Goal: Task Accomplishment & Management: Complete application form

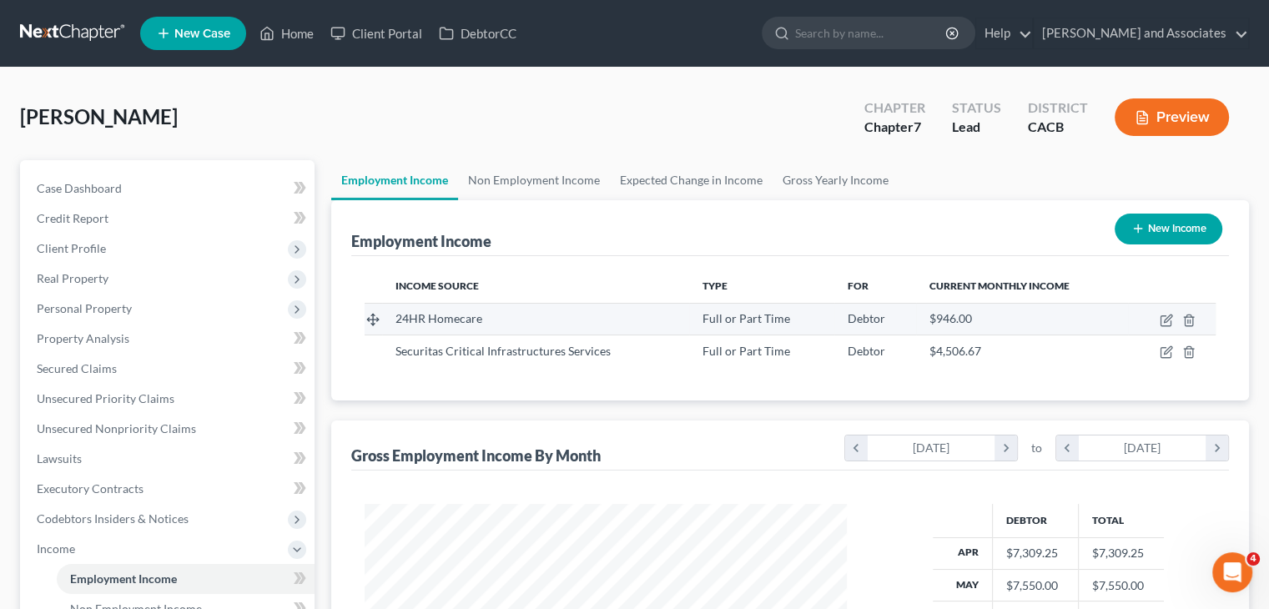
scroll to position [297, 515]
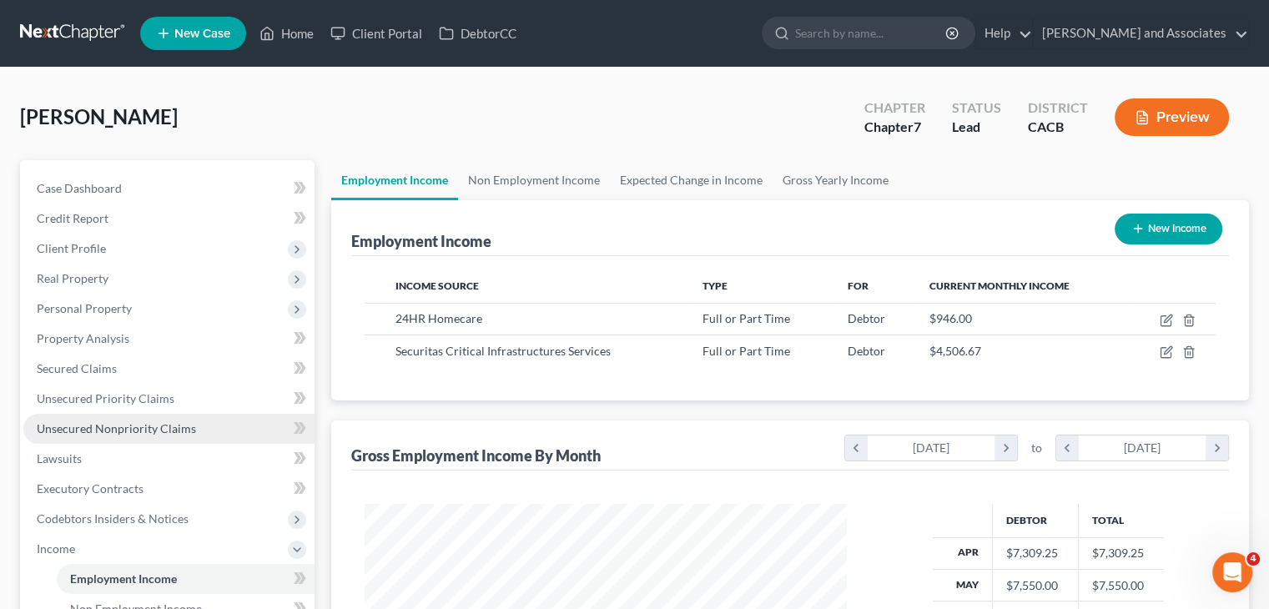
click at [170, 431] on span "Unsecured Nonpriority Claims" at bounding box center [116, 428] width 159 height 14
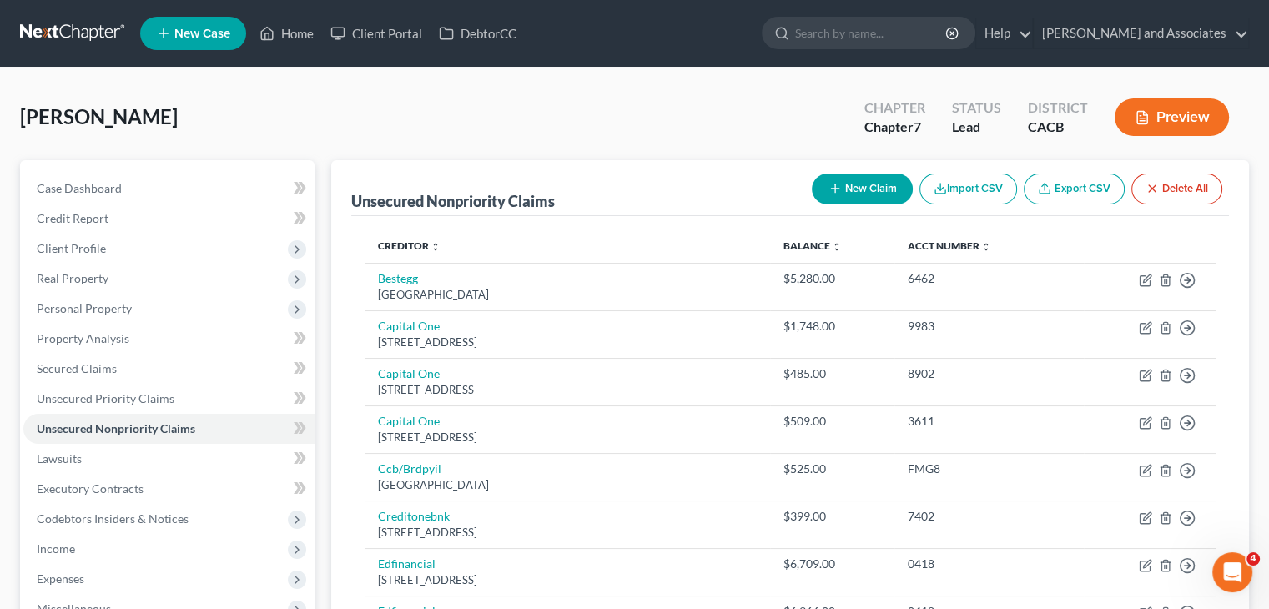
click at [868, 188] on button "New Claim" at bounding box center [862, 189] width 101 height 31
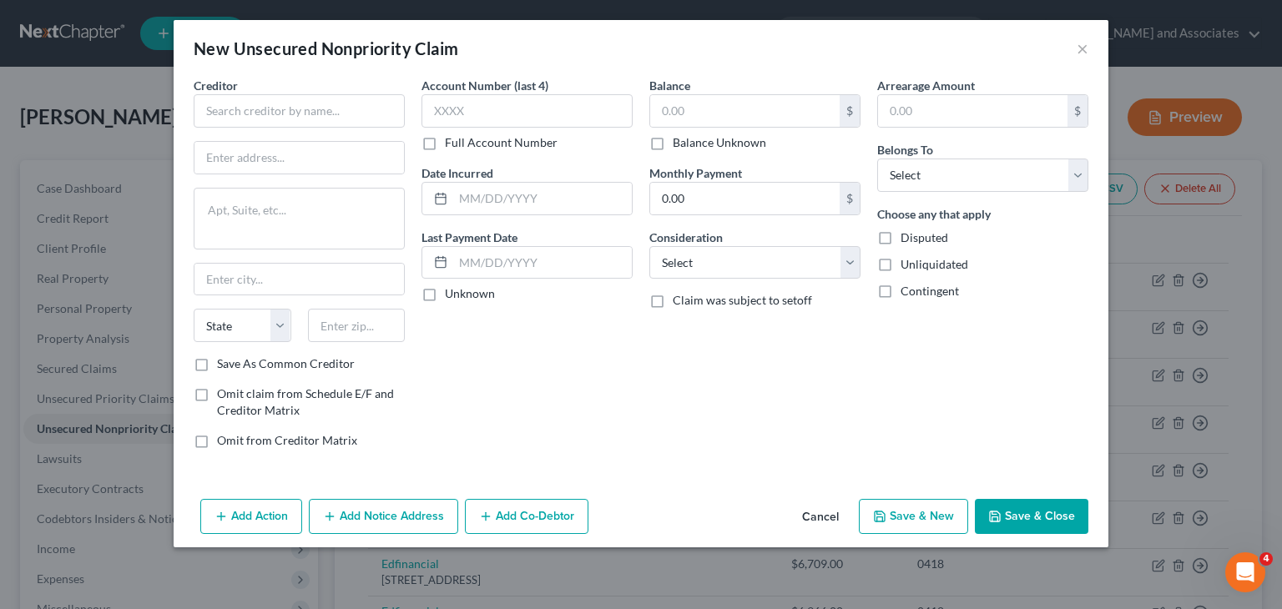
click at [330, 131] on div "Creditor * State [US_STATE] AK AR AZ CA CO [GEOGRAPHIC_DATA] DE DC [GEOGRAPHIC_…" at bounding box center [299, 216] width 211 height 279
click at [330, 122] on input "text" at bounding box center [299, 110] width 211 height 33
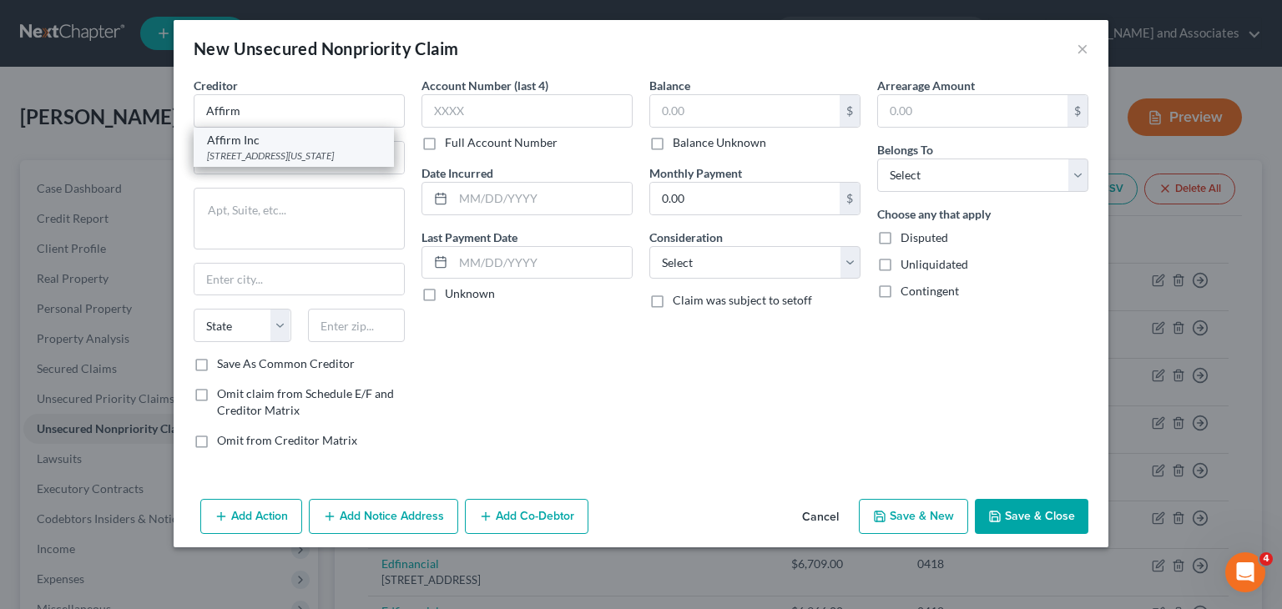
click at [282, 154] on div "[STREET_ADDRESS][US_STATE]" at bounding box center [294, 156] width 174 height 14
type input "Affirm Inc"
type input "[STREET_ADDRESS][US_STATE]"
type input "[GEOGRAPHIC_DATA]"
select select "4"
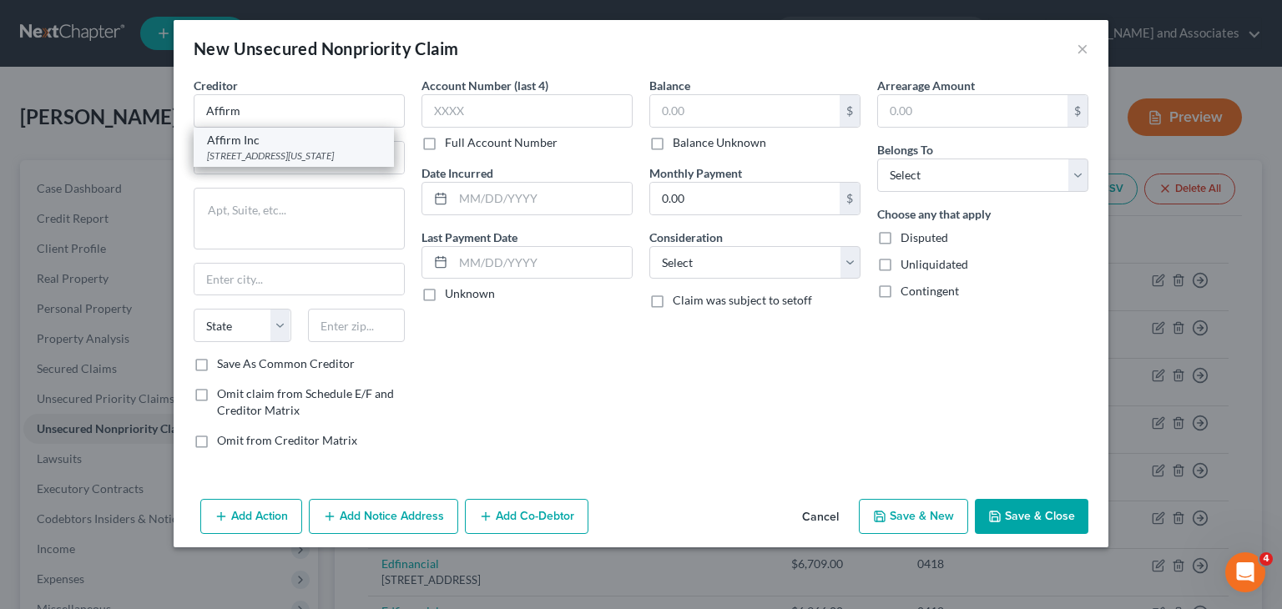
type input "94108"
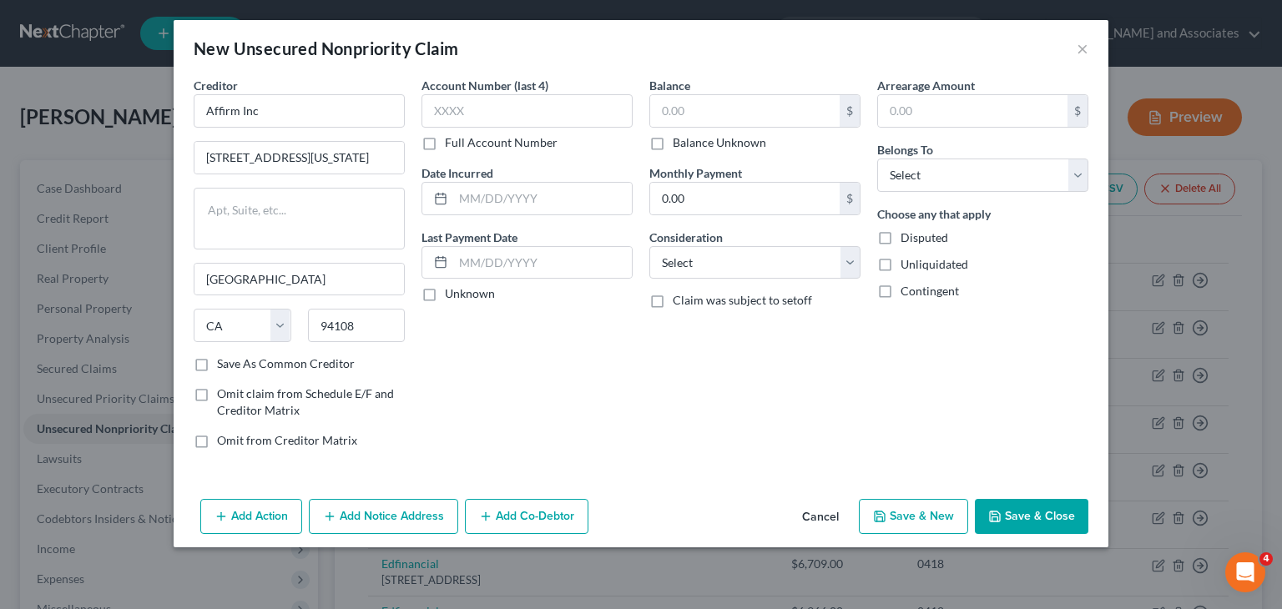
click at [445, 138] on label "Full Account Number" at bounding box center [501, 142] width 113 height 17
click at [451, 138] on input "Full Account Number" at bounding box center [456, 139] width 11 height 11
click at [445, 138] on label "Full Account Number" at bounding box center [501, 142] width 113 height 17
click at [451, 138] on input "Full Account Number" at bounding box center [456, 139] width 11 height 11
click at [742, 104] on input "text" at bounding box center [744, 111] width 189 height 32
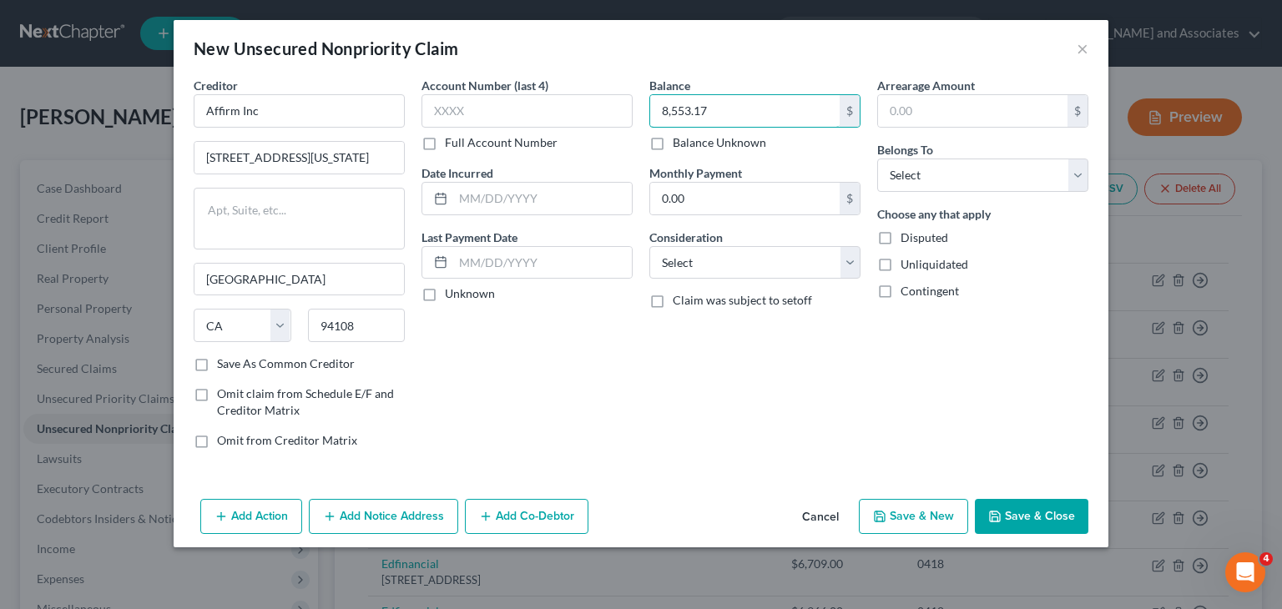
type input "8,553.17"
click at [760, 241] on div "Consideration Select Cable / Satellite Services Collection Agency Credit Card D…" at bounding box center [754, 254] width 211 height 51
click at [756, 261] on select "Select Cable / Satellite Services Collection Agency Credit Card Debt Debt Couns…" at bounding box center [754, 262] width 211 height 33
select select "2"
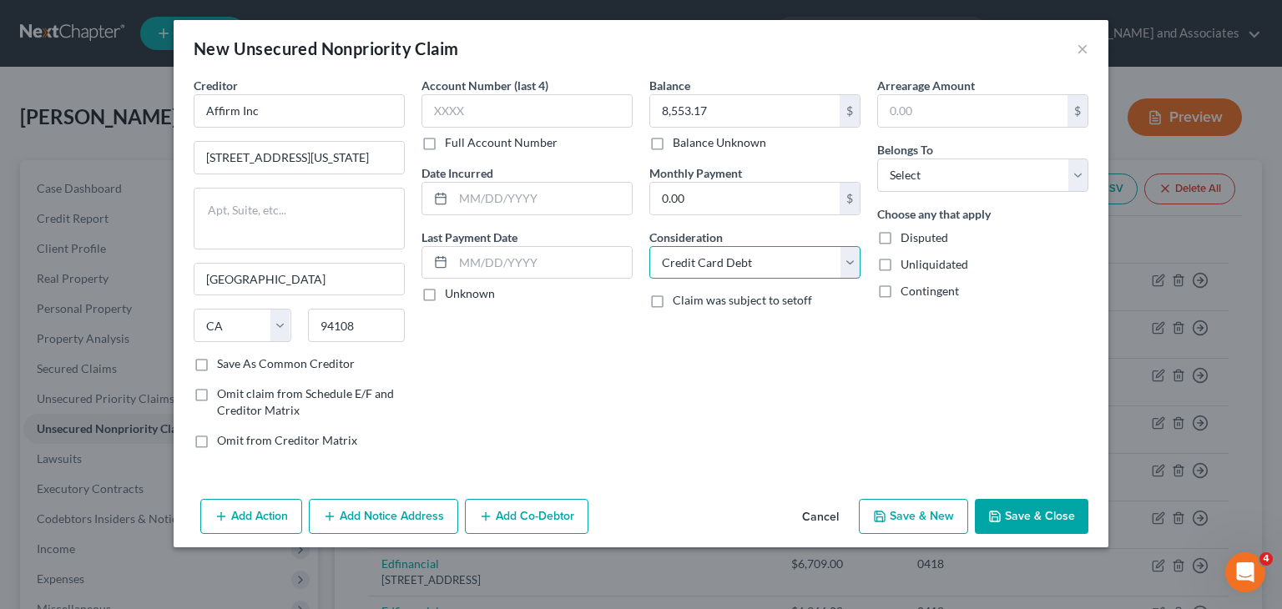
click at [649, 246] on select "Select Cable / Satellite Services Collection Agency Credit Card Debt Debt Couns…" at bounding box center [754, 262] width 211 height 33
click at [979, 173] on select "Select Debtor 1 Only Debtor 2 Only Debtor 1 And Debtor 2 Only At Least One Of T…" at bounding box center [982, 175] width 211 height 33
select select "0"
click at [877, 159] on select "Select Debtor 1 Only Debtor 2 Only Debtor 1 And Debtor 2 Only At Least One Of T…" at bounding box center [982, 175] width 211 height 33
click at [991, 499] on button "Save & Close" at bounding box center [1030, 516] width 113 height 35
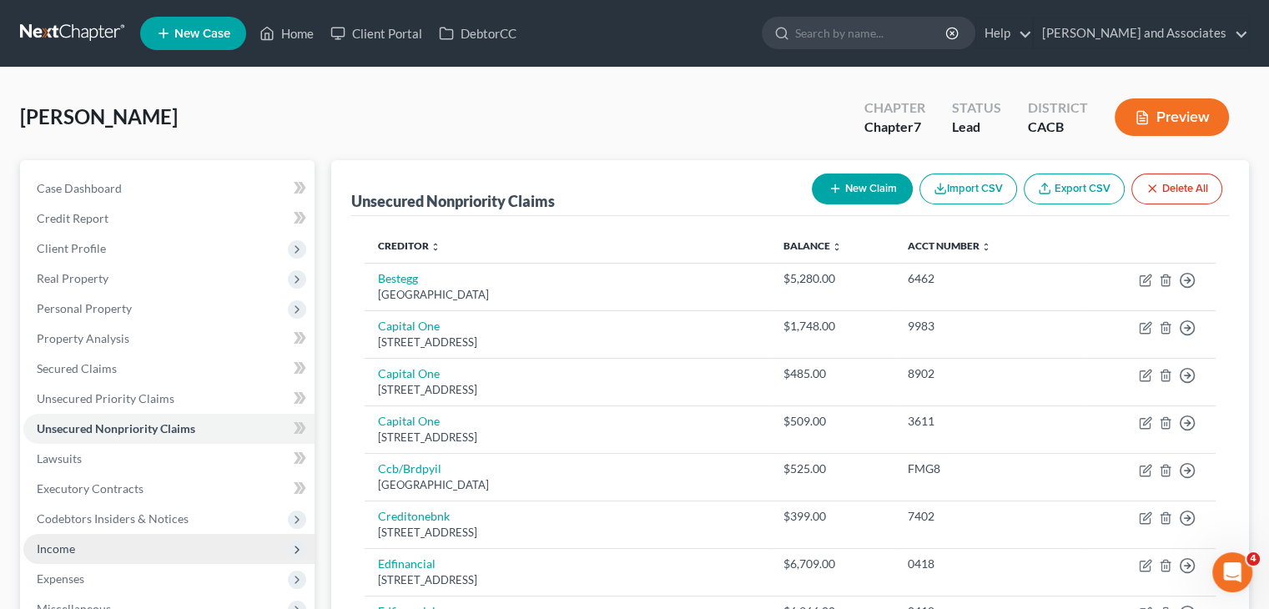
click at [93, 551] on span "Income" at bounding box center [168, 549] width 291 height 30
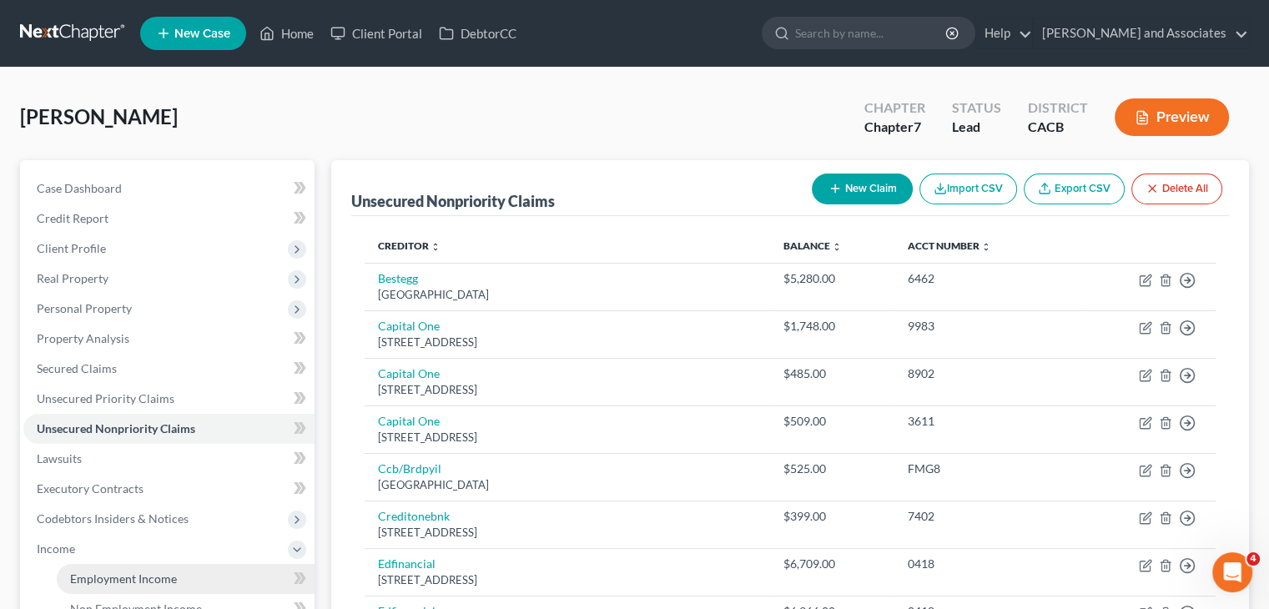
click at [139, 572] on span "Employment Income" at bounding box center [123, 579] width 107 height 14
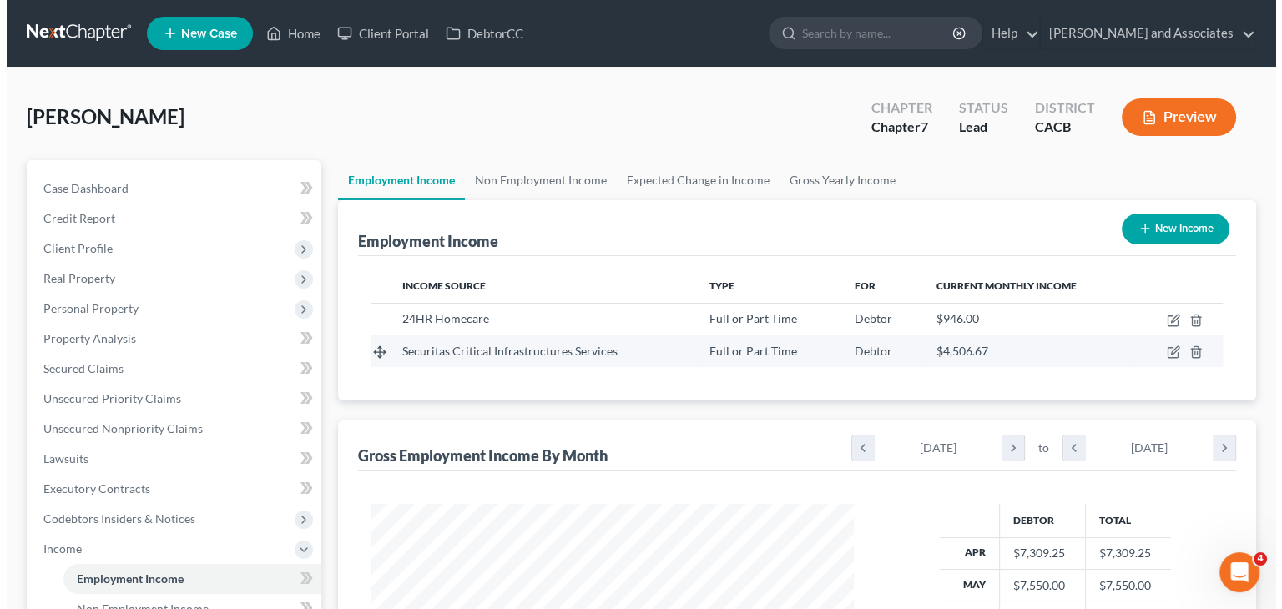
scroll to position [297, 515]
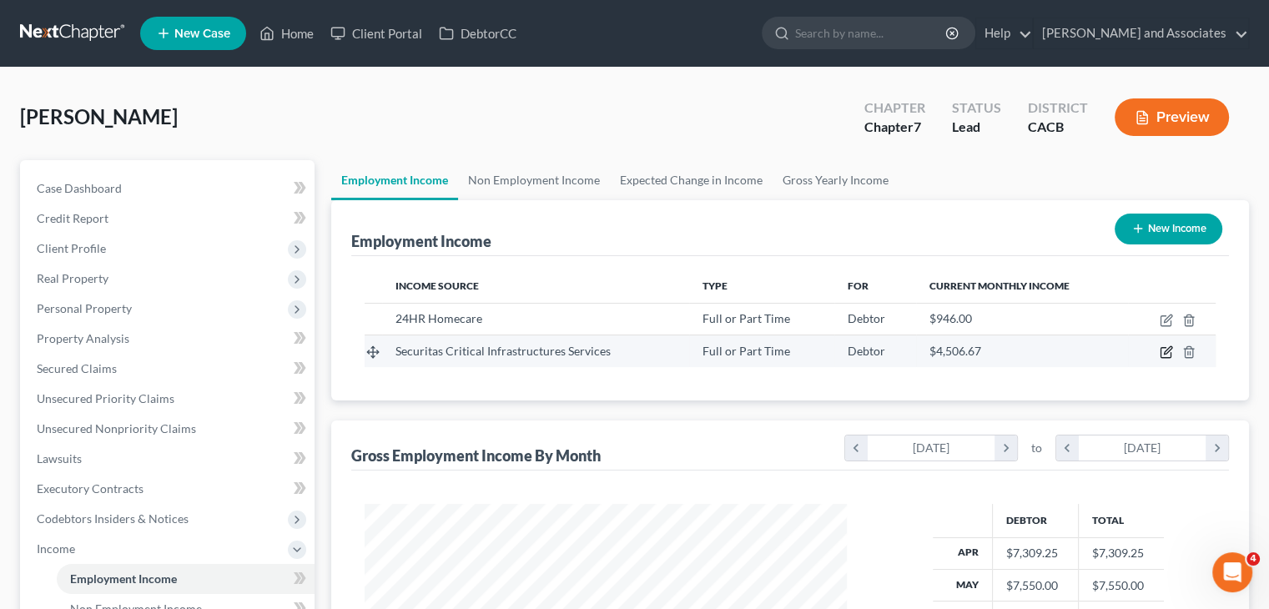
click at [1166, 345] on icon "button" at bounding box center [1166, 351] width 13 height 13
select select "0"
select select "4"
select select "3"
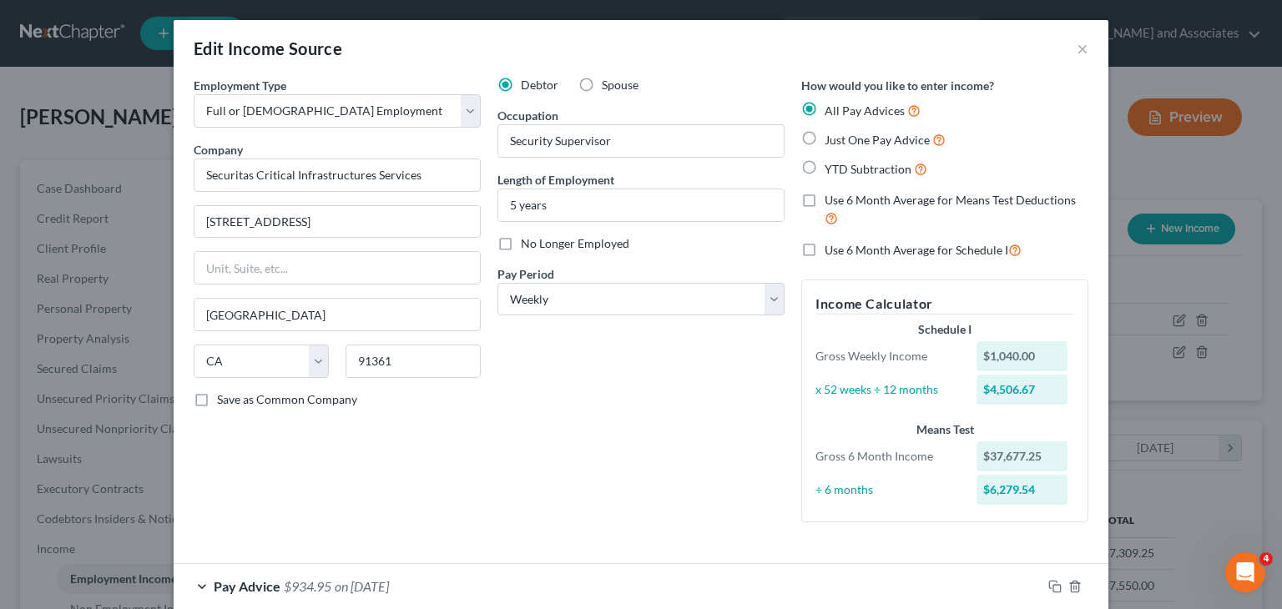
scroll to position [1085, 0]
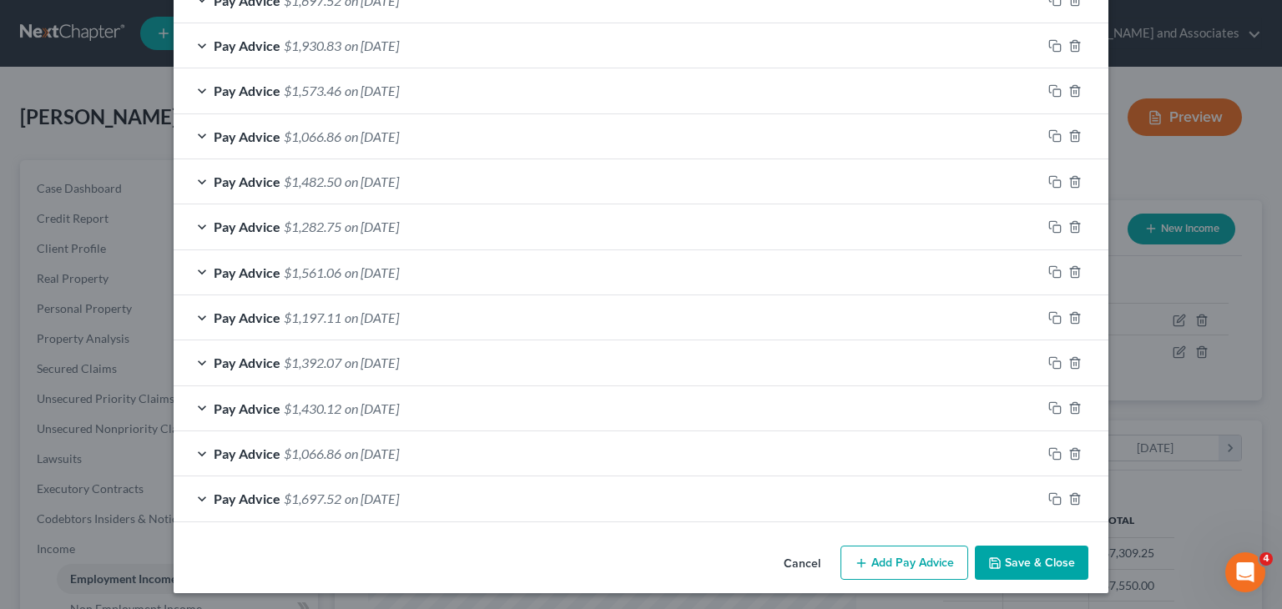
click at [941, 559] on button "Add Pay Advice" at bounding box center [904, 563] width 128 height 35
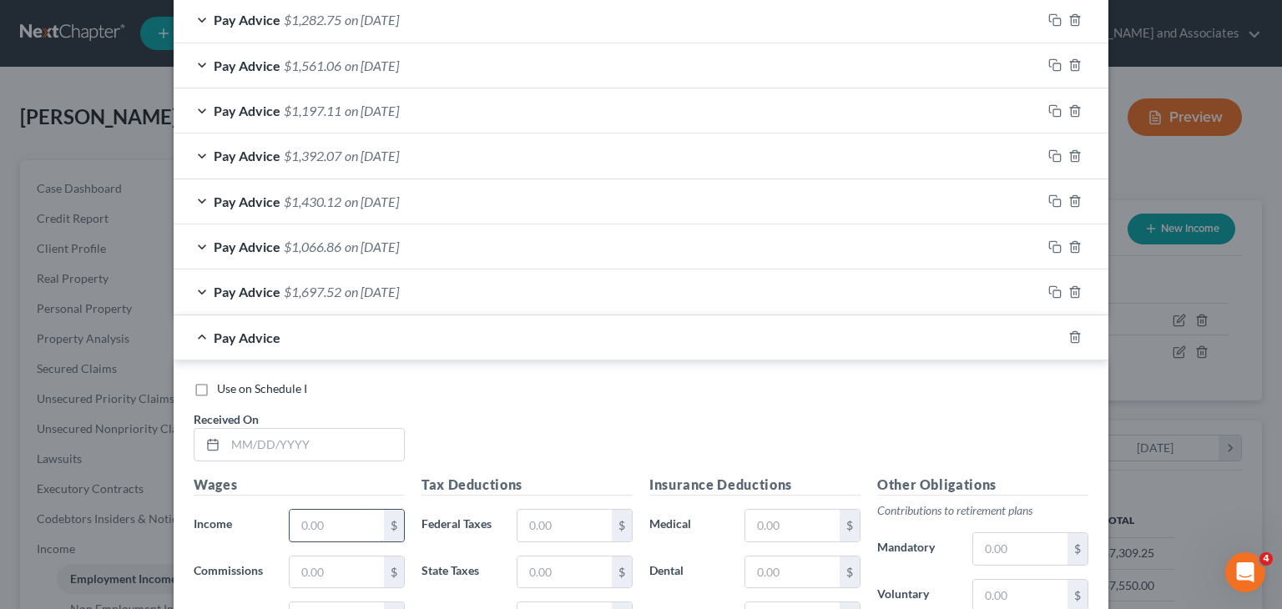
scroll to position [1585, 0]
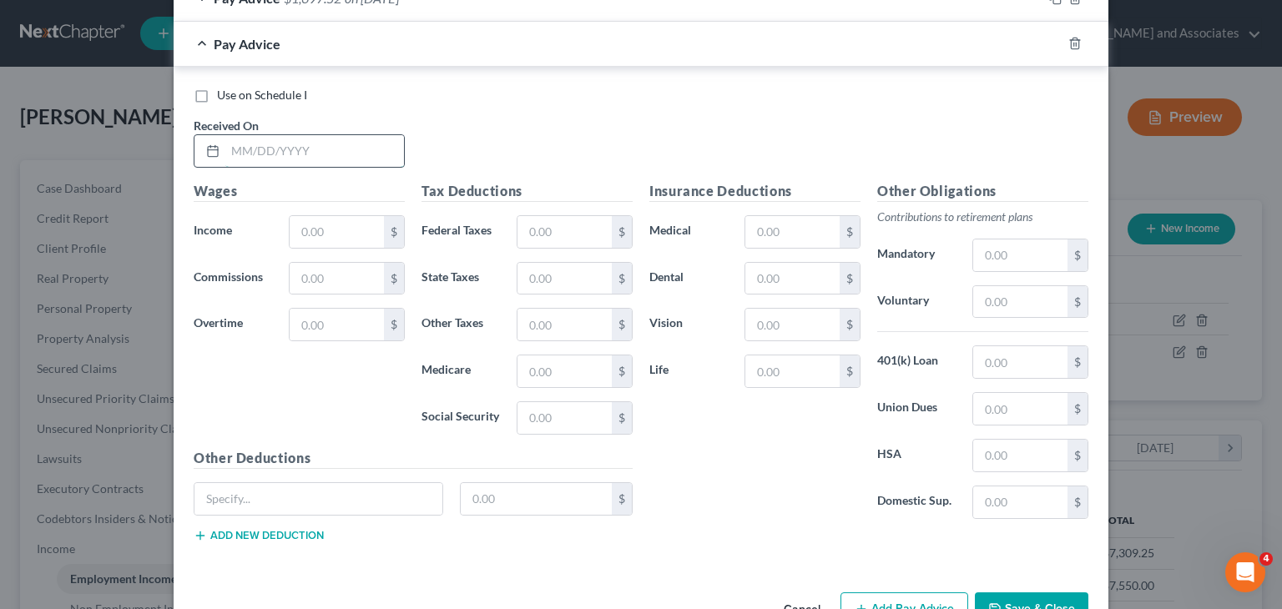
click at [370, 138] on input "text" at bounding box center [314, 151] width 179 height 32
type input "[DATE]"
click at [365, 225] on input "text" at bounding box center [337, 232] width 94 height 32
type input "1,560"
click at [567, 225] on input "text" at bounding box center [564, 232] width 94 height 32
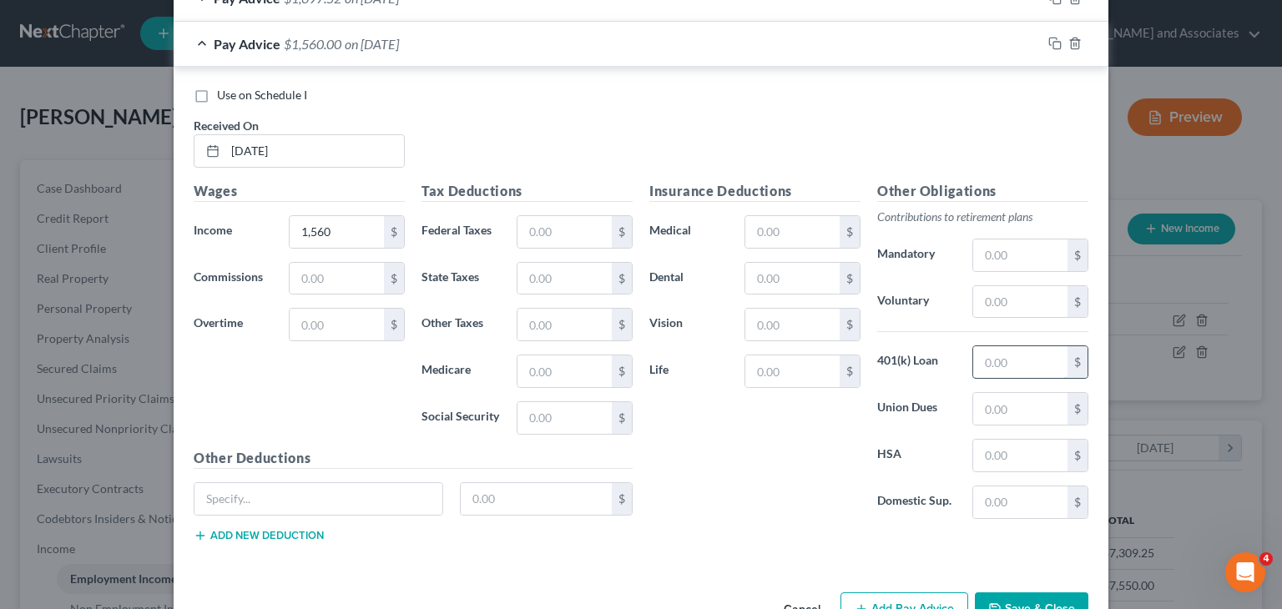
click at [1018, 356] on input "text" at bounding box center [1020, 362] width 94 height 32
type input "9.90"
click at [560, 369] on input "text" at bounding box center [564, 371] width 94 height 32
type input "22.62"
click at [551, 415] on input "text" at bounding box center [564, 418] width 94 height 32
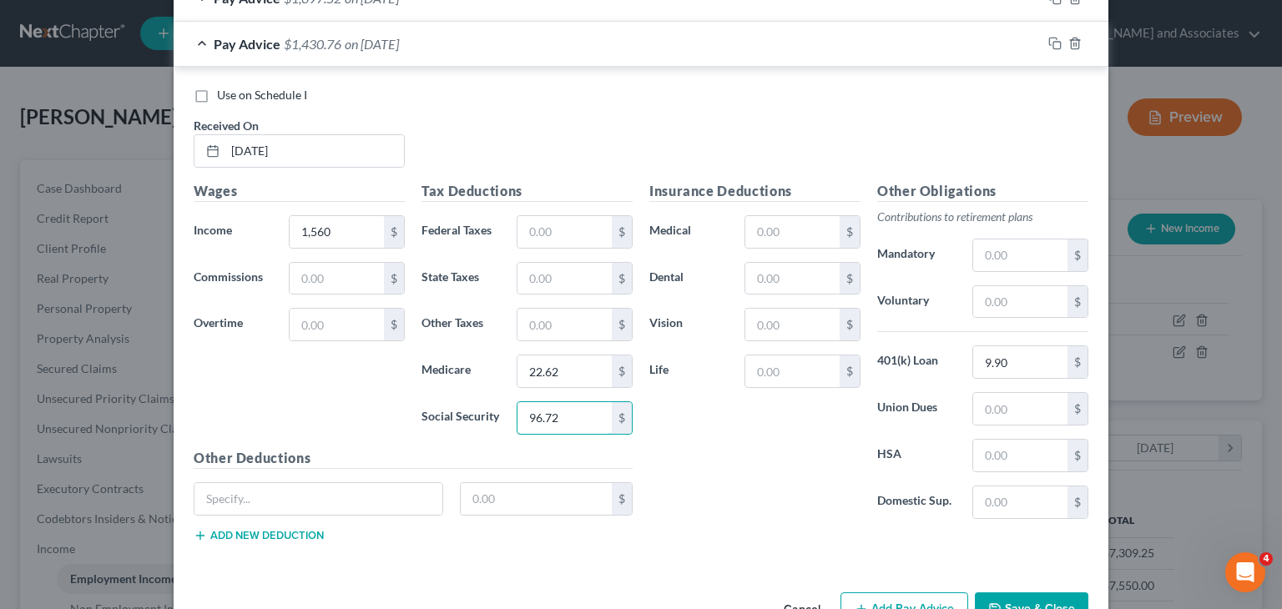
type input "96.72"
click at [550, 289] on div "Tax Deductions Federal Taxes $ State Taxes $ Other Taxes $ Medicare 22.62 $ Soc…" at bounding box center [527, 314] width 228 height 267
click at [556, 274] on input "text" at bounding box center [564, 279] width 94 height 32
type input "43.65"
click at [571, 315] on input "text" at bounding box center [564, 325] width 94 height 32
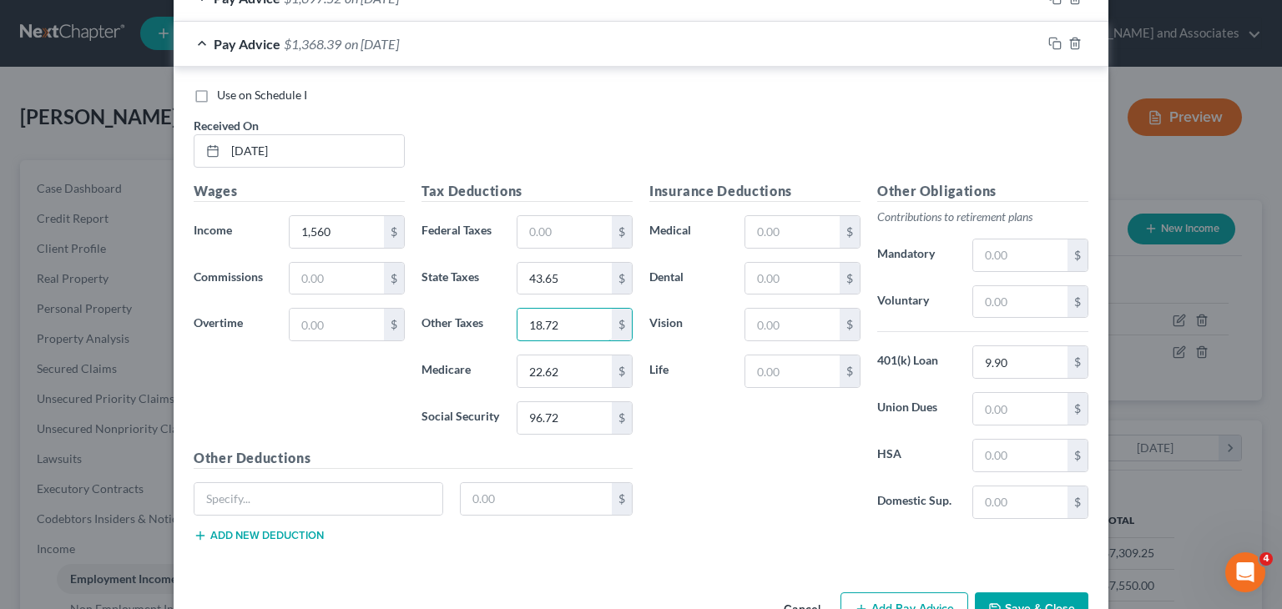
type input "18.72"
click at [247, 36] on span "Pay Advice" at bounding box center [247, 44] width 67 height 16
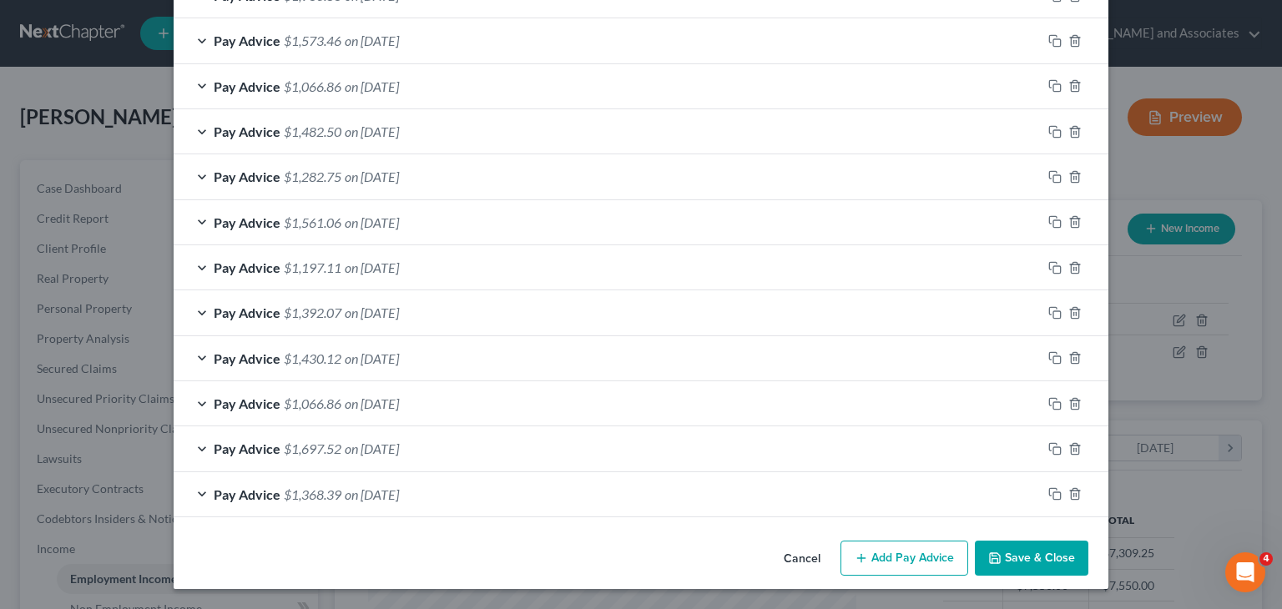
scroll to position [1130, 0]
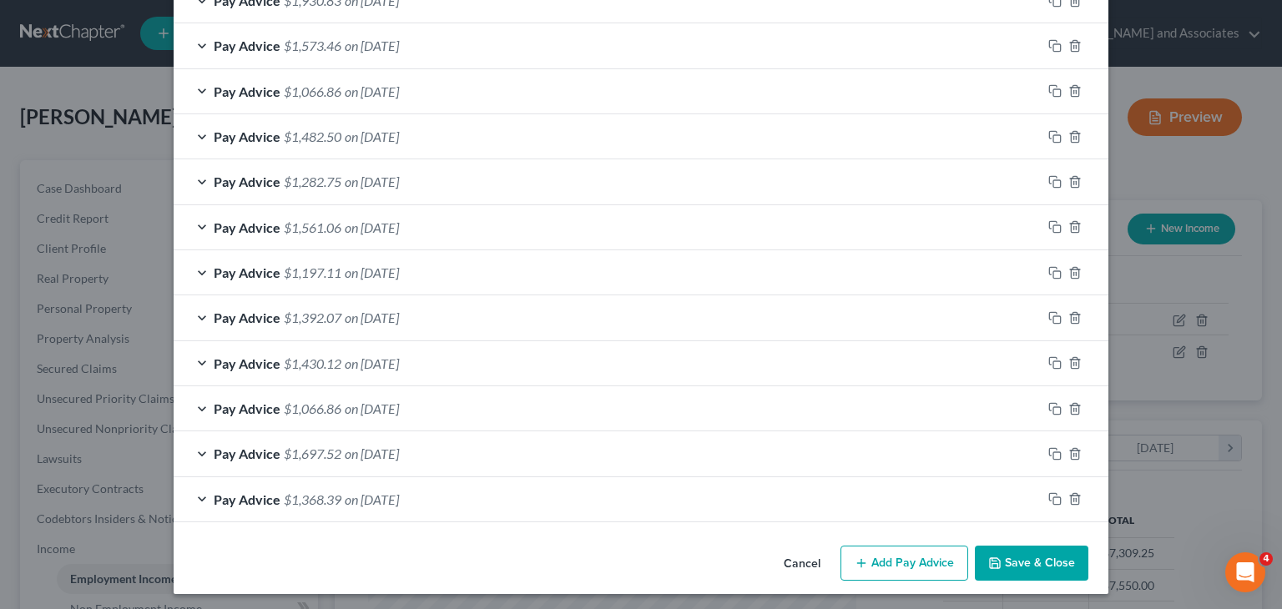
click at [879, 546] on button "Add Pay Advice" at bounding box center [904, 563] width 128 height 35
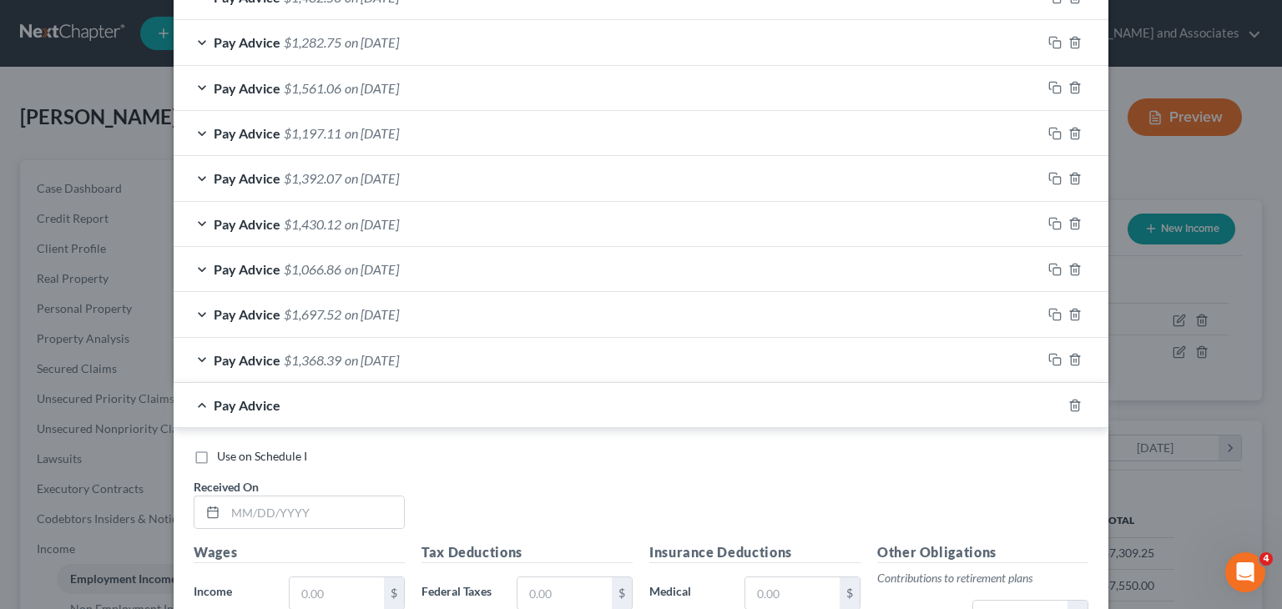
scroll to position [1297, 0]
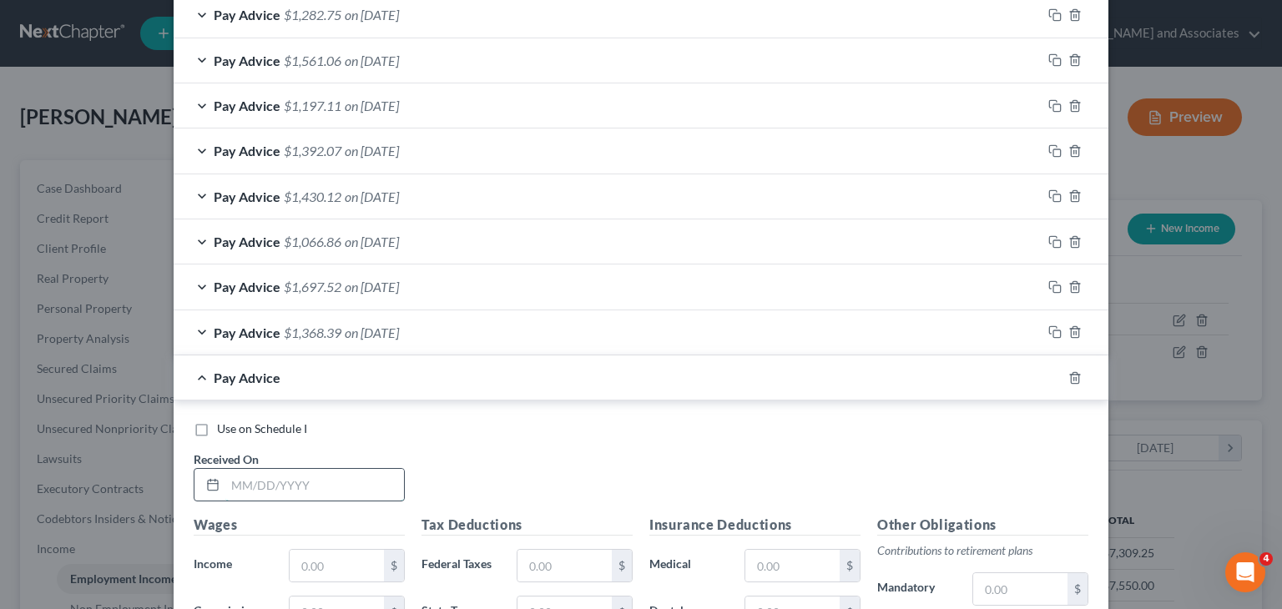
click at [354, 476] on input "text" at bounding box center [314, 485] width 179 height 32
type input "[DATE]"
click at [337, 568] on input "text" at bounding box center [337, 566] width 94 height 32
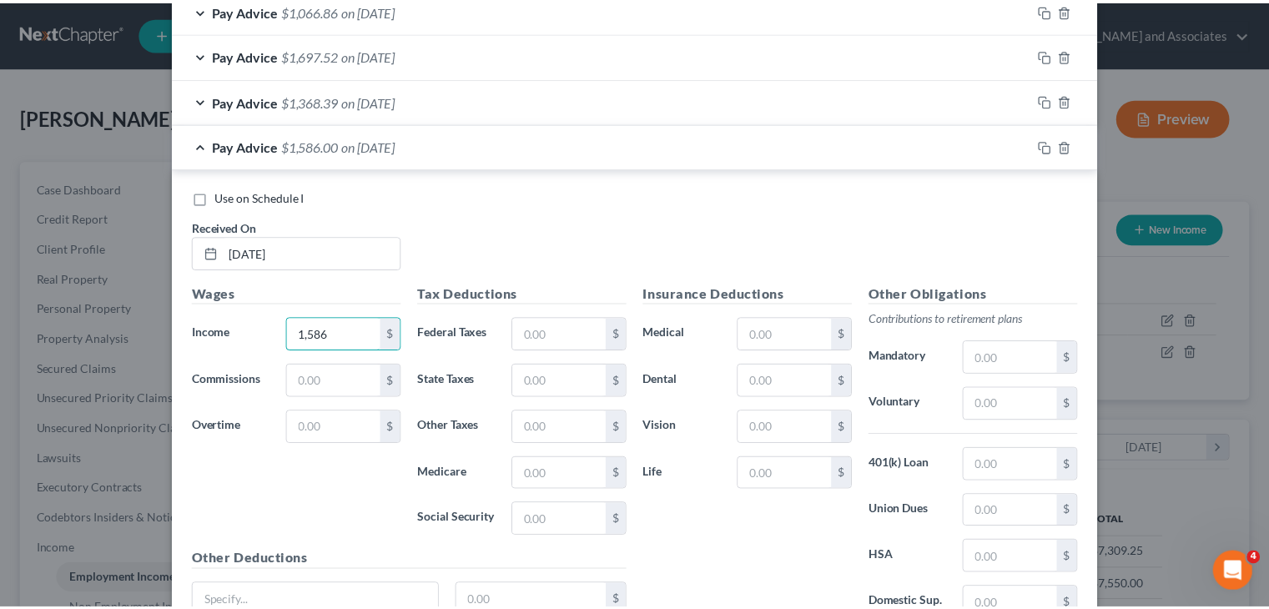
scroll to position [1630, 0]
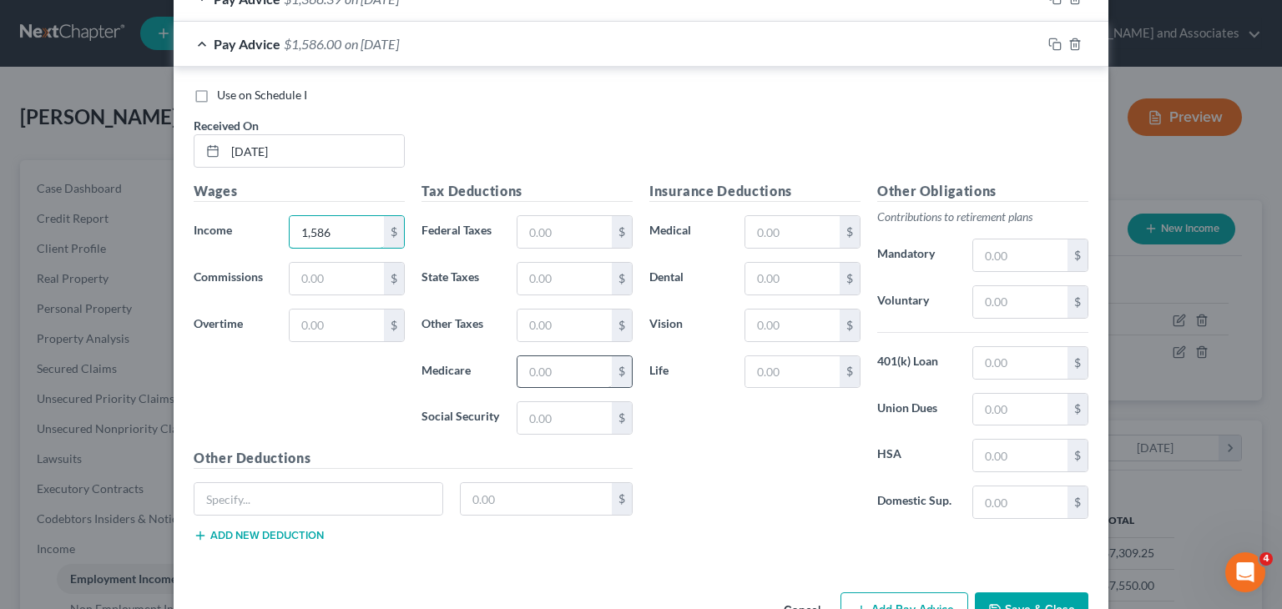
type input "1,586"
click at [541, 373] on input "text" at bounding box center [564, 372] width 94 height 32
type input "23"
click at [547, 281] on input "text" at bounding box center [564, 279] width 94 height 32
click at [517, 404] on input "text" at bounding box center [564, 418] width 94 height 32
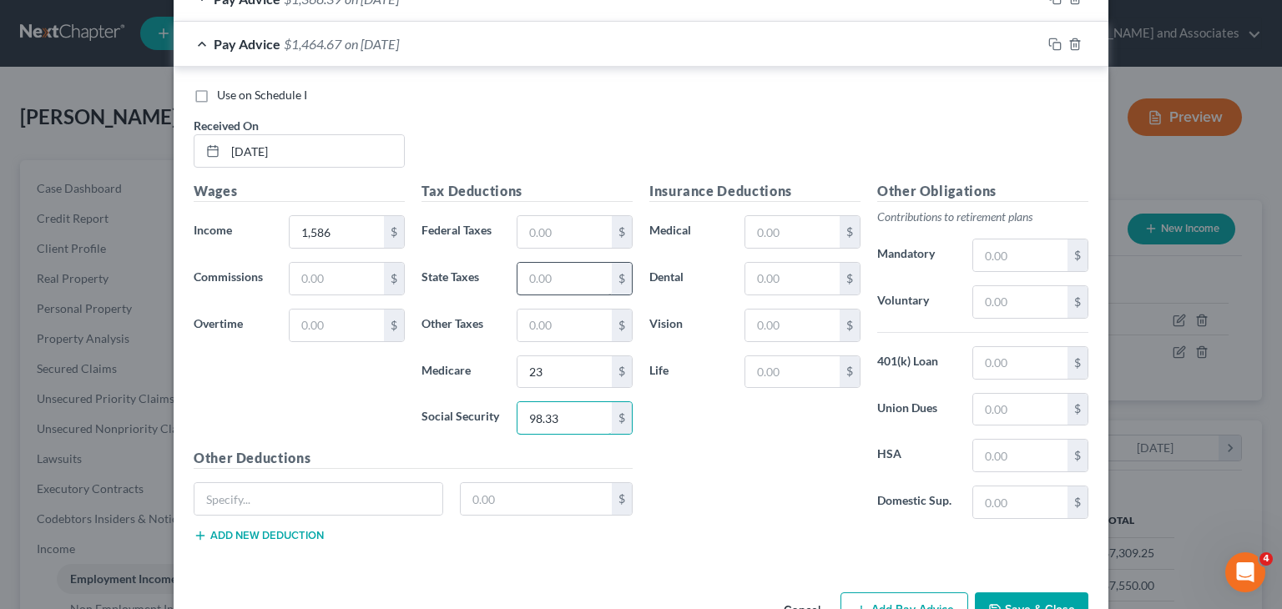
type input "98.33"
click at [551, 271] on input "text" at bounding box center [564, 279] width 94 height 32
type input "46.31"
click at [526, 326] on input "text" at bounding box center [564, 326] width 94 height 32
type input "19.03"
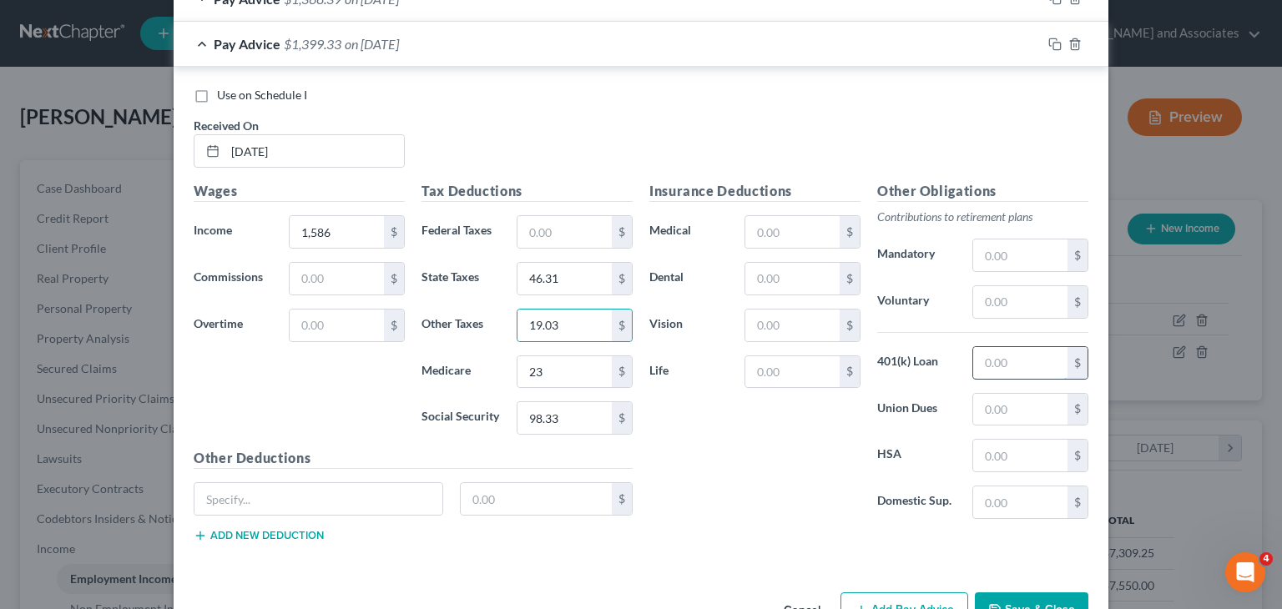
click at [1000, 355] on input "text" at bounding box center [1020, 363] width 94 height 32
type input "9.90"
click at [1045, 592] on button "Save & Close" at bounding box center [1030, 609] width 113 height 35
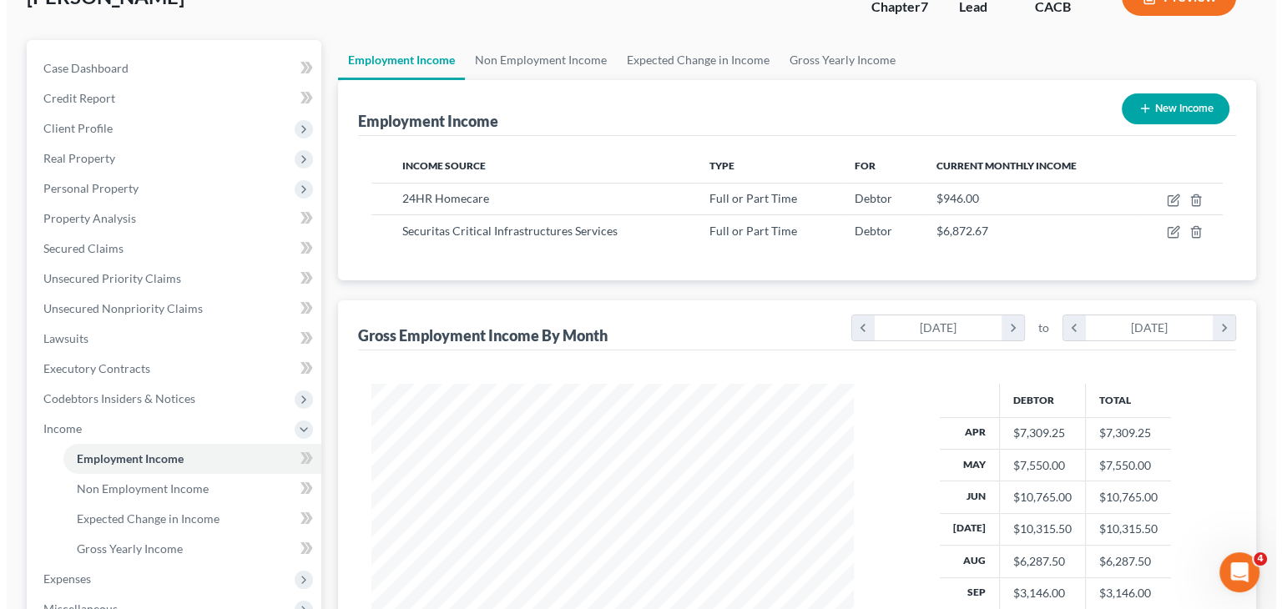
scroll to position [167, 0]
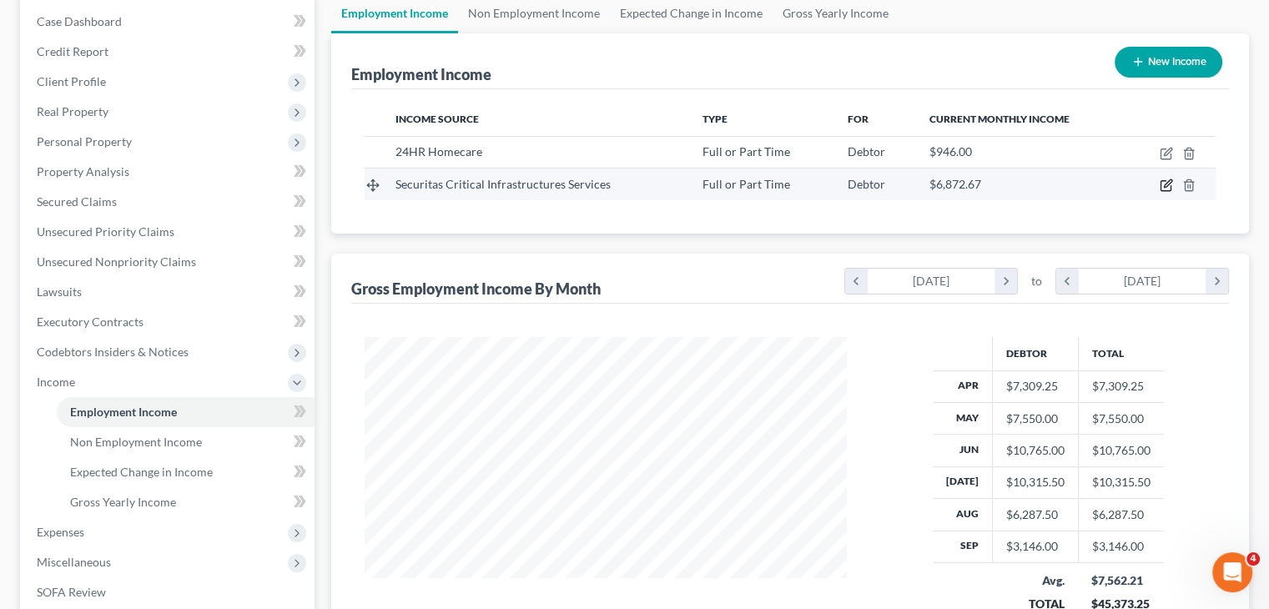
click at [1163, 186] on icon "button" at bounding box center [1166, 185] width 13 height 13
select select "0"
select select "4"
select select "3"
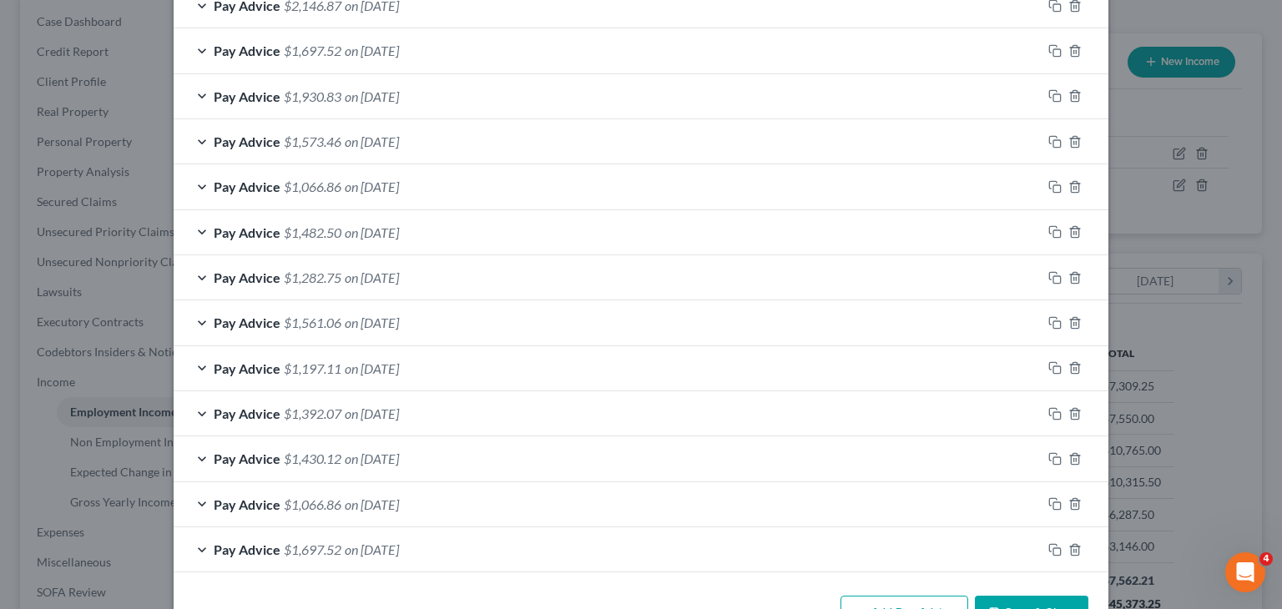
scroll to position [1175, 0]
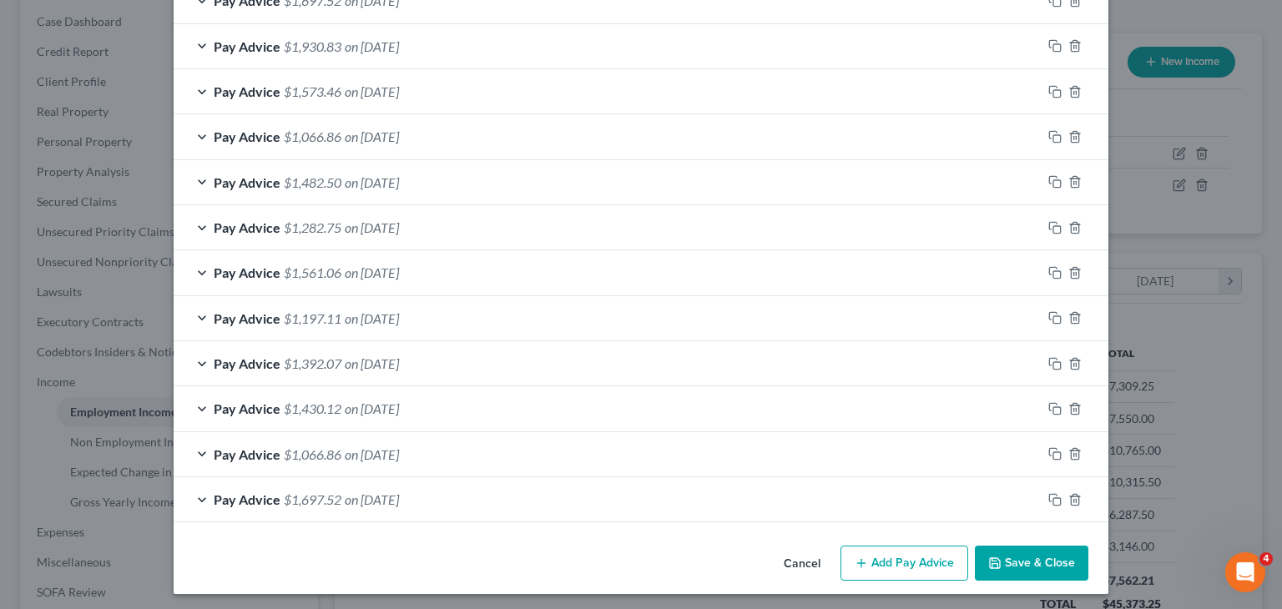
click at [931, 548] on button "Add Pay Advice" at bounding box center [904, 563] width 128 height 35
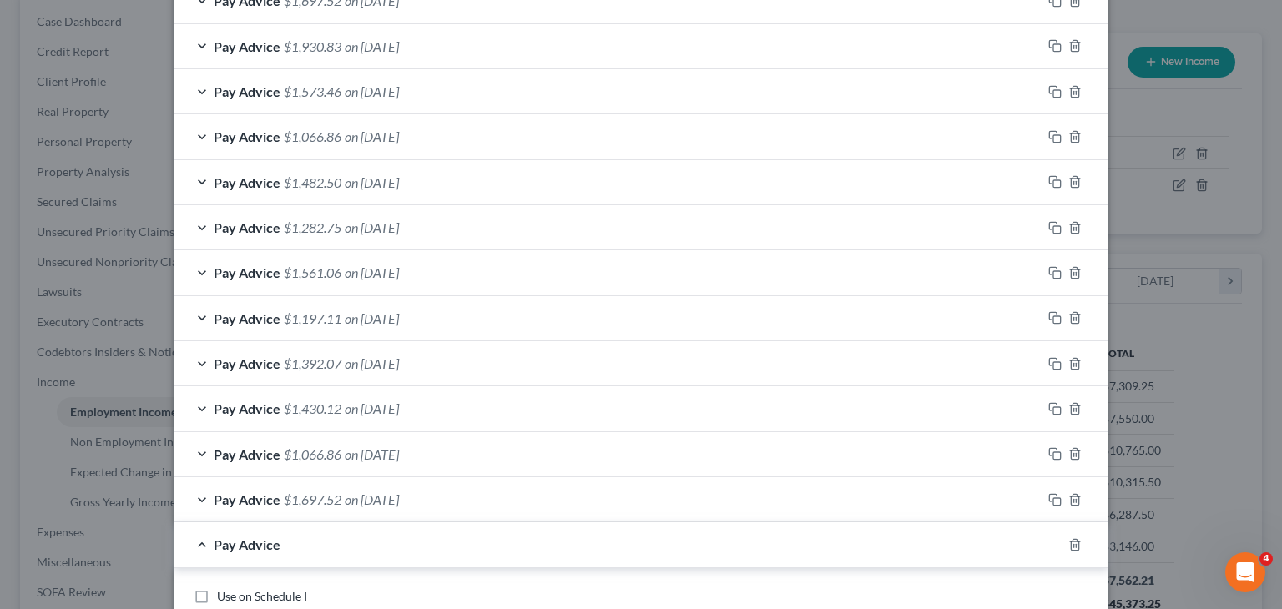
scroll to position [1342, 0]
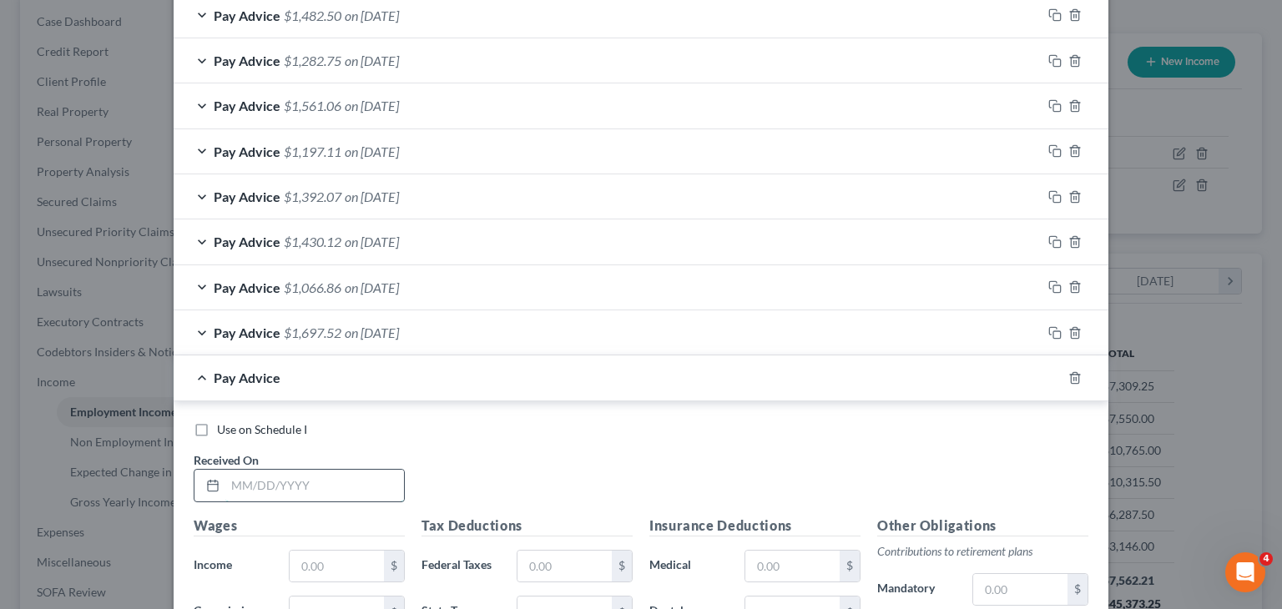
click at [295, 483] on input "text" at bounding box center [314, 486] width 179 height 32
type input "[DATE]"
click at [299, 551] on input "text" at bounding box center [337, 567] width 94 height 32
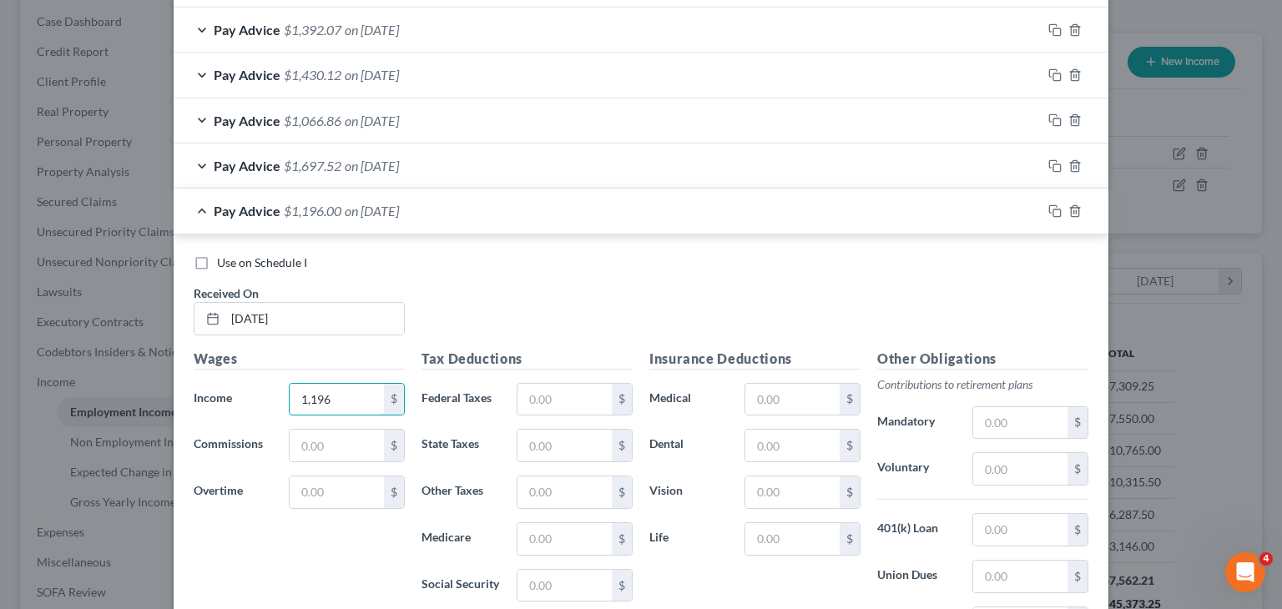
scroll to position [1675, 0]
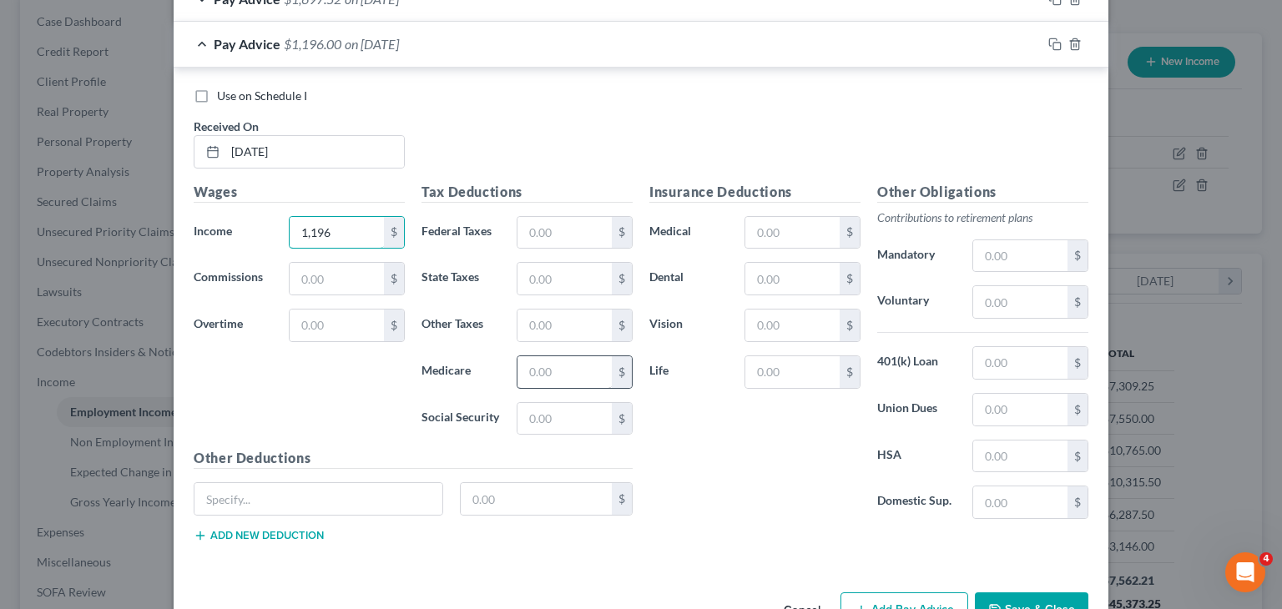
type input "1,196"
click at [573, 372] on input "text" at bounding box center [564, 372] width 94 height 32
type input "17.34"
click at [547, 410] on input "text" at bounding box center [564, 419] width 94 height 32
type input "74.15"
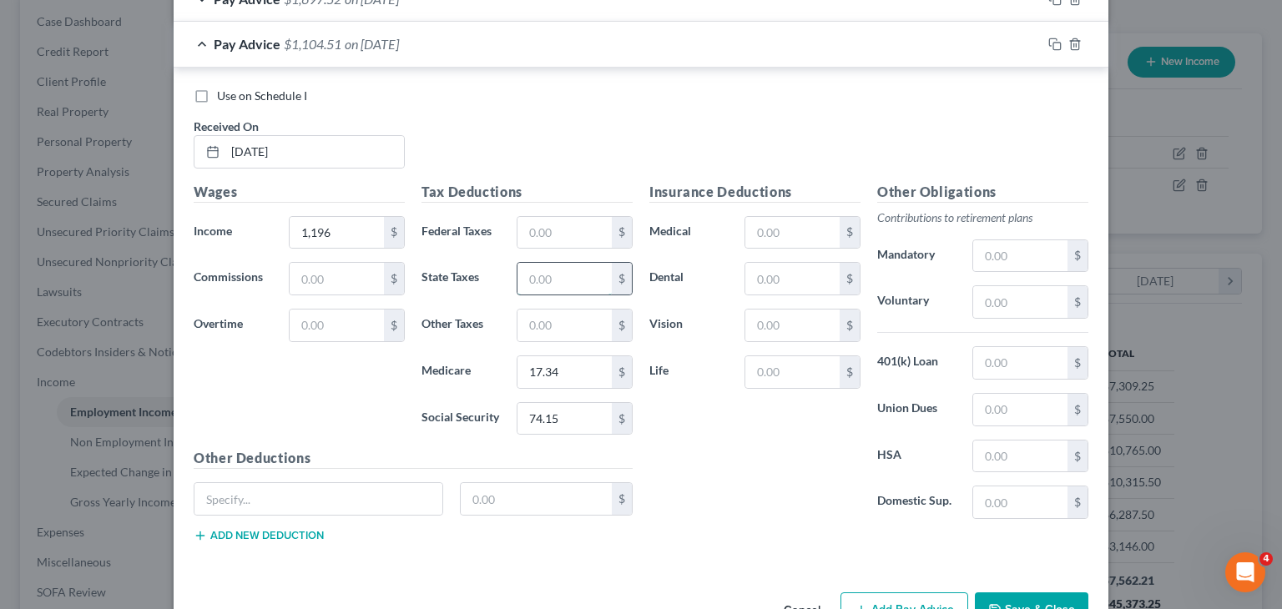
click at [565, 271] on input "text" at bounding box center [564, 279] width 94 height 32
type input "13.40"
click at [541, 331] on input "text" at bounding box center [564, 326] width 94 height 32
type input "14.35"
drag, startPoint x: 995, startPoint y: 321, endPoint x: 1004, endPoint y: 331, distance: 13.0
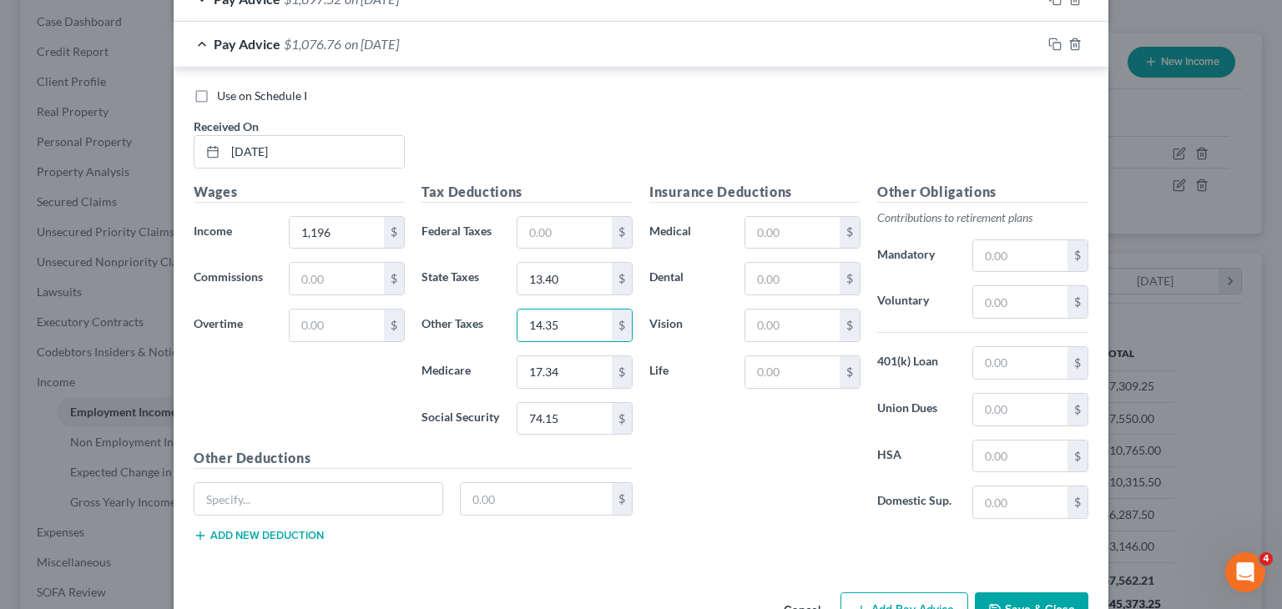
click at [995, 321] on div "Other Obligations Contributions to retirement plans Mandatory $ Voluntary $ 401…" at bounding box center [983, 357] width 228 height 351
click at [1020, 350] on input "text" at bounding box center [1020, 363] width 94 height 32
type input "9.90"
click at [284, 42] on span "$1,066.86" at bounding box center [313, 44] width 58 height 16
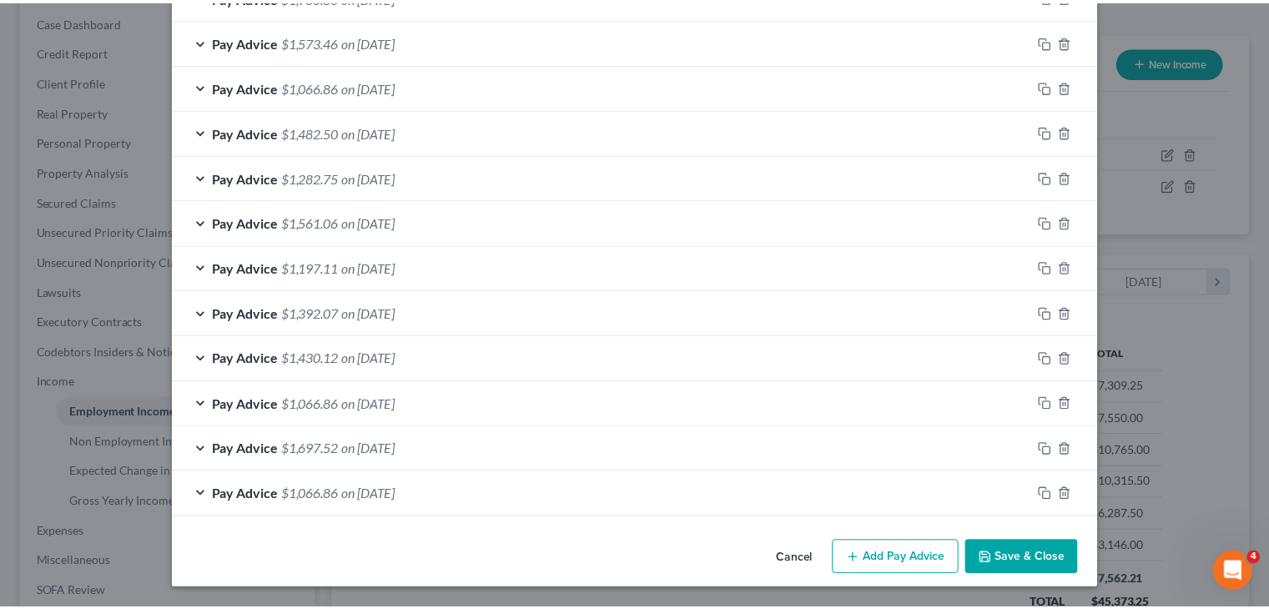
scroll to position [1220, 0]
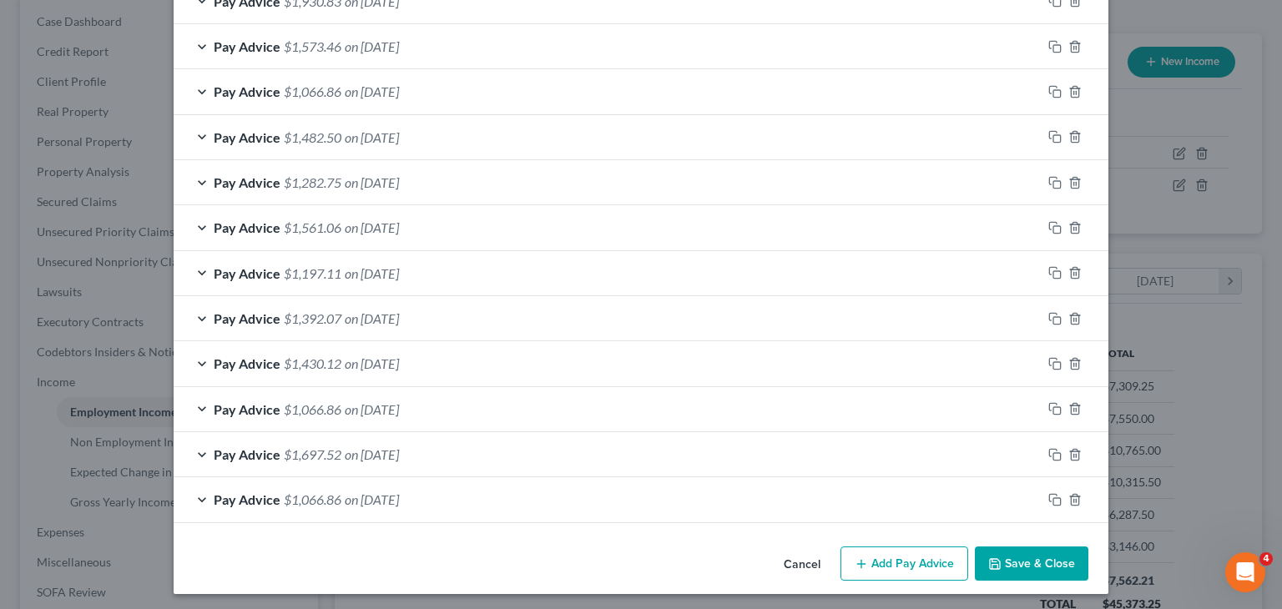
click at [1024, 546] on button "Save & Close" at bounding box center [1030, 563] width 113 height 35
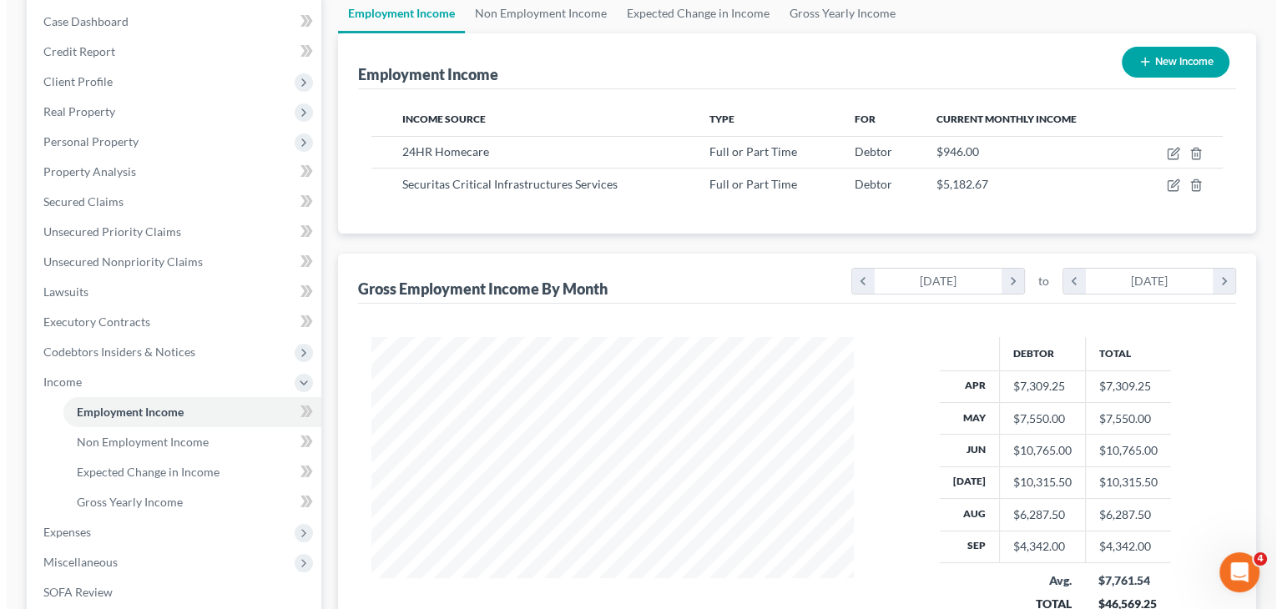
scroll to position [834033, 833815]
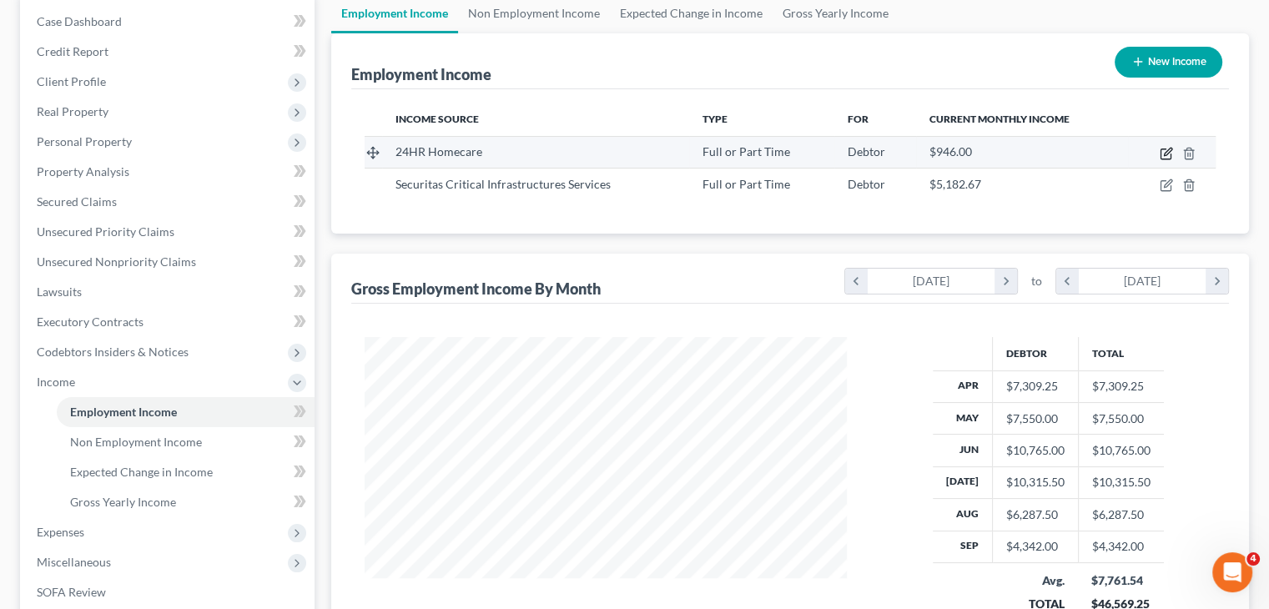
click at [1166, 147] on icon "button" at bounding box center [1166, 153] width 13 height 13
select select "0"
select select "4"
select select "0"
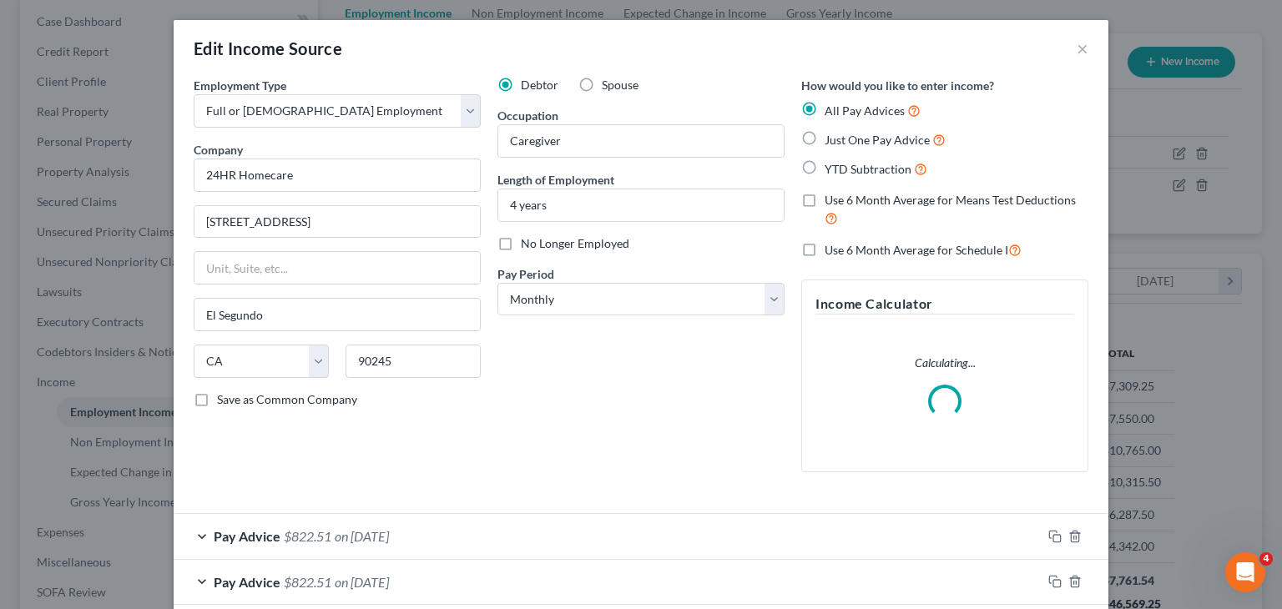
scroll to position [267, 0]
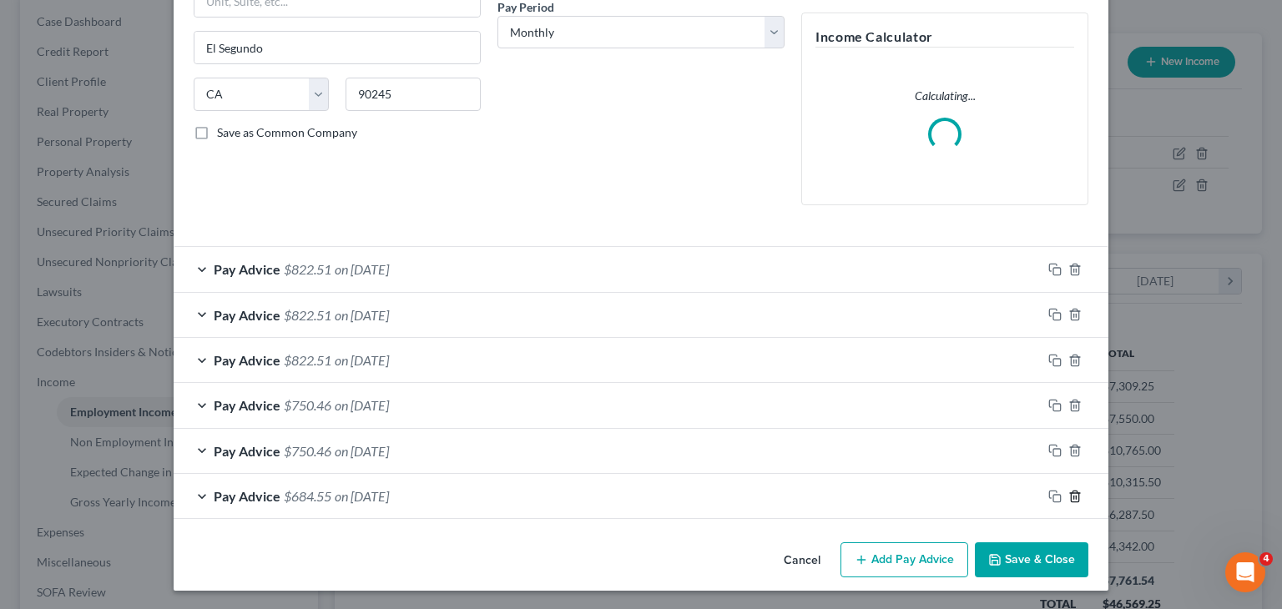
click at [1075, 497] on line "button" at bounding box center [1075, 497] width 0 height 3
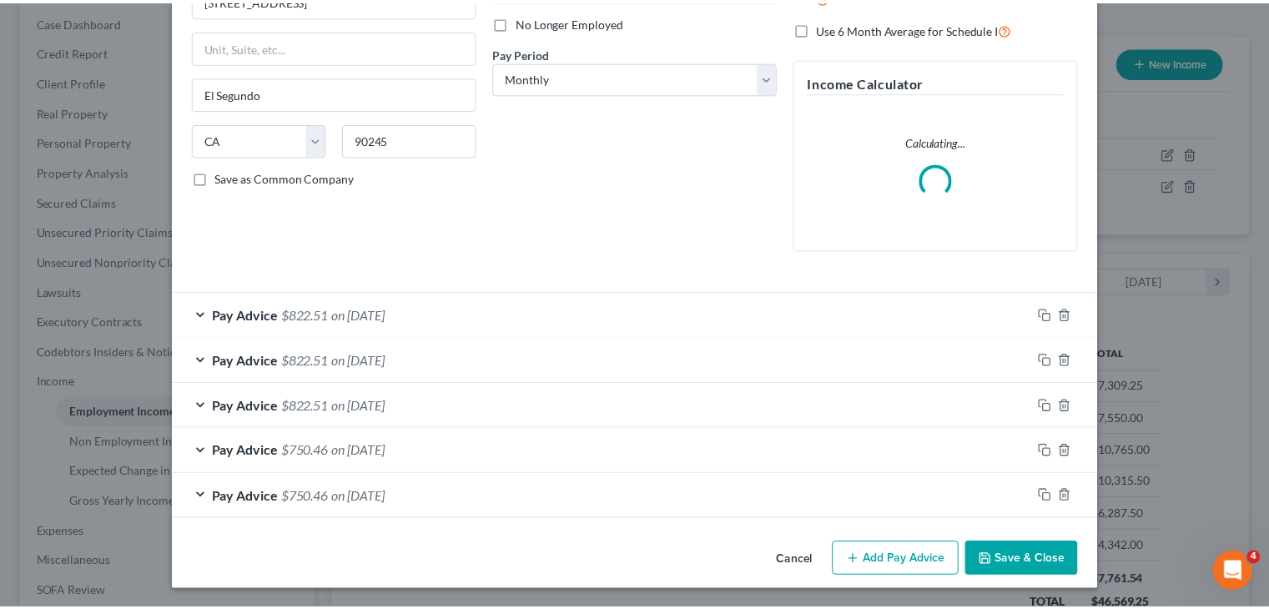
scroll to position [239, 0]
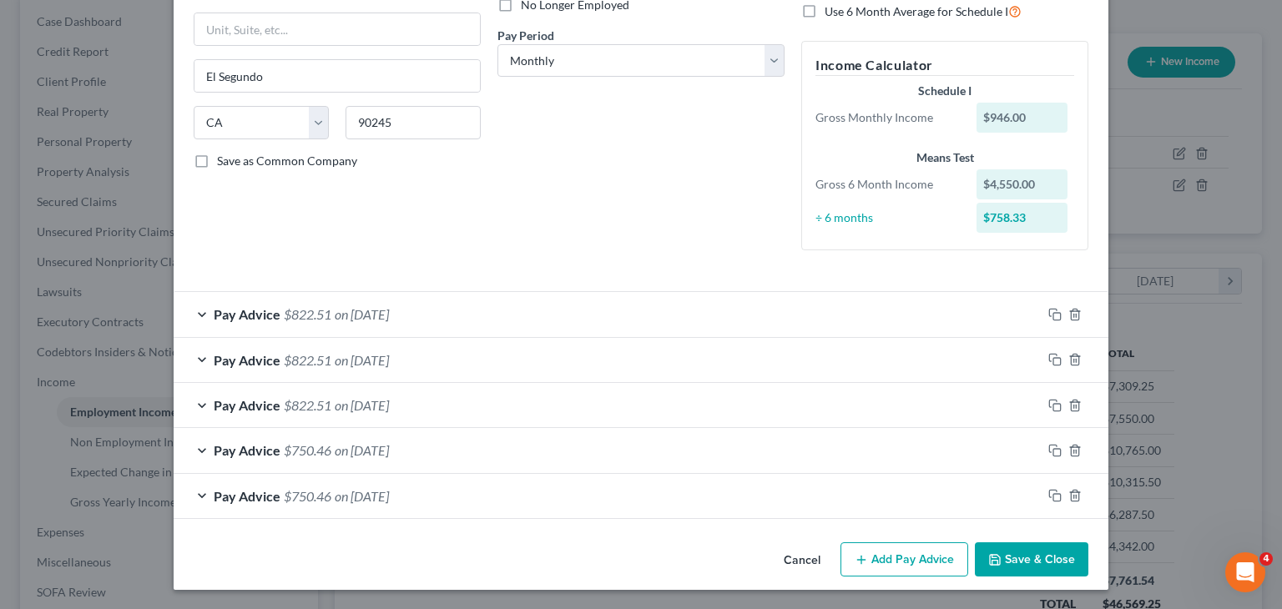
click at [1018, 547] on button "Save & Close" at bounding box center [1030, 559] width 113 height 35
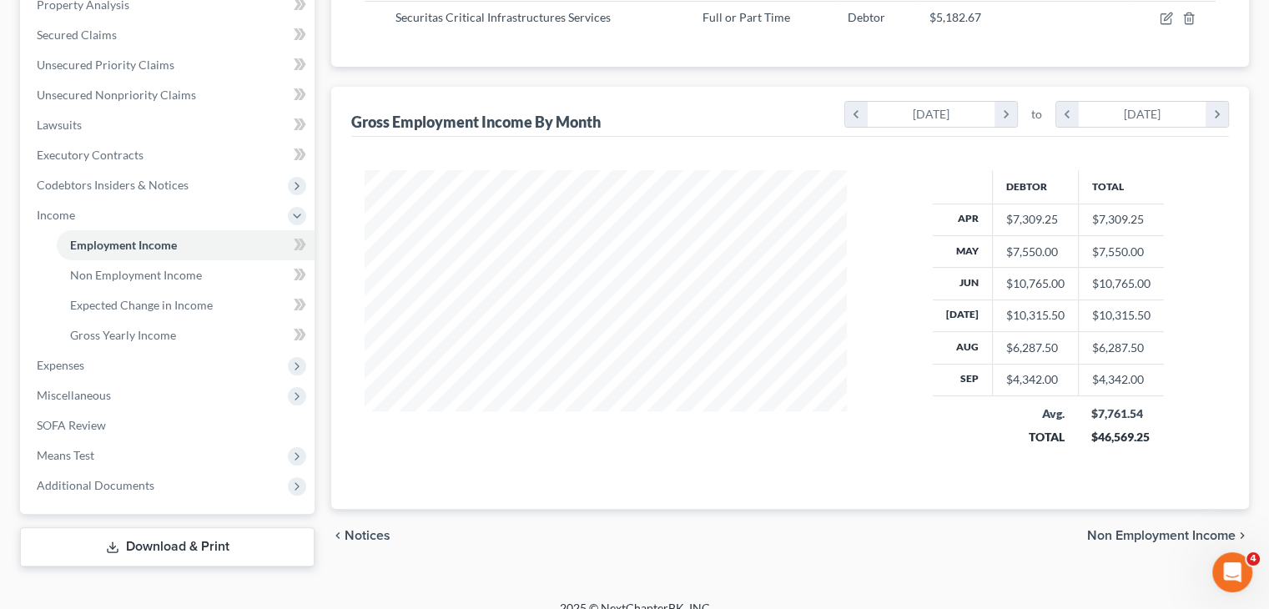
scroll to position [354, 0]
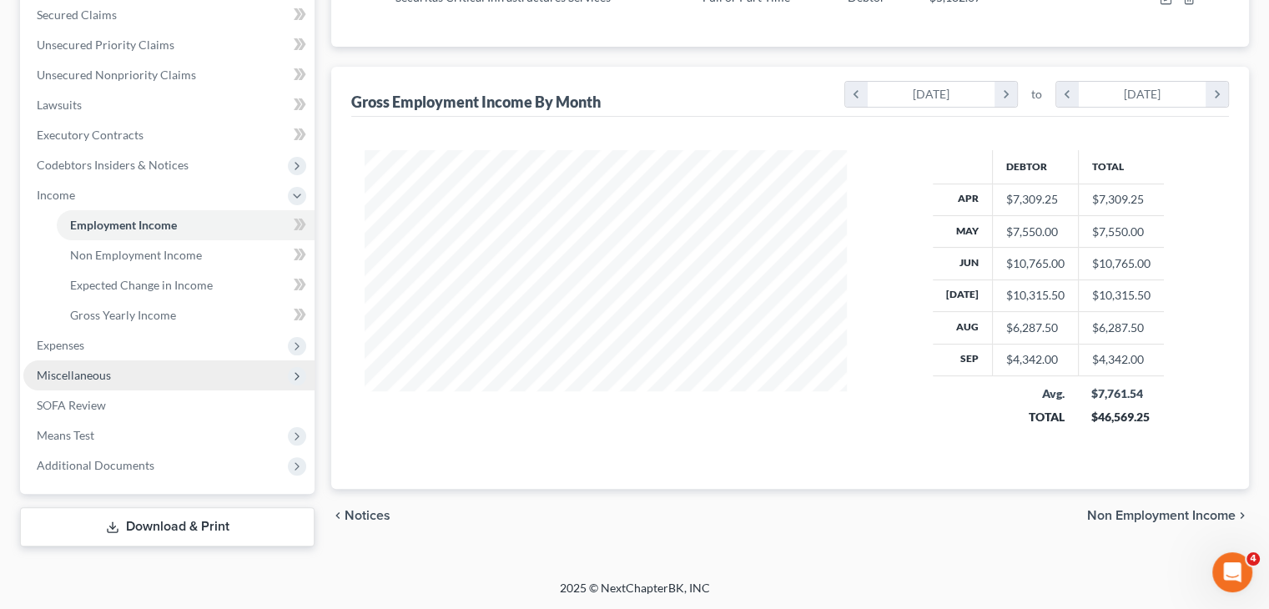
click at [147, 366] on span "Miscellaneous" at bounding box center [168, 375] width 291 height 30
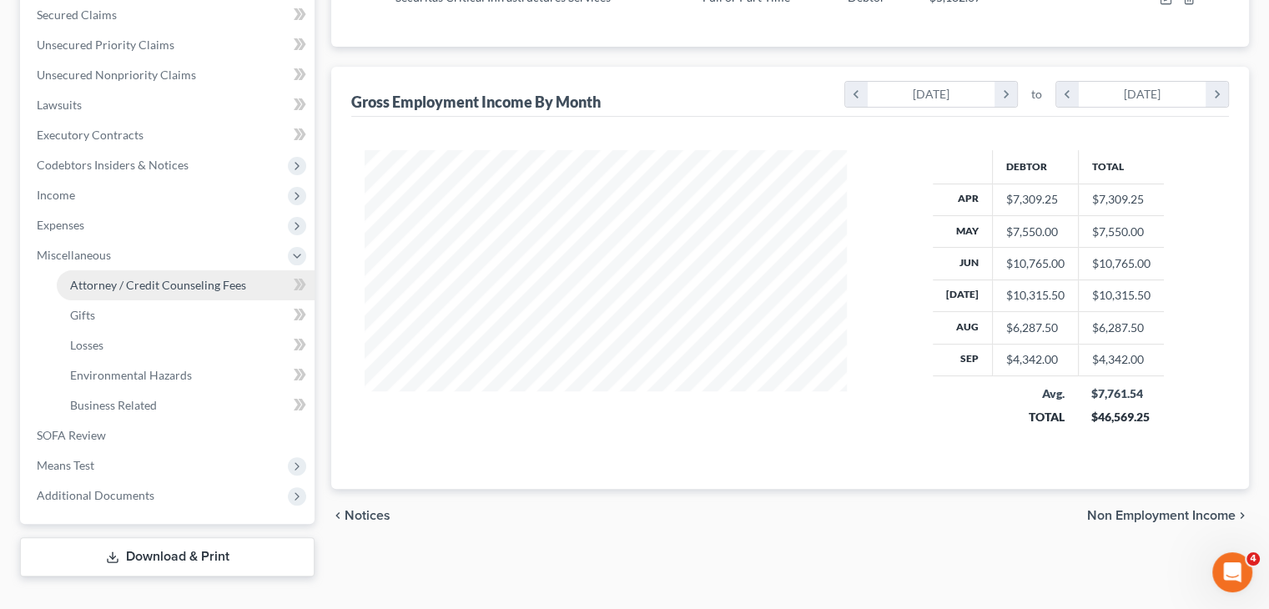
click at [251, 290] on link "Attorney / Credit Counseling Fees" at bounding box center [186, 285] width 258 height 30
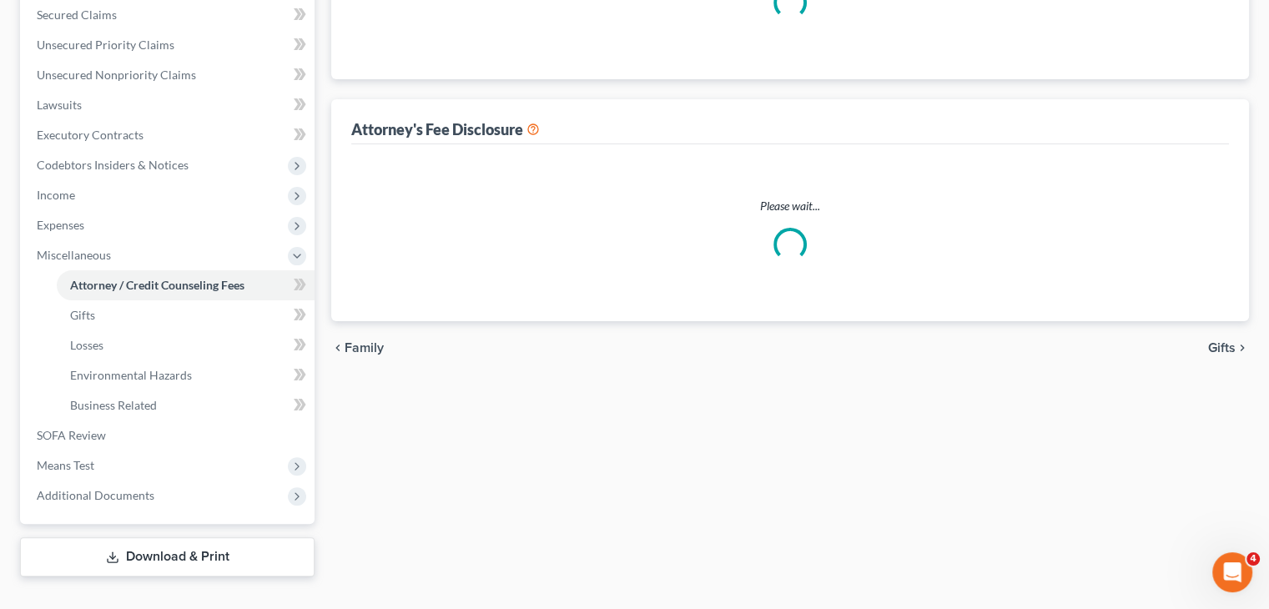
scroll to position [7, 0]
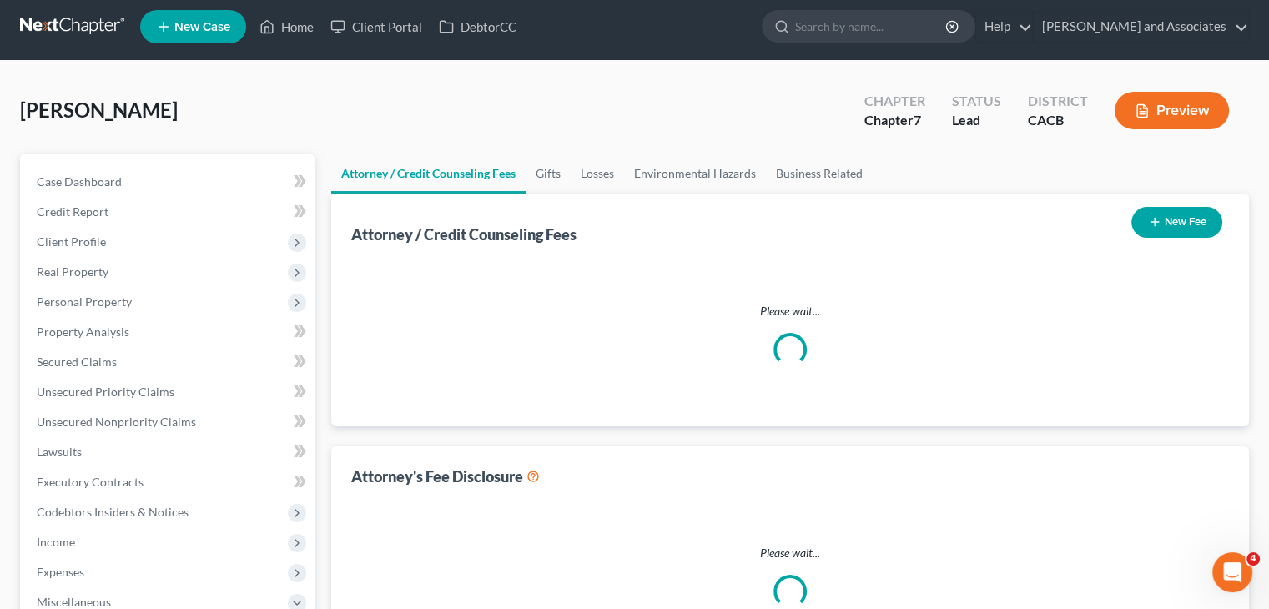
select select "0"
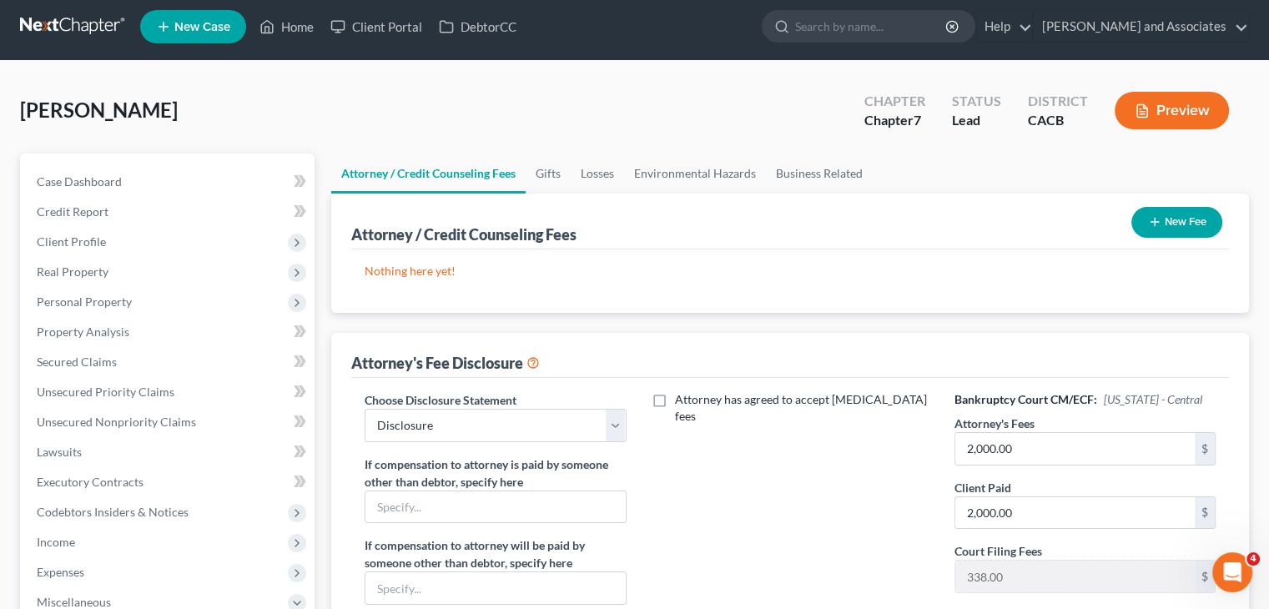
scroll to position [0, 0]
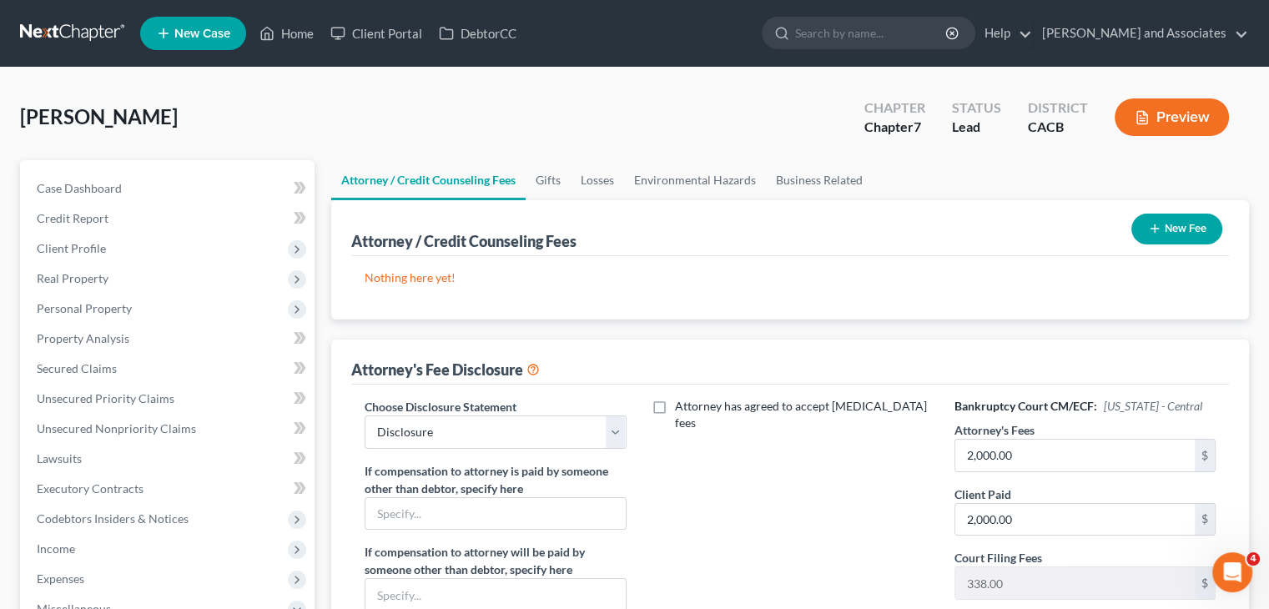
click at [532, 406] on div "Choose Disclosure Statement Select Disclosure" at bounding box center [495, 423] width 261 height 51
click at [1165, 229] on button "New Fee" at bounding box center [1176, 229] width 91 height 31
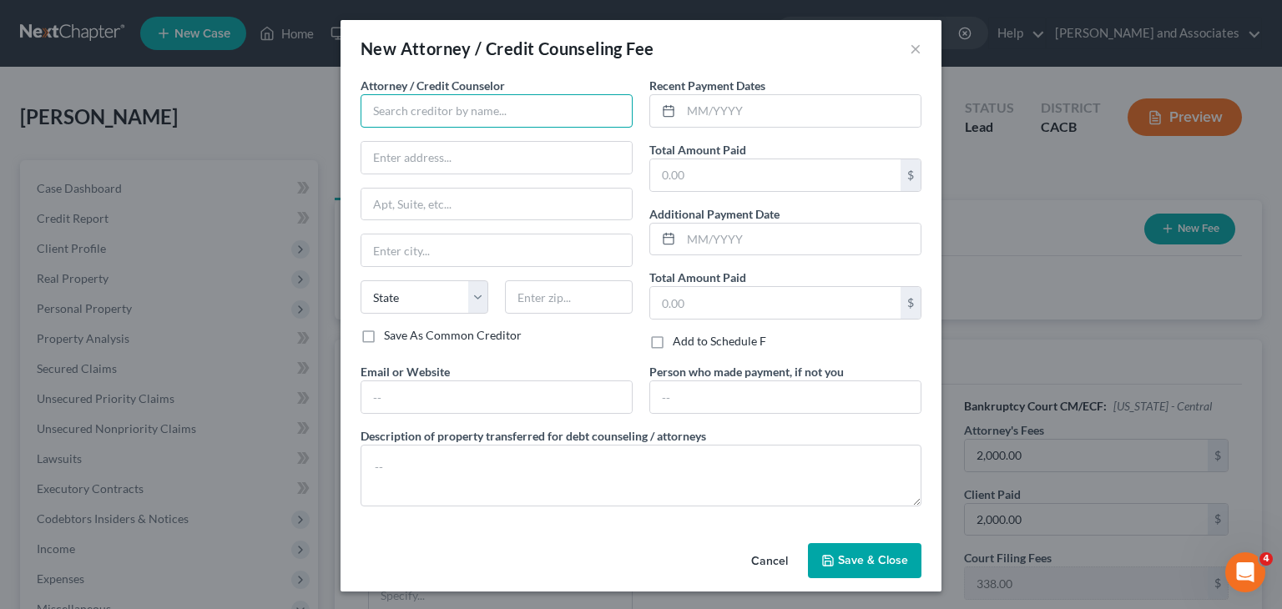
click at [533, 125] on input "text" at bounding box center [496, 110] width 272 height 33
click at [514, 154] on input "text" at bounding box center [496, 158] width 270 height 32
type input "[PERSON_NAME] and Associates"
type input "[STREET_ADDRESS]"
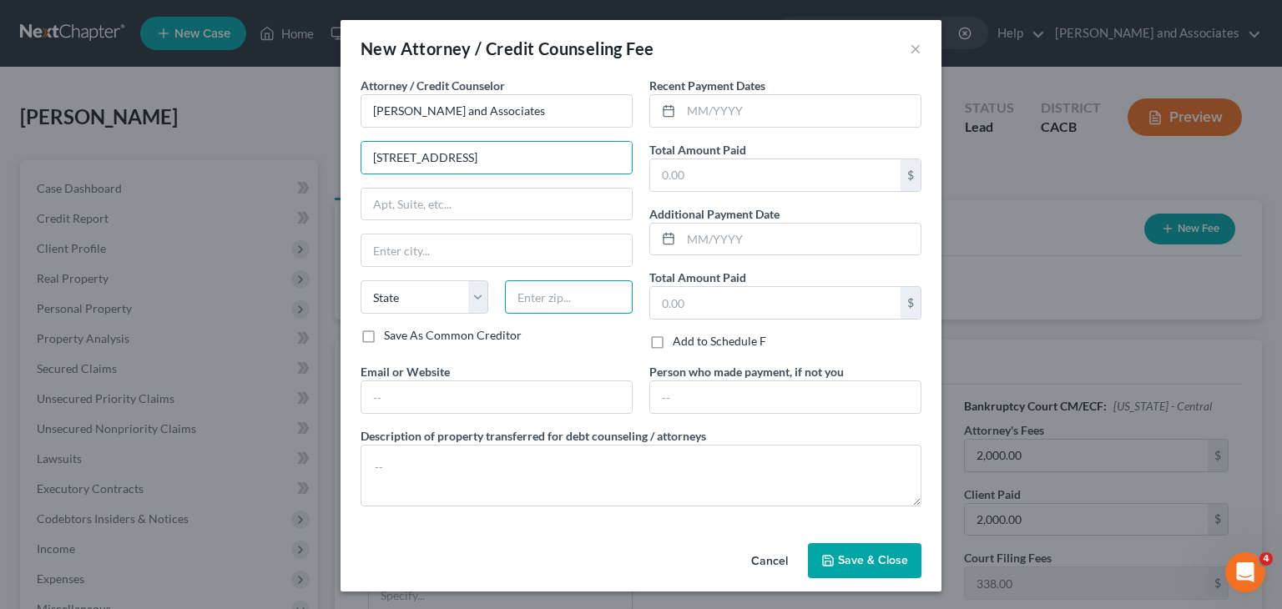
click at [564, 307] on input "text" at bounding box center [569, 296] width 128 height 33
type input "93454"
click at [724, 181] on input "text" at bounding box center [775, 175] width 250 height 32
type input "Santa [PERSON_NAME]"
select select "4"
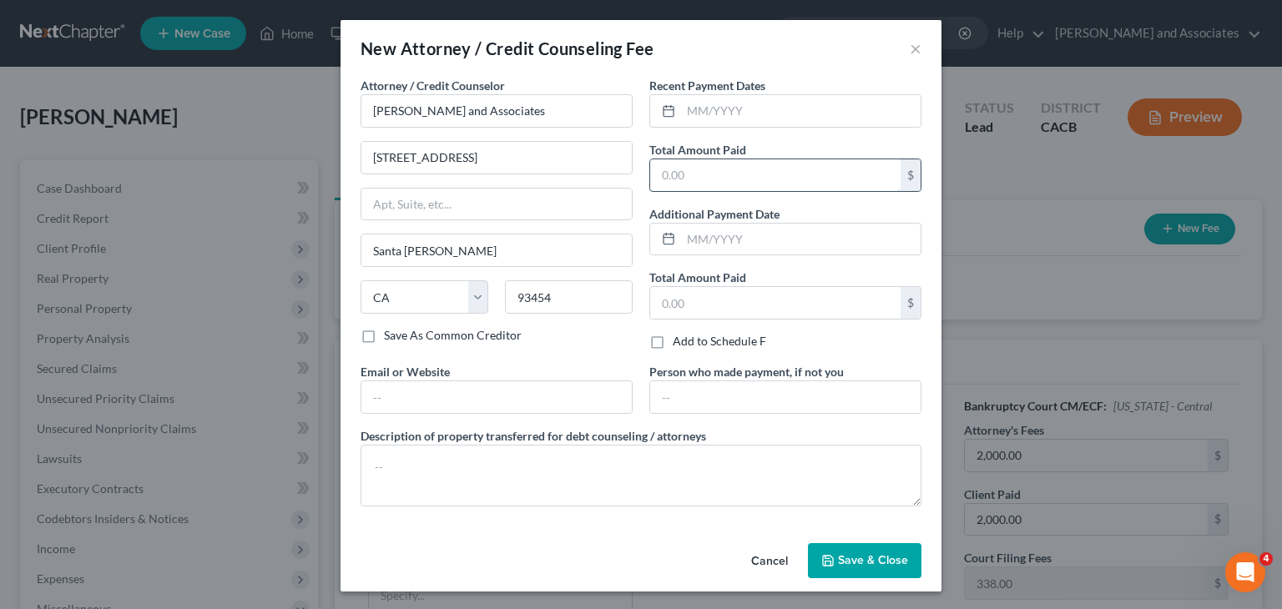
type input "2,000"
click at [477, 451] on textarea at bounding box center [640, 476] width 561 height 62
type textarea "Attorney Fees"
click at [891, 567] on button "Save & Close" at bounding box center [864, 560] width 113 height 35
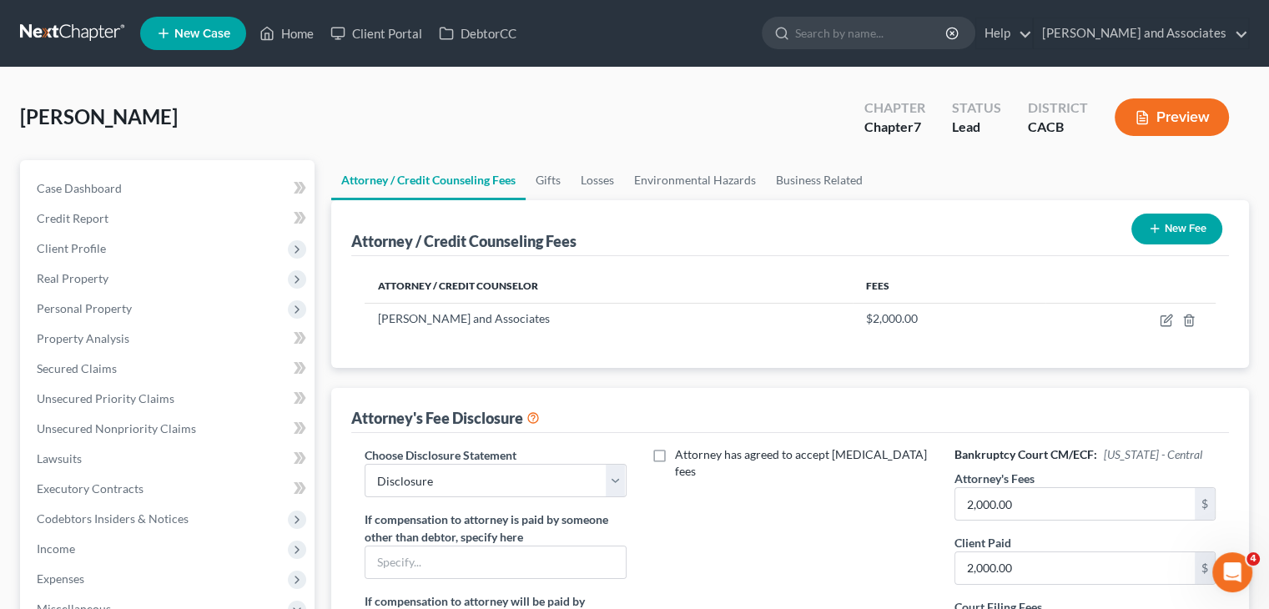
click at [1131, 225] on button "New Fee" at bounding box center [1176, 229] width 91 height 31
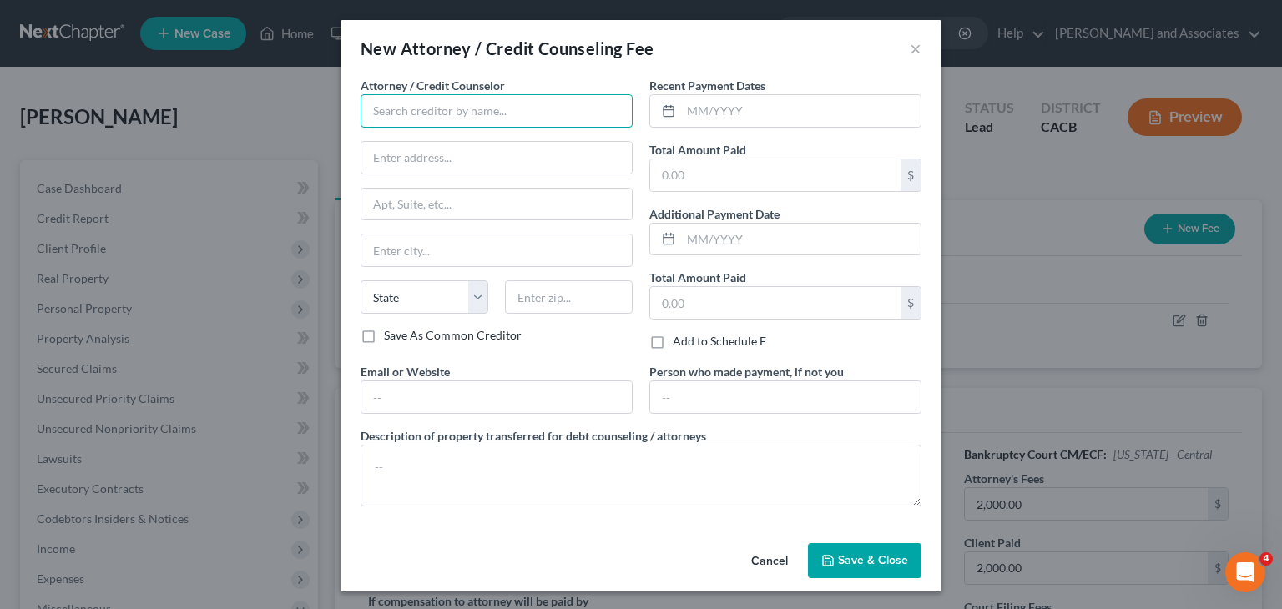
click at [456, 108] on input "text" at bounding box center [496, 110] width 272 height 33
click at [747, 186] on input "text" at bounding box center [775, 175] width 250 height 32
type input "Access Counseling"
type input "30"
click at [483, 409] on input "text" at bounding box center [496, 397] width 270 height 32
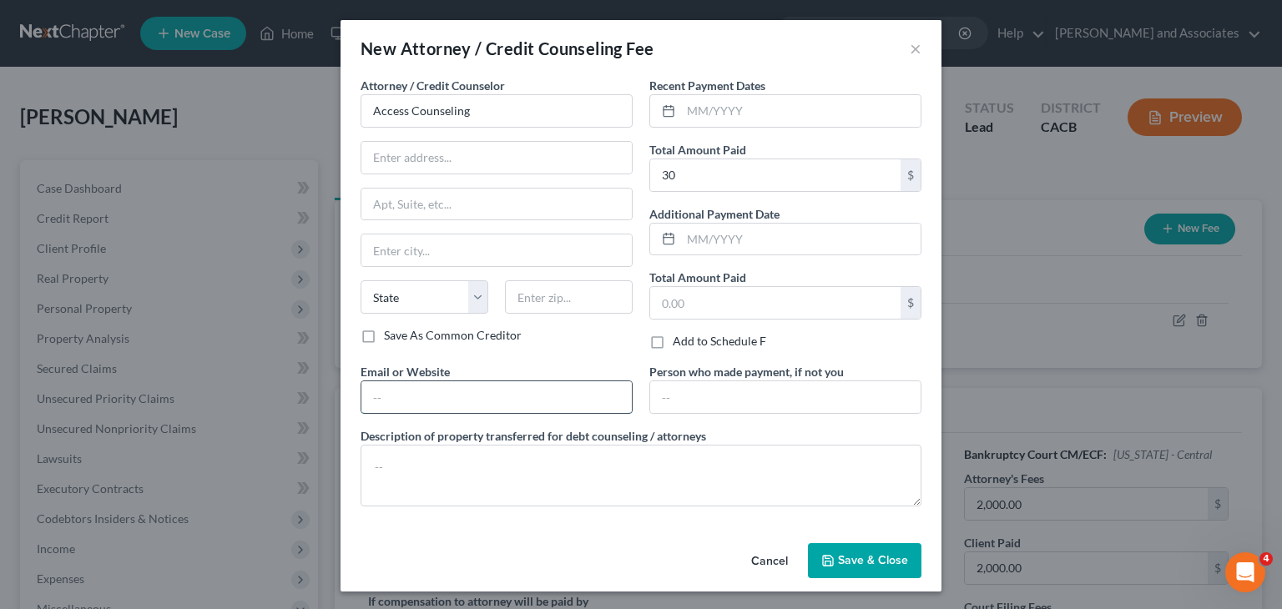
type input "[URL][DOMAIN_NAME]"
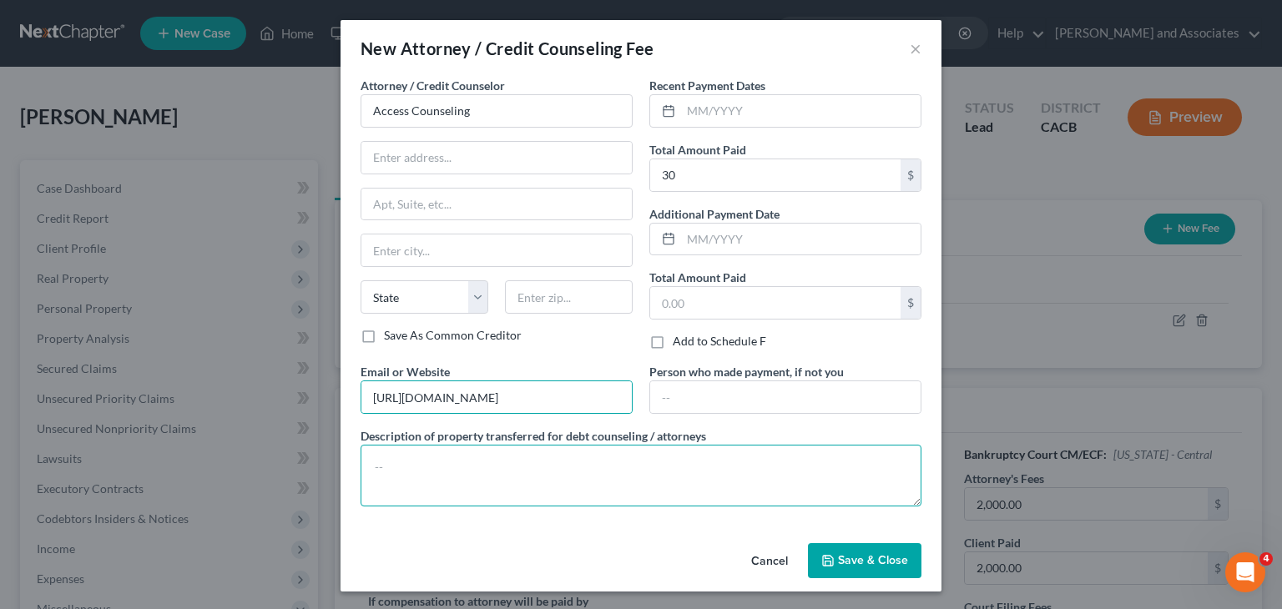
click at [415, 475] on textarea at bounding box center [640, 476] width 561 height 62
type textarea "Credit Counseling"
click at [853, 562] on span "Save & Close" at bounding box center [873, 560] width 70 height 14
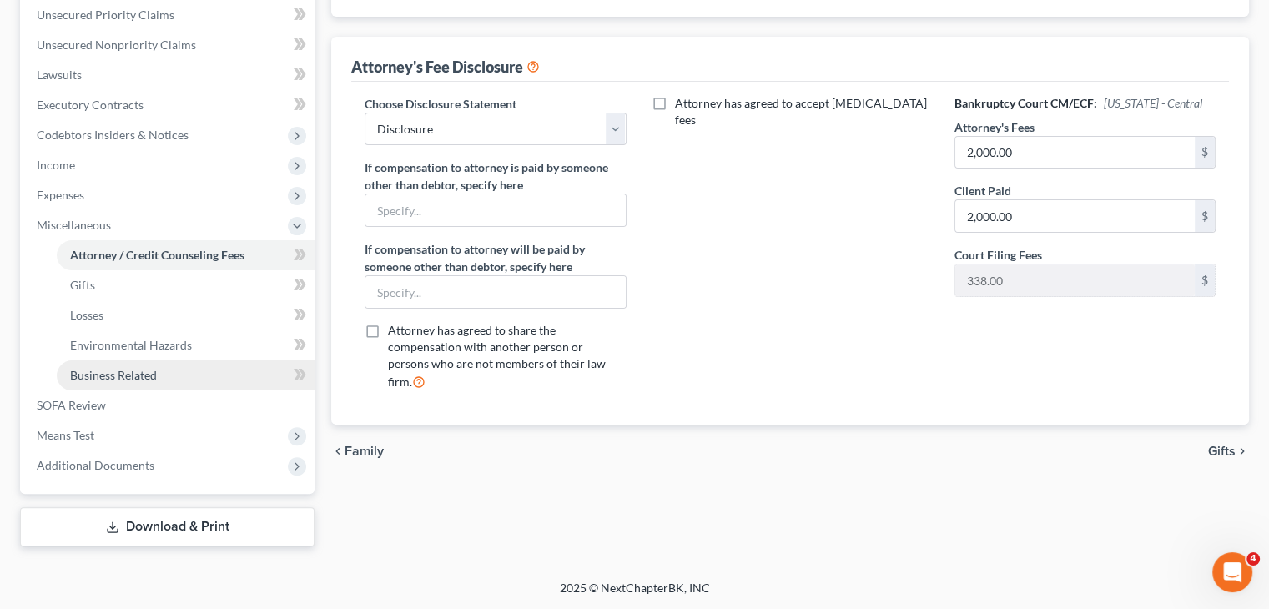
scroll to position [50, 0]
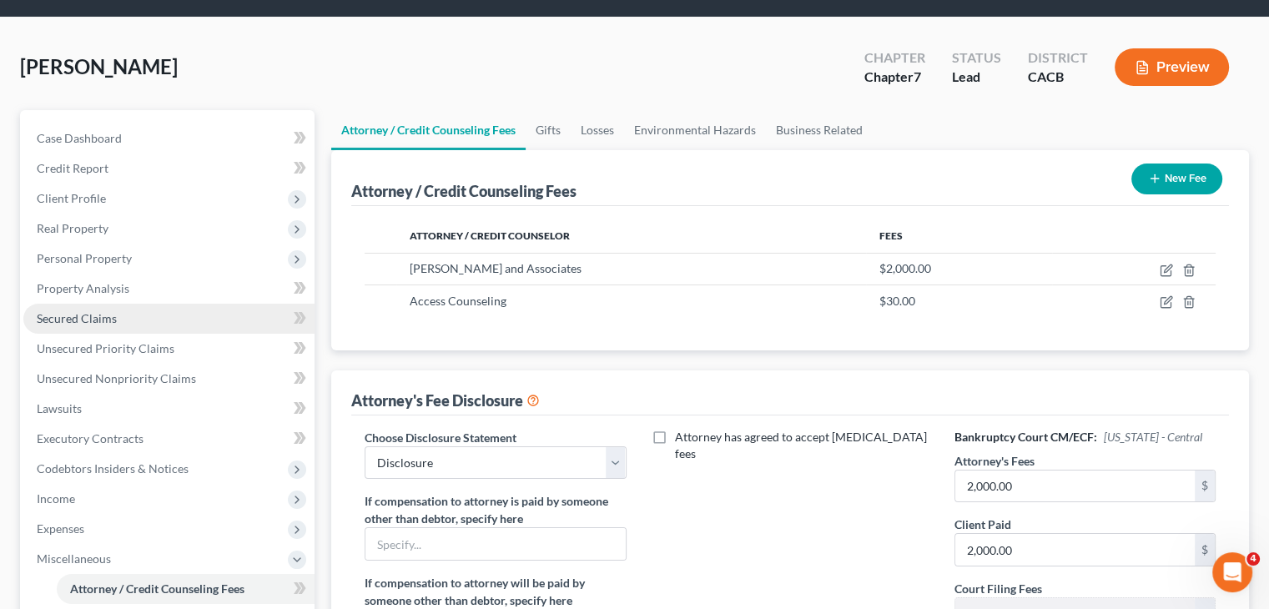
click at [134, 314] on link "Secured Claims" at bounding box center [168, 319] width 291 height 30
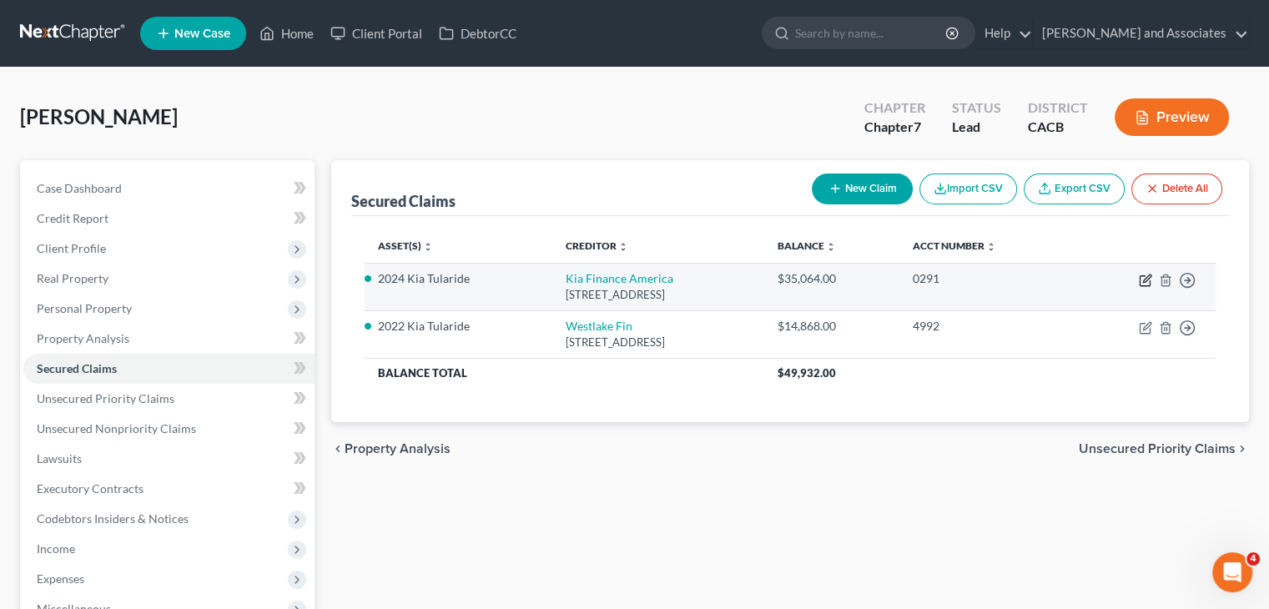
click at [1146, 276] on icon "button" at bounding box center [1147, 278] width 8 height 8
select select "4"
select select "0"
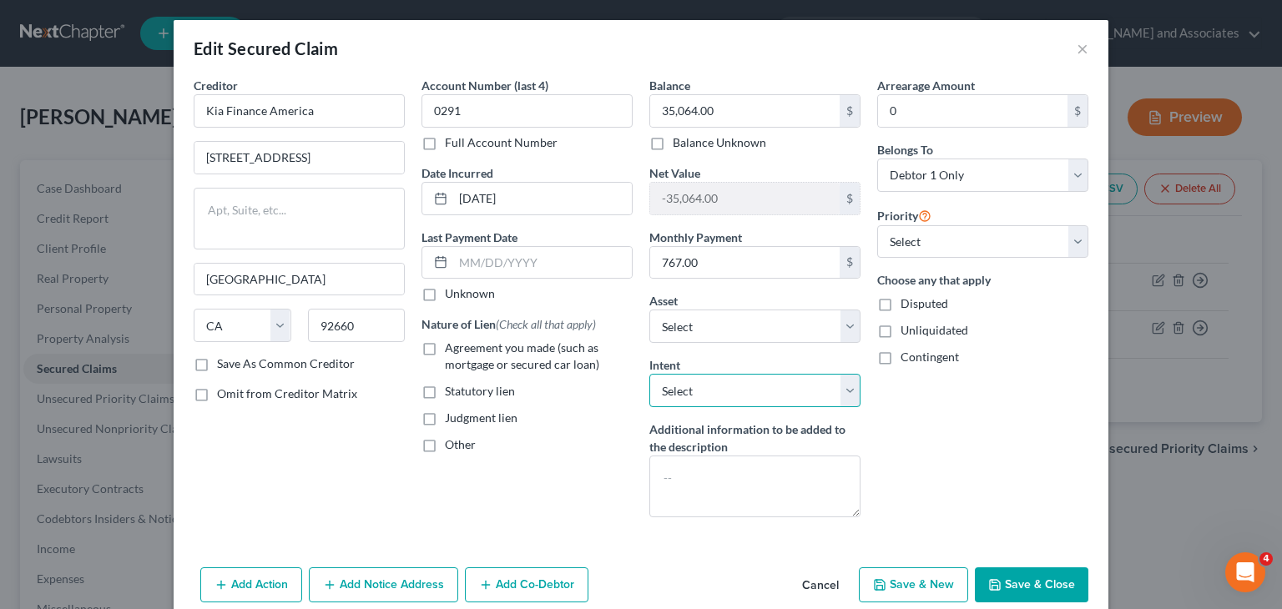
click at [814, 395] on select "Select Surrender Redeem Reaffirm Avoid Other" at bounding box center [754, 390] width 211 height 33
click at [961, 415] on div "Arrearage Amount 0 $ Belongs To * Select Debtor 1 Only Debtor 2 Only Debtor 1 A…" at bounding box center [983, 304] width 228 height 454
click at [445, 353] on label "Agreement you made (such as mortgage or secured car loan)" at bounding box center [539, 356] width 188 height 33
click at [451, 350] on input "Agreement you made (such as mortgage or secured car loan)" at bounding box center [456, 345] width 11 height 11
checkbox input "true"
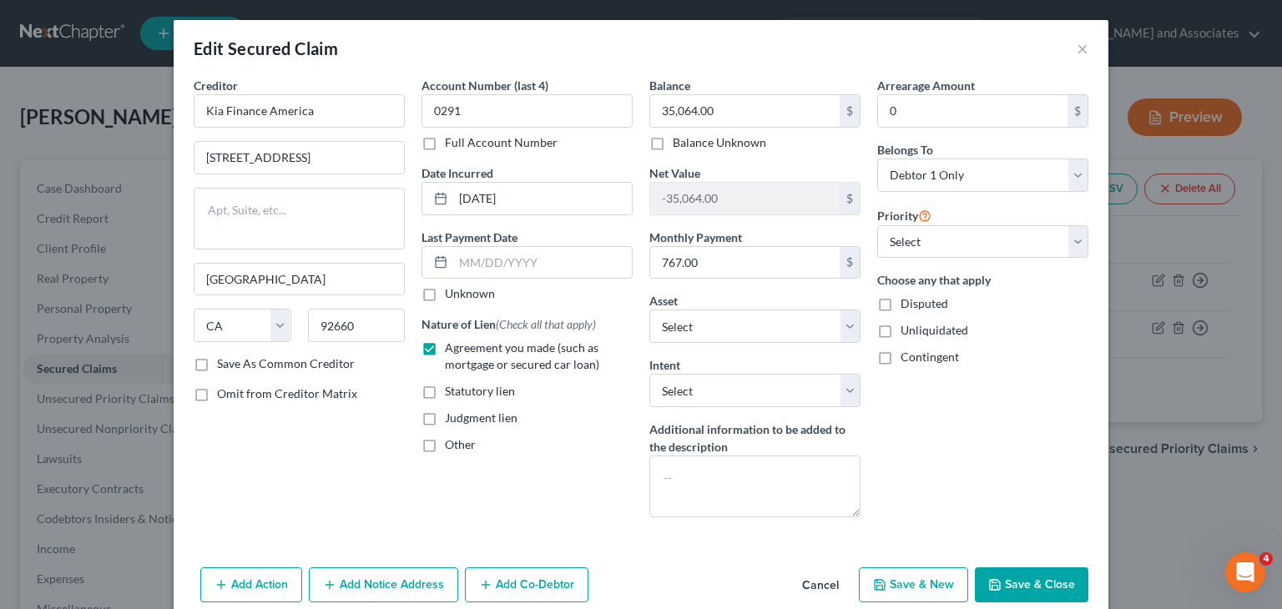
click at [1018, 572] on button "Save & Close" at bounding box center [1030, 584] width 113 height 35
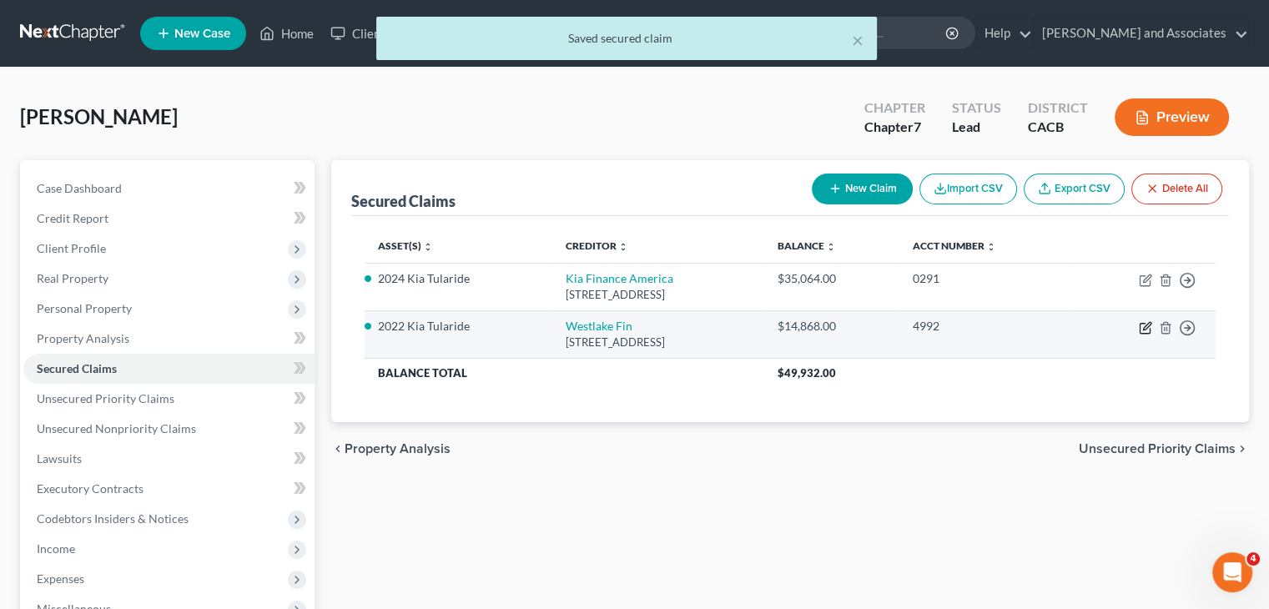
click at [1139, 324] on icon "button" at bounding box center [1145, 327] width 13 height 13
select select "4"
select select "0"
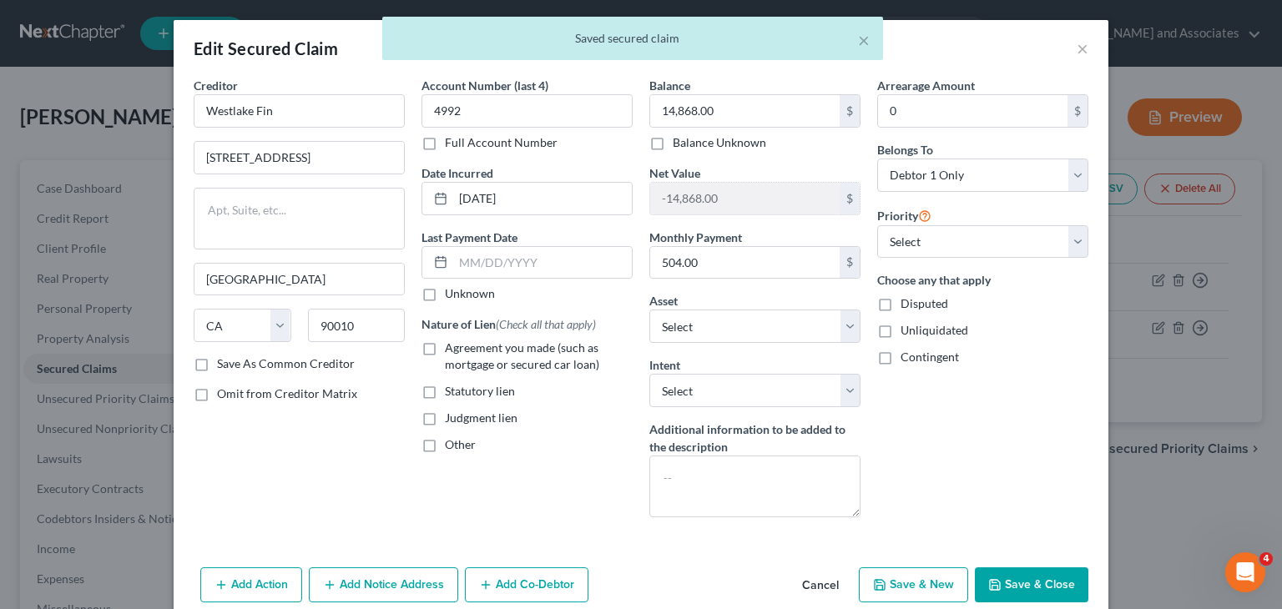
click at [445, 340] on label "Agreement you made (such as mortgage or secured car loan)" at bounding box center [539, 356] width 188 height 33
click at [451, 340] on input "Agreement you made (such as mortgage or secured car loan)" at bounding box center [456, 345] width 11 height 11
checkbox input "true"
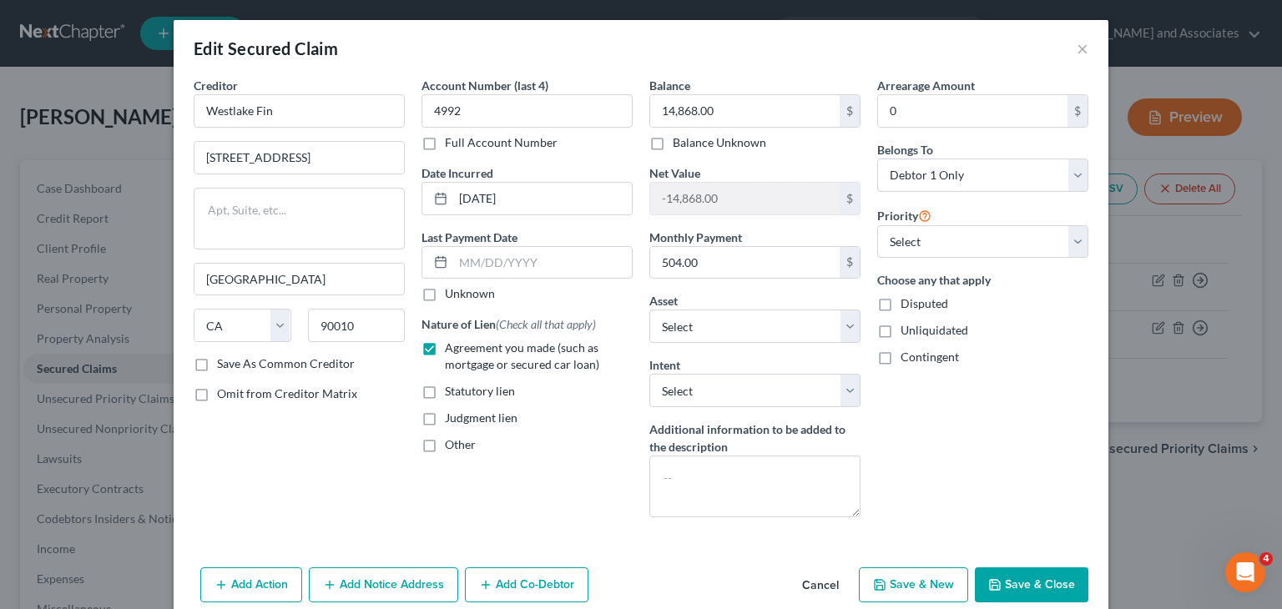
click at [1033, 574] on button "Save & Close" at bounding box center [1030, 584] width 113 height 35
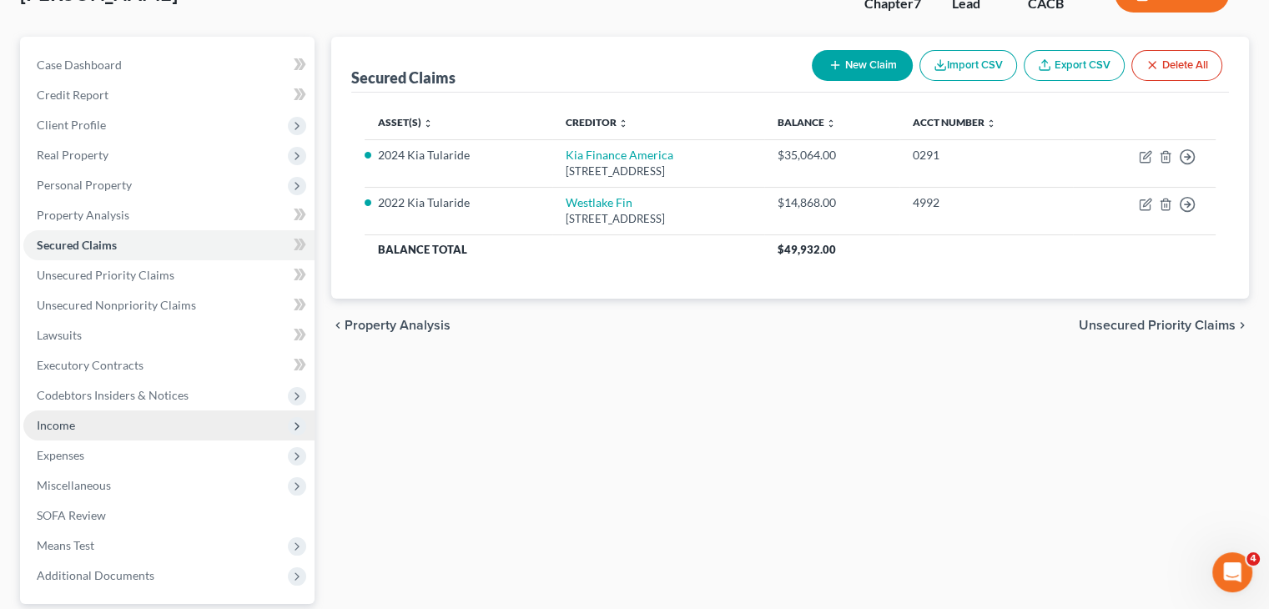
scroll to position [167, 0]
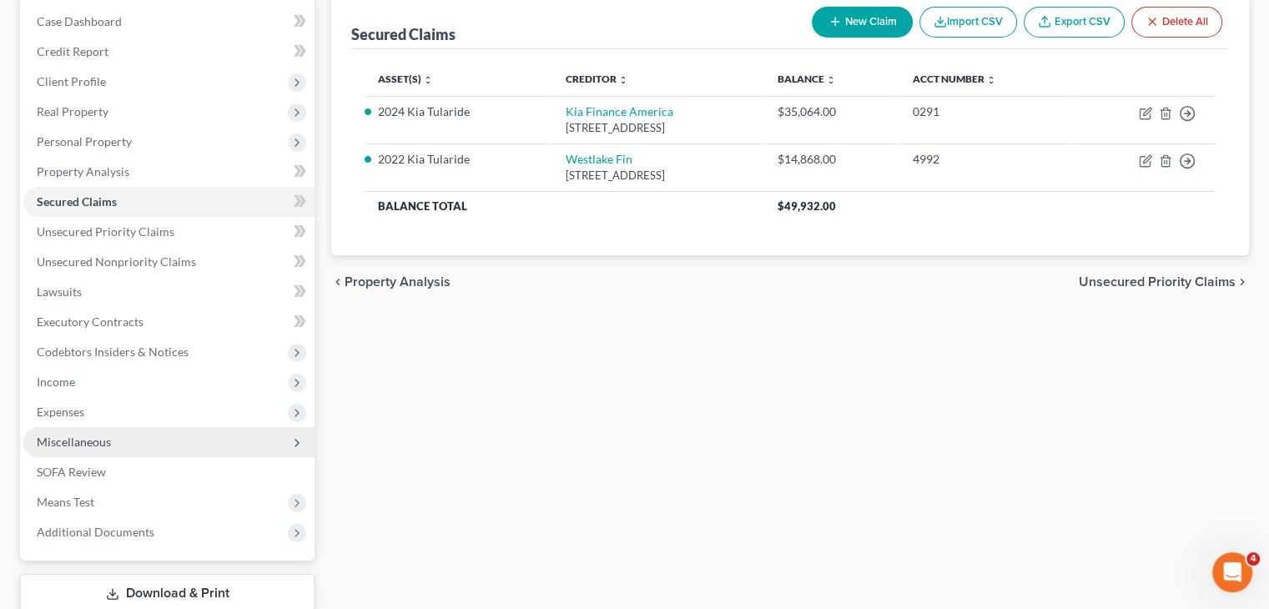
click at [114, 443] on span "Miscellaneous" at bounding box center [168, 442] width 291 height 30
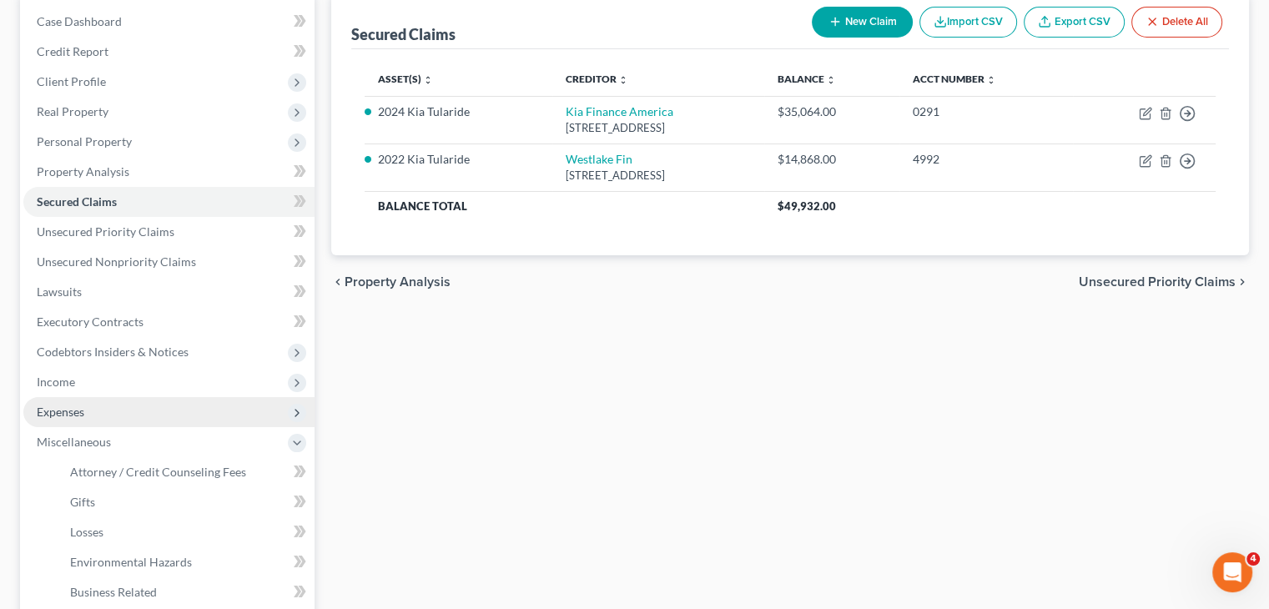
click at [133, 405] on span "Expenses" at bounding box center [168, 412] width 291 height 30
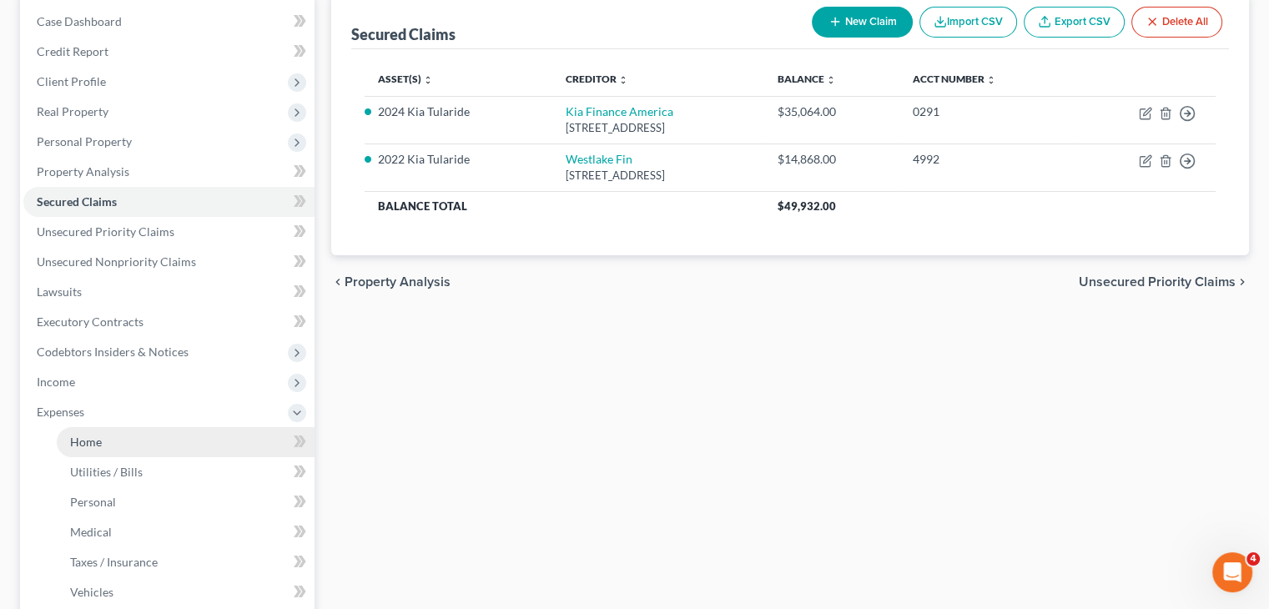
click at [112, 455] on link "Home" at bounding box center [186, 442] width 258 height 30
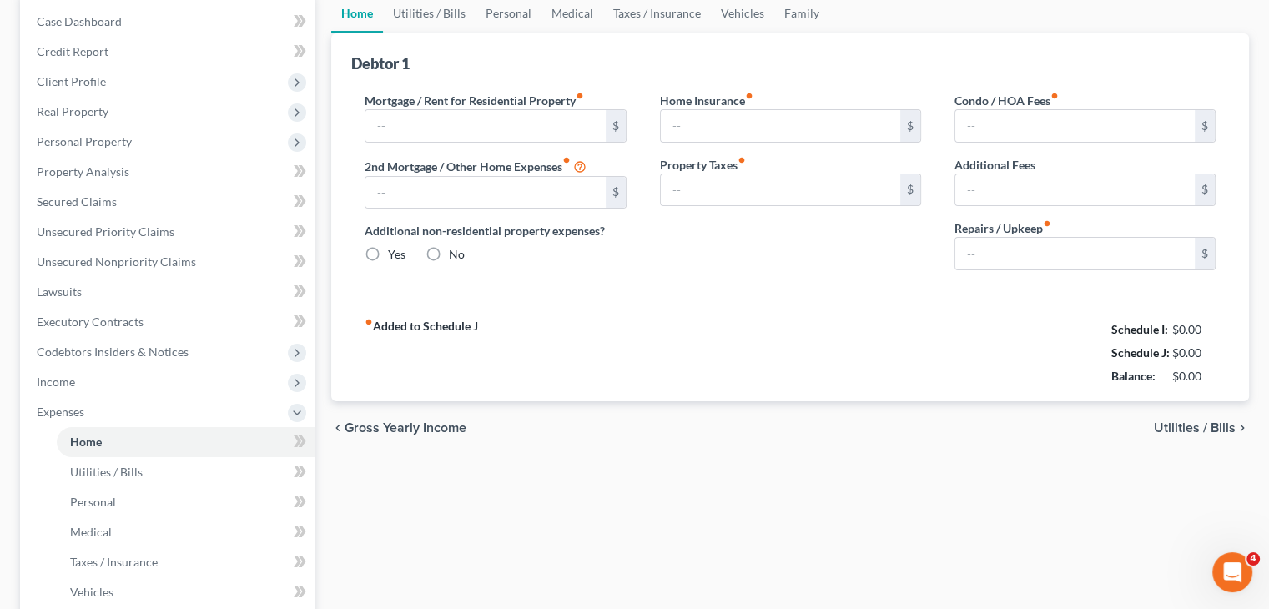
type input "1,800.00"
type input "0.00"
radio input "true"
type input "0.00"
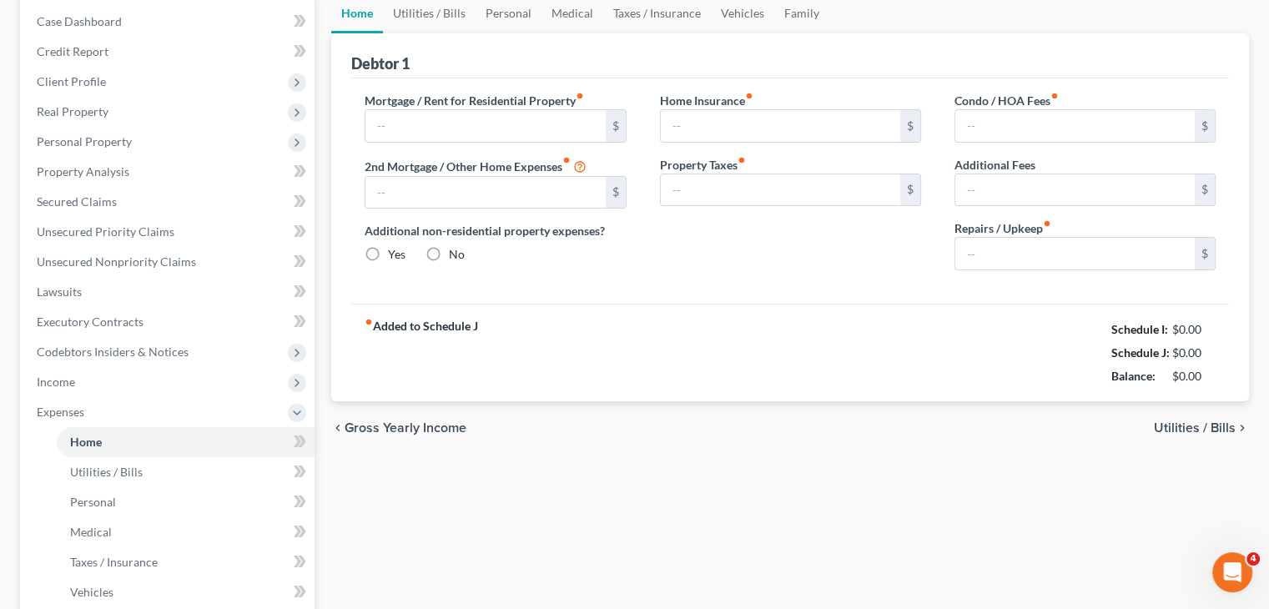
type input "0.00"
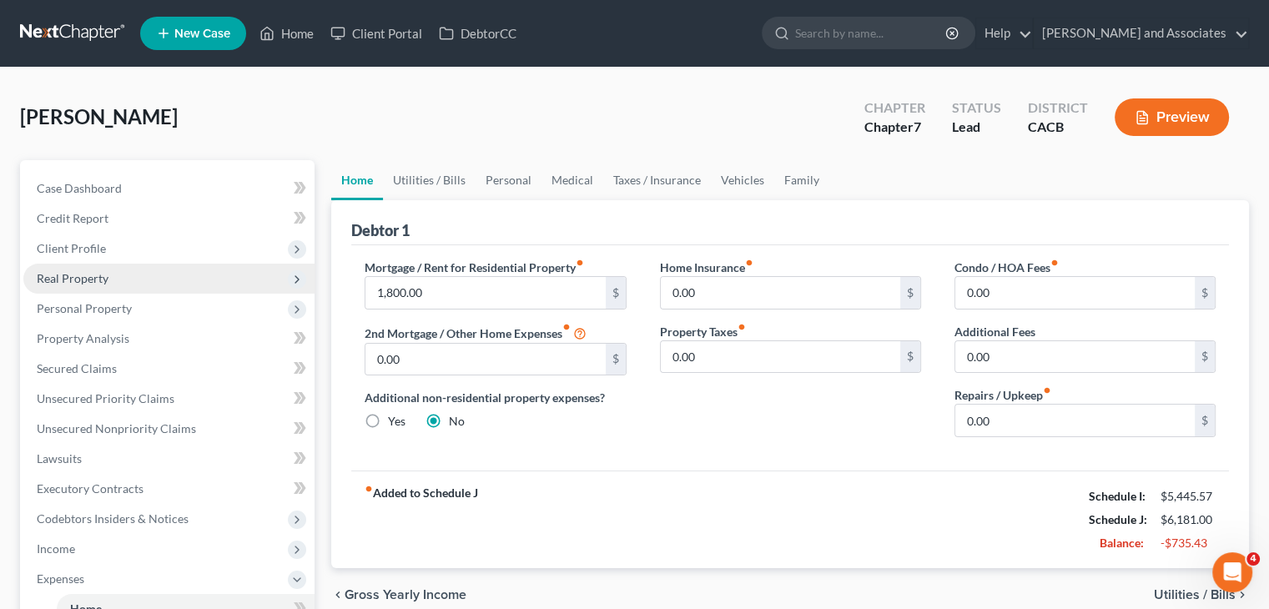
click at [144, 270] on span "Real Property" at bounding box center [168, 279] width 291 height 30
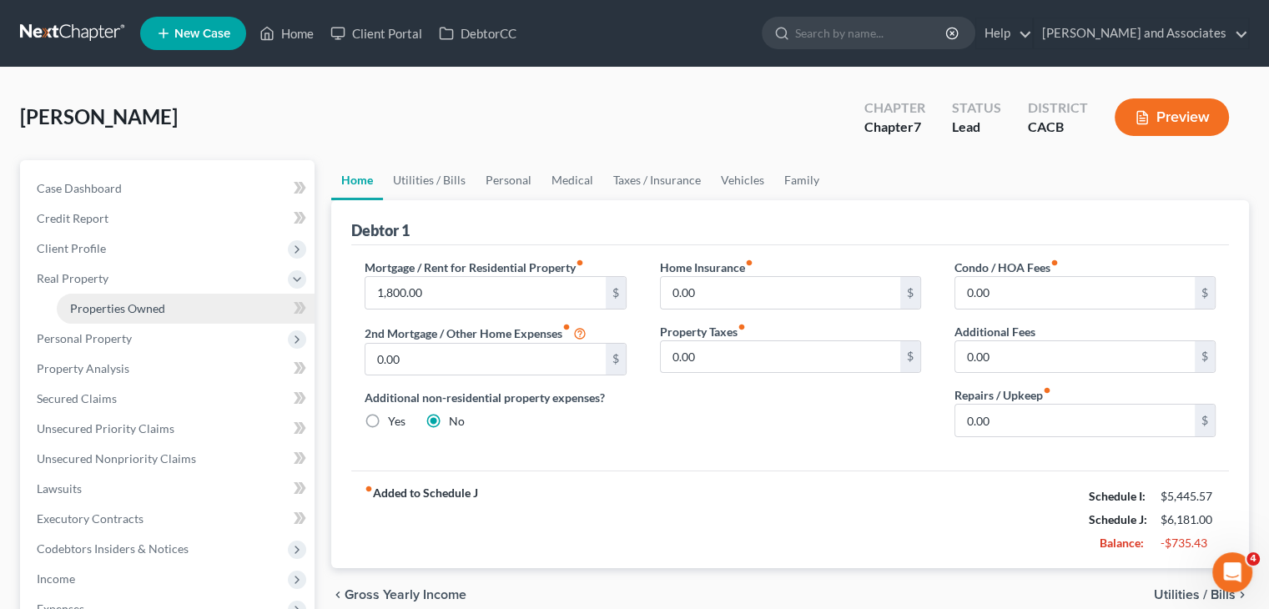
click at [139, 295] on link "Properties Owned" at bounding box center [186, 309] width 258 height 30
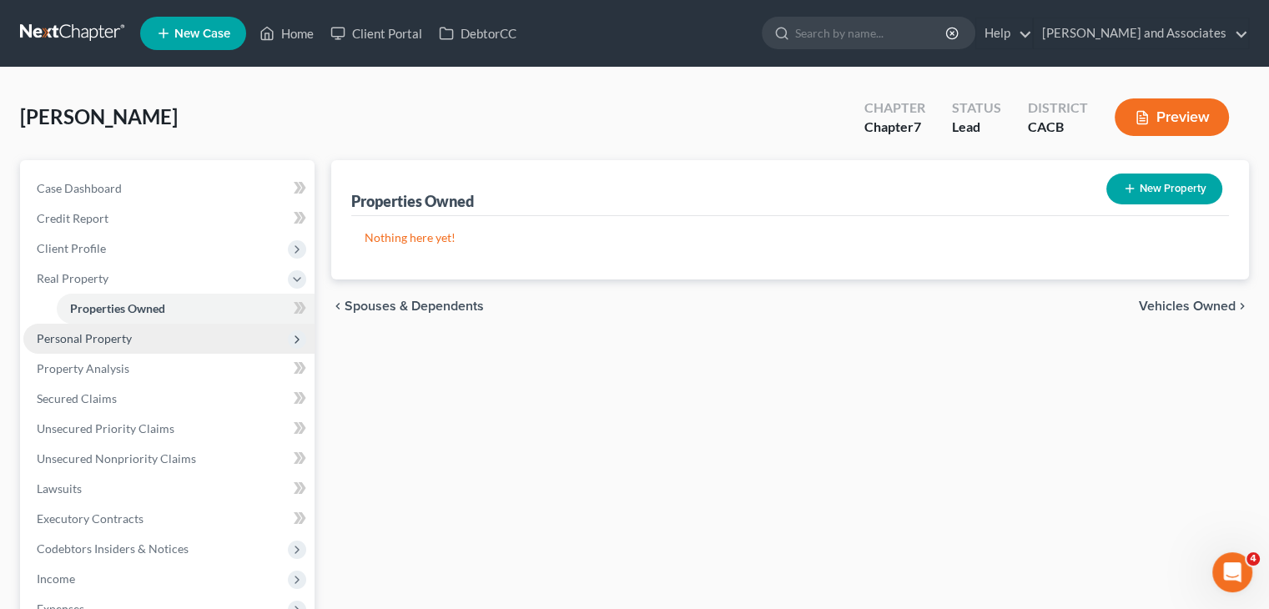
click at [123, 333] on span "Personal Property" at bounding box center [84, 338] width 95 height 14
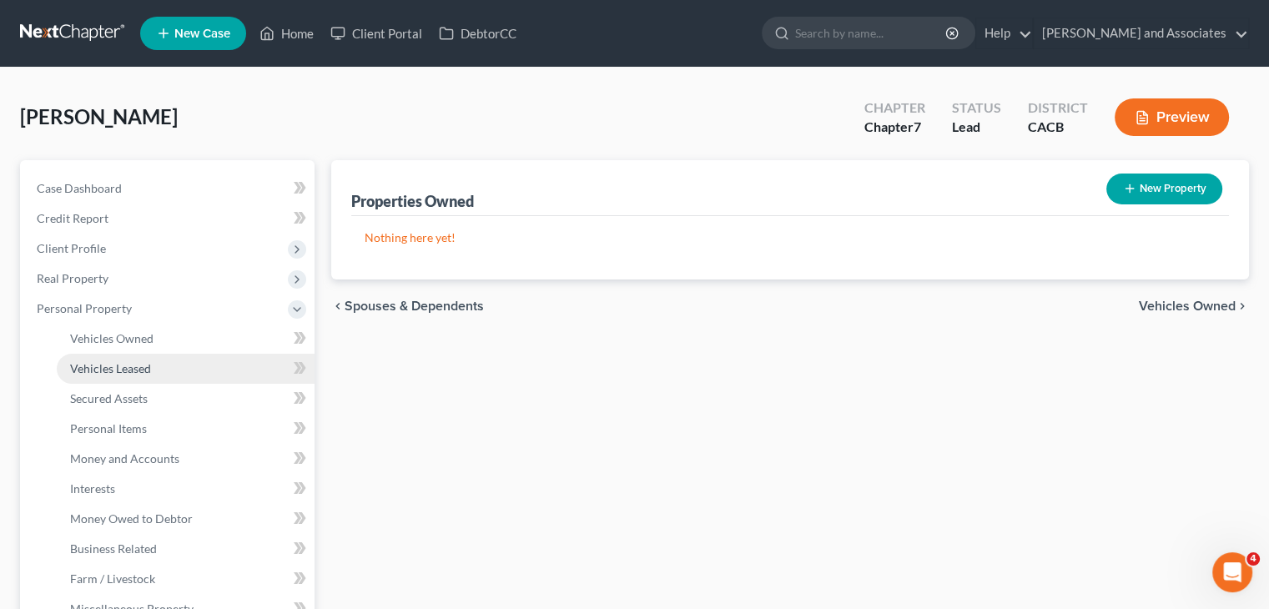
click at [130, 361] on span "Vehicles Leased" at bounding box center [110, 368] width 81 height 14
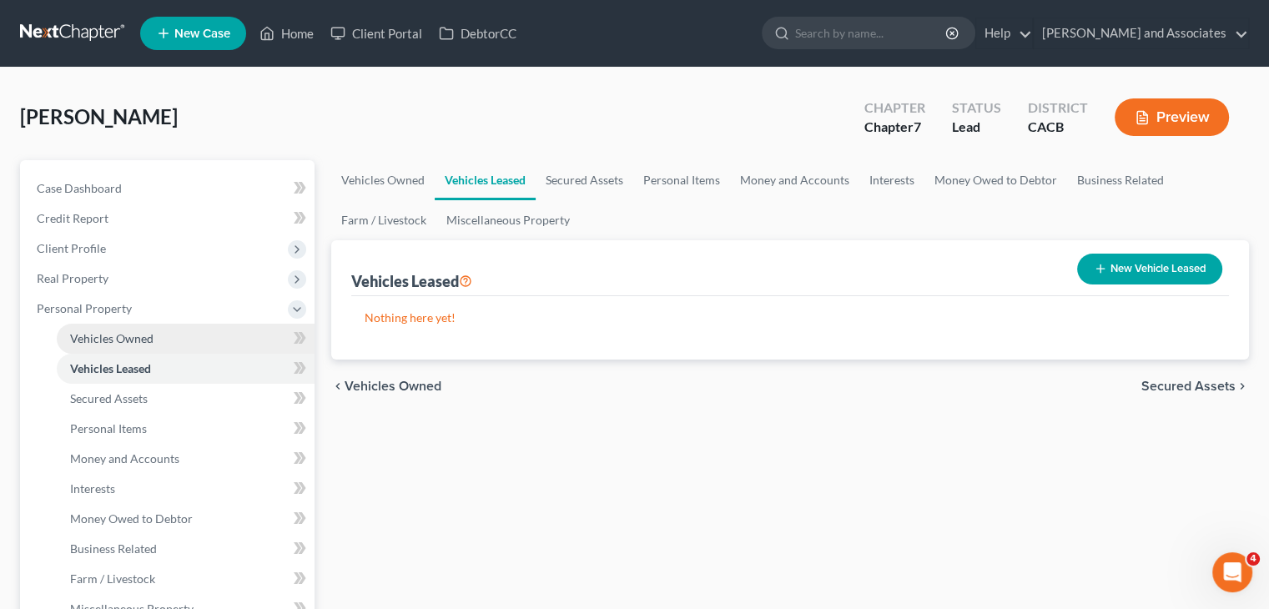
click at [153, 335] on link "Vehicles Owned" at bounding box center [186, 339] width 258 height 30
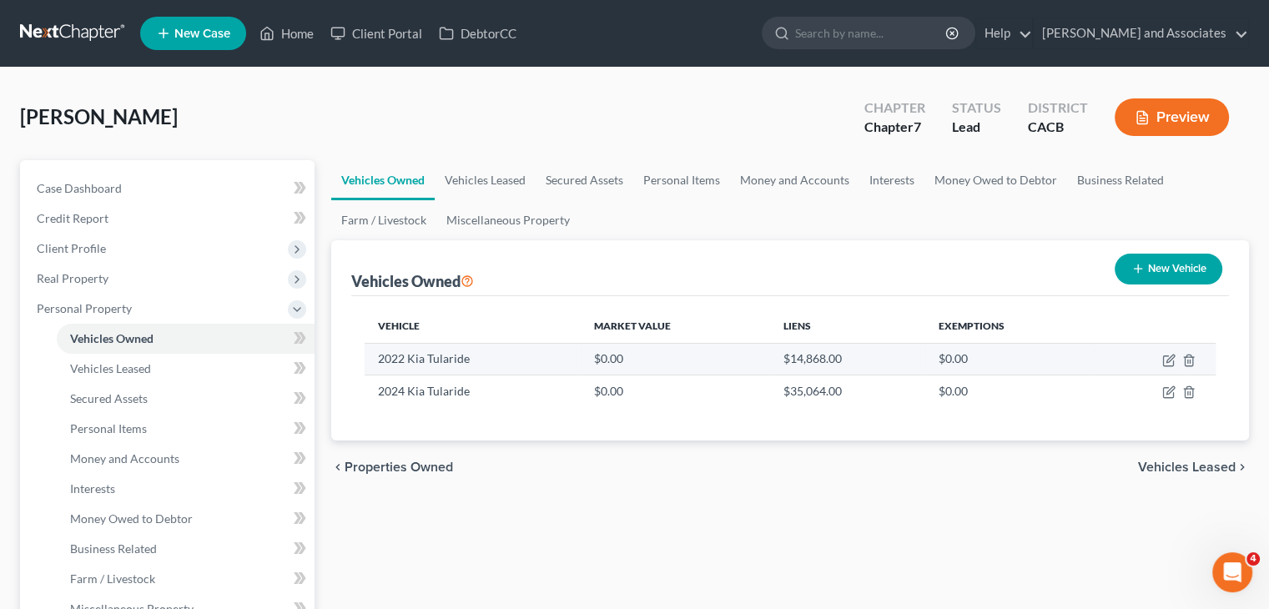
click at [1161, 359] on td at bounding box center [1155, 359] width 122 height 32
click at [1171, 358] on icon "button" at bounding box center [1170, 359] width 8 height 8
select select "0"
select select "4"
select select "2"
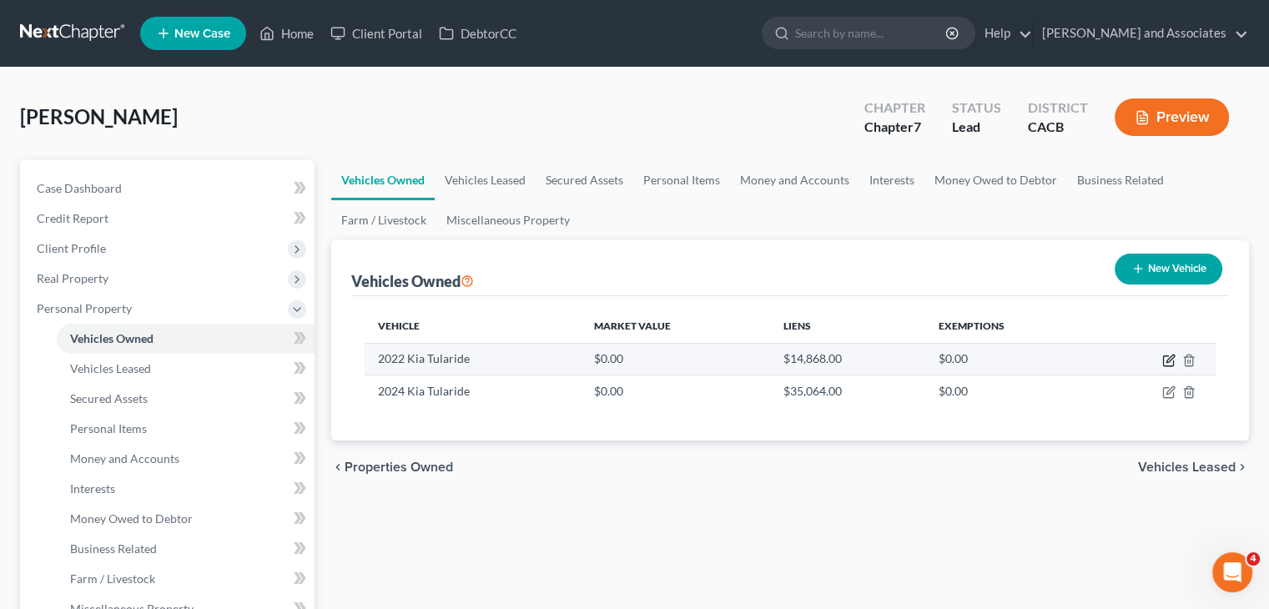
select select "4"
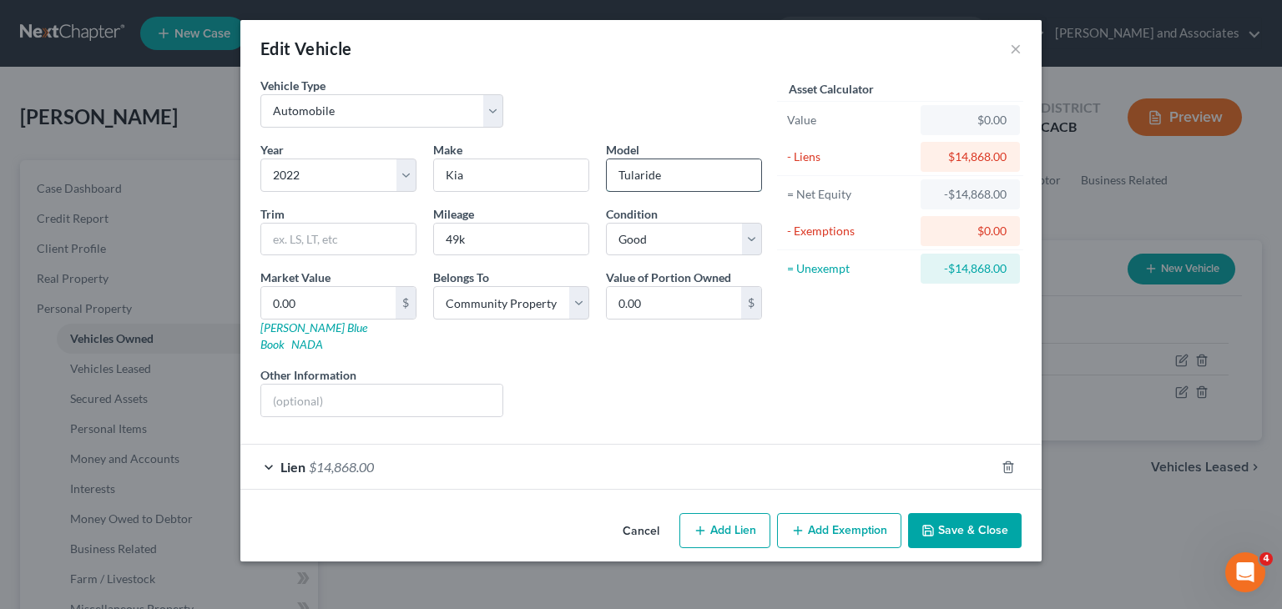
click at [683, 171] on input "Tularide" at bounding box center [684, 175] width 154 height 32
type input "Telluride"
click at [314, 304] on input "0.00" at bounding box center [328, 303] width 134 height 32
type input "2"
type input "2.00"
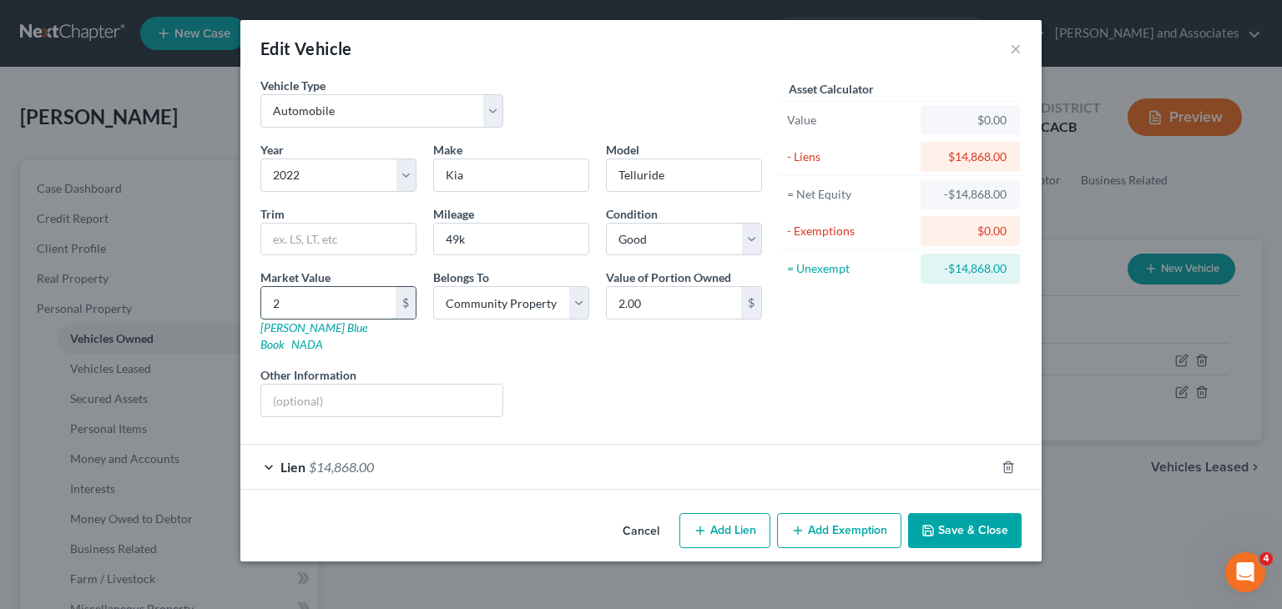
type input "22"
type input "22.00"
type input "224"
type input "224.00"
type input "2246"
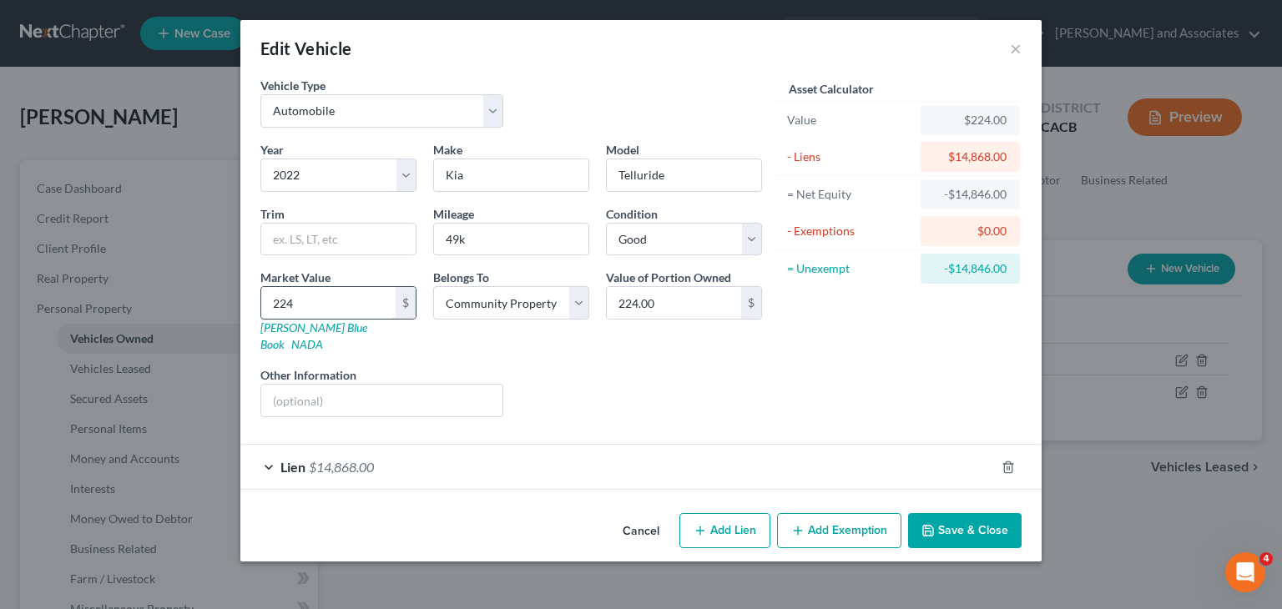
type input "2,246.00"
type input "2,2463"
type input "22,463.00"
type input "22,463"
click at [956, 513] on button "Save & Close" at bounding box center [964, 530] width 113 height 35
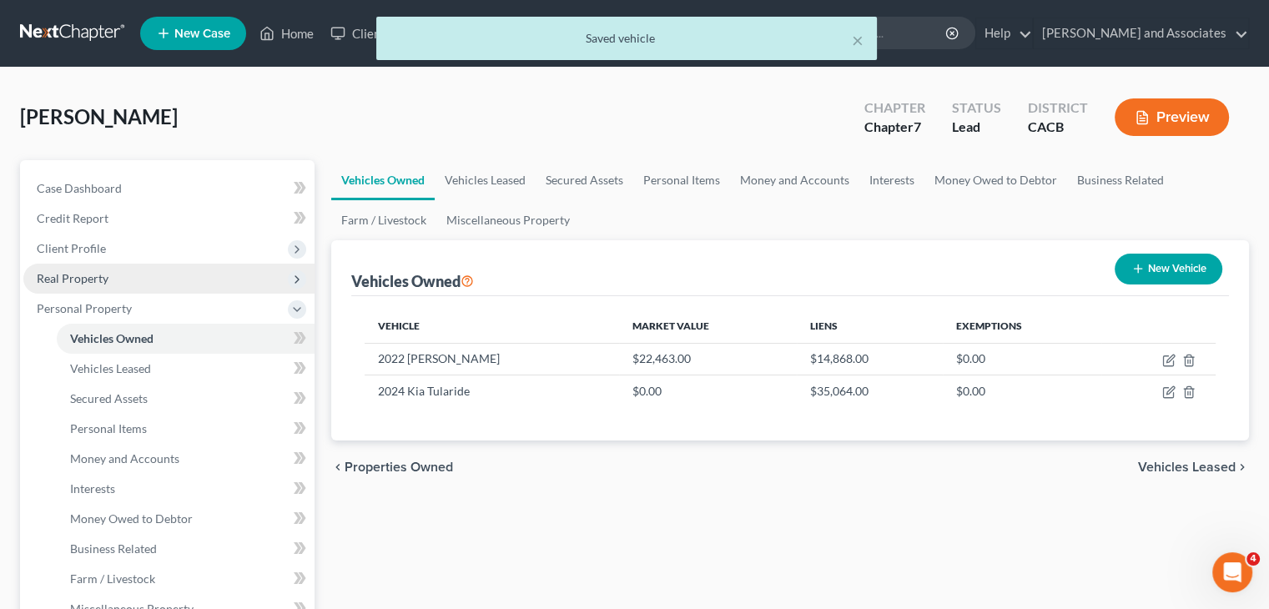
click at [118, 266] on span "Real Property" at bounding box center [168, 279] width 291 height 30
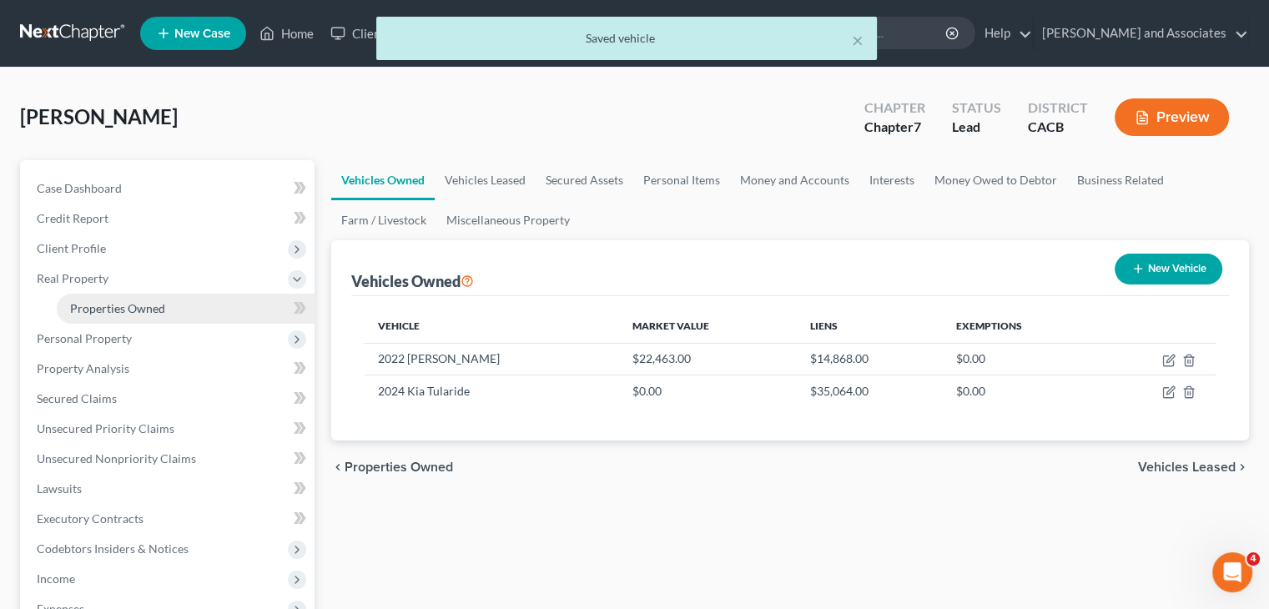
click at [129, 296] on link "Properties Owned" at bounding box center [186, 309] width 258 height 30
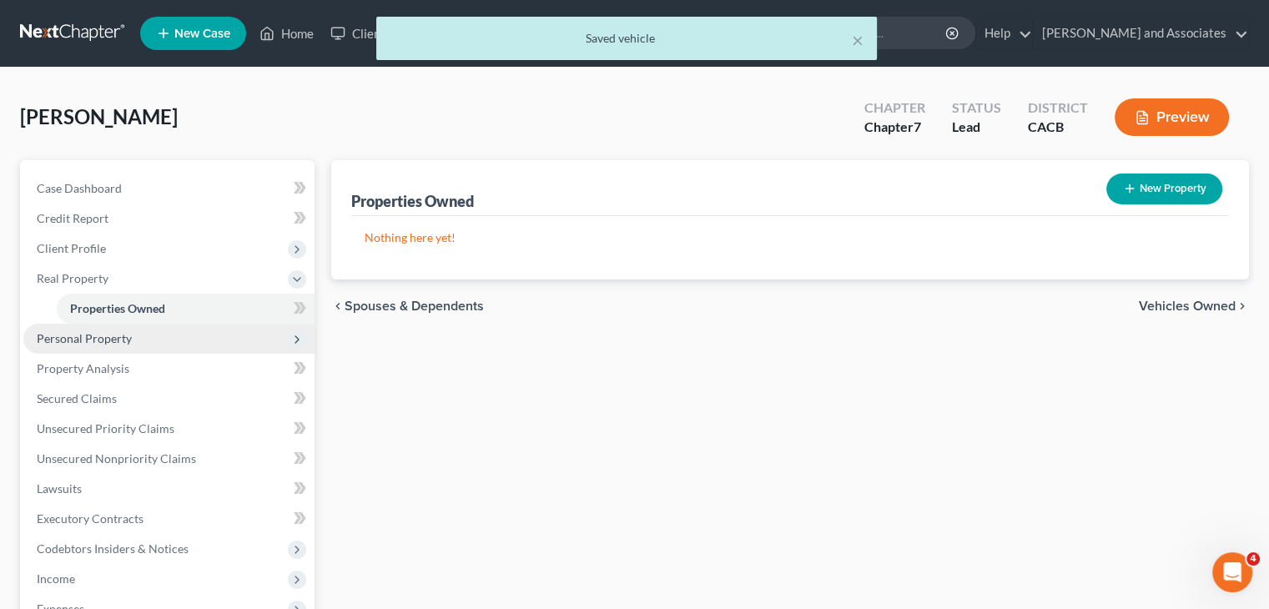
click at [140, 344] on span "Personal Property" at bounding box center [168, 339] width 291 height 30
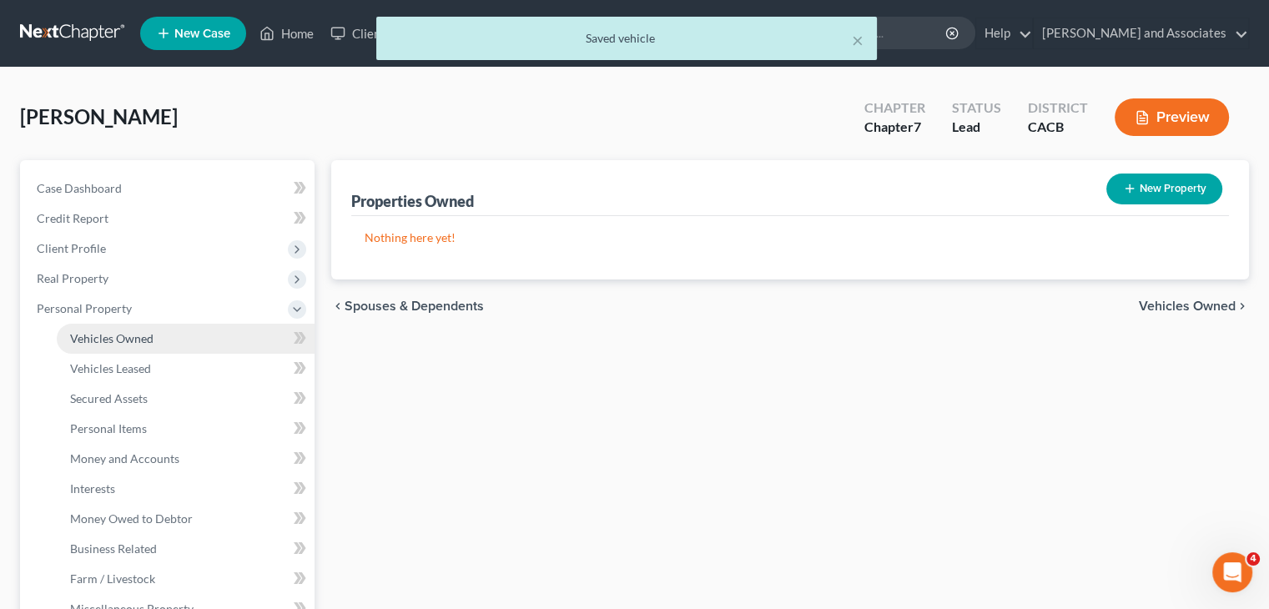
click at [145, 335] on span "Vehicles Owned" at bounding box center [111, 338] width 83 height 14
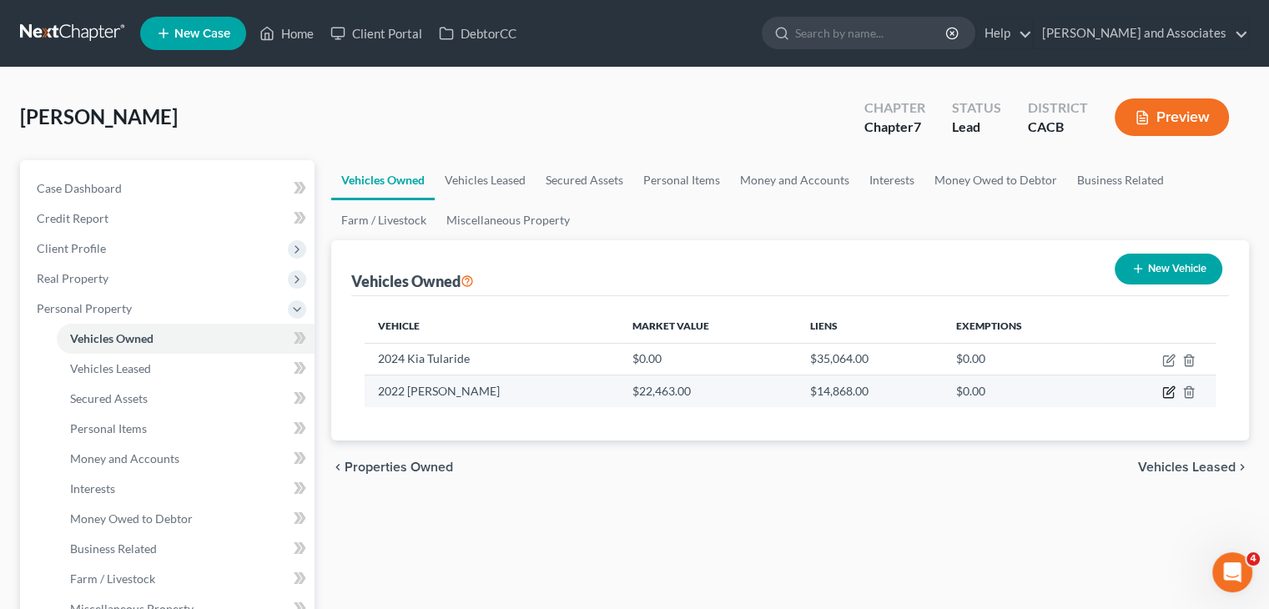
click at [1170, 391] on icon "button" at bounding box center [1170, 391] width 8 height 8
select select "0"
select select "4"
select select "2"
select select "4"
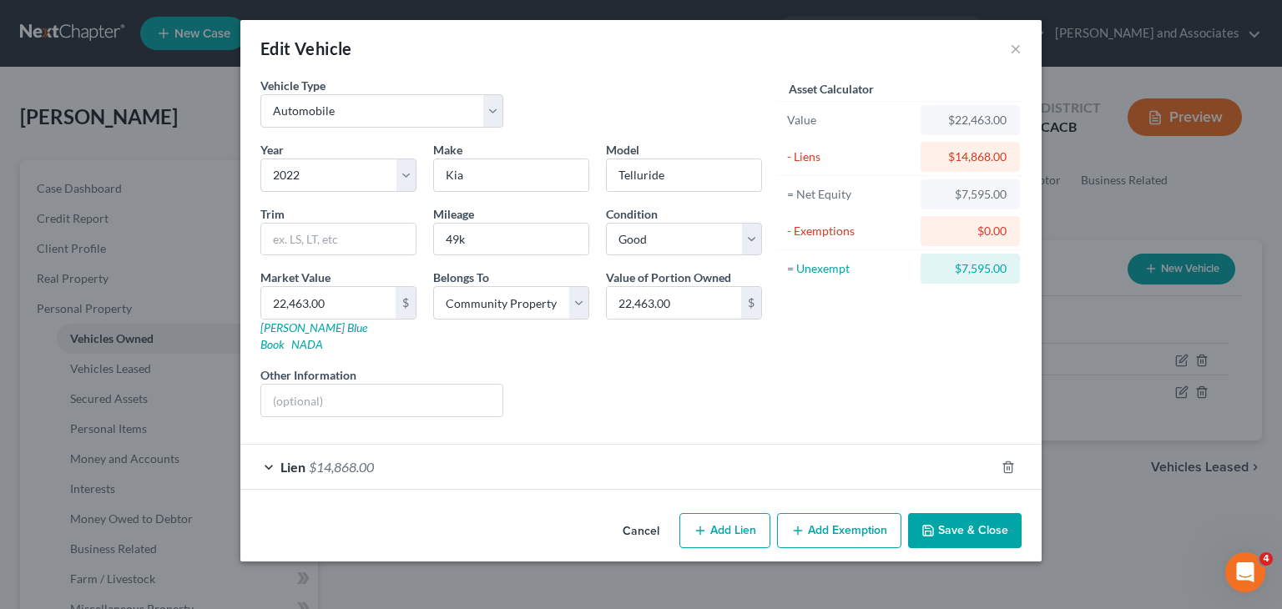
click at [819, 513] on button "Add Exemption" at bounding box center [839, 530] width 124 height 35
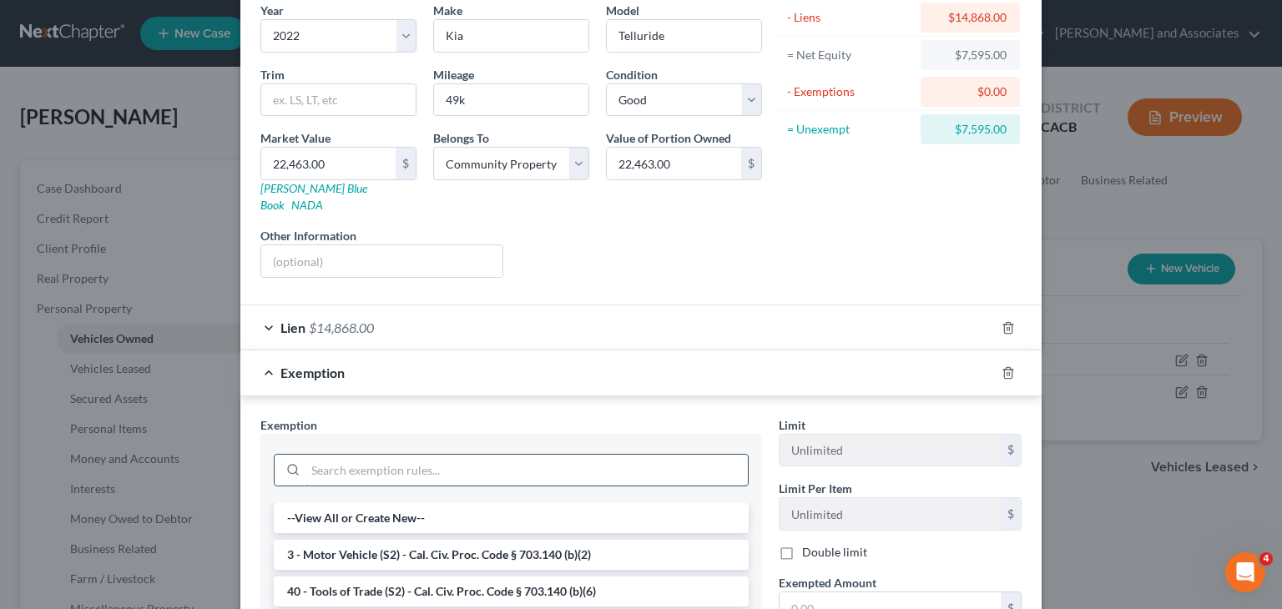
scroll to position [167, 0]
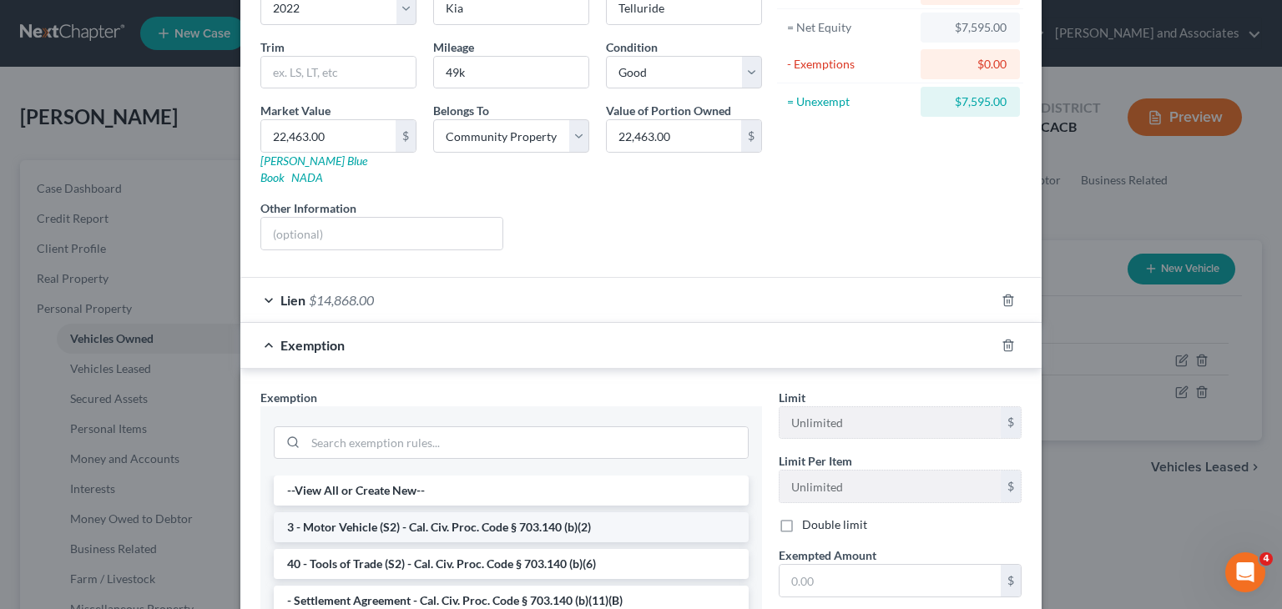
click at [390, 512] on li "3 - Motor Vehicle (S2) - Cal. Civ. Proc. Code § 703.140 (b)(2)" at bounding box center [511, 527] width 475 height 30
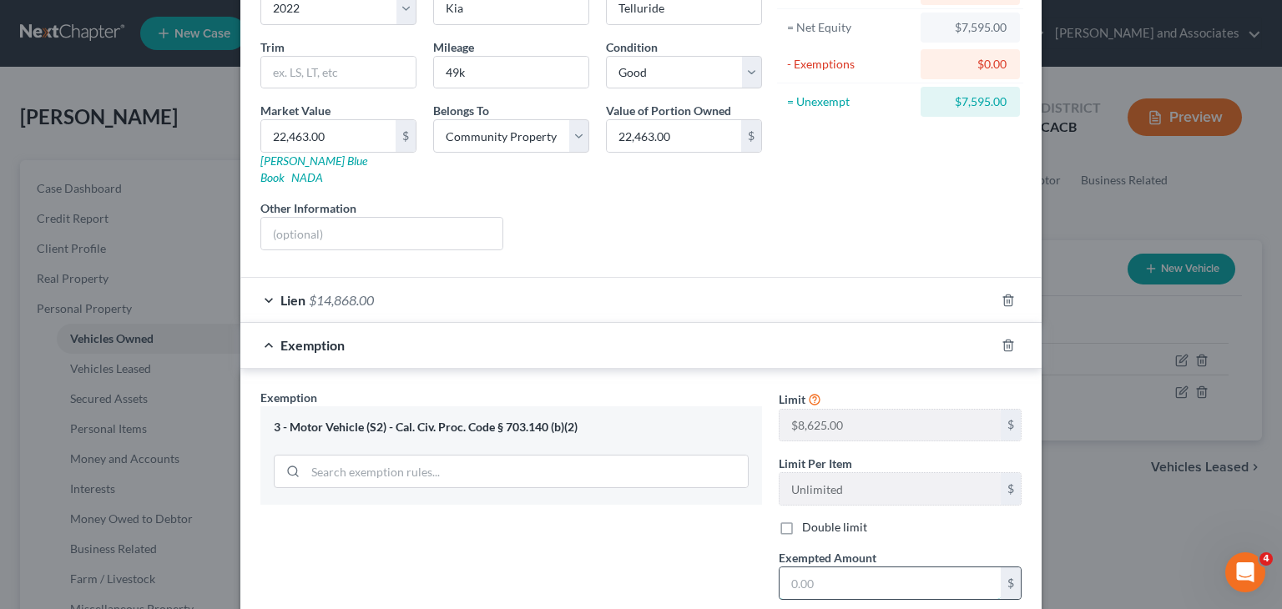
click at [864, 574] on input "text" at bounding box center [889, 583] width 221 height 32
type input "7,595"
click at [350, 335] on div "Exemption $7,595.00" at bounding box center [617, 345] width 754 height 44
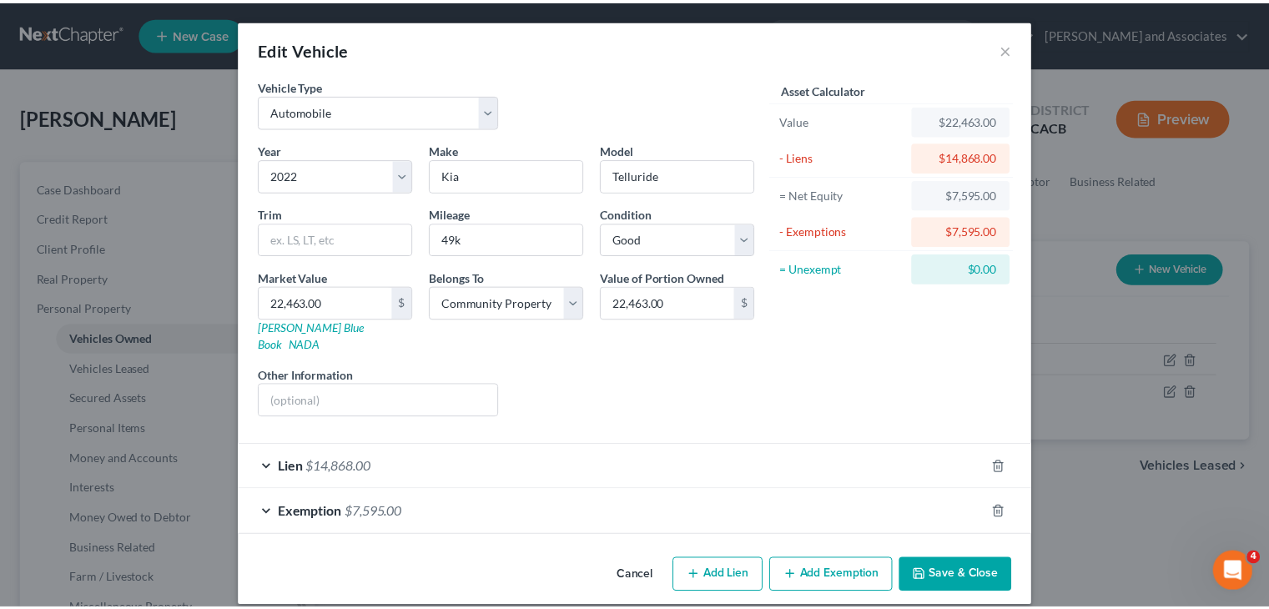
scroll to position [0, 0]
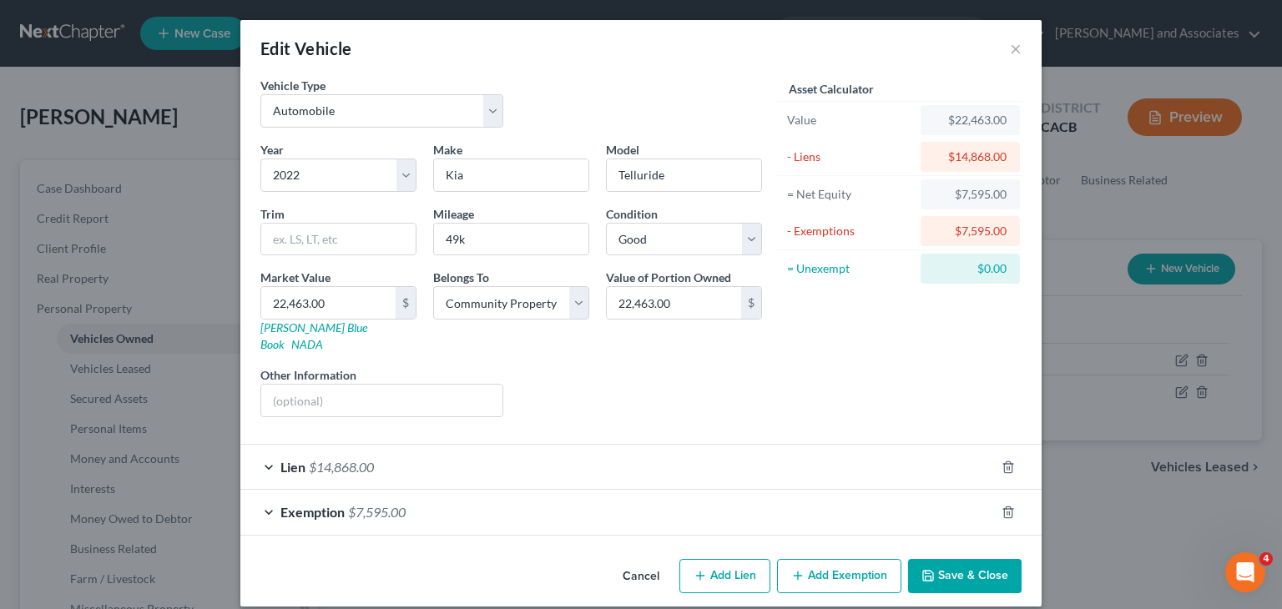
click at [971, 559] on button "Save & Close" at bounding box center [964, 576] width 113 height 35
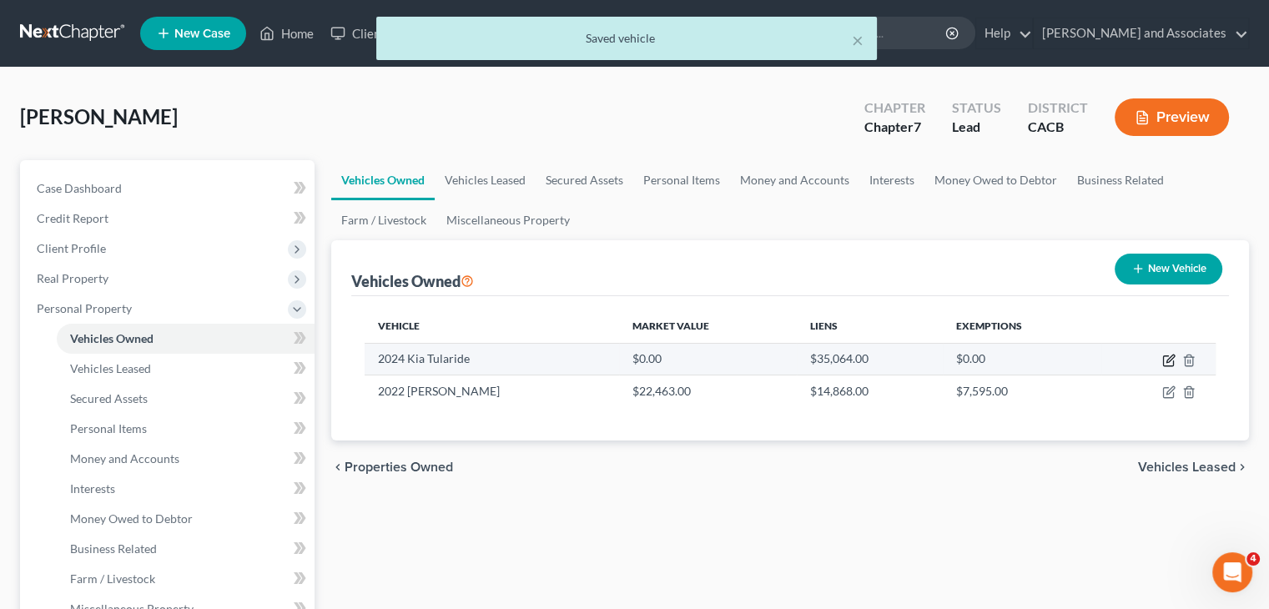
click at [1171, 358] on icon "button" at bounding box center [1168, 360] width 13 height 13
select select "0"
select select "2"
select select "4"
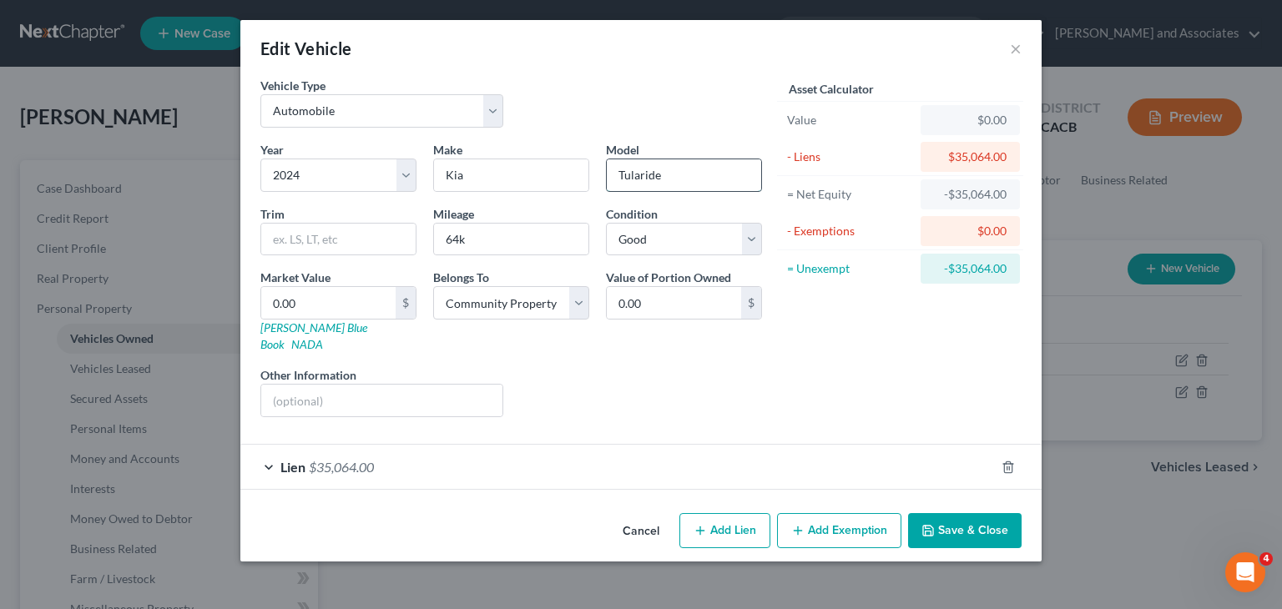
click at [678, 175] on input "Tularide" at bounding box center [684, 175] width 154 height 32
type input "Telluride"
click at [657, 239] on select "Select Excellent Very Good Good Fair Poor" at bounding box center [684, 239] width 156 height 33
select select "1"
click at [606, 223] on select "Select Excellent Very Good Good Fair Poor" at bounding box center [684, 239] width 156 height 33
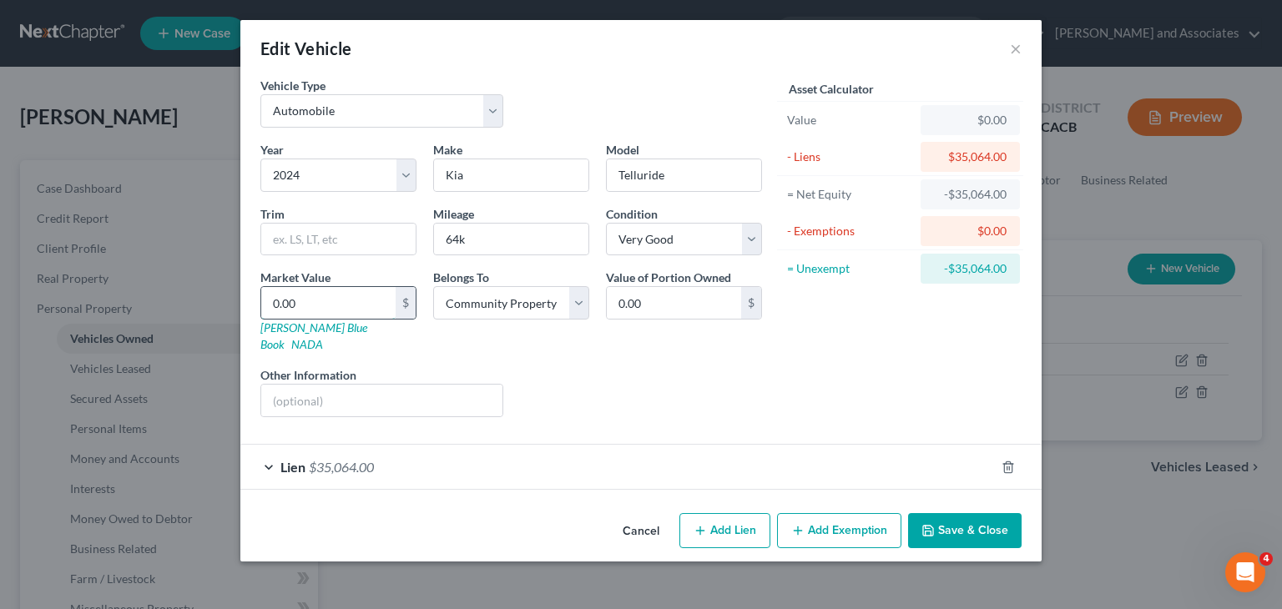
click at [341, 307] on input "0.00" at bounding box center [328, 303] width 134 height 32
type input "2"
type input "2.00"
type input "23"
type input "23.00"
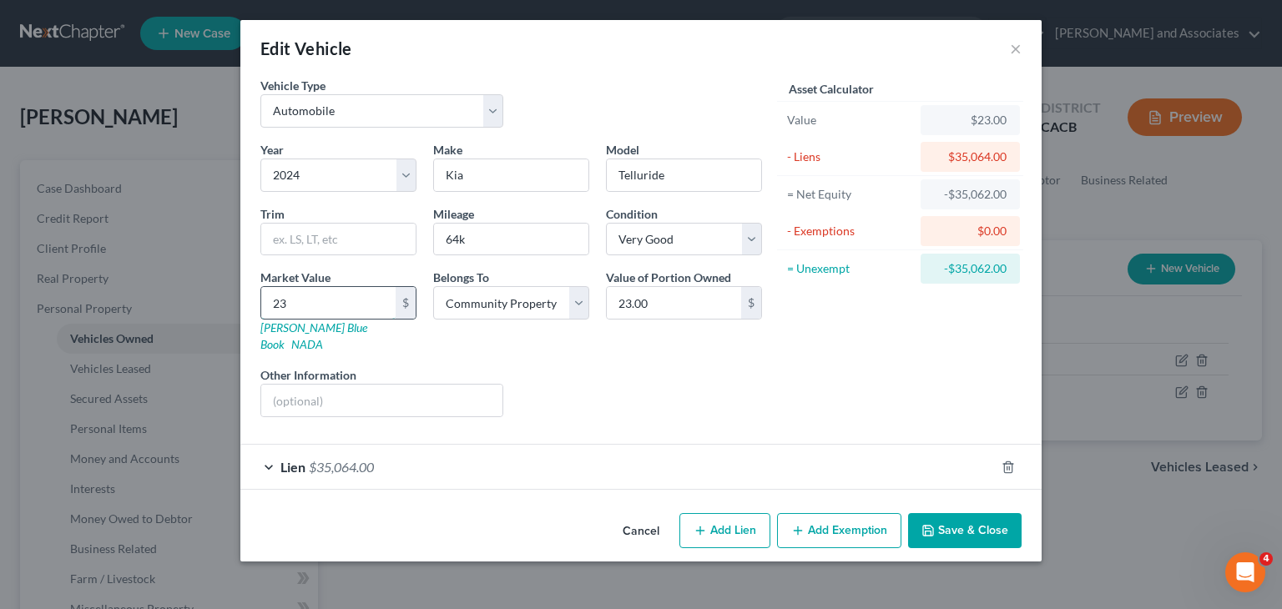
type input "238"
type input "238.00"
type input "2383"
type input "2,383.00"
type input "2,3836"
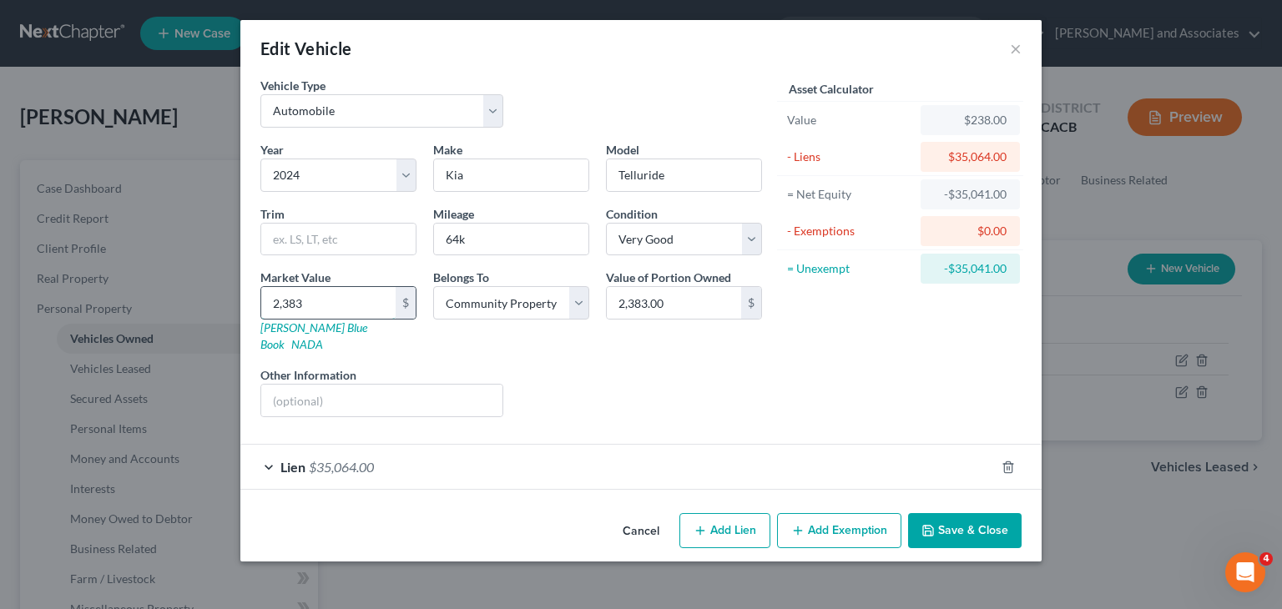
type input "23,836.00"
type input "23,836"
click at [708, 377] on div "Liens Select" at bounding box center [640, 391] width 259 height 51
click at [966, 513] on button "Save & Close" at bounding box center [964, 530] width 113 height 35
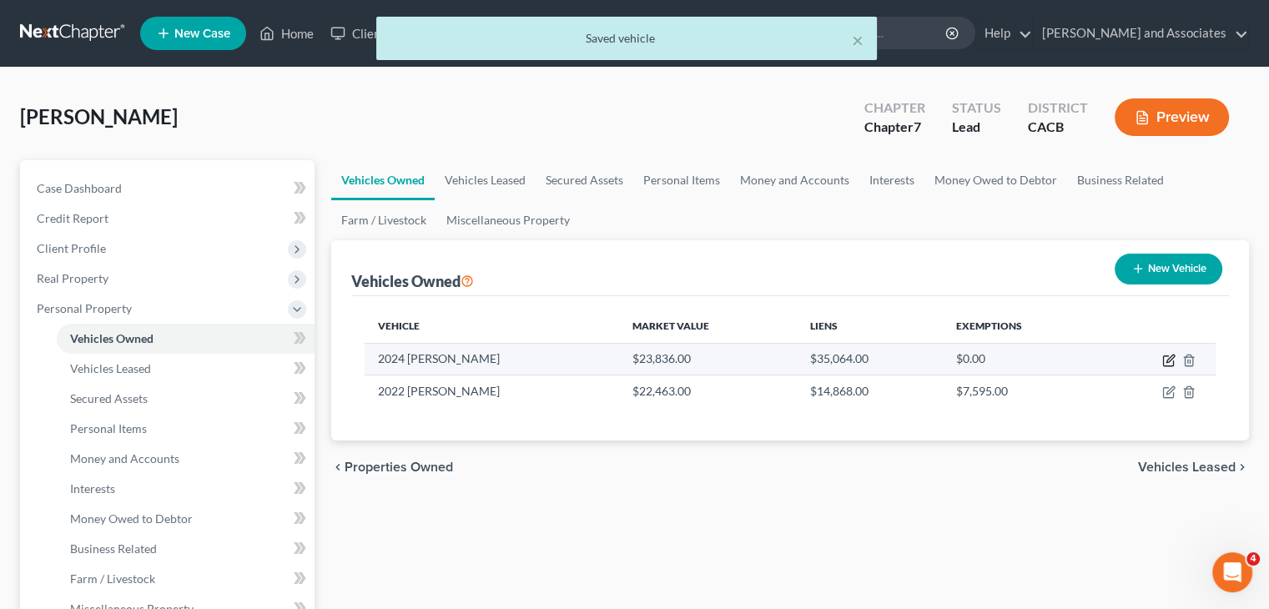
click at [1166, 358] on icon "button" at bounding box center [1168, 360] width 13 height 13
select select "0"
select select "2"
select select "1"
select select "4"
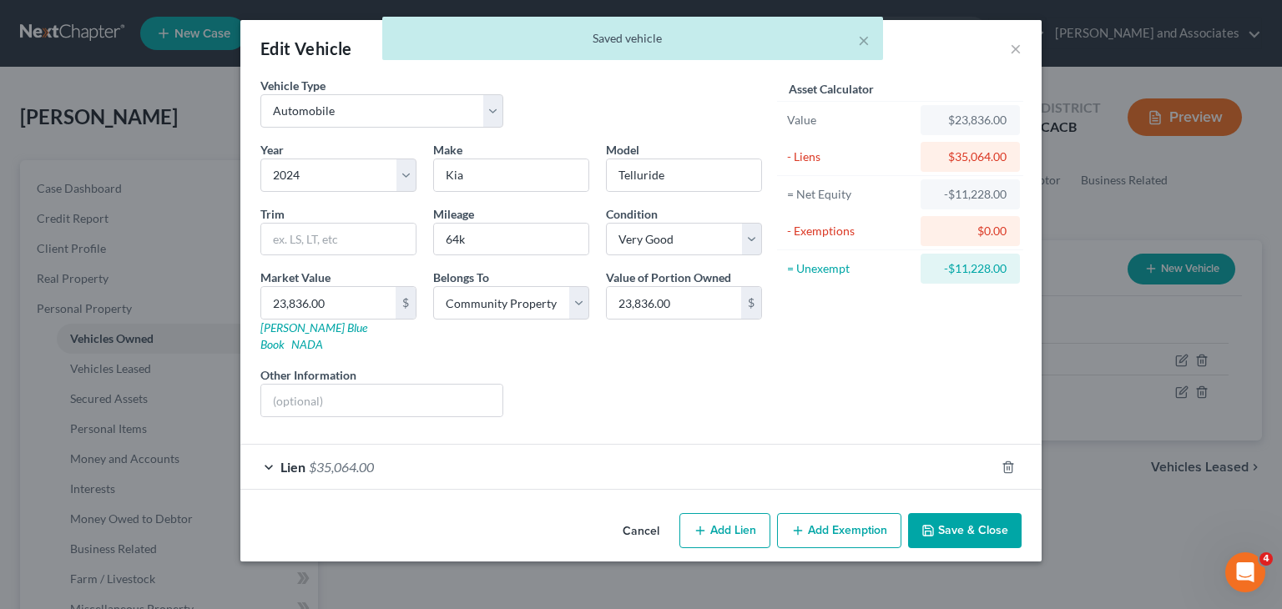
click at [1015, 513] on button "Save & Close" at bounding box center [964, 530] width 113 height 35
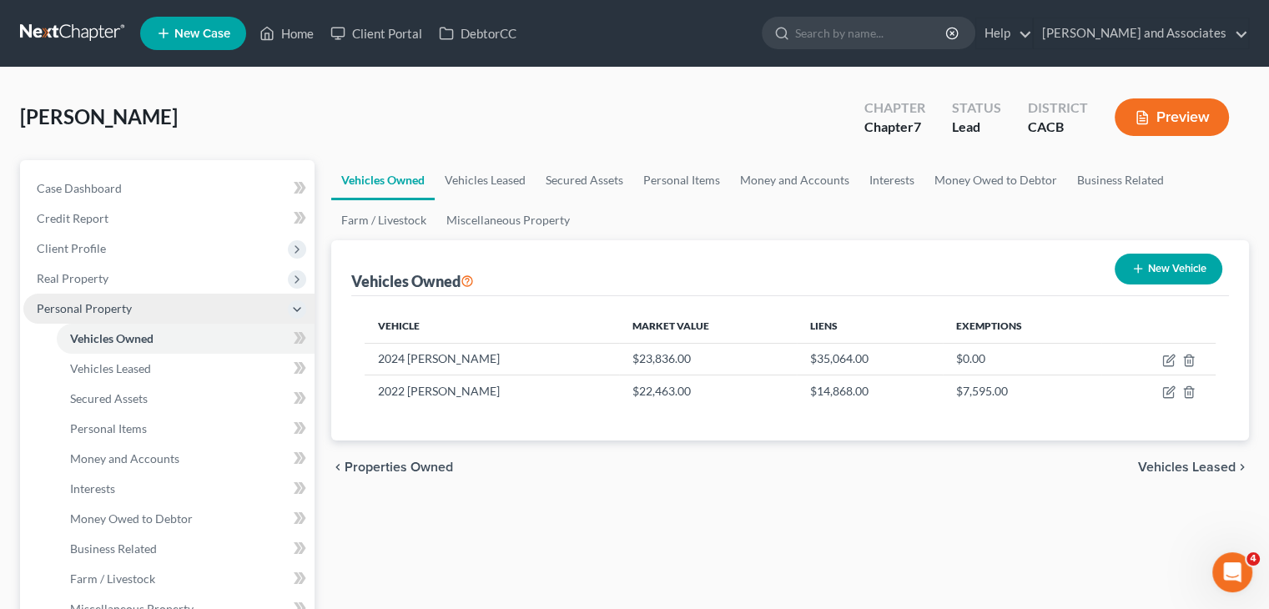
click at [189, 320] on span "Personal Property" at bounding box center [168, 309] width 291 height 30
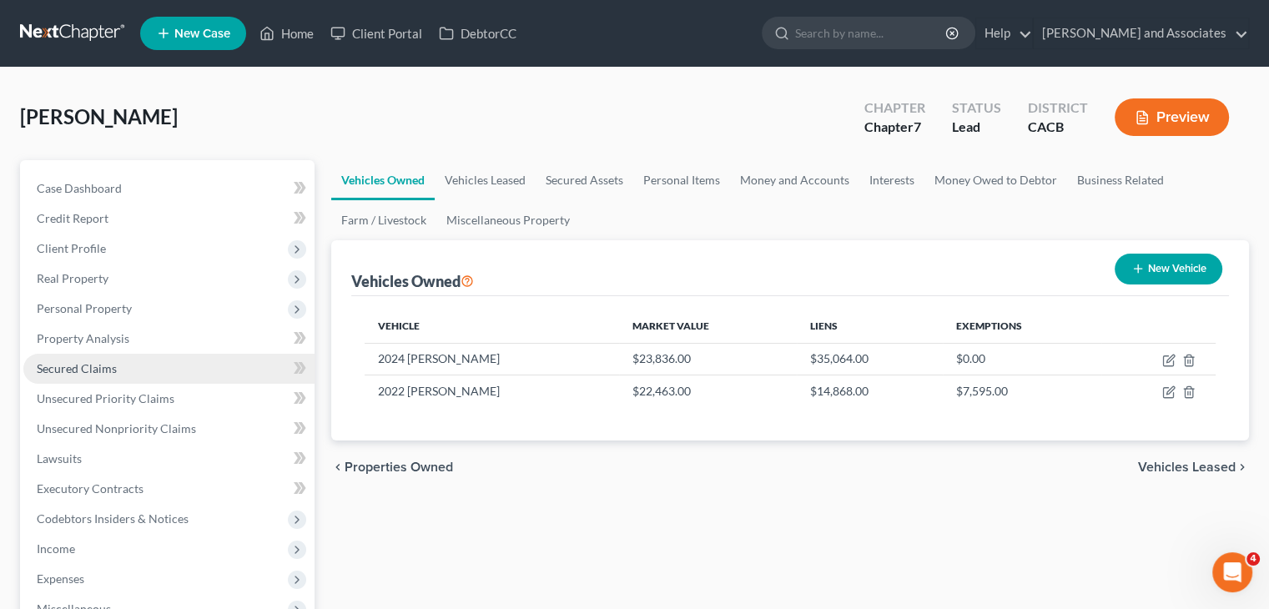
click at [189, 370] on link "Secured Claims" at bounding box center [168, 369] width 291 height 30
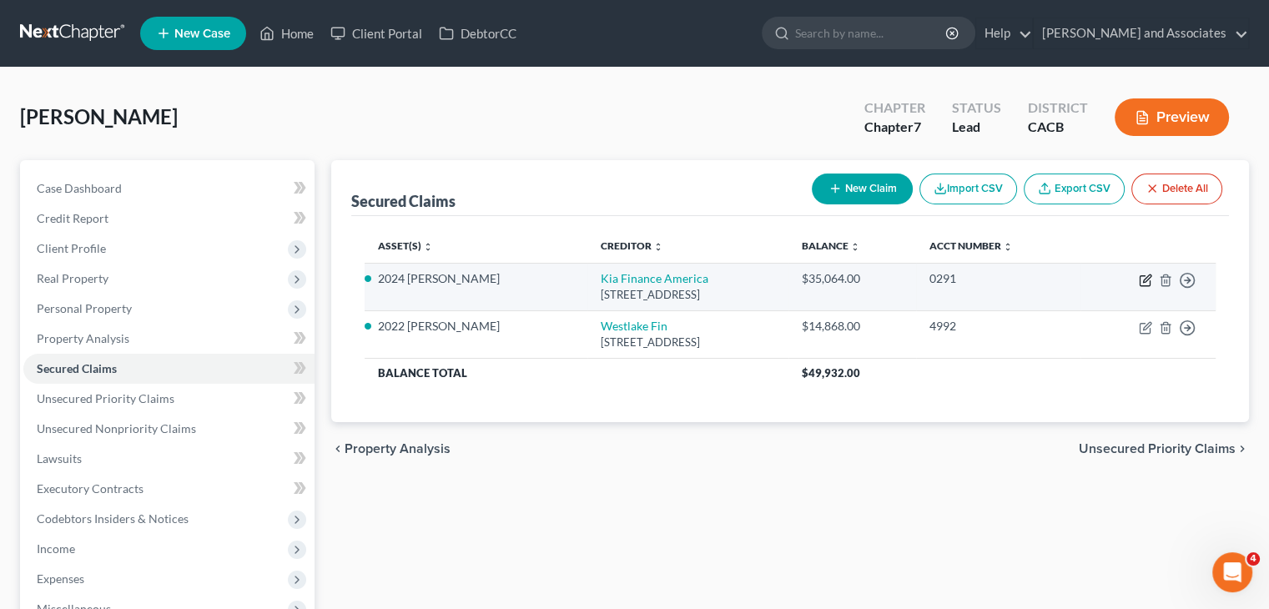
click at [1140, 276] on icon "button" at bounding box center [1145, 281] width 10 height 10
select select "4"
select select "0"
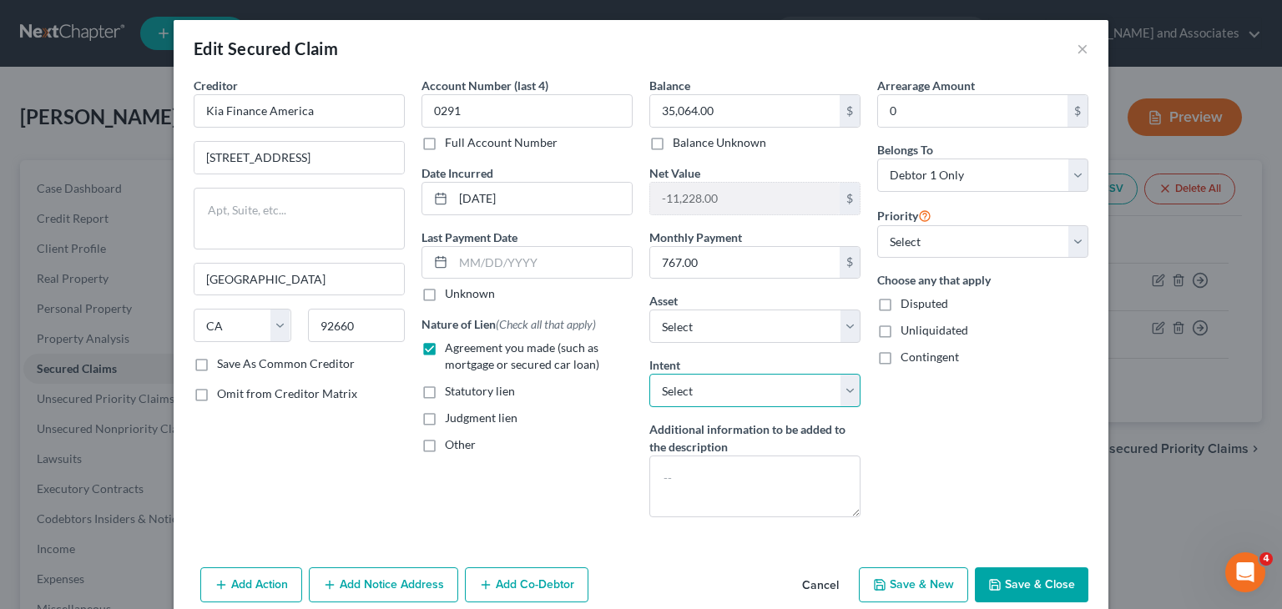
click at [735, 388] on select "Select Surrender Redeem Reaffirm Avoid Other" at bounding box center [754, 390] width 211 height 33
select select "2"
click at [649, 374] on select "Select Surrender Redeem Reaffirm Avoid Other" at bounding box center [754, 390] width 211 height 33
click at [1011, 582] on button "Save & Close" at bounding box center [1030, 584] width 113 height 35
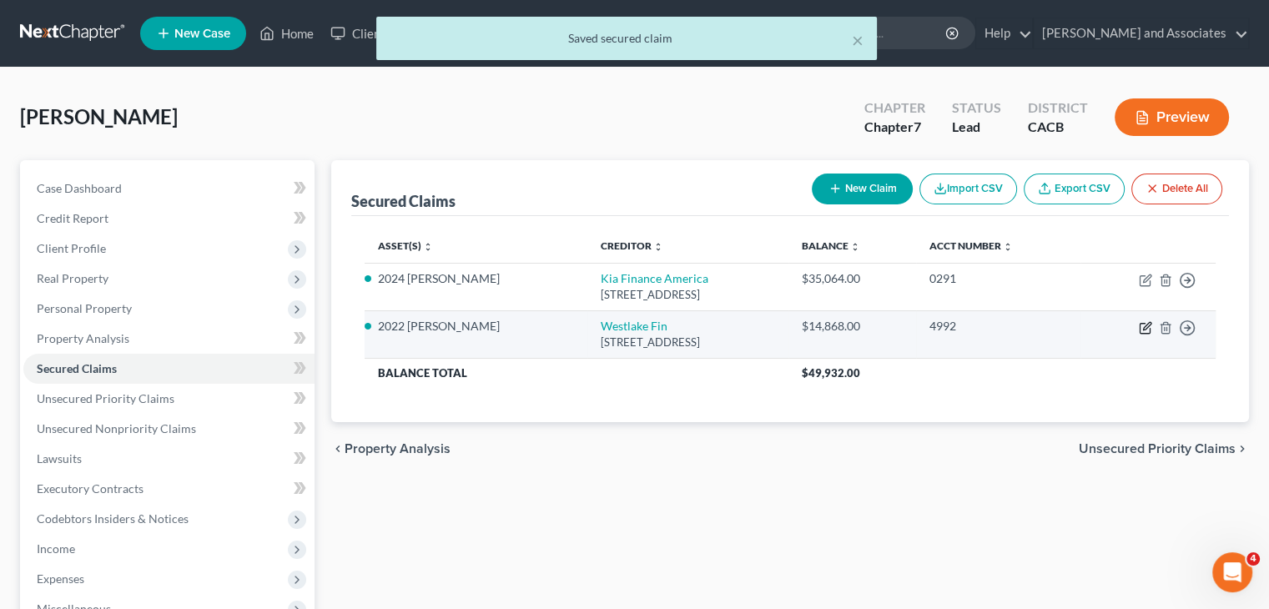
click at [1141, 328] on icon "button" at bounding box center [1145, 327] width 13 height 13
select select "4"
select select "0"
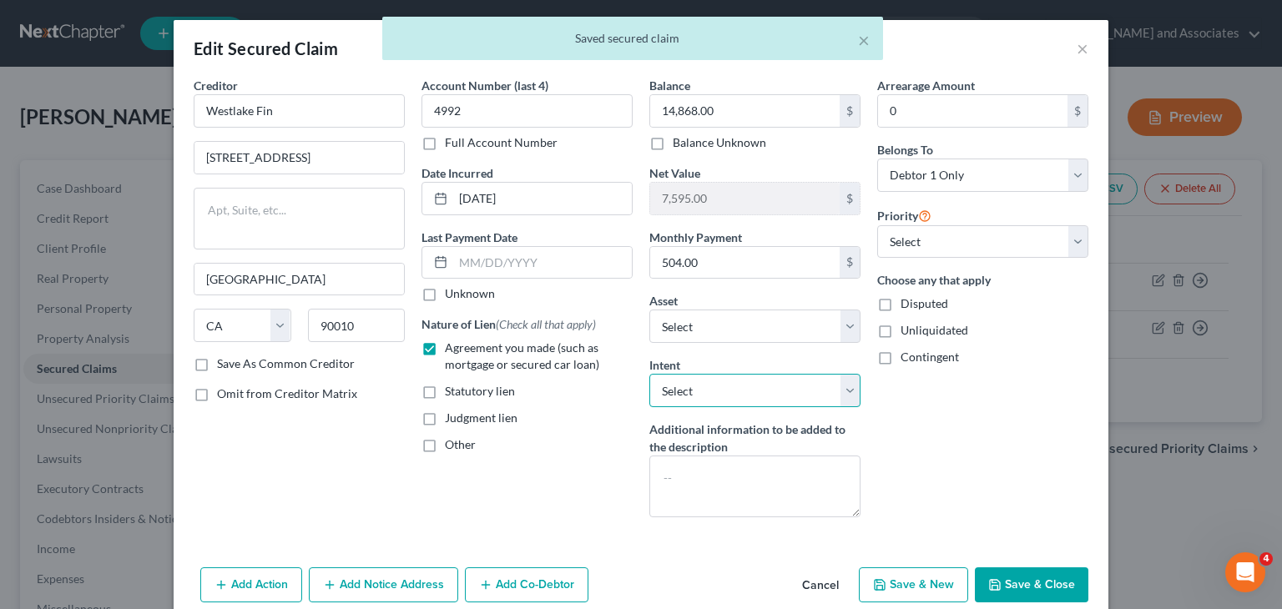
click at [706, 381] on select "Select Surrender Redeem Reaffirm Avoid Other" at bounding box center [754, 390] width 211 height 33
select select "2"
click at [649, 374] on select "Select Surrender Redeem Reaffirm Avoid Other" at bounding box center [754, 390] width 211 height 33
click at [1002, 568] on button "Save & Close" at bounding box center [1030, 584] width 113 height 35
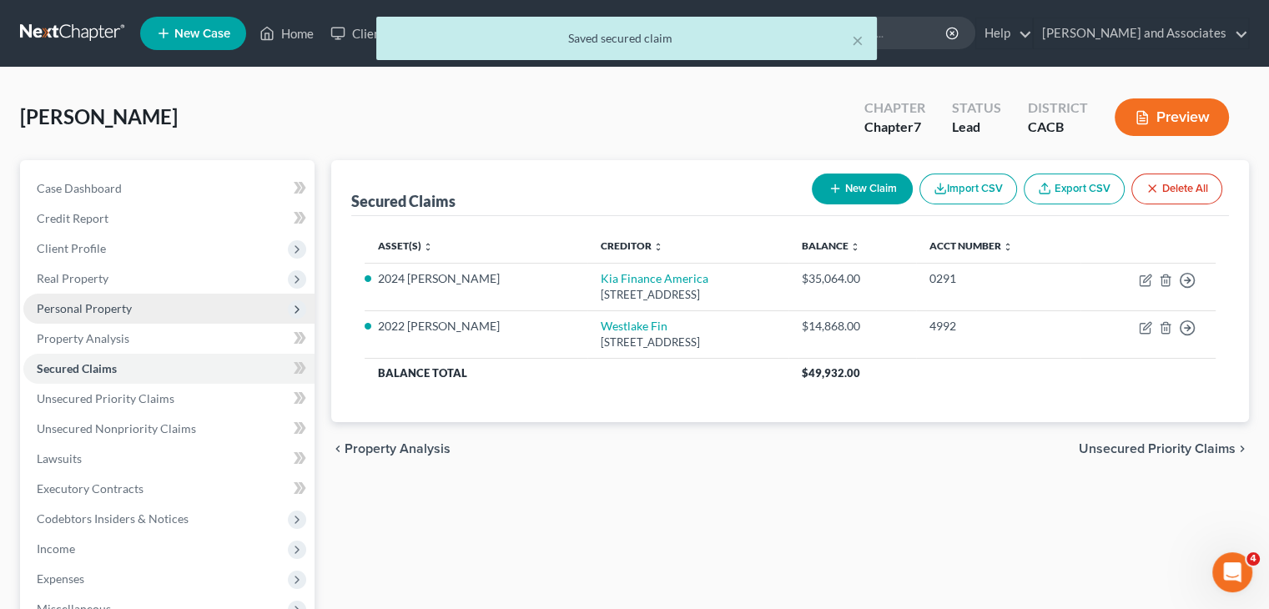
click at [157, 307] on span "Personal Property" at bounding box center [168, 309] width 291 height 30
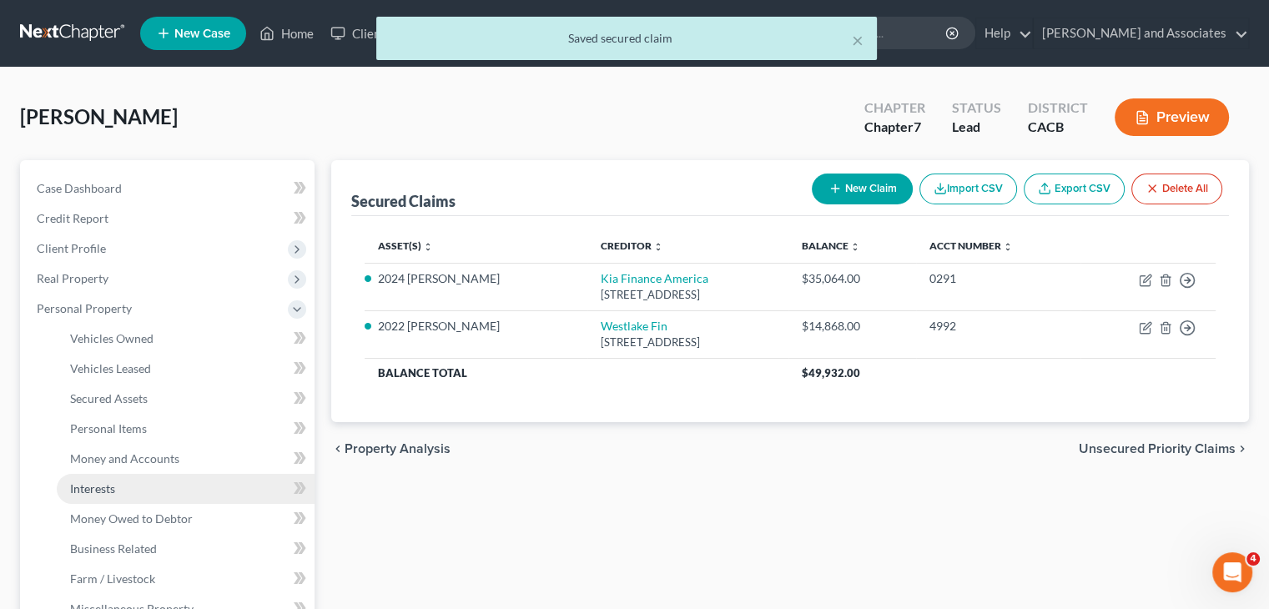
click at [153, 494] on link "Interests" at bounding box center [186, 489] width 258 height 30
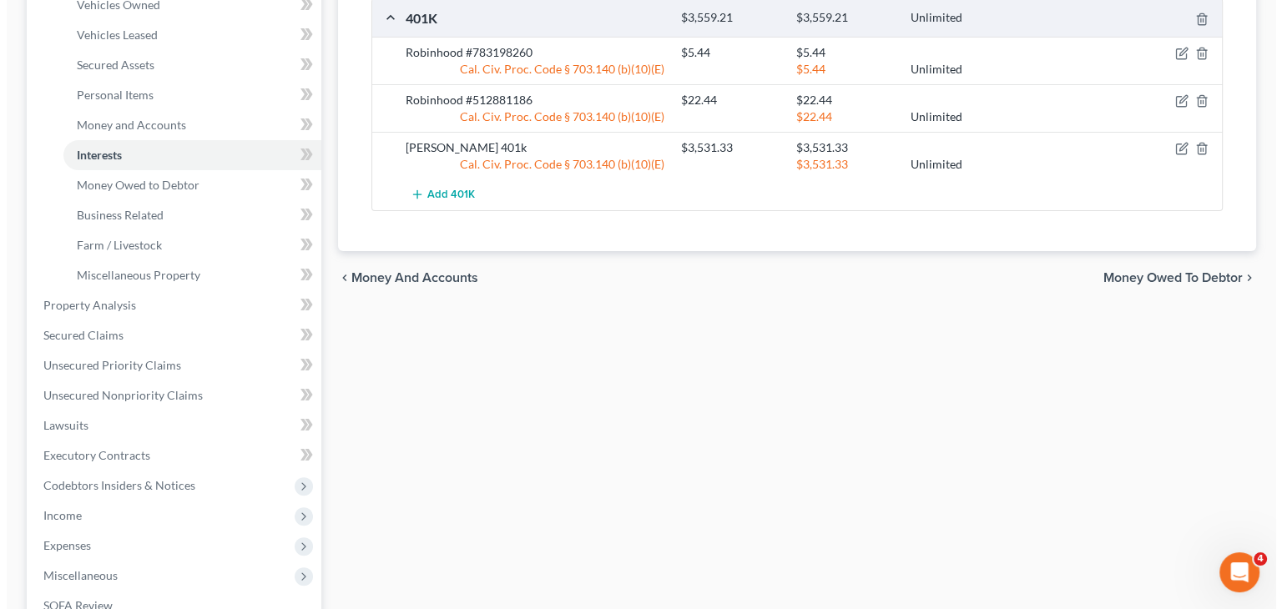
scroll to position [167, 0]
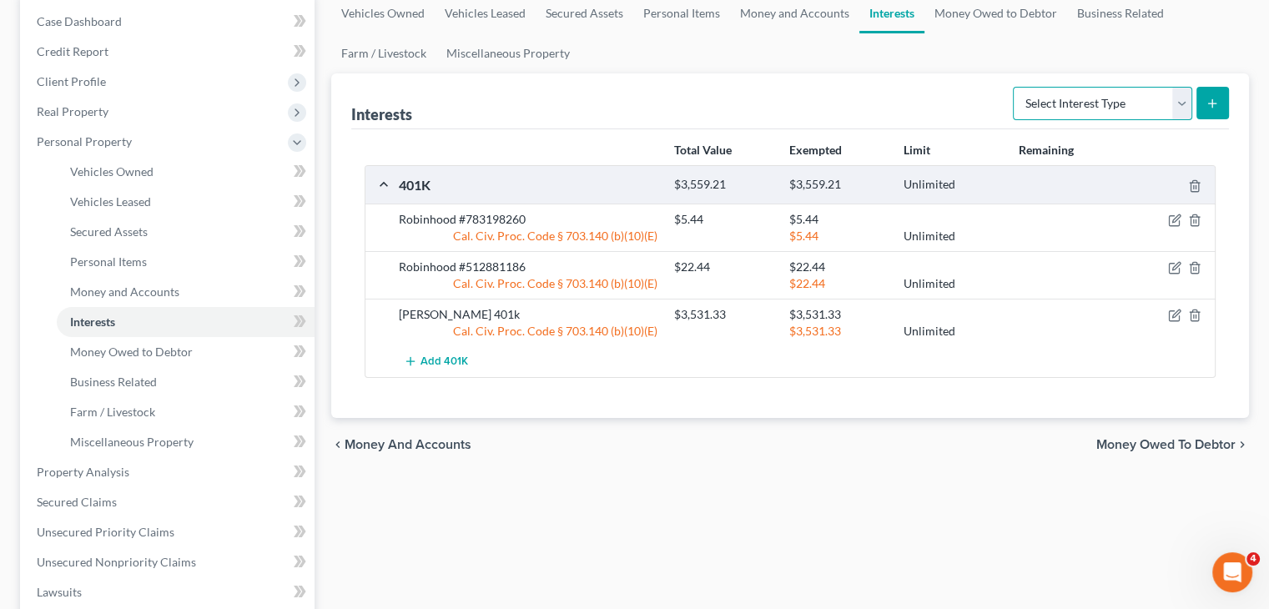
click at [1065, 108] on select "Select Interest Type 401K Annuity Bond Education IRA Government Bond Government…" at bounding box center [1102, 103] width 179 height 33
select select "stock"
click at [1015, 87] on select "Select Interest Type 401K Annuity Bond Education IRA Government Bond Government…" at bounding box center [1102, 103] width 179 height 33
click at [1201, 103] on button "submit" at bounding box center [1212, 103] width 33 height 33
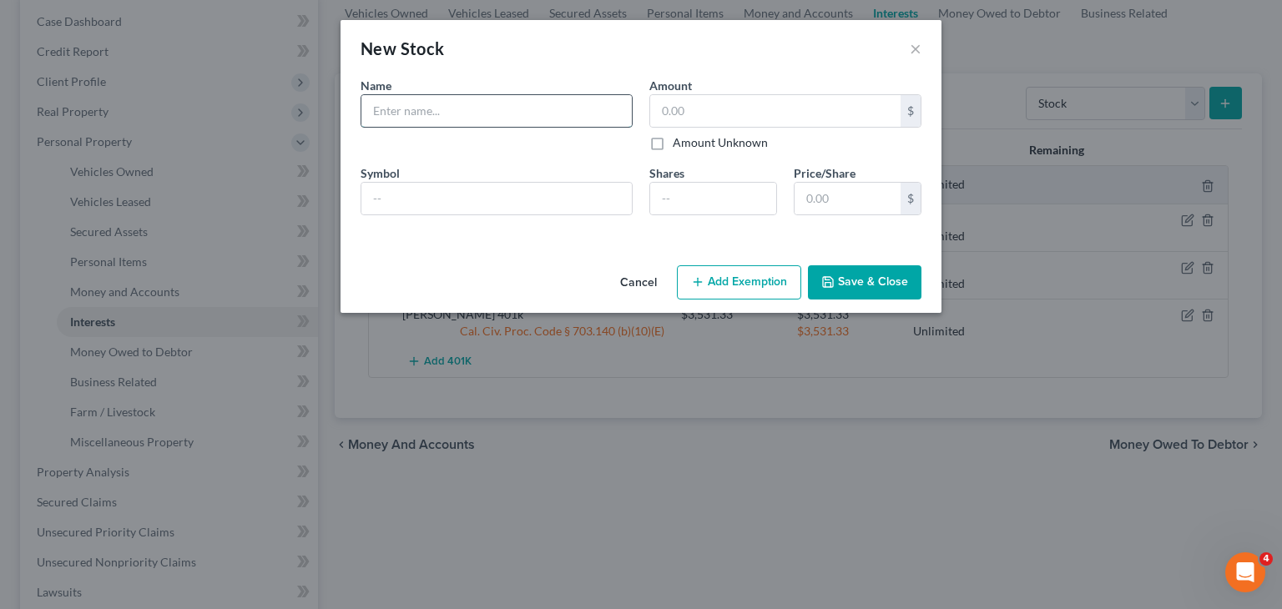
click at [381, 113] on input "text" at bounding box center [496, 111] width 270 height 32
type input "[PERSON_NAME] Investment"
click at [744, 111] on input "text" at bounding box center [775, 111] width 250 height 32
type input "1"
click at [748, 264] on div "Cancel Add Exemption Save & Close" at bounding box center [640, 286] width 601 height 55
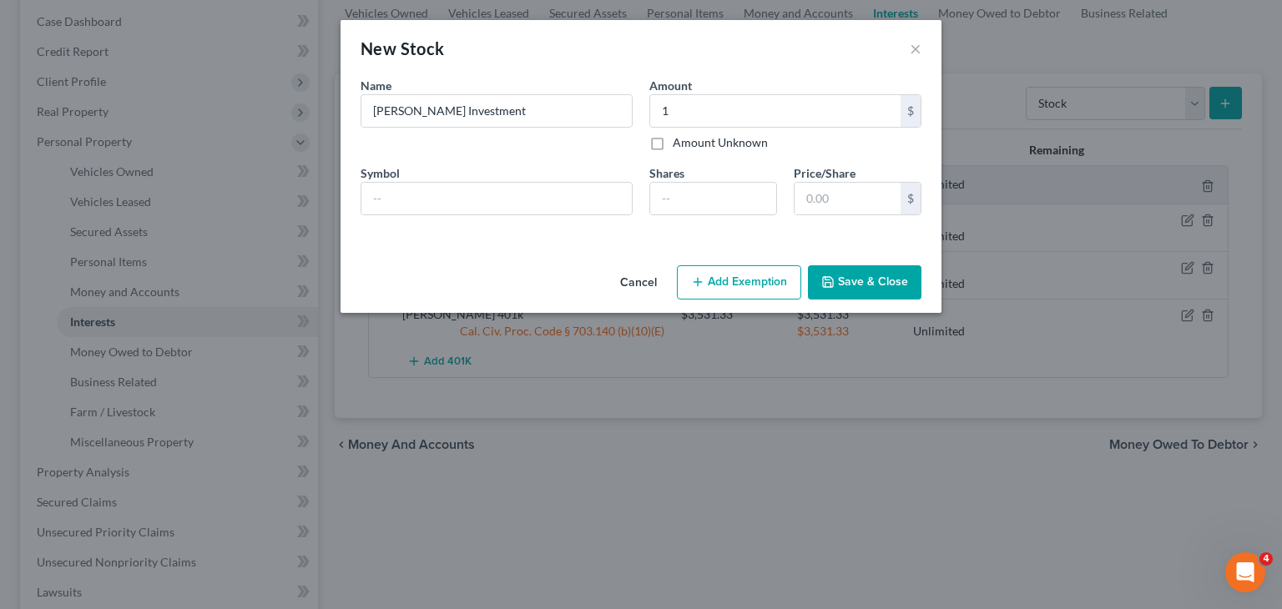
click at [744, 274] on button "Add Exemption" at bounding box center [739, 282] width 124 height 35
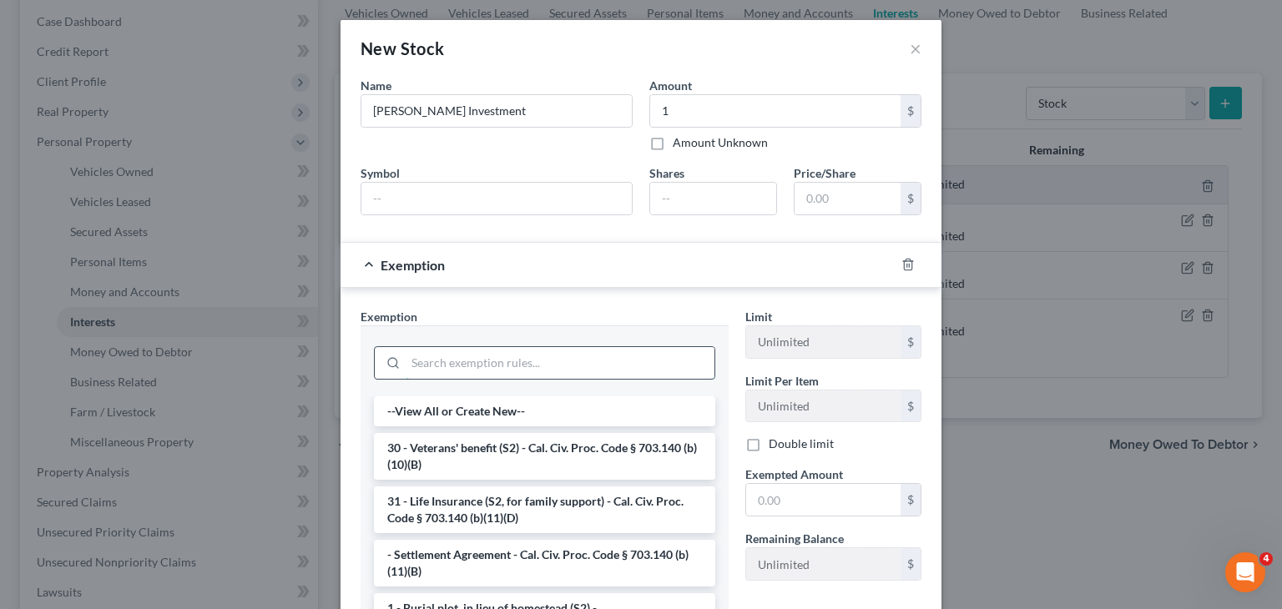
click at [510, 375] on input "search" at bounding box center [559, 363] width 309 height 32
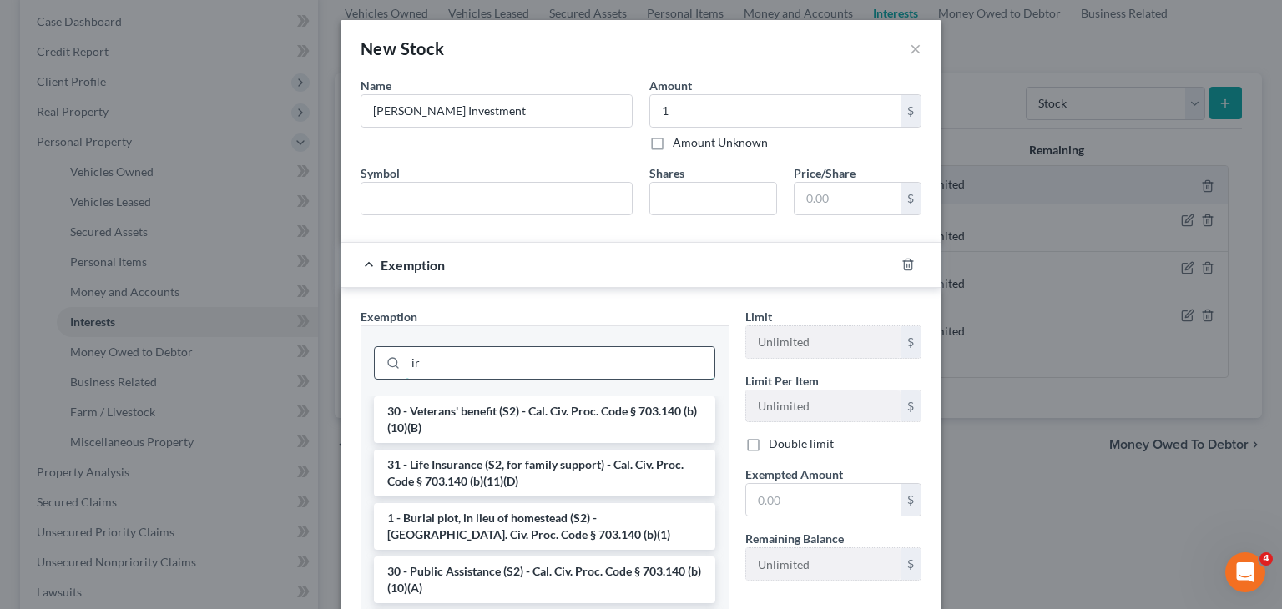
type input "i"
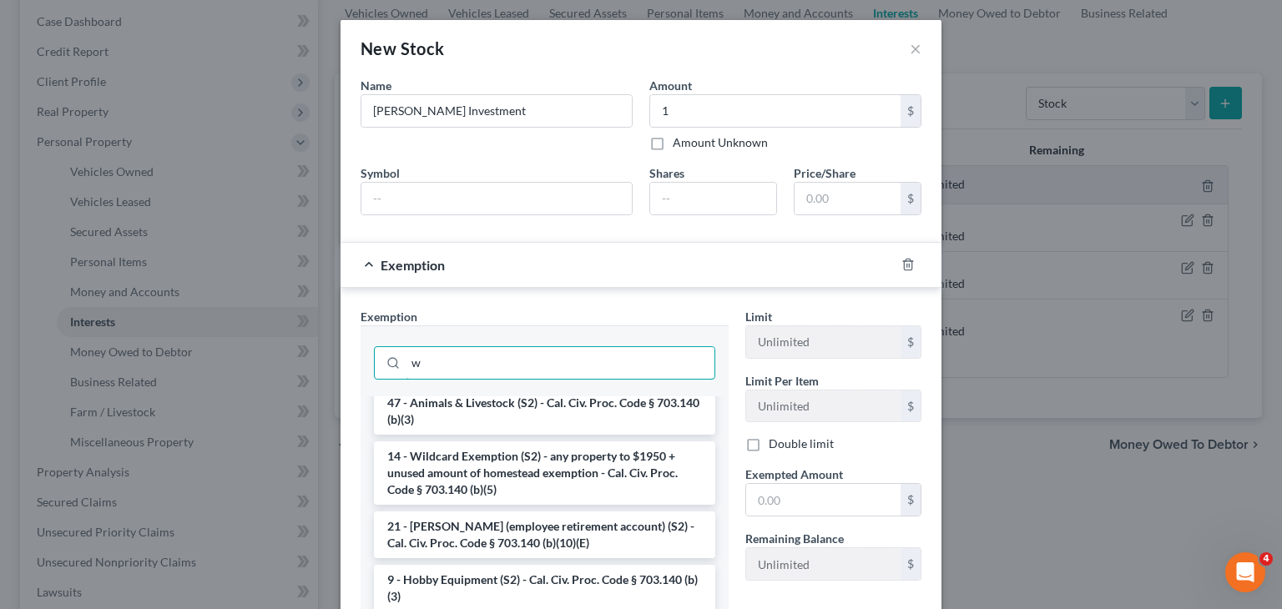
scroll to position [834, 0]
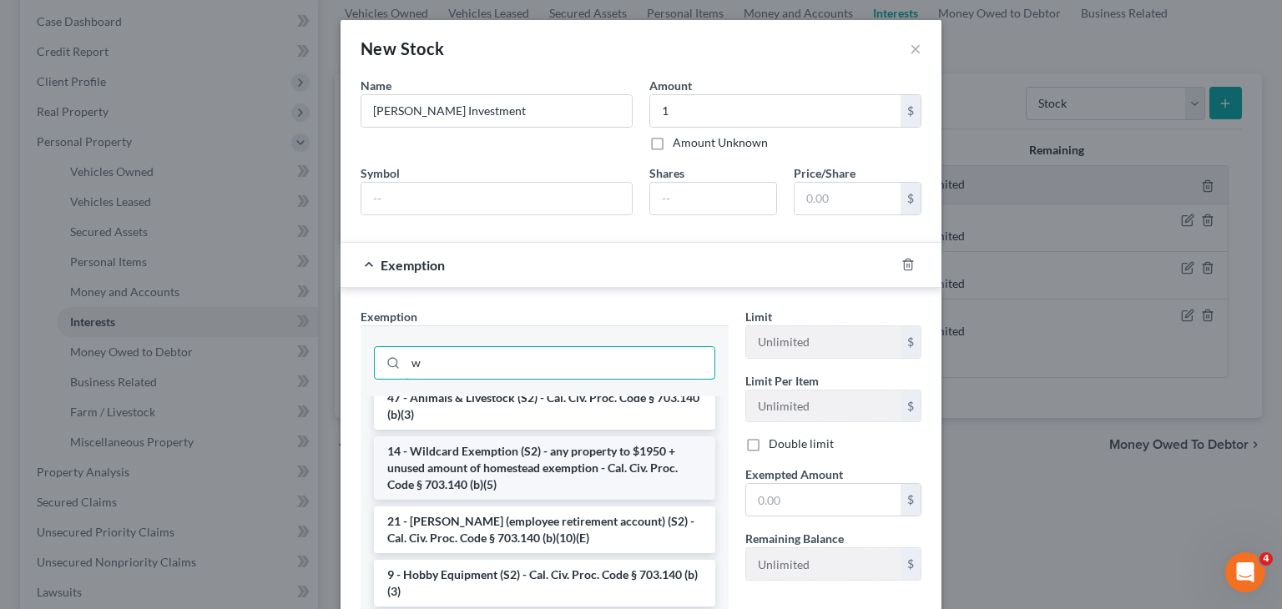
type input "w"
click at [526, 500] on li "14 - Wildcard Exemption (S2) - any property to $1950 + unused amount of homeste…" at bounding box center [544, 467] width 341 height 63
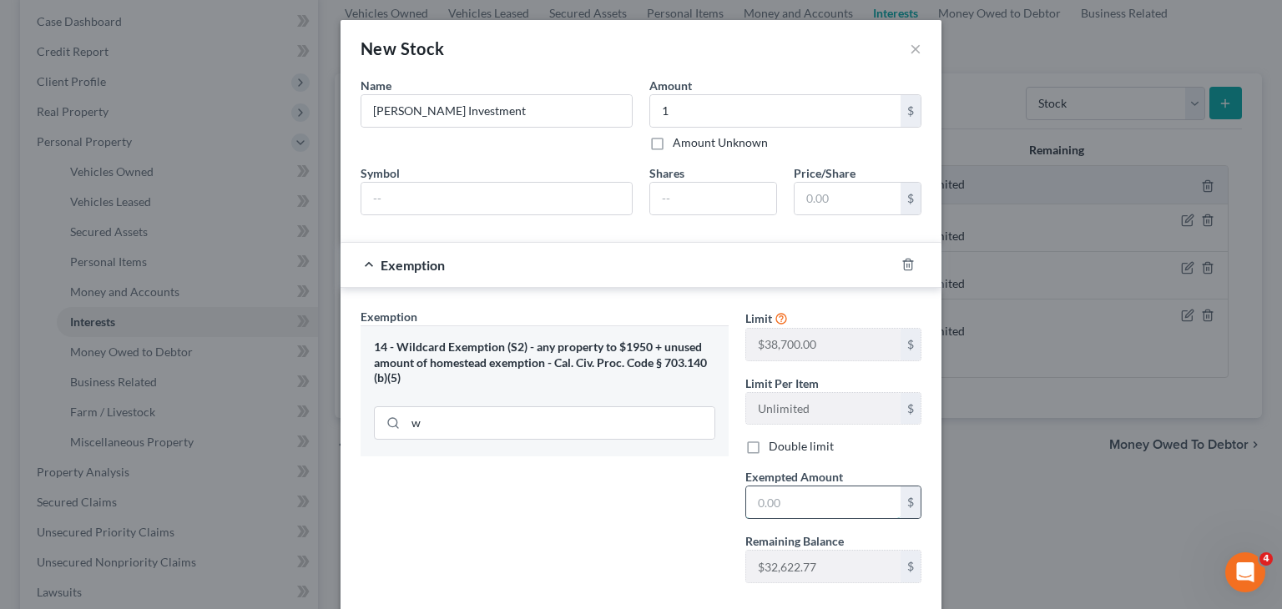
click at [761, 489] on input "text" at bounding box center [823, 502] width 154 height 32
type input "1"
drag, startPoint x: 616, startPoint y: 531, endPoint x: 631, endPoint y: 525, distance: 16.4
click at [615, 531] on div "Exemption Set must be selected for CA. Exemption * 14 - Wildcard Exemption (S2)…" at bounding box center [544, 452] width 385 height 289
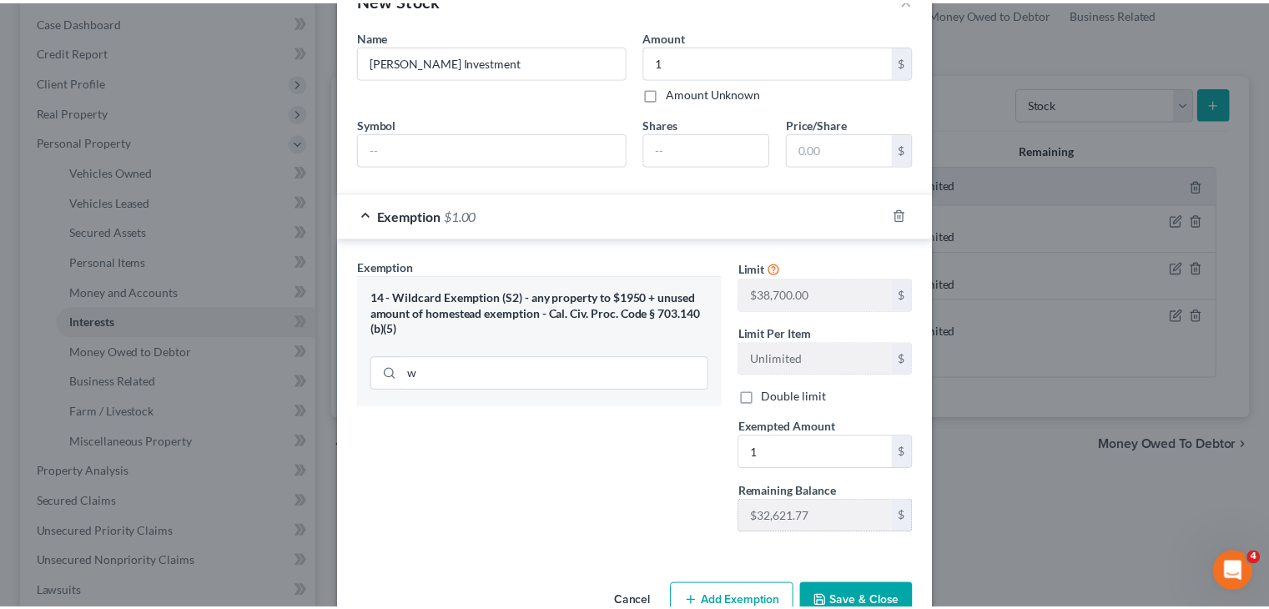
scroll to position [91, 0]
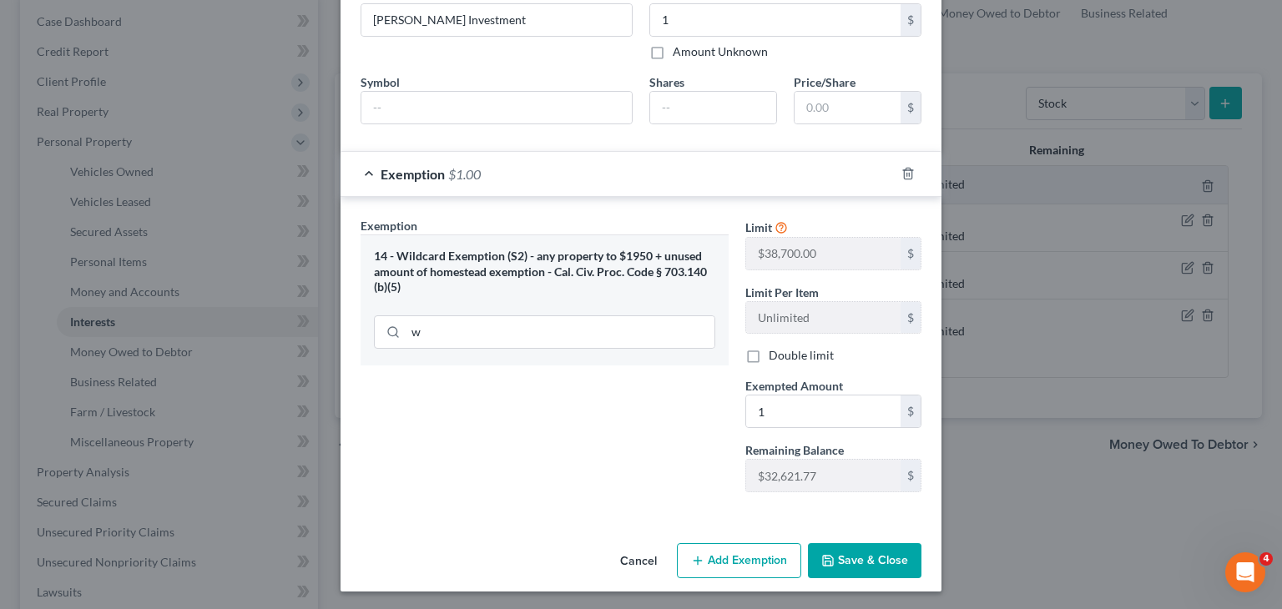
click at [881, 563] on button "Save & Close" at bounding box center [864, 560] width 113 height 35
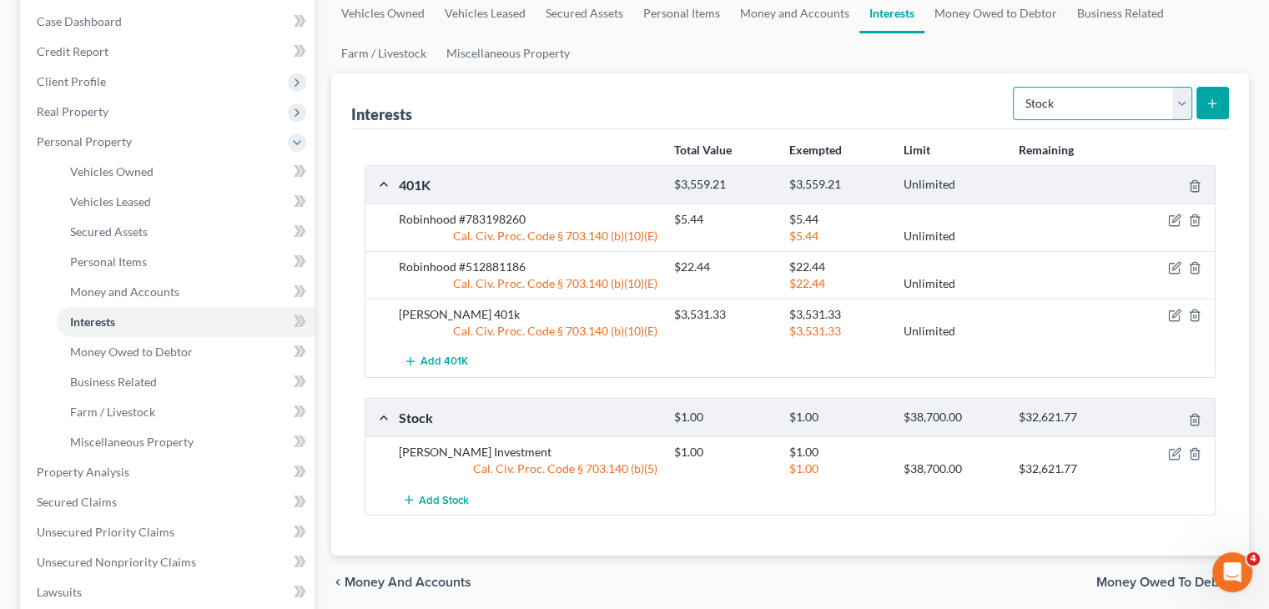
click at [1037, 100] on select "Select Interest Type 401K Annuity Bond Education IRA Government Bond Government…" at bounding box center [1102, 103] width 179 height 33
click at [694, 577] on div "chevron_left Money and Accounts Money Owed to Debtor chevron_right" at bounding box center [790, 582] width 918 height 53
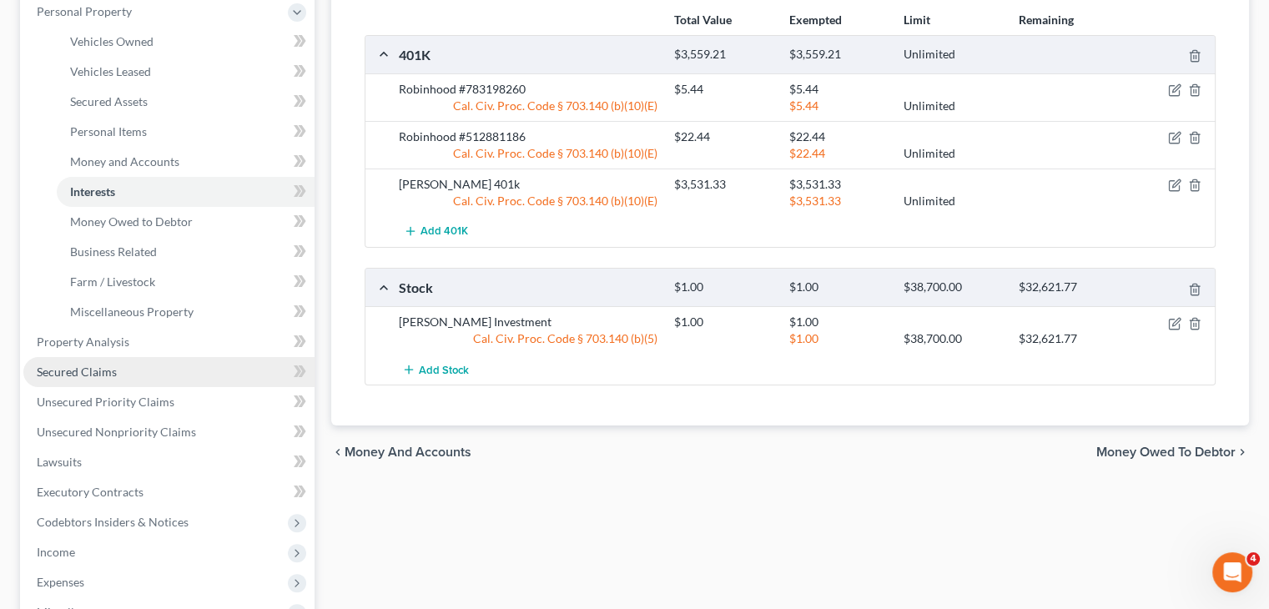
scroll to position [334, 0]
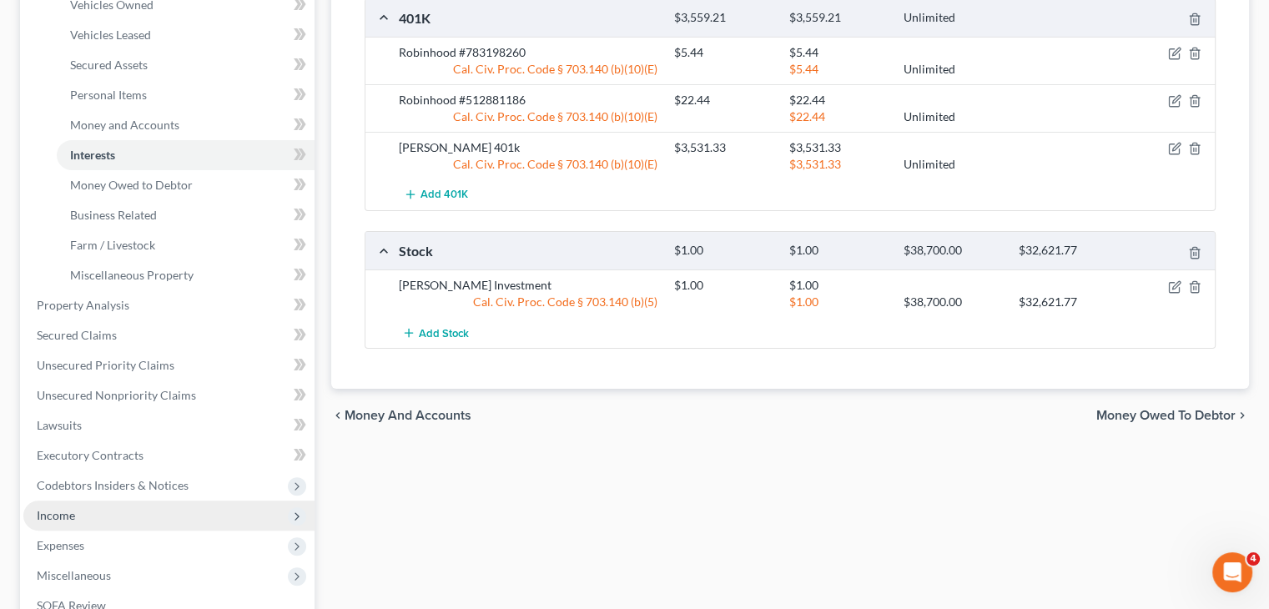
click at [106, 518] on span "Income" at bounding box center [168, 516] width 291 height 30
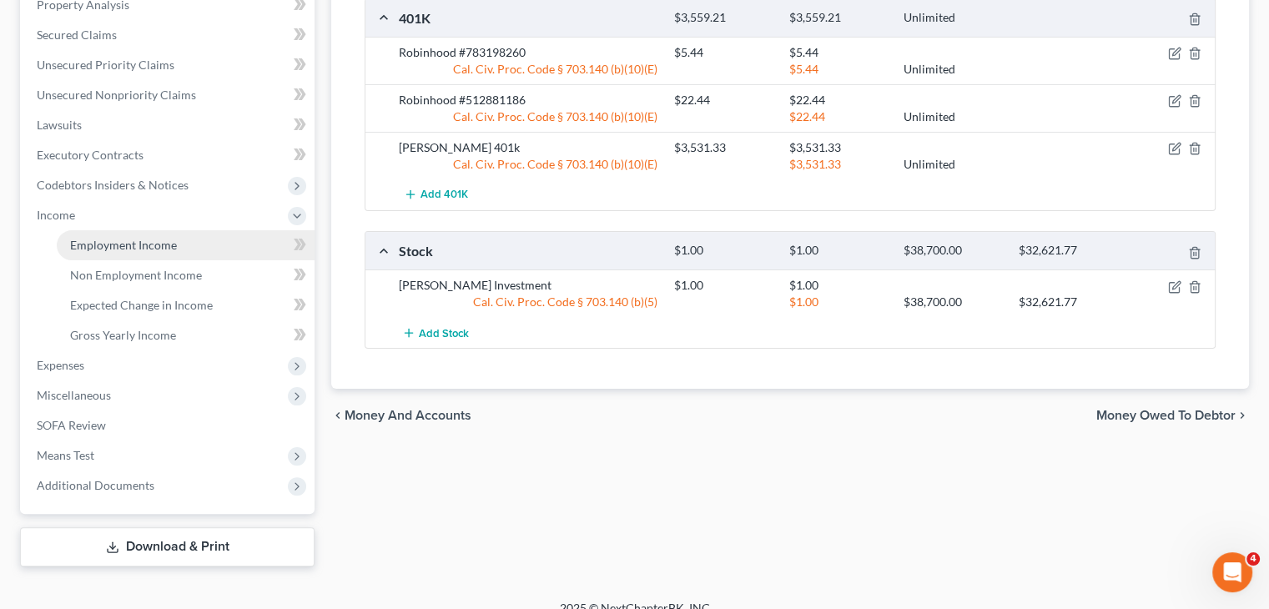
click at [130, 239] on span "Employment Income" at bounding box center [123, 245] width 107 height 14
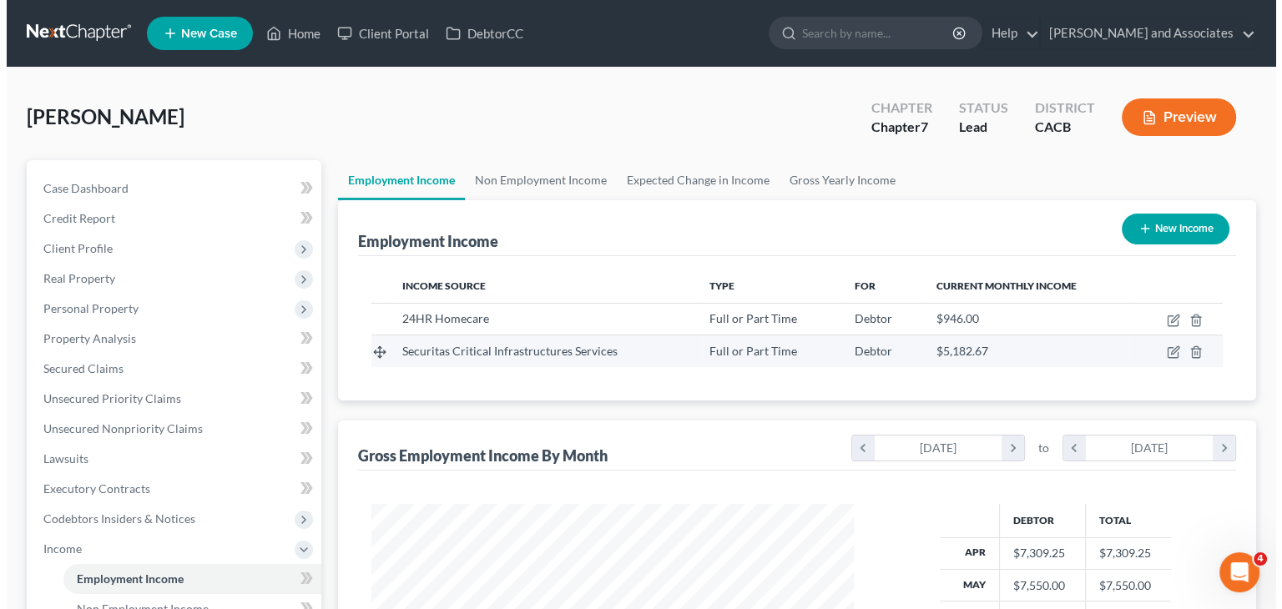
scroll to position [297, 515]
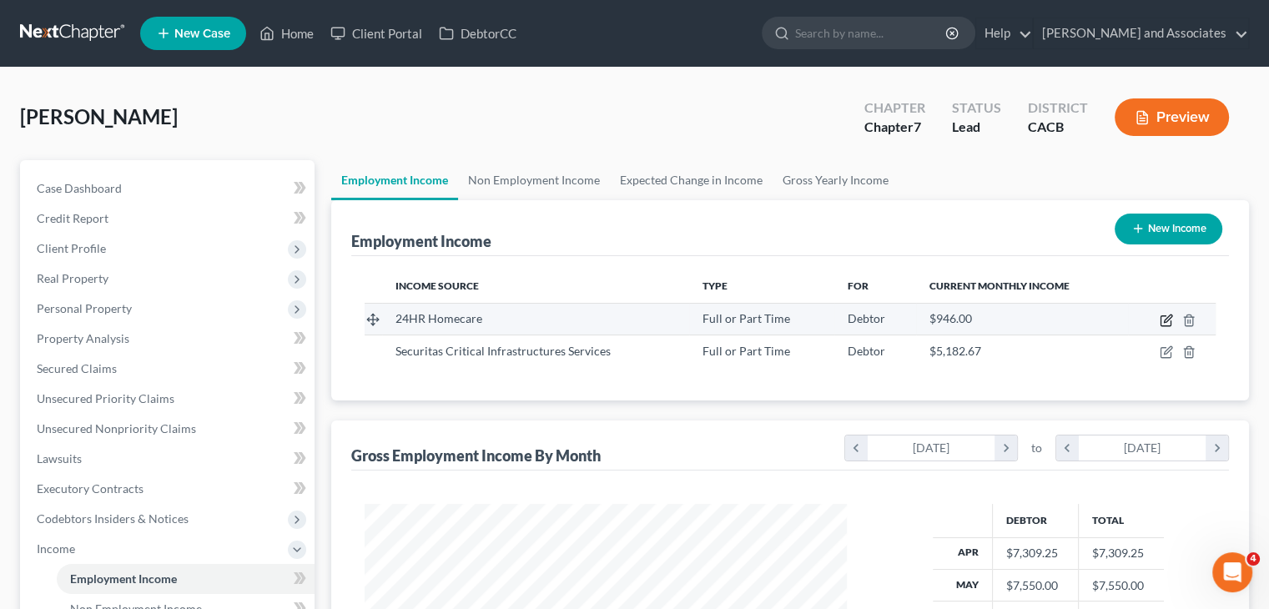
click at [1161, 322] on icon "button" at bounding box center [1166, 320] width 13 height 13
select select "0"
select select "4"
select select "0"
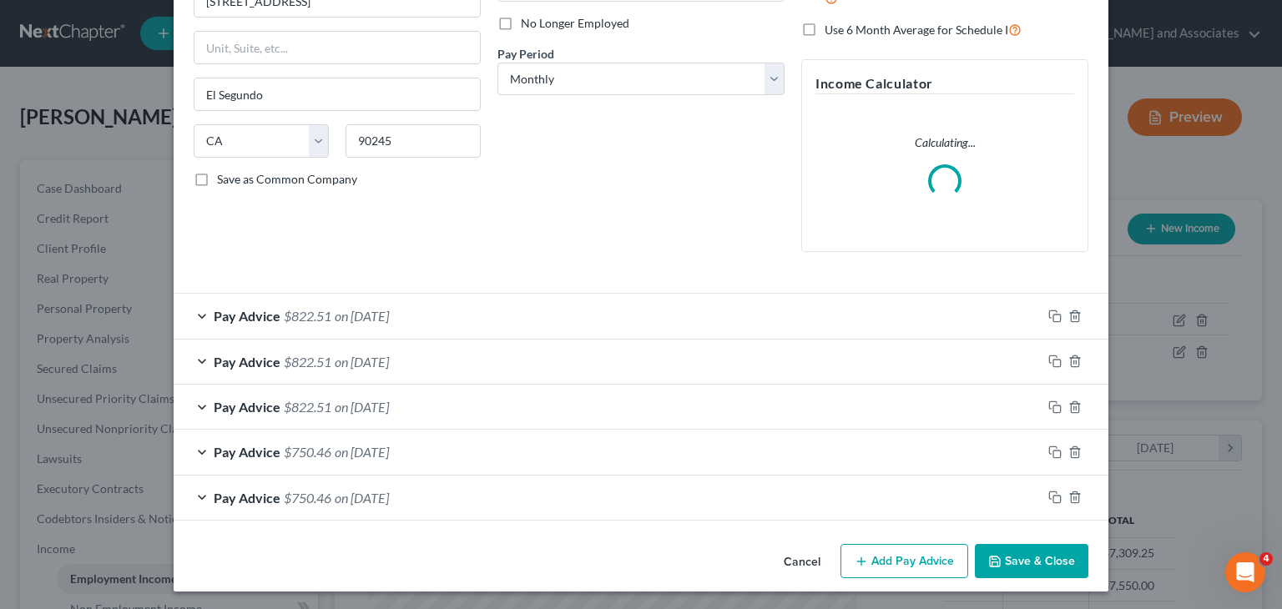
scroll to position [222, 0]
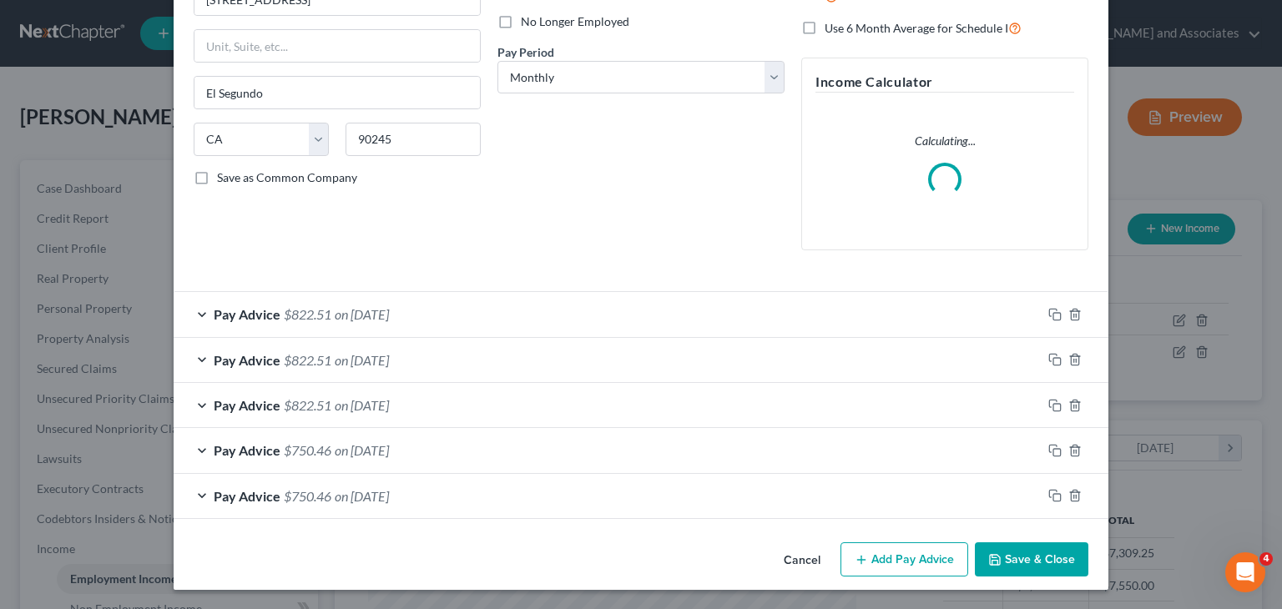
click at [866, 556] on button "Add Pay Advice" at bounding box center [904, 559] width 128 height 35
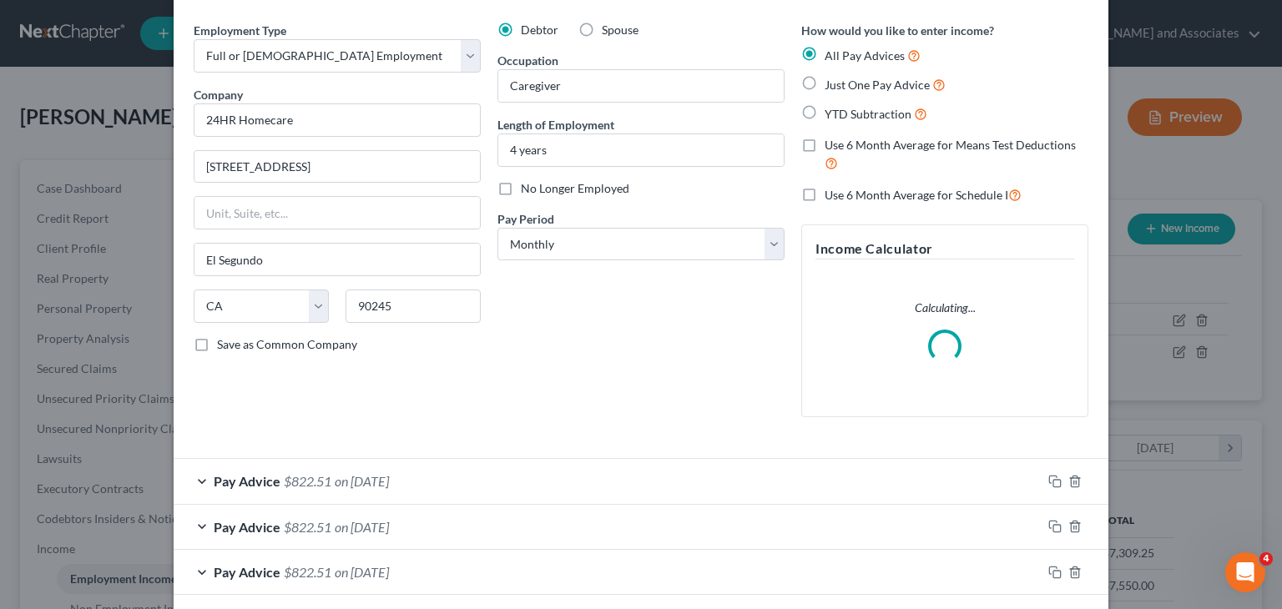
scroll to position [723, 0]
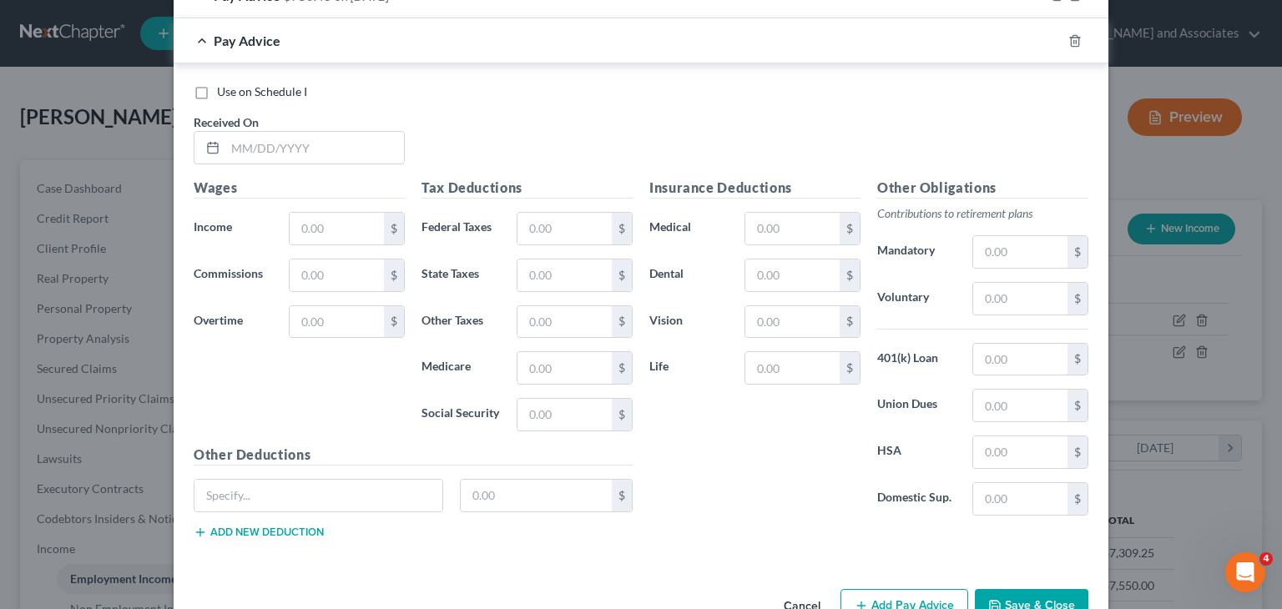
click at [294, 125] on div "Received On *" at bounding box center [299, 138] width 228 height 51
click at [294, 140] on input "text" at bounding box center [314, 148] width 179 height 32
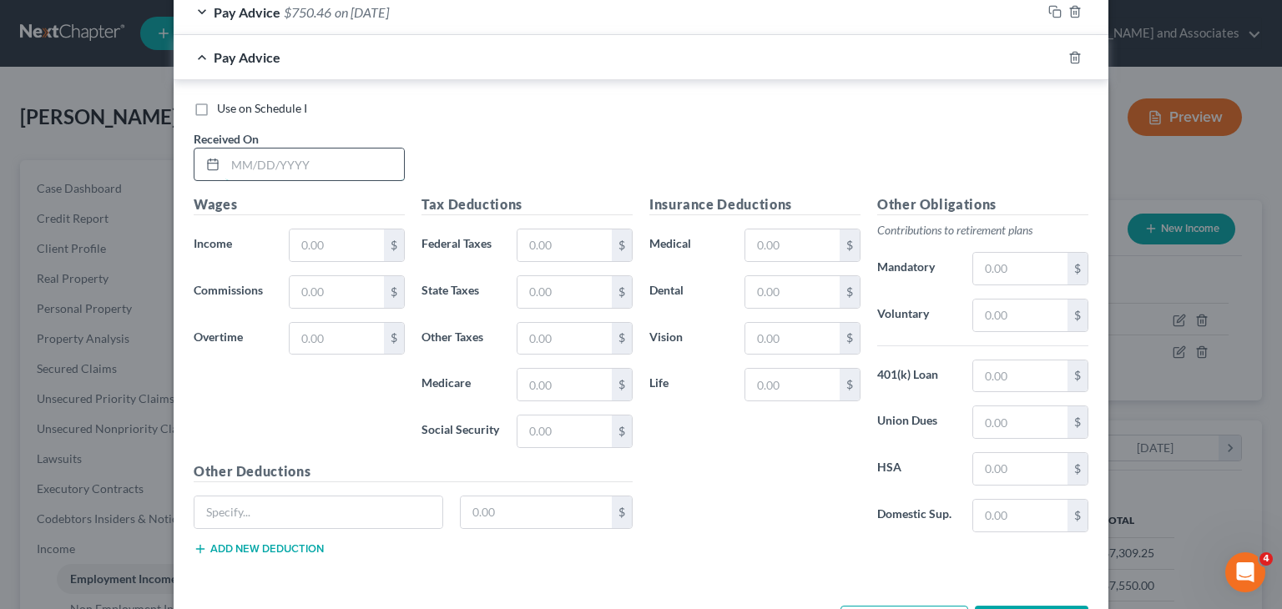
scroll to position [739, 0]
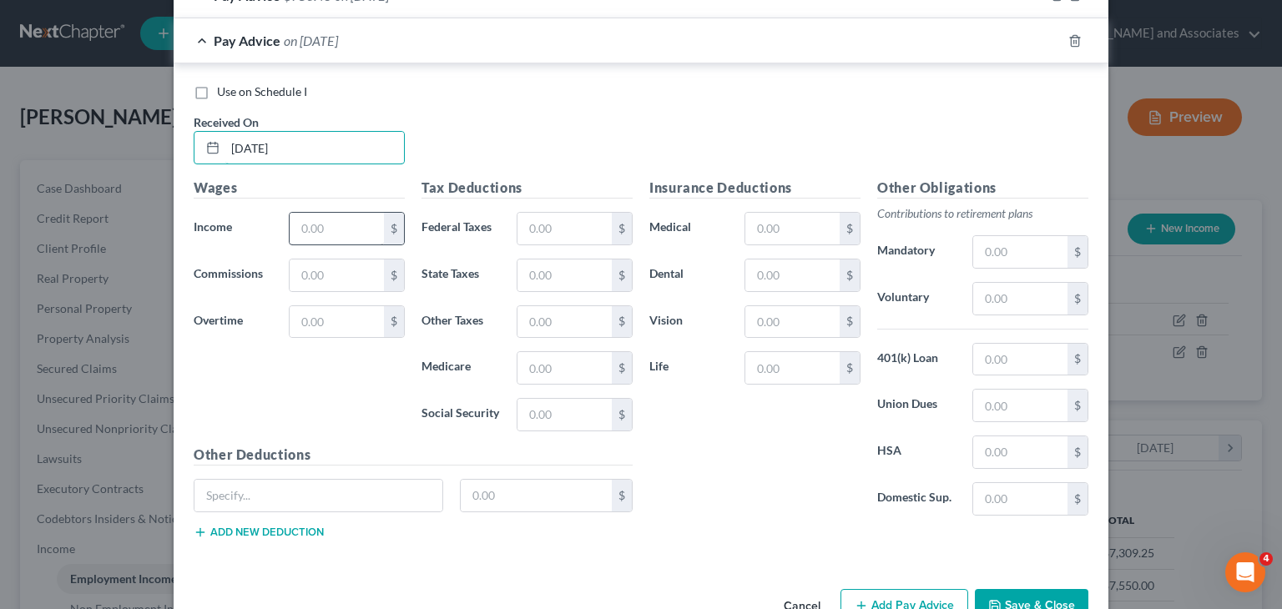
type input "[DATE]"
click at [340, 214] on input "text" at bounding box center [337, 229] width 94 height 32
type input "964.31"
click at [526, 413] on input "text" at bounding box center [564, 415] width 94 height 32
type input "59.79"
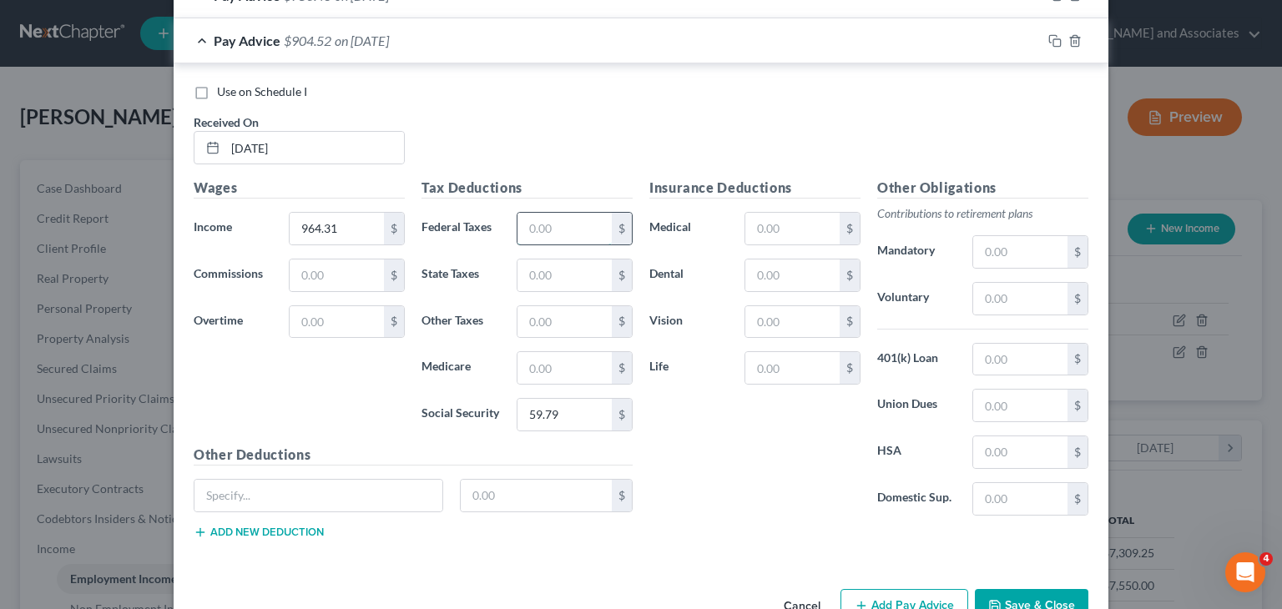
click at [544, 227] on input "text" at bounding box center [564, 229] width 94 height 32
type input "0"
type input "33.93"
click at [521, 361] on input "text" at bounding box center [564, 368] width 94 height 32
type input "13.98"
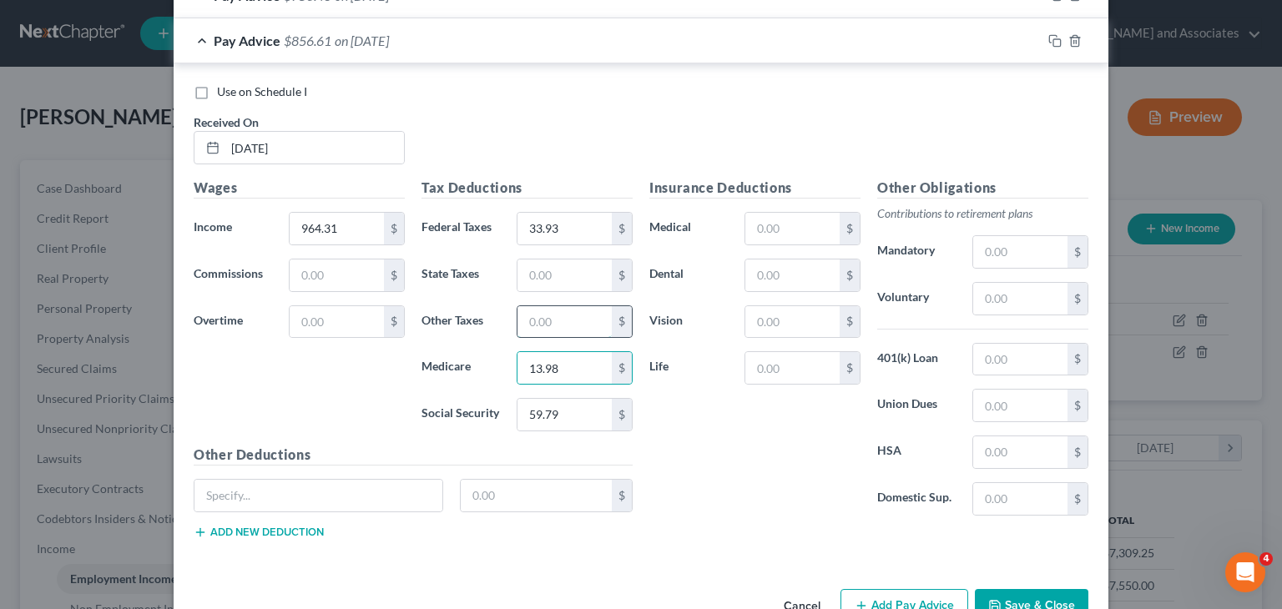
click at [542, 325] on input "text" at bounding box center [564, 322] width 94 height 32
type input "11.57"
click at [556, 274] on input "text" at bounding box center [564, 275] width 94 height 32
type input "8.07"
click at [1015, 249] on input "text" at bounding box center [1020, 252] width 94 height 32
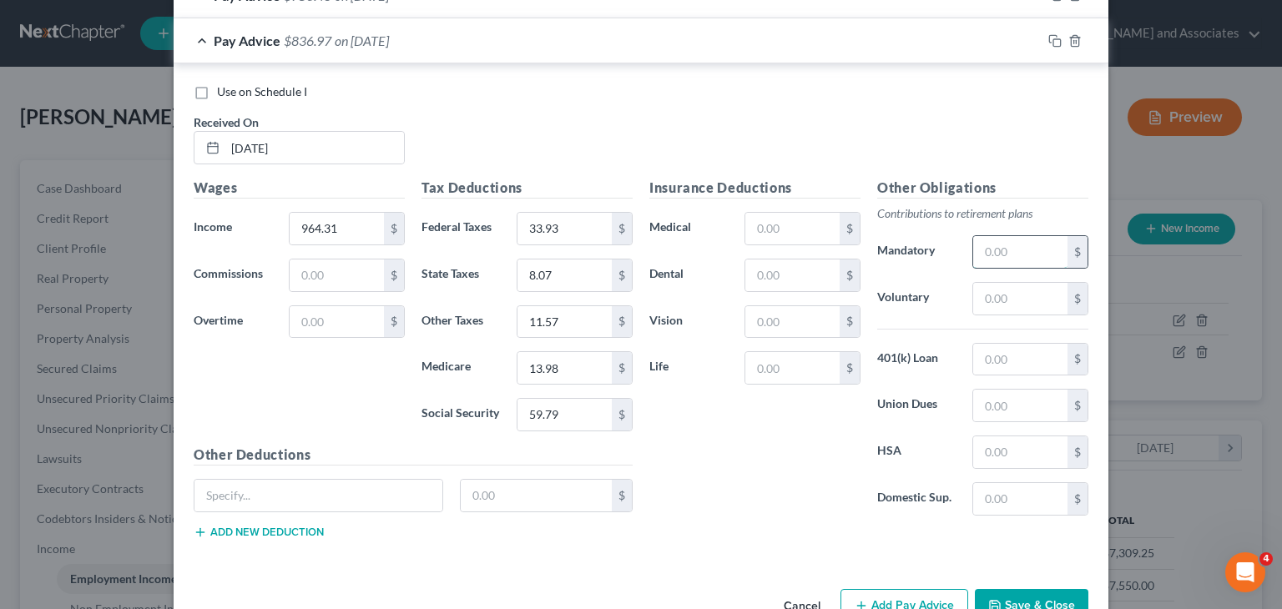
type input "1"
click at [315, 223] on input "964.31" at bounding box center [337, 229] width 94 height 32
click at [318, 224] on input "964.31" at bounding box center [337, 229] width 94 height 32
click at [313, 224] on input "964.31" at bounding box center [337, 229] width 94 height 32
type input "964.31"
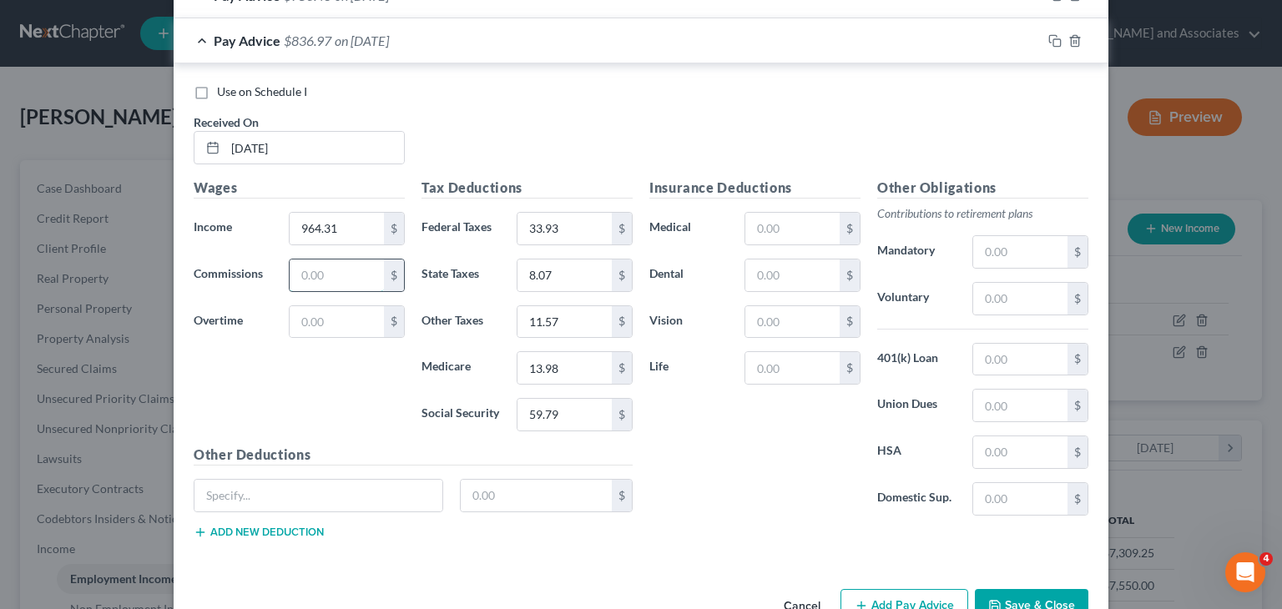
click at [322, 279] on input "text" at bounding box center [337, 275] width 94 height 32
type input "1"
click at [252, 39] on span "Pay Advice" at bounding box center [247, 41] width 67 height 16
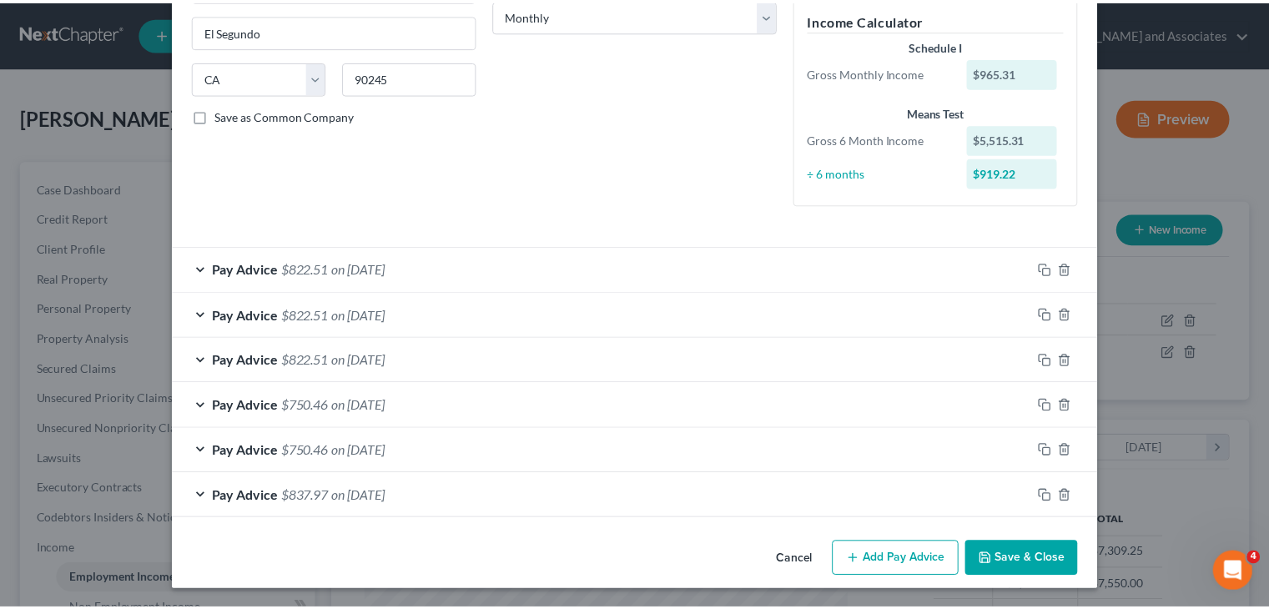
scroll to position [284, 0]
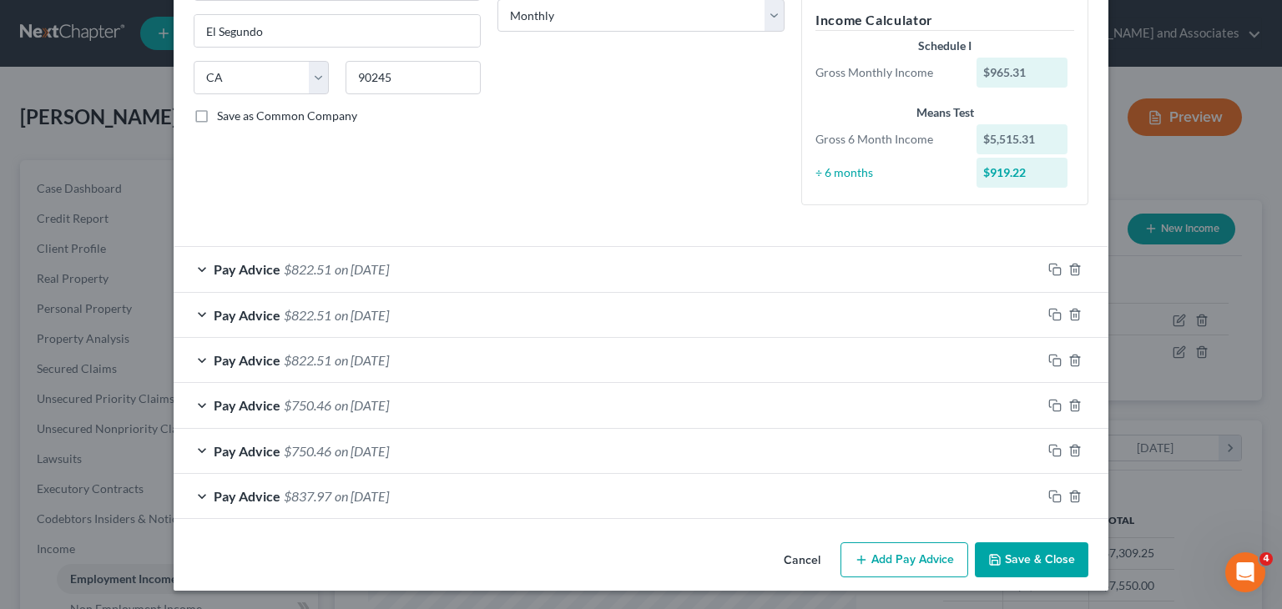
click at [1037, 555] on button "Save & Close" at bounding box center [1030, 559] width 113 height 35
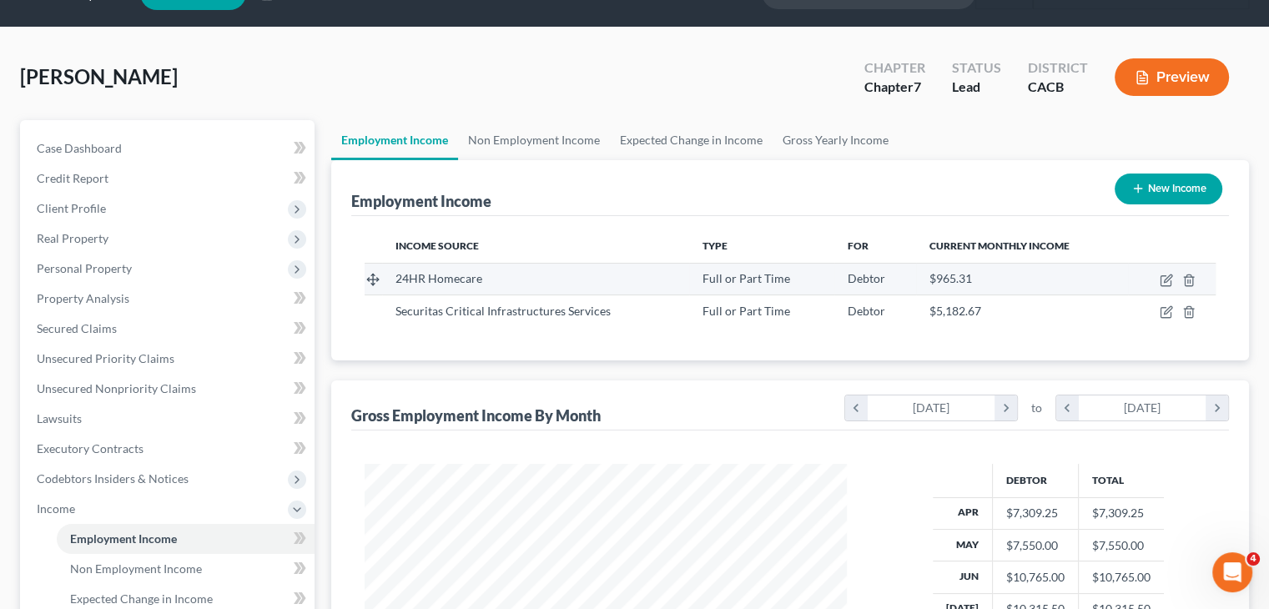
scroll to position [0, 0]
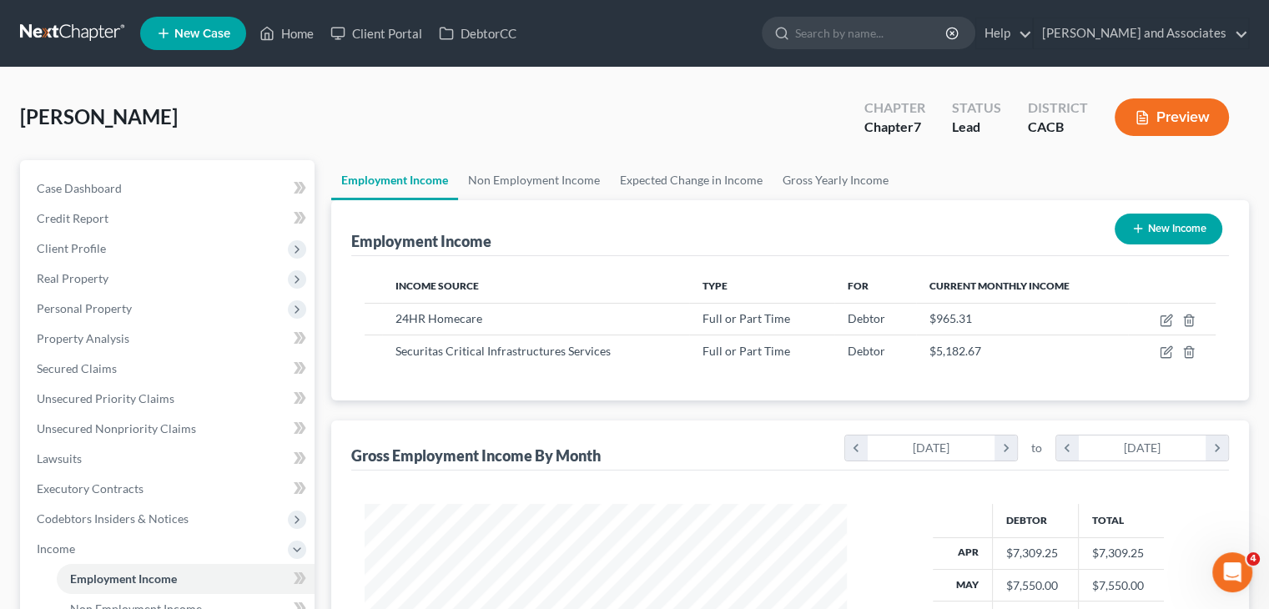
click at [70, 22] on link at bounding box center [73, 33] width 107 height 30
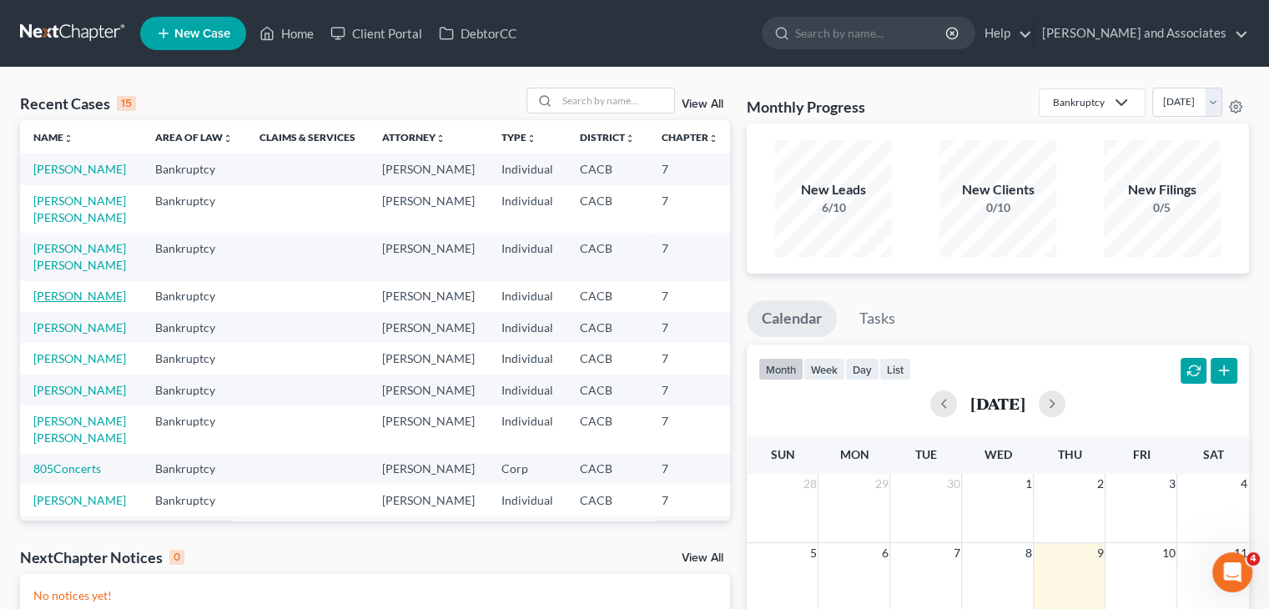
click at [53, 303] on link "Lopez, Sheila" at bounding box center [79, 296] width 93 height 14
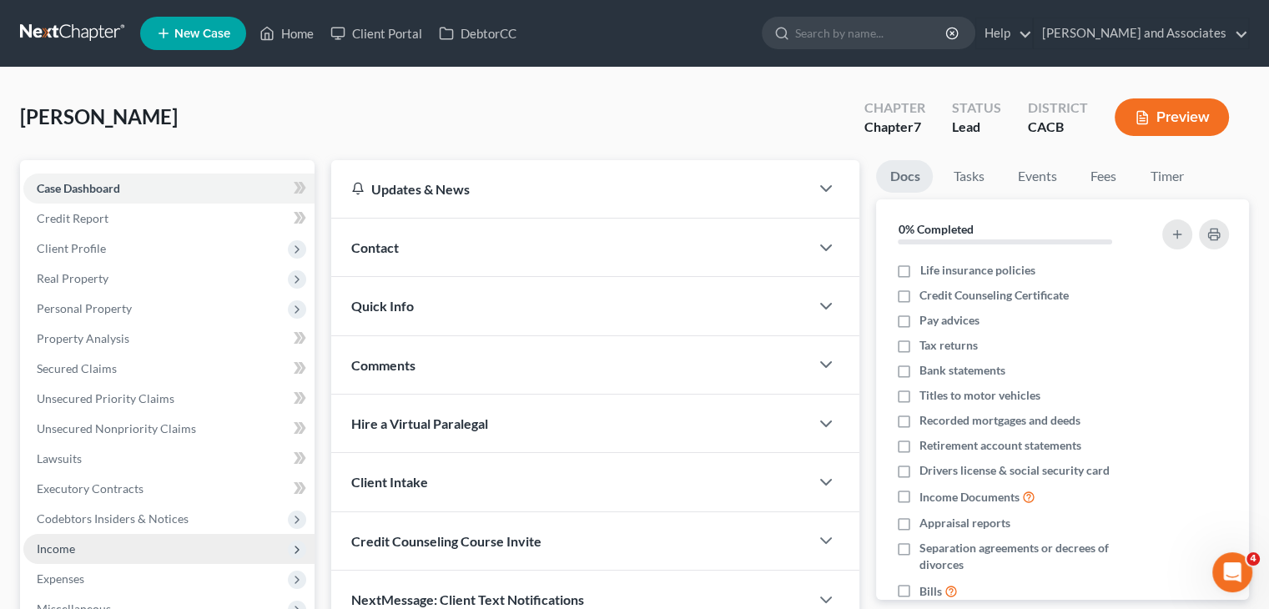
click at [88, 561] on span "Income" at bounding box center [168, 549] width 291 height 30
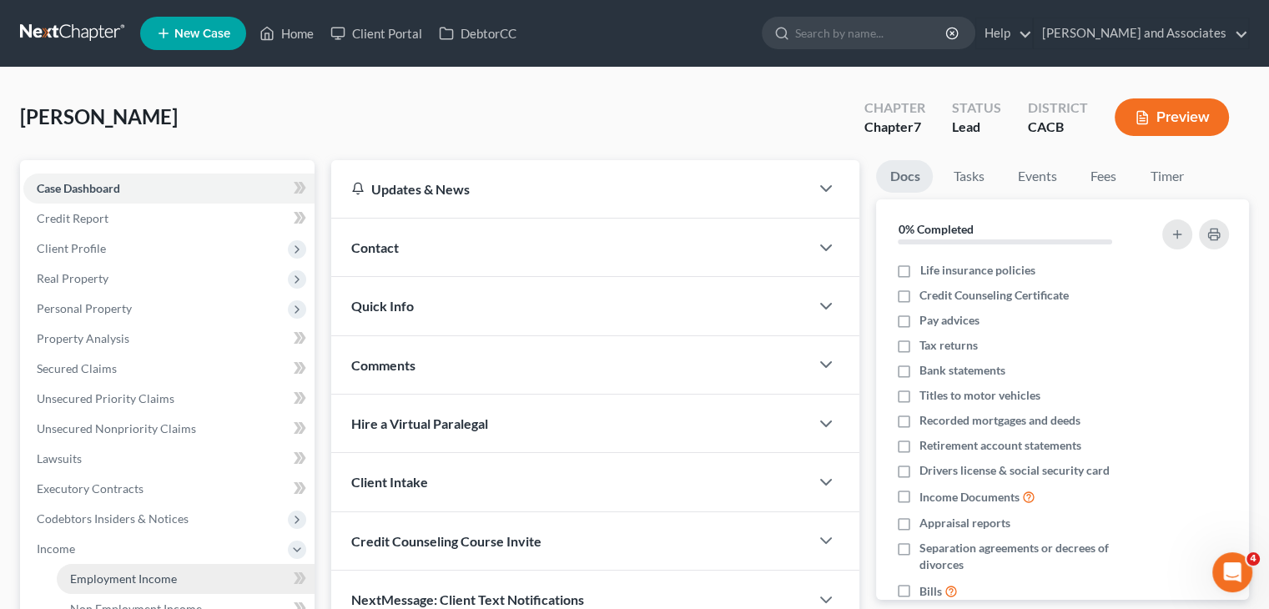
click at [141, 574] on span "Employment Income" at bounding box center [123, 579] width 107 height 14
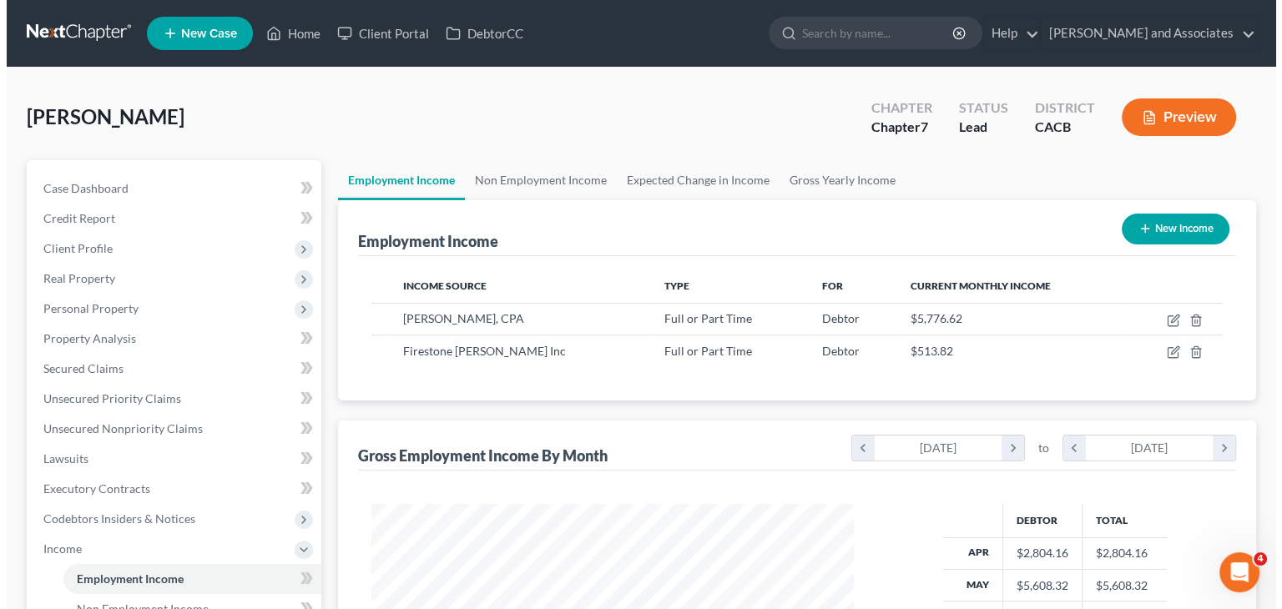
scroll to position [297, 515]
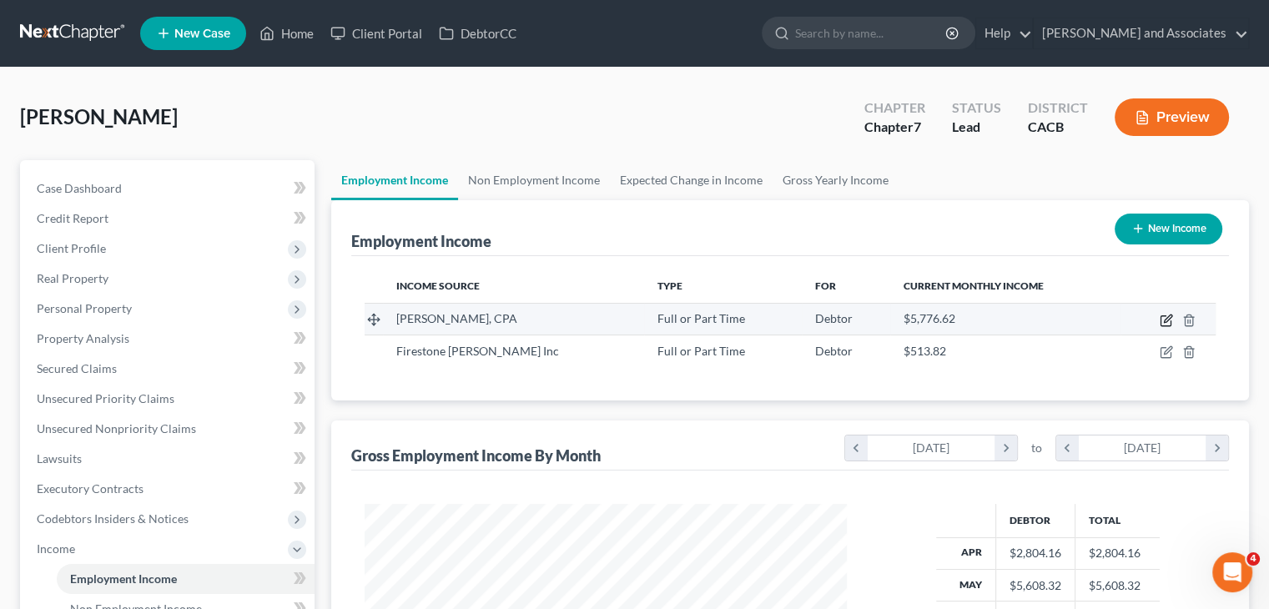
click at [1165, 316] on icon "button" at bounding box center [1166, 321] width 10 height 10
select select "0"
select select "4"
select select "1"
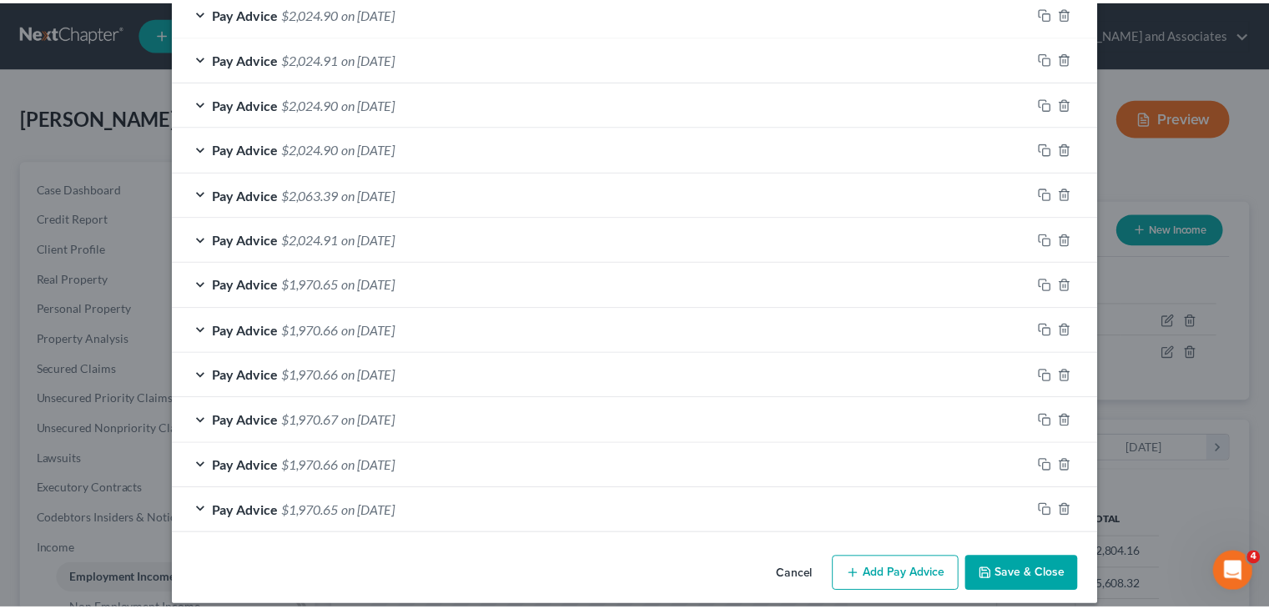
scroll to position [537, 0]
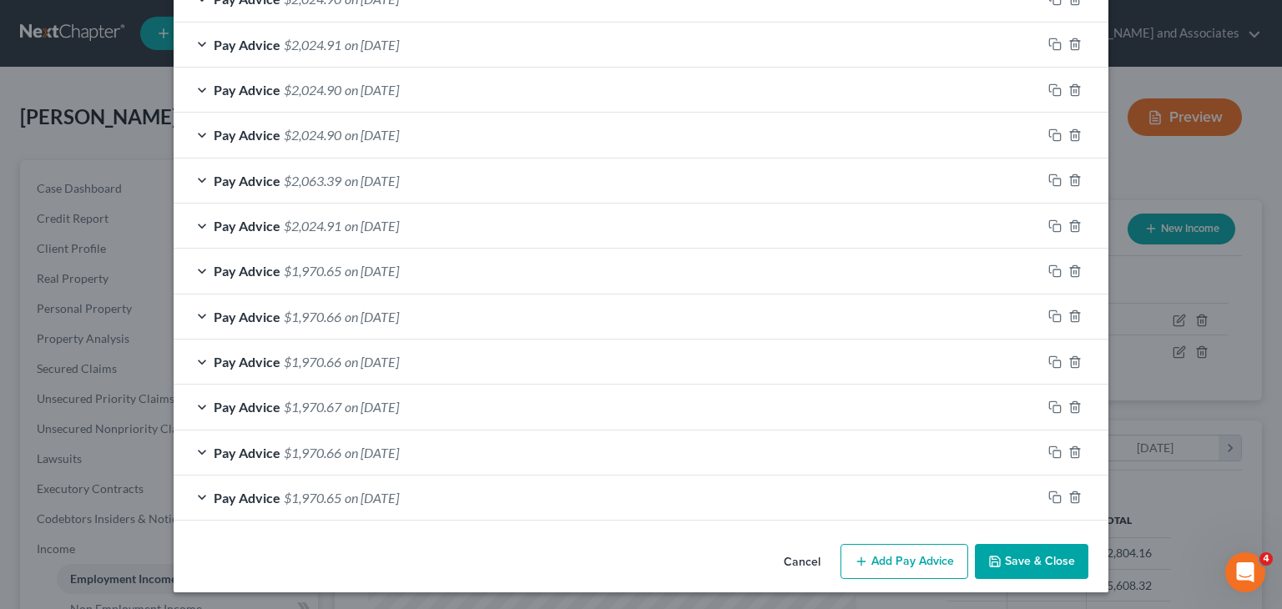
click at [1027, 567] on button "Save & Close" at bounding box center [1030, 561] width 113 height 35
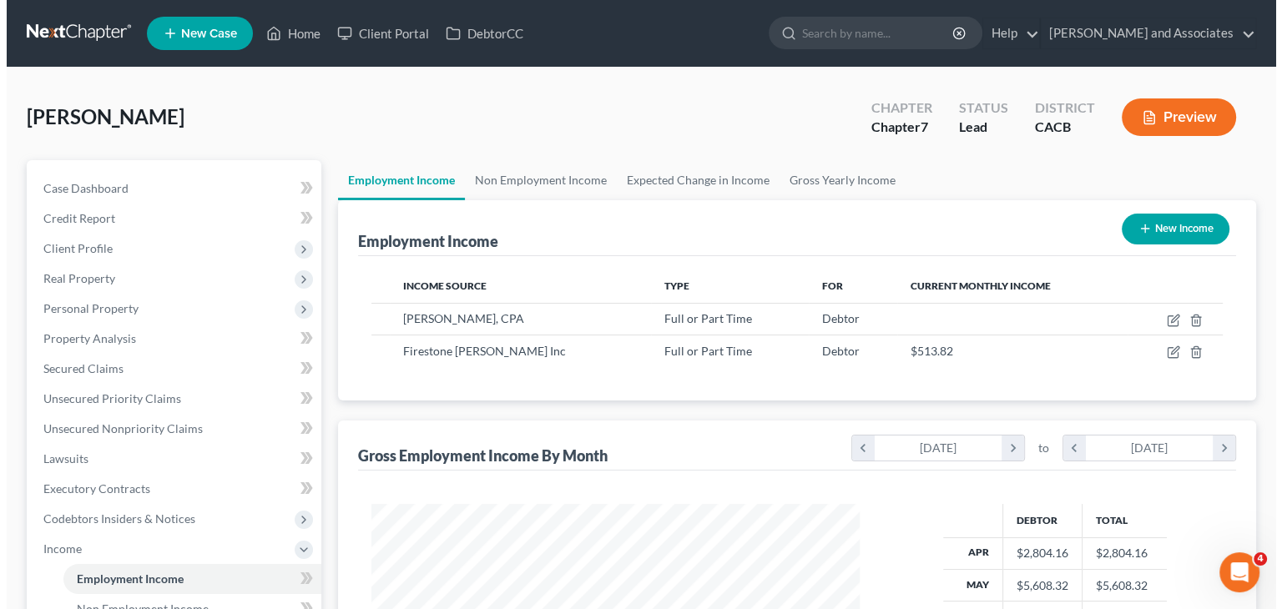
scroll to position [834033, 833815]
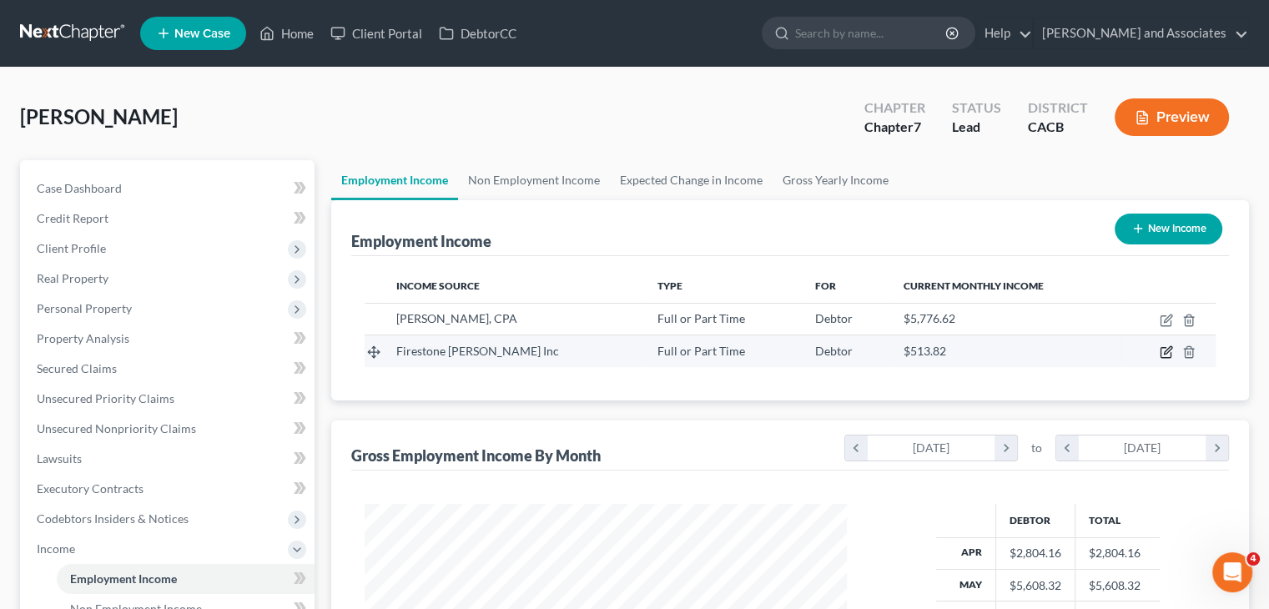
click at [1164, 351] on icon "button" at bounding box center [1166, 351] width 13 height 13
select select "0"
select select "4"
select select "1"
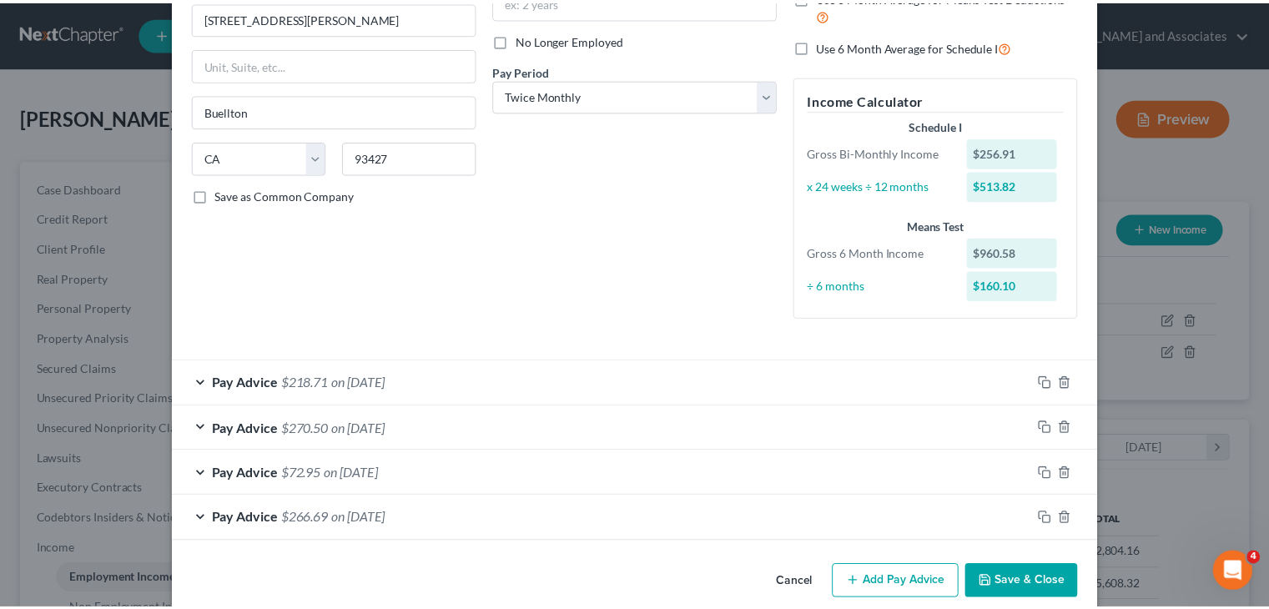
scroll to position [227, 0]
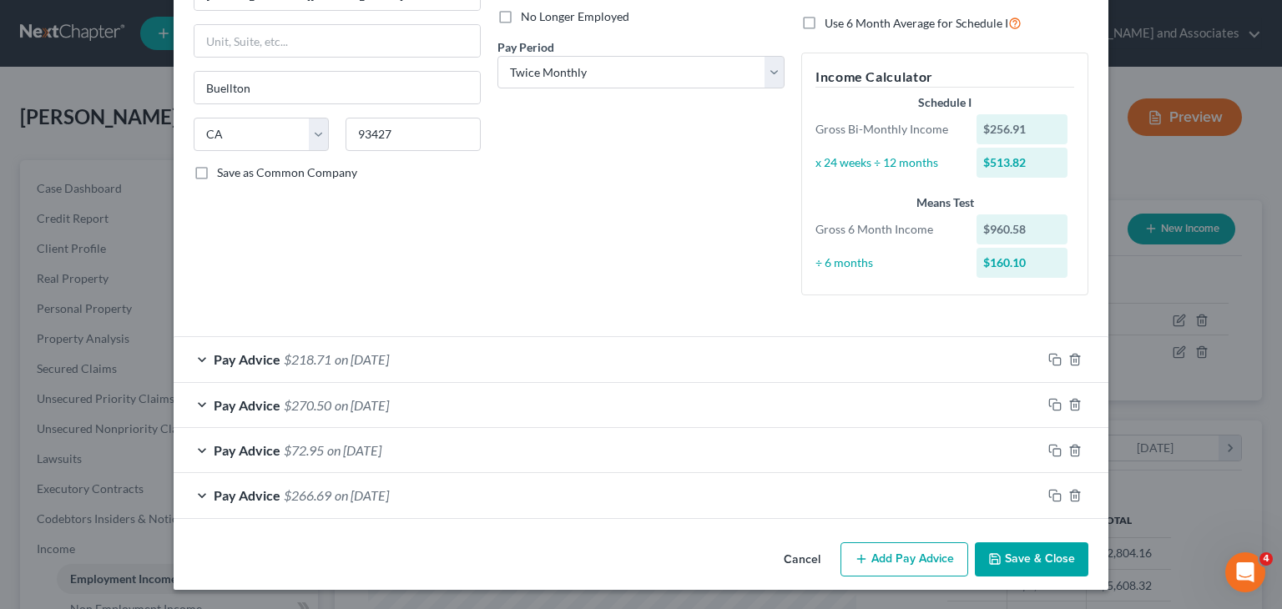
click at [1010, 551] on button "Save & Close" at bounding box center [1030, 559] width 113 height 35
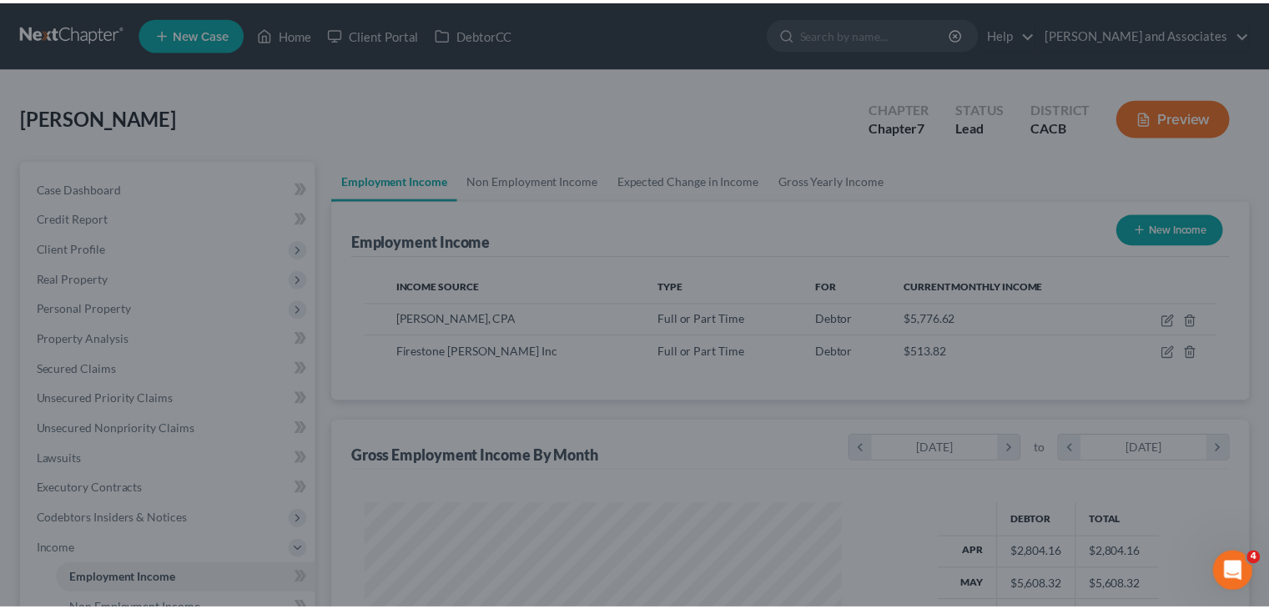
scroll to position [834033, 833815]
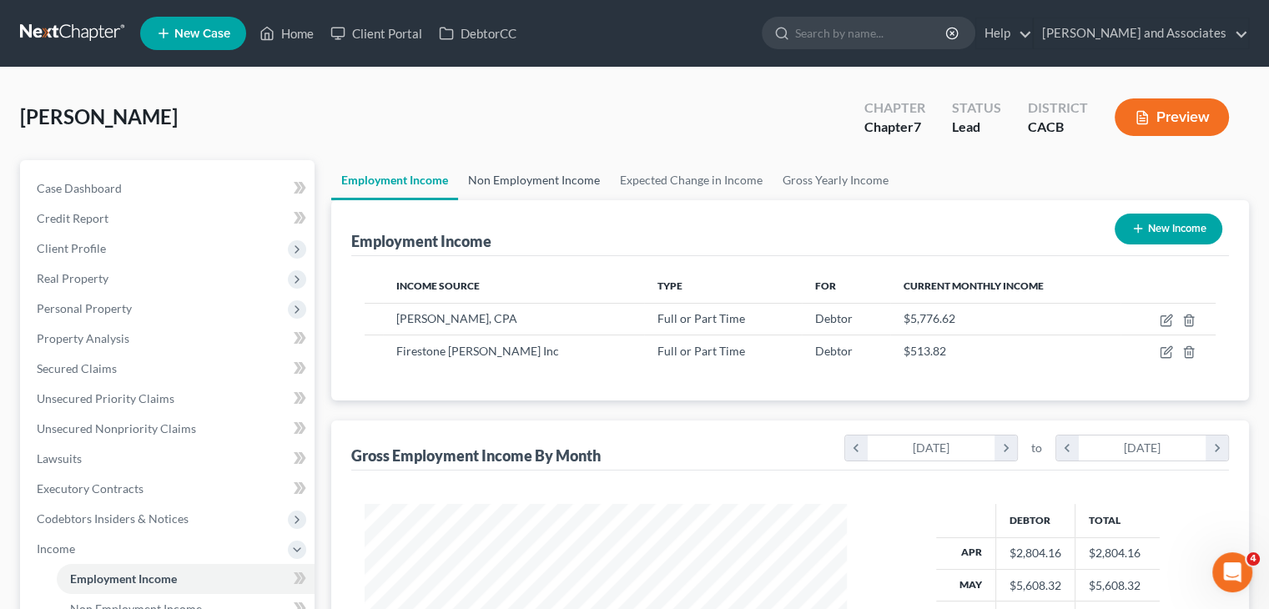
click at [519, 166] on link "Non Employment Income" at bounding box center [534, 180] width 152 height 40
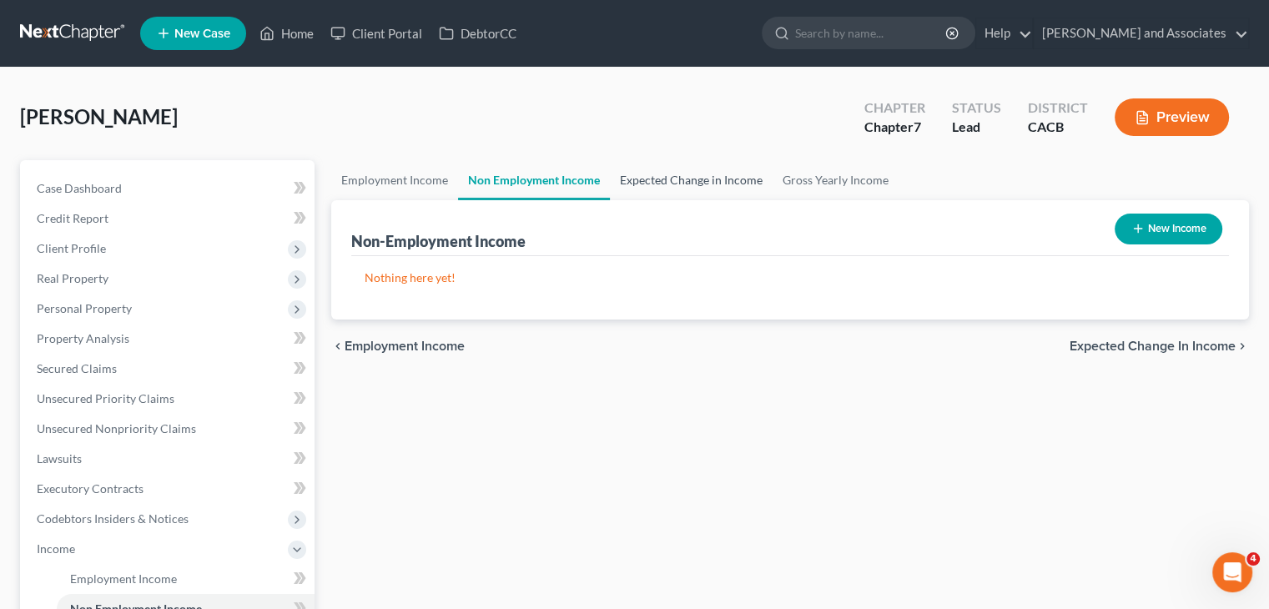
click at [690, 174] on link "Expected Change in Income" at bounding box center [691, 180] width 163 height 40
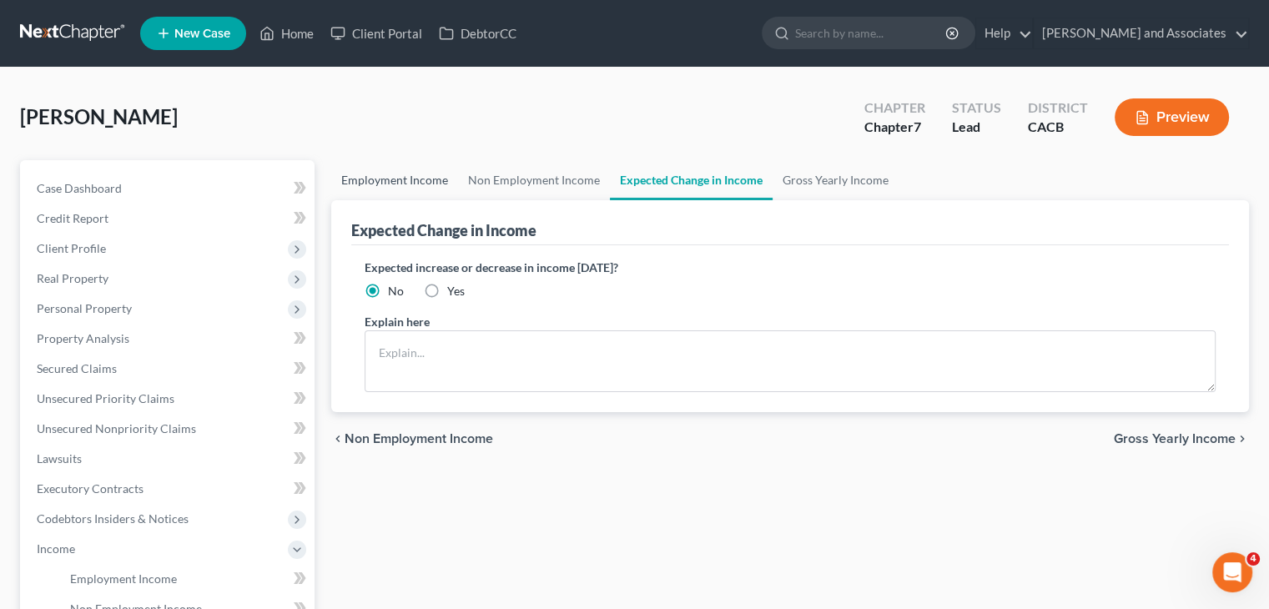
click at [404, 195] on link "Employment Income" at bounding box center [394, 180] width 127 height 40
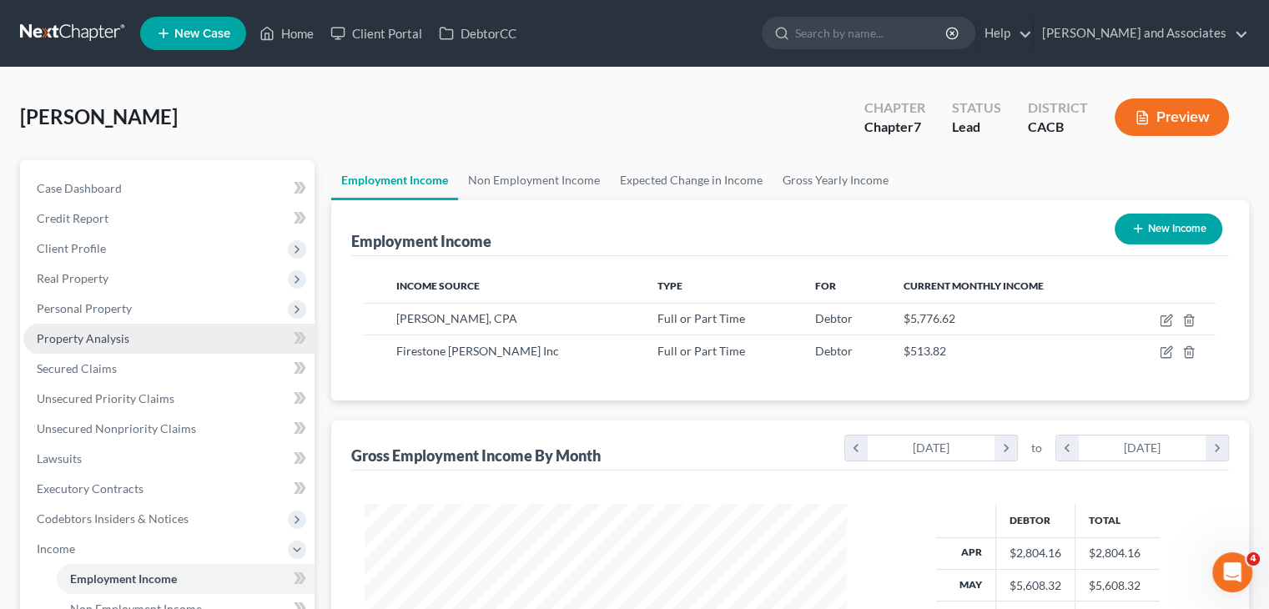
scroll to position [297, 515]
click at [130, 330] on link "Property Analysis" at bounding box center [168, 339] width 291 height 30
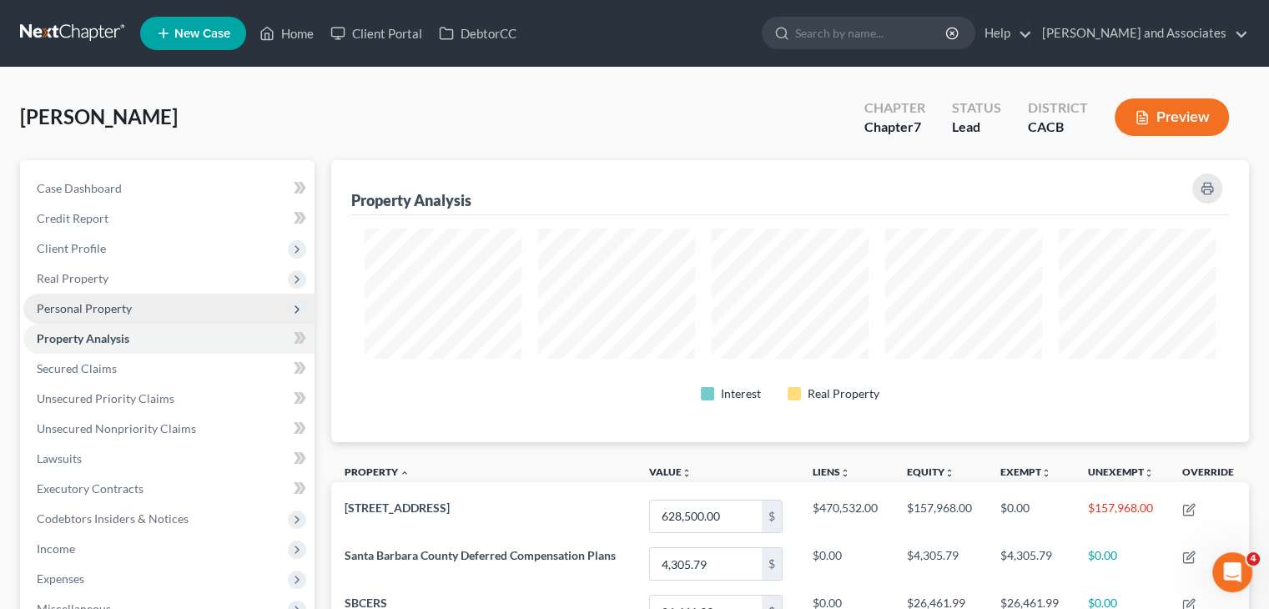
click at [162, 305] on span "Personal Property" at bounding box center [168, 309] width 291 height 30
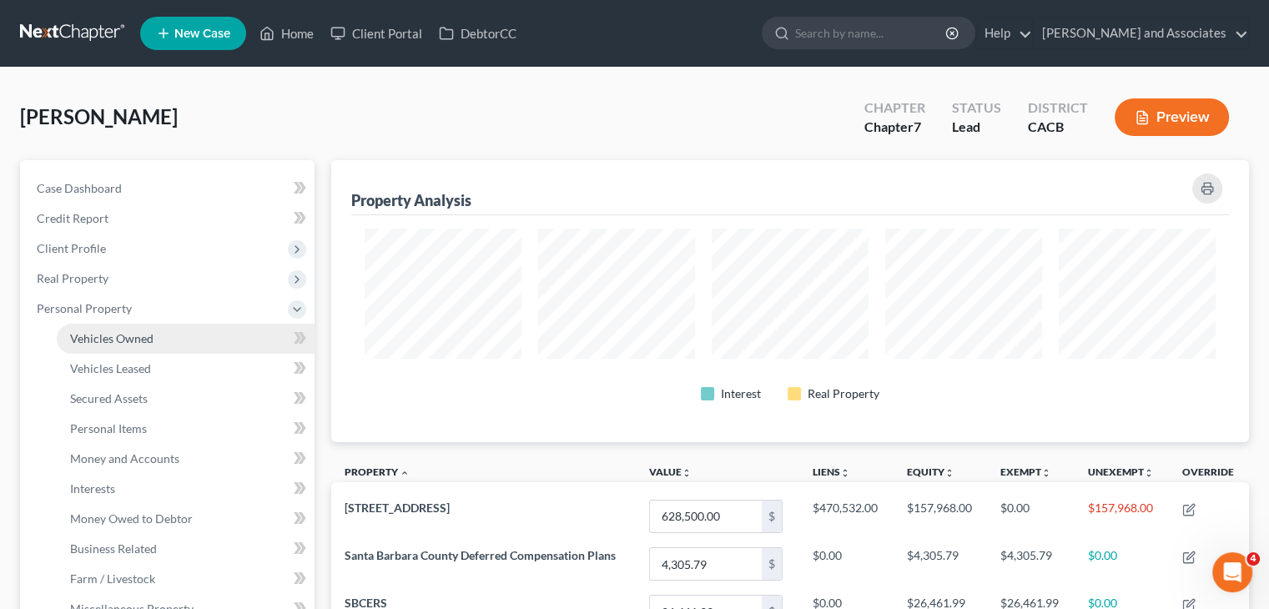
click at [174, 340] on link "Vehicles Owned" at bounding box center [186, 339] width 258 height 30
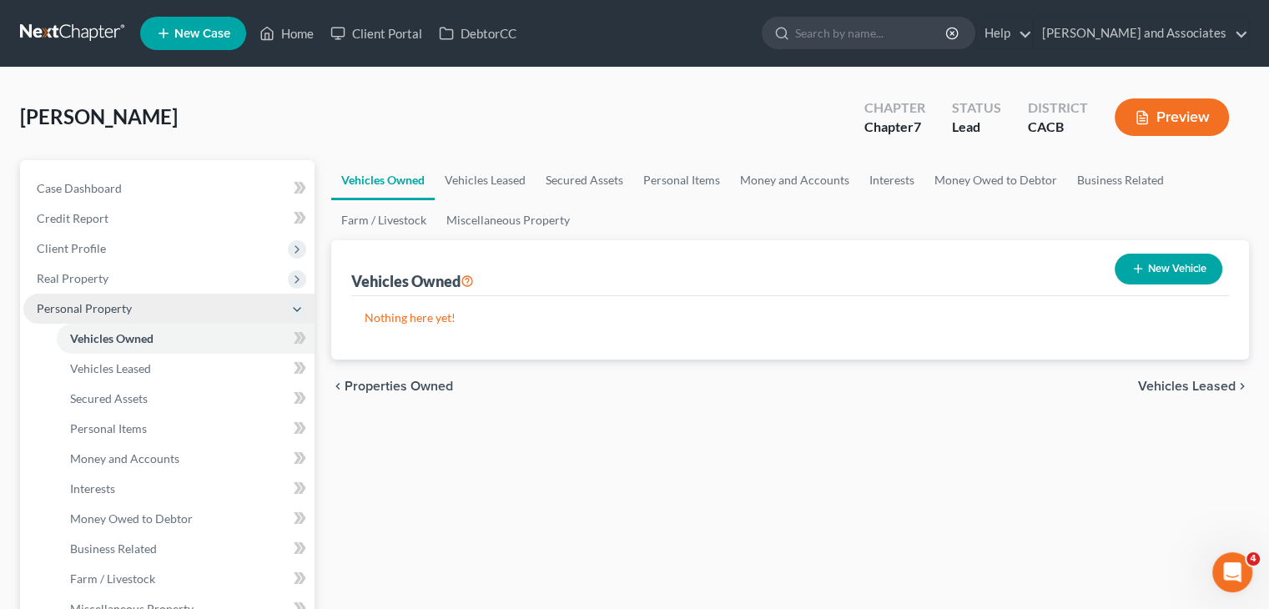
click at [193, 311] on span "Personal Property" at bounding box center [168, 309] width 291 height 30
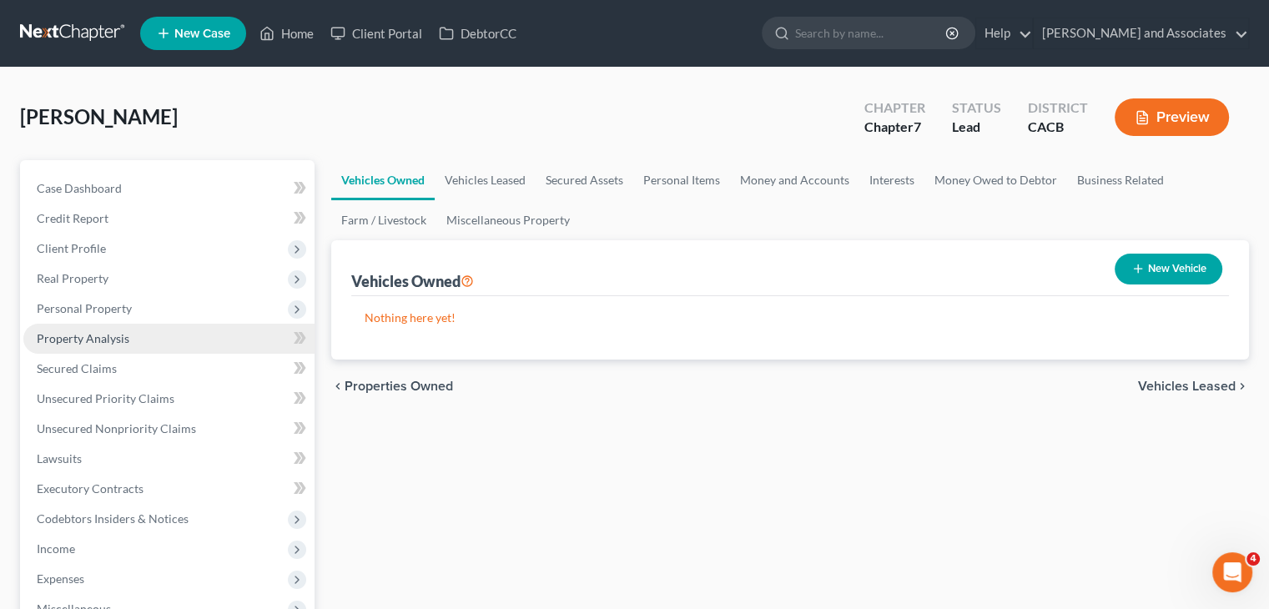
click at [120, 340] on span "Property Analysis" at bounding box center [83, 338] width 93 height 14
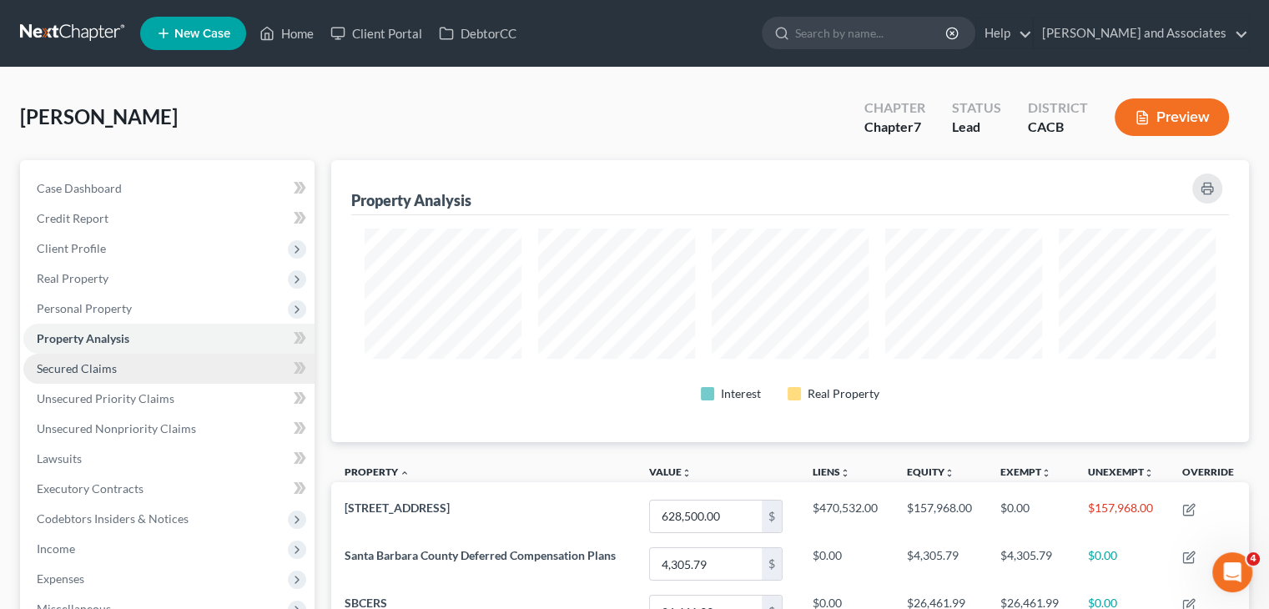
click at [116, 375] on link "Secured Claims" at bounding box center [168, 369] width 291 height 30
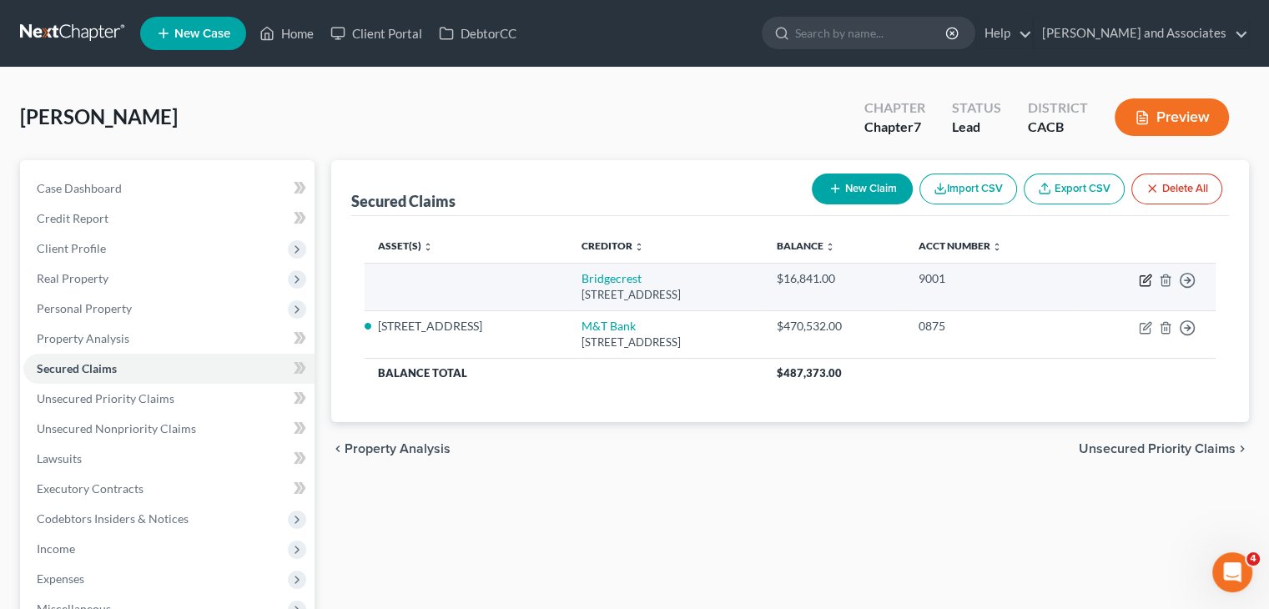
click at [1142, 276] on icon "button" at bounding box center [1145, 280] width 13 height 13
select select "3"
select select "0"
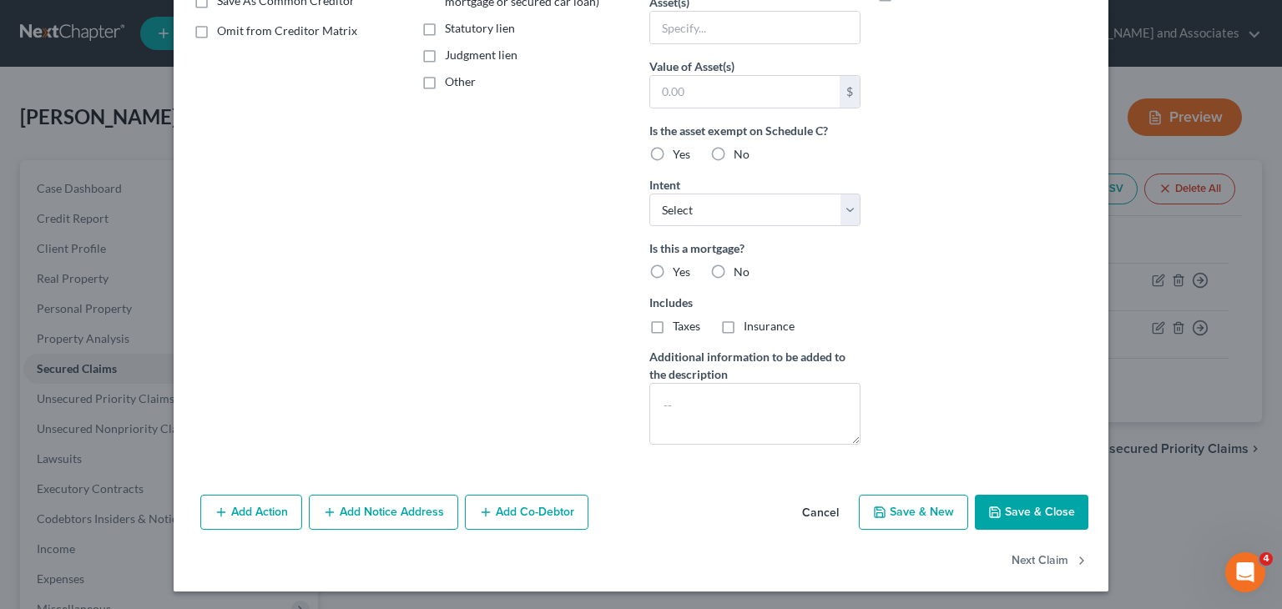
click at [811, 502] on button "Cancel" at bounding box center [819, 512] width 63 height 33
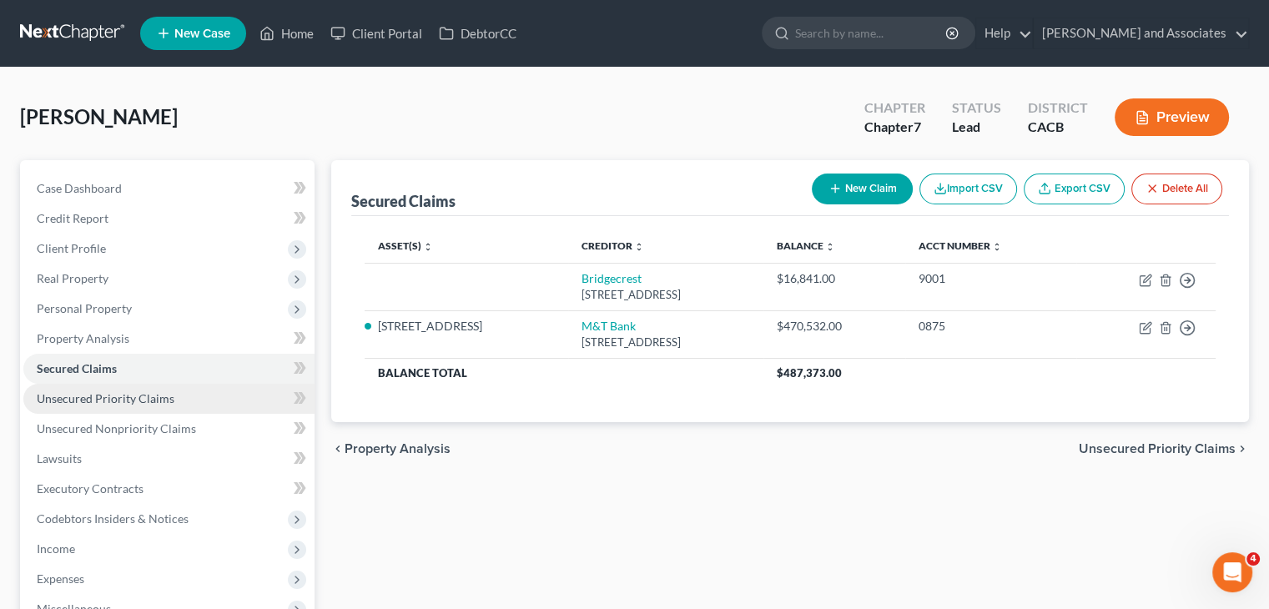
click at [115, 393] on span "Unsecured Priority Claims" at bounding box center [106, 398] width 138 height 14
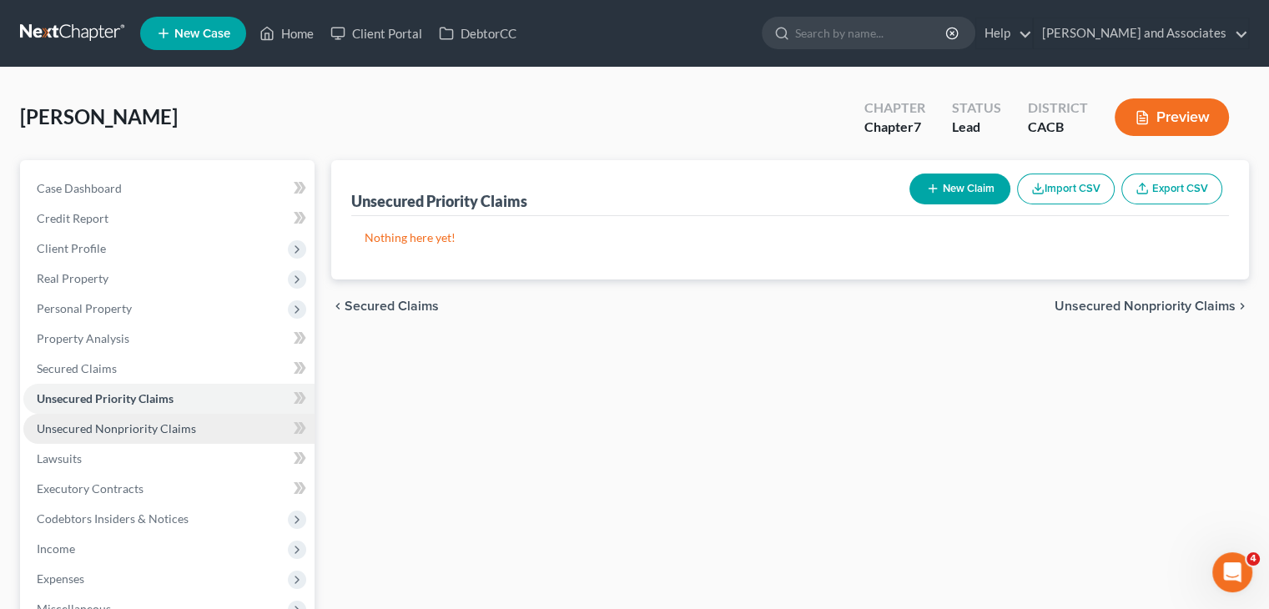
click at [179, 420] on link "Unsecured Nonpriority Claims" at bounding box center [168, 429] width 291 height 30
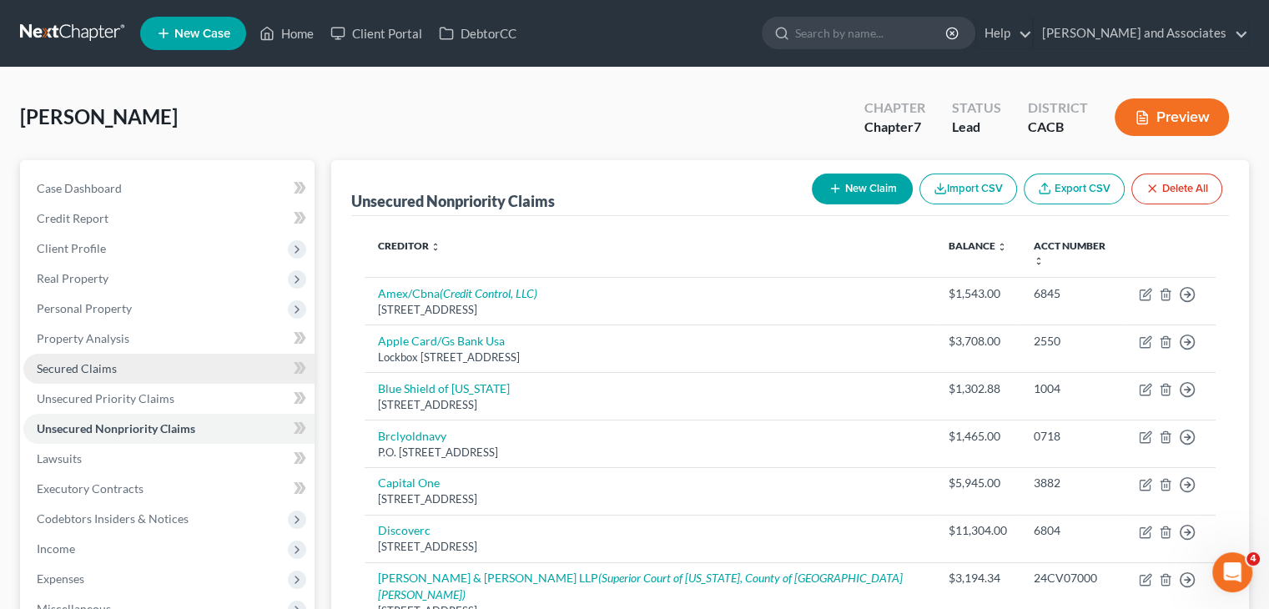
click at [205, 362] on link "Secured Claims" at bounding box center [168, 369] width 291 height 30
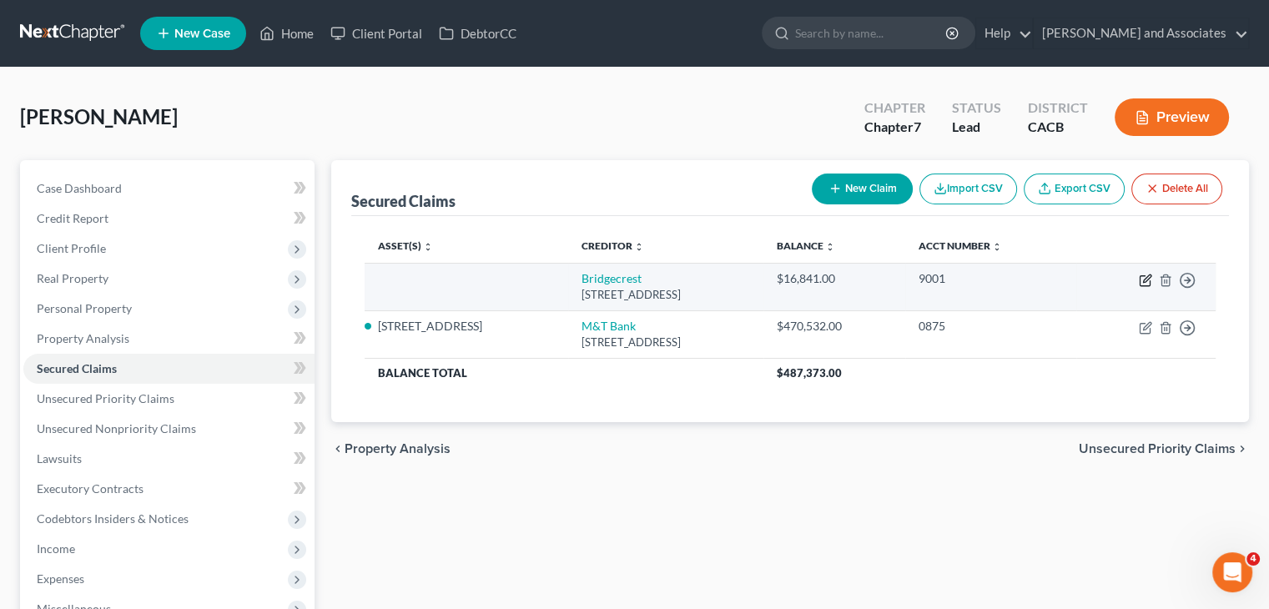
click at [1145, 276] on icon "button" at bounding box center [1145, 280] width 13 height 13
select select "3"
select select "0"
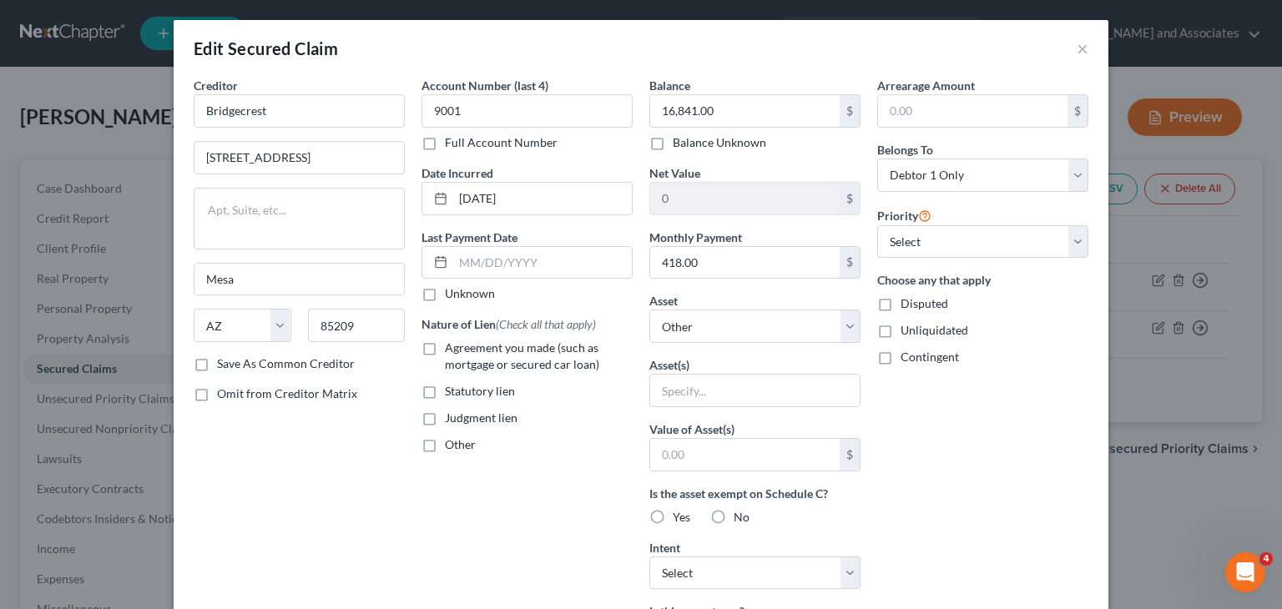
click at [445, 345] on label "Agreement you made (such as mortgage or secured car loan)" at bounding box center [539, 356] width 188 height 33
click at [451, 345] on input "Agreement you made (such as mortgage or secured car loan)" at bounding box center [456, 345] width 11 height 11
checkbox input "true"
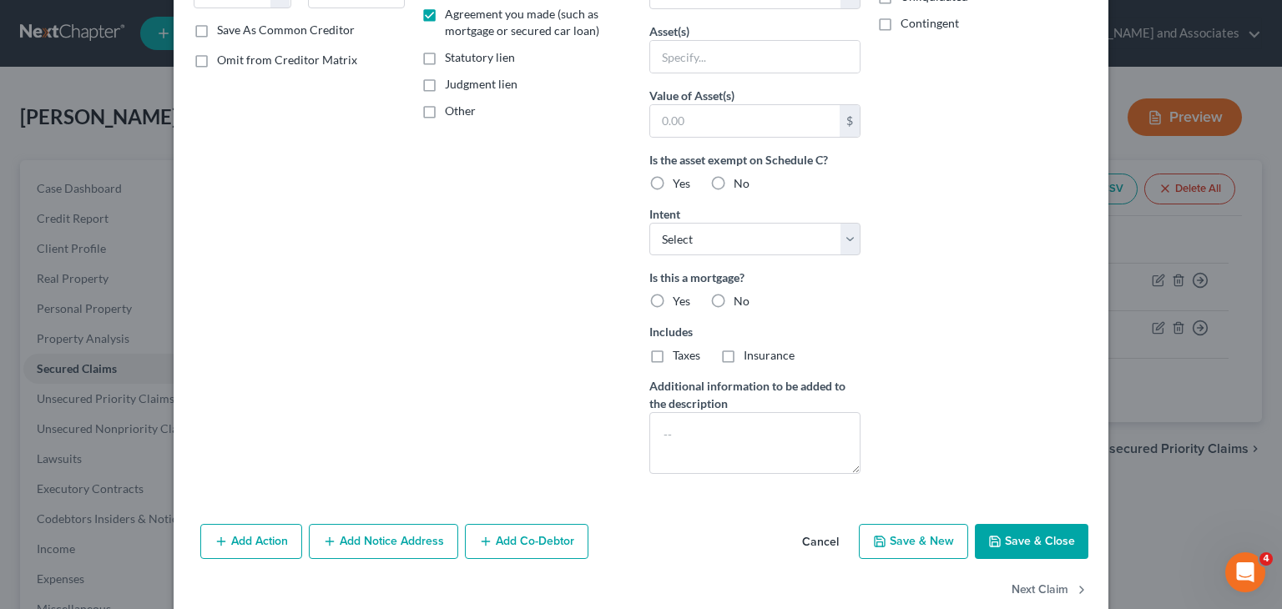
click at [1005, 541] on button "Save & Close" at bounding box center [1030, 541] width 113 height 35
select select
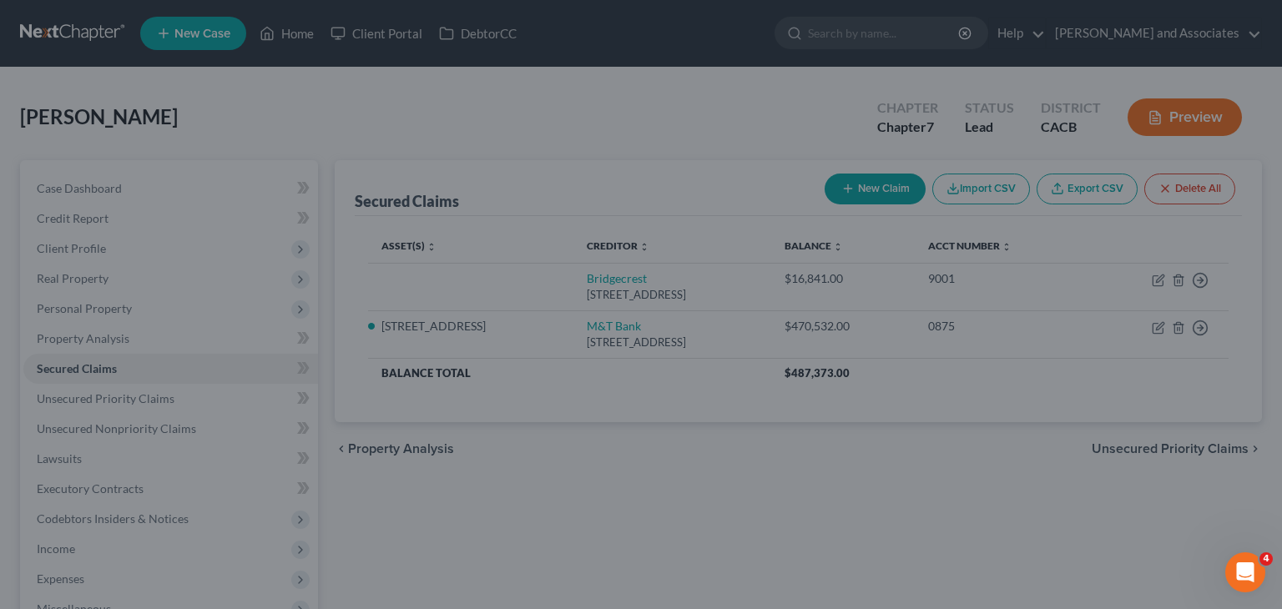
type input "0"
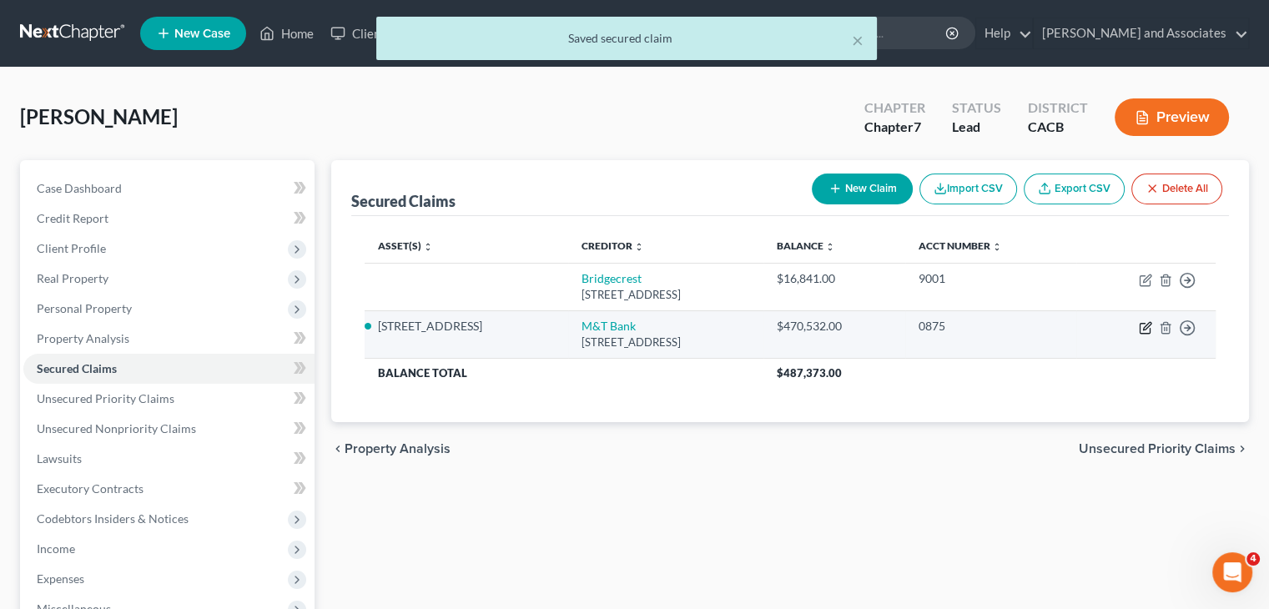
click at [1141, 328] on icon "button" at bounding box center [1145, 327] width 13 height 13
select select "35"
select select "0"
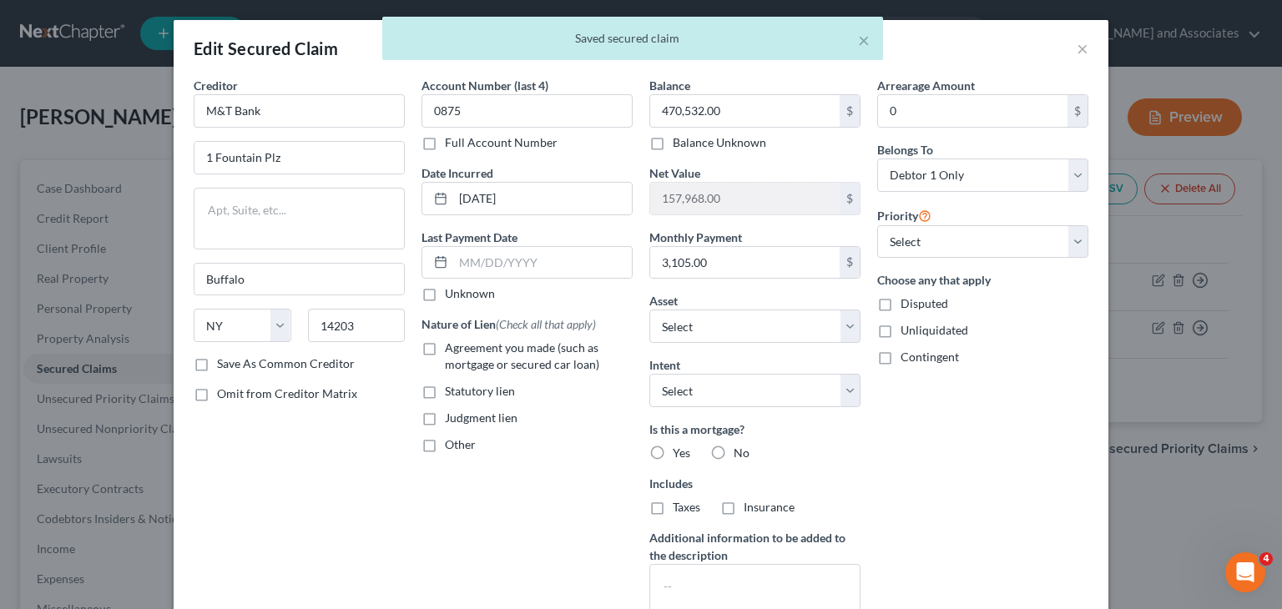
click at [445, 343] on label "Agreement you made (such as mortgage or secured car loan)" at bounding box center [539, 356] width 188 height 33
click at [451, 343] on input "Agreement you made (such as mortgage or secured car loan)" at bounding box center [456, 345] width 11 height 11
checkbox input "true"
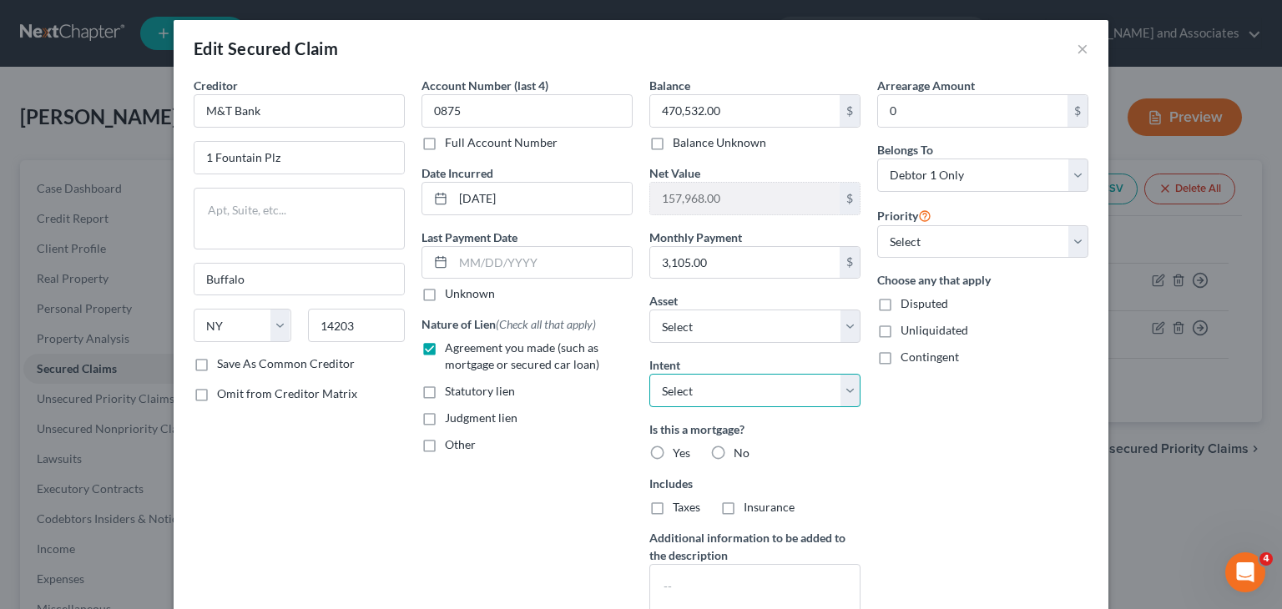
click at [731, 391] on select "Select Surrender Redeem Reaffirm Avoid Other" at bounding box center [754, 390] width 211 height 33
select select "2"
click at [649, 374] on select "Select Surrender Redeem Reaffirm Avoid Other" at bounding box center [754, 390] width 211 height 33
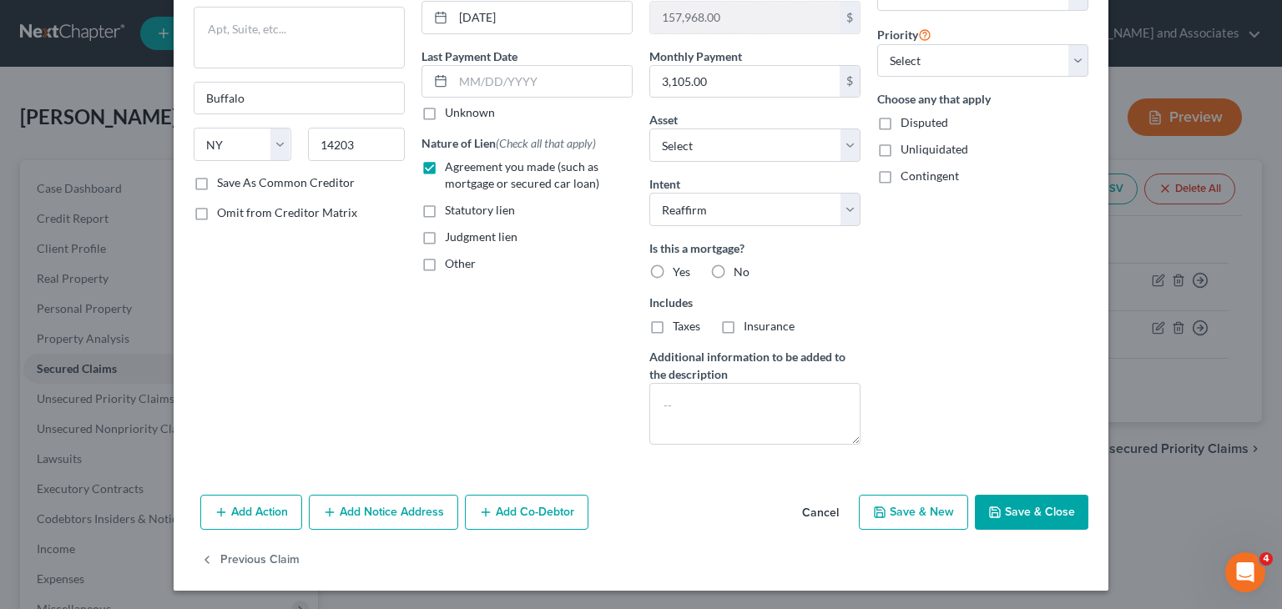
click at [1037, 506] on button "Save & Close" at bounding box center [1030, 512] width 113 height 35
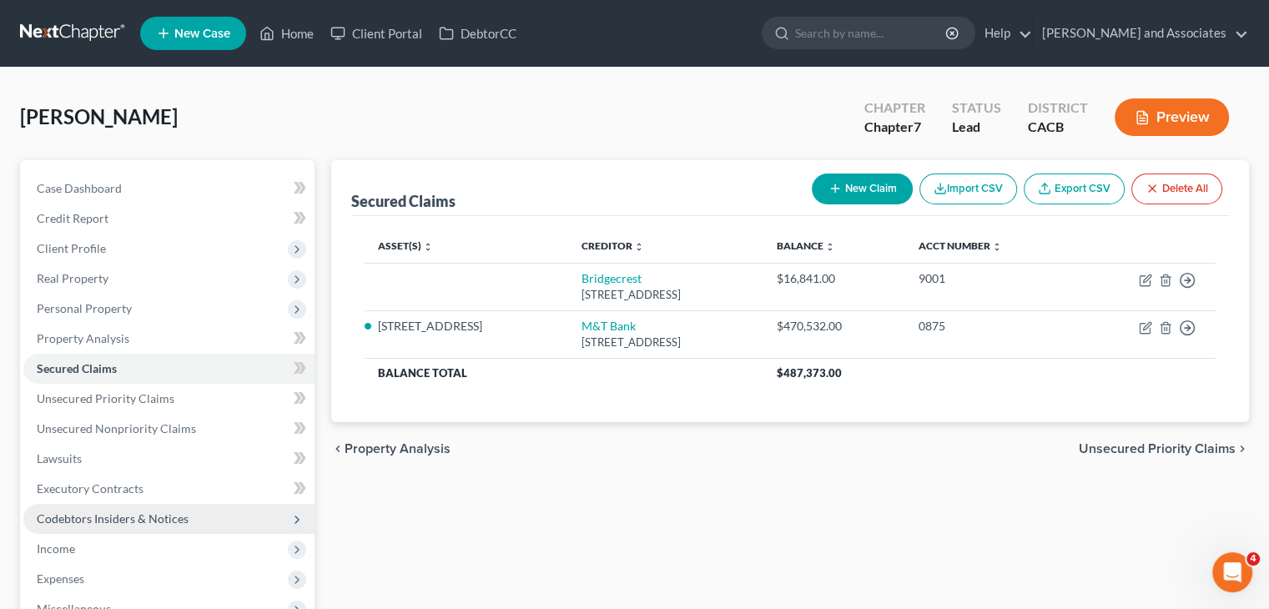
scroll to position [167, 0]
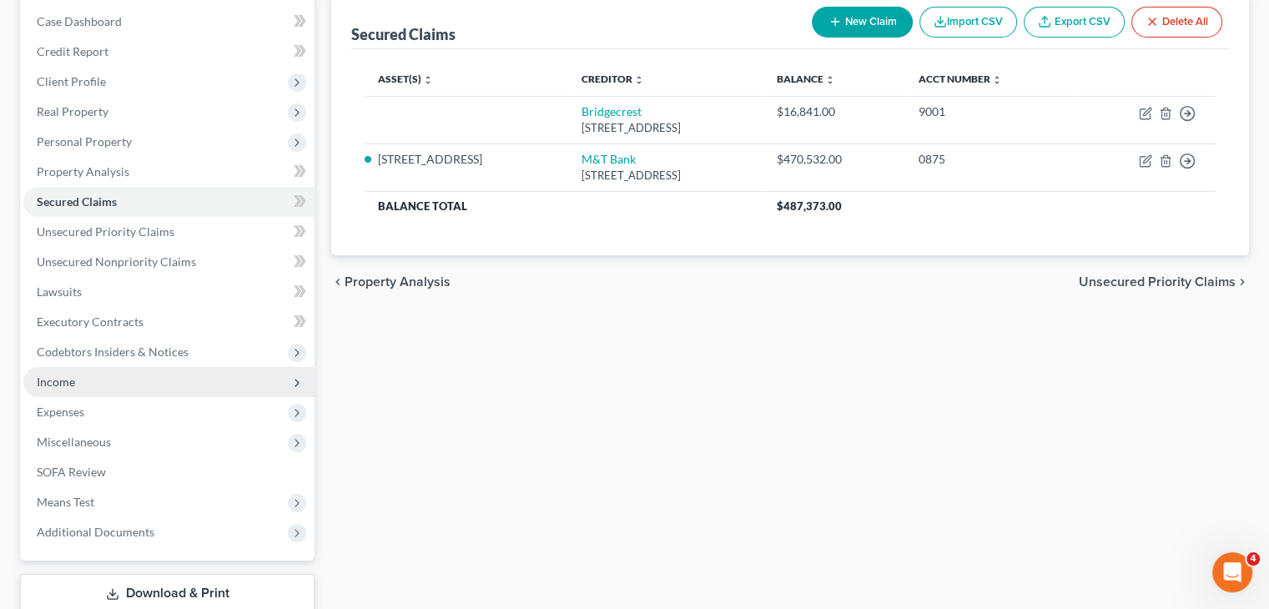
click at [118, 385] on span "Income" at bounding box center [168, 382] width 291 height 30
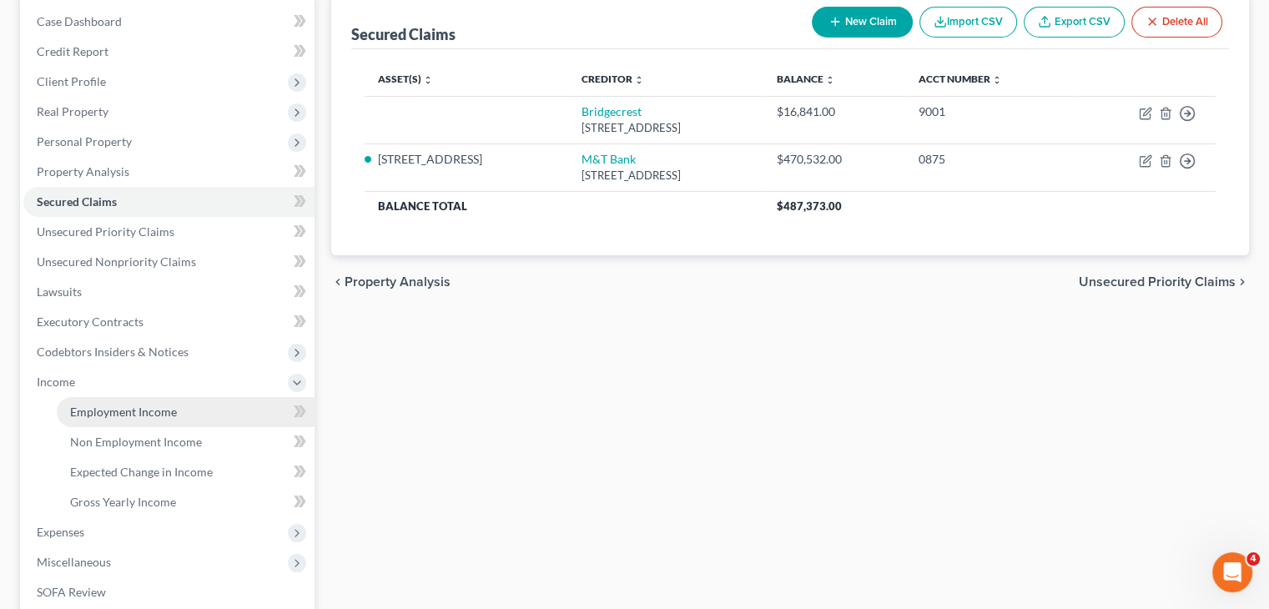
click at [181, 410] on link "Employment Income" at bounding box center [186, 412] width 258 height 30
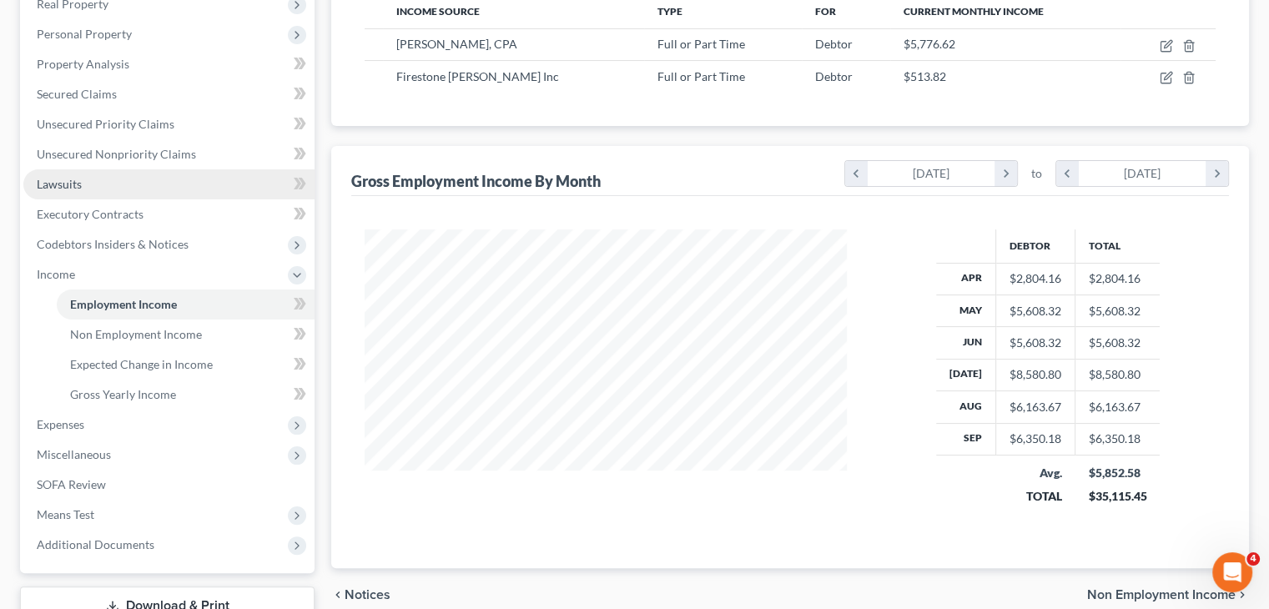
scroll to position [334, 0]
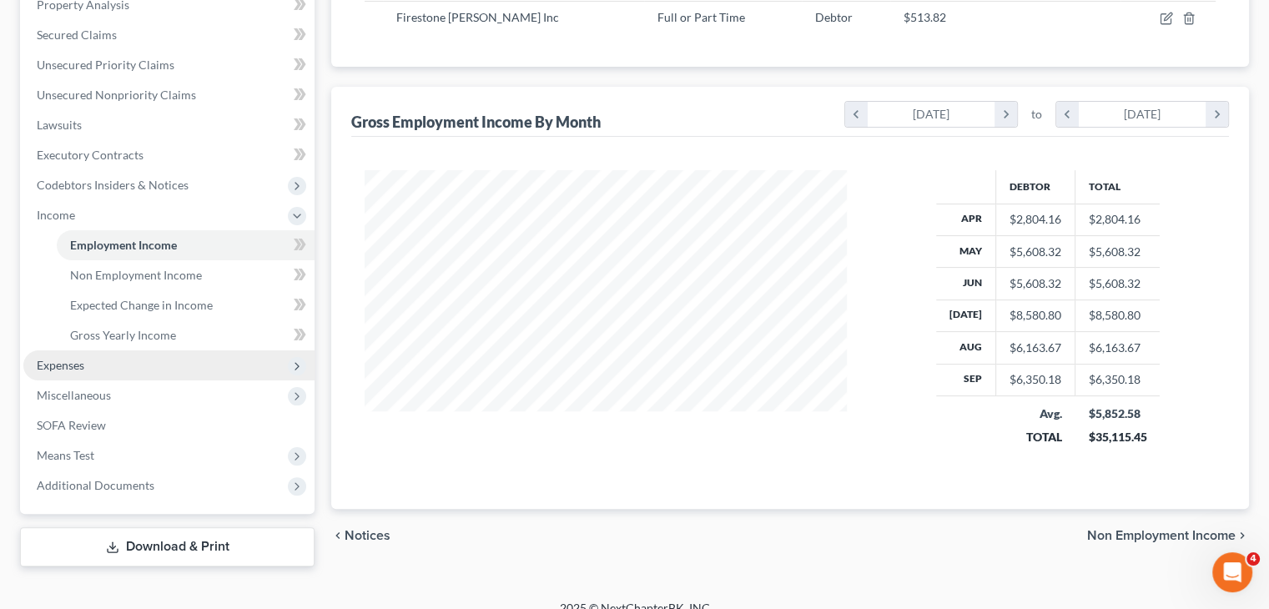
click at [80, 371] on span "Expenses" at bounding box center [61, 365] width 48 height 14
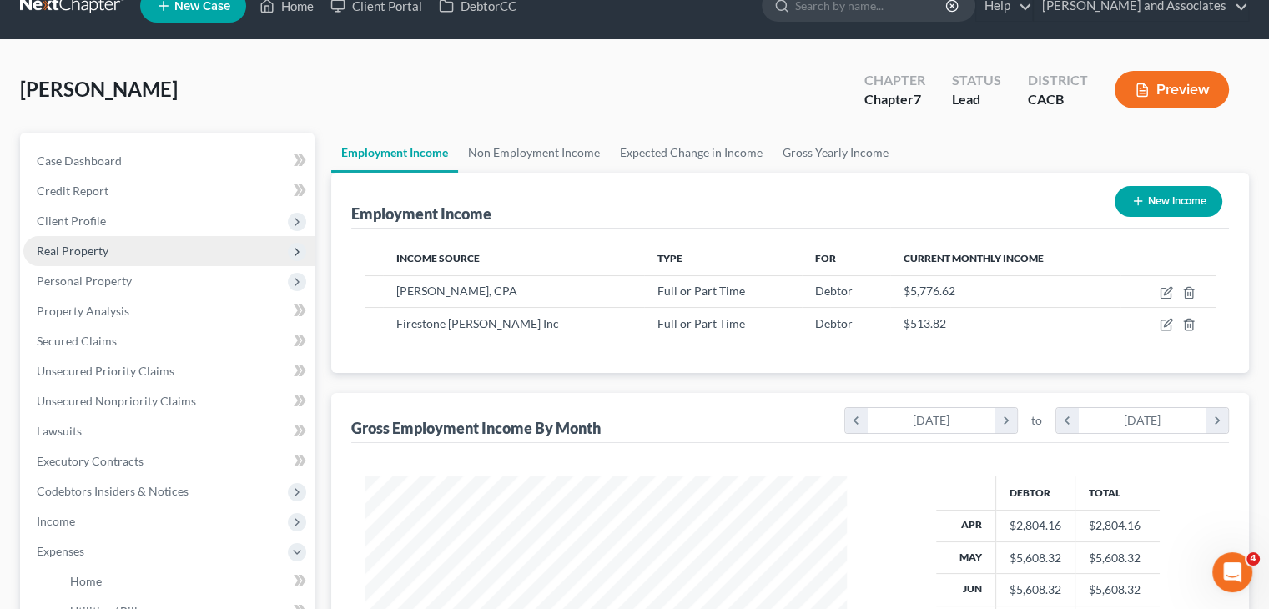
scroll to position [0, 0]
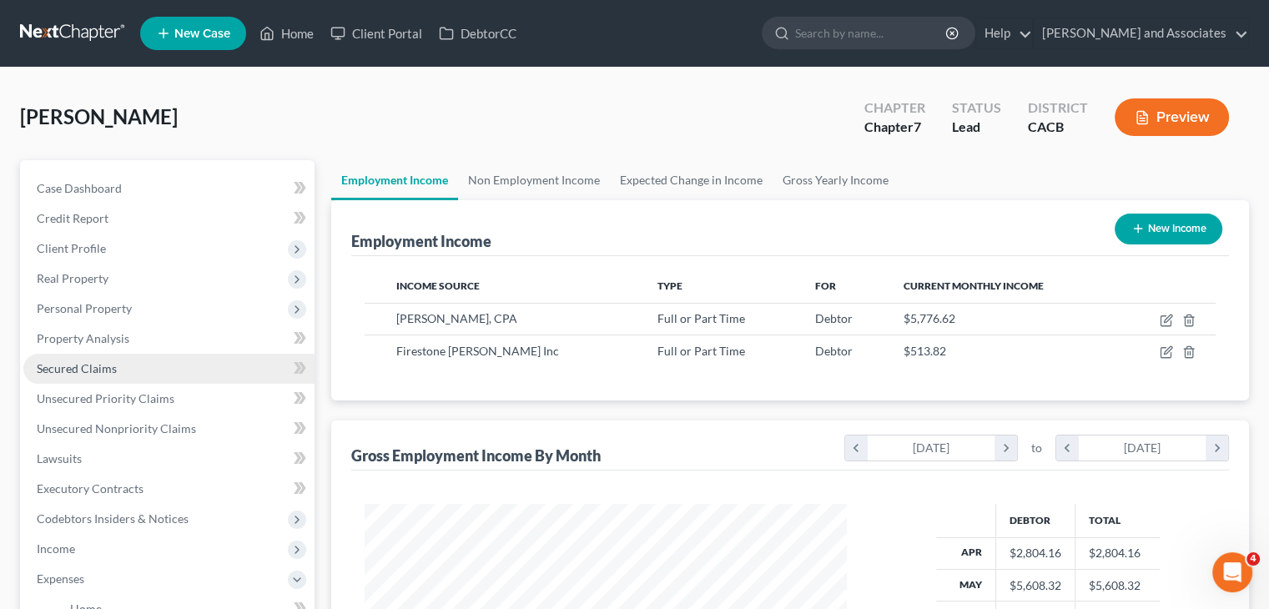
click at [137, 367] on link "Secured Claims" at bounding box center [168, 369] width 291 height 30
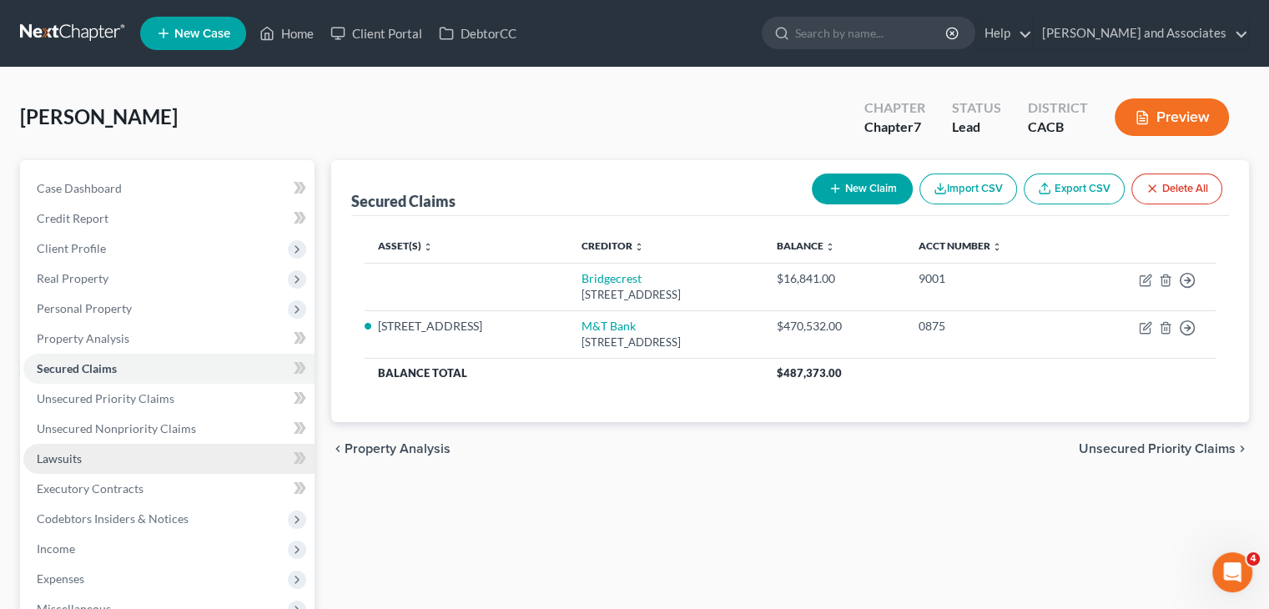
click at [154, 452] on link "Lawsuits" at bounding box center [168, 459] width 291 height 30
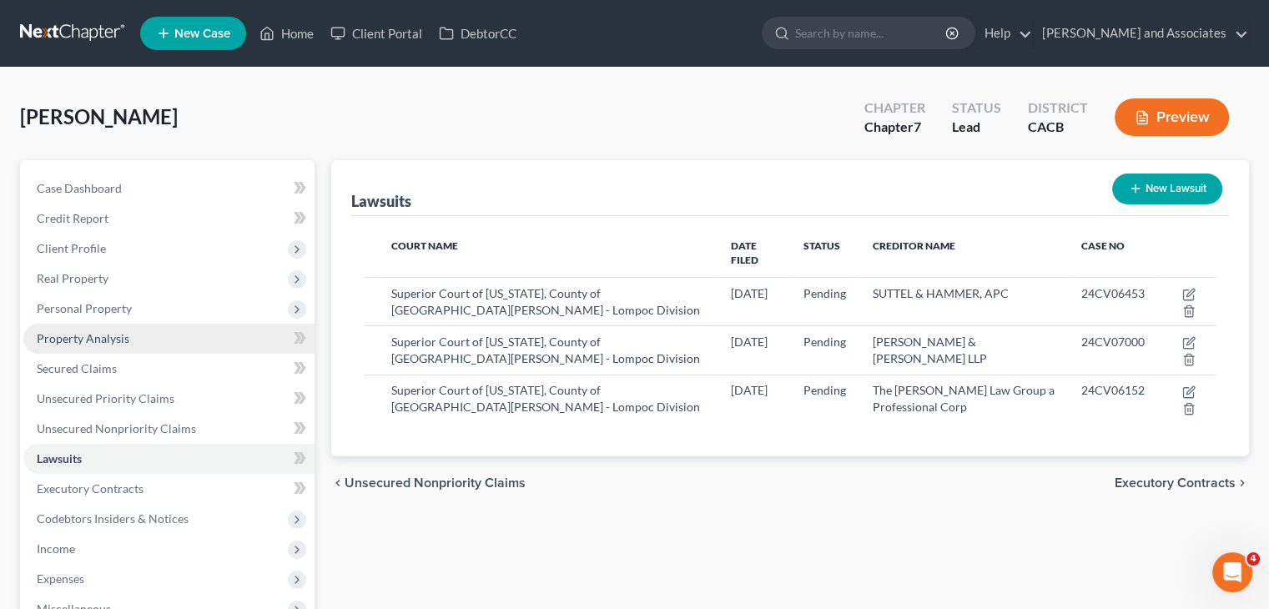
click at [234, 338] on link "Property Analysis" at bounding box center [168, 339] width 291 height 30
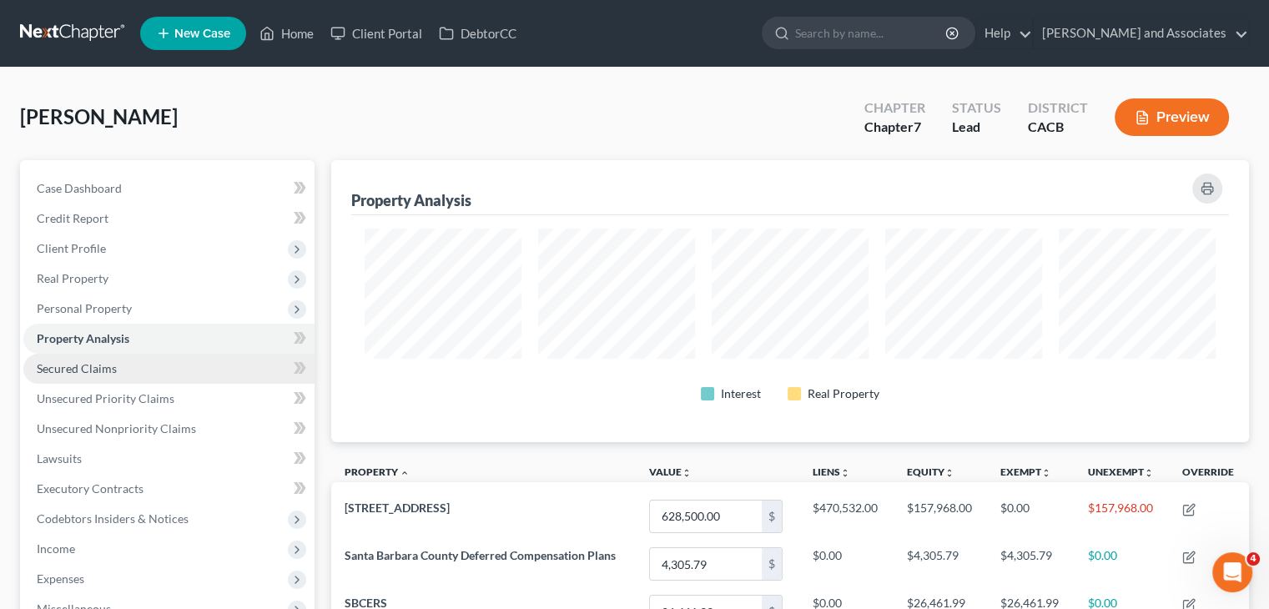
click at [209, 372] on link "Secured Claims" at bounding box center [168, 369] width 291 height 30
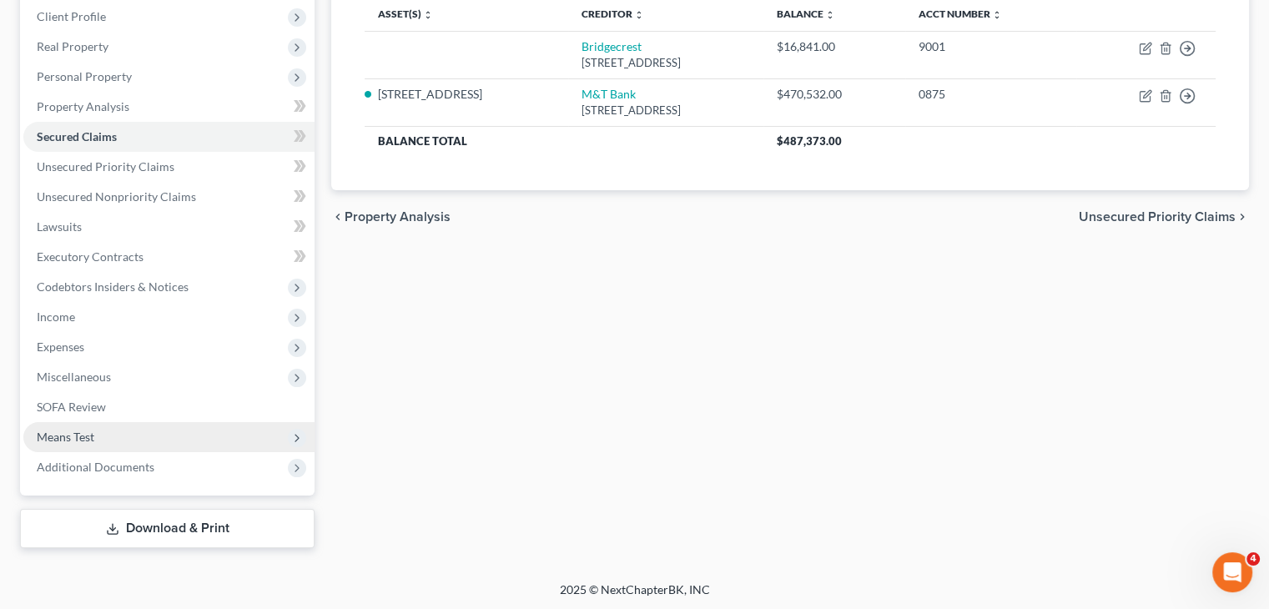
scroll to position [234, 0]
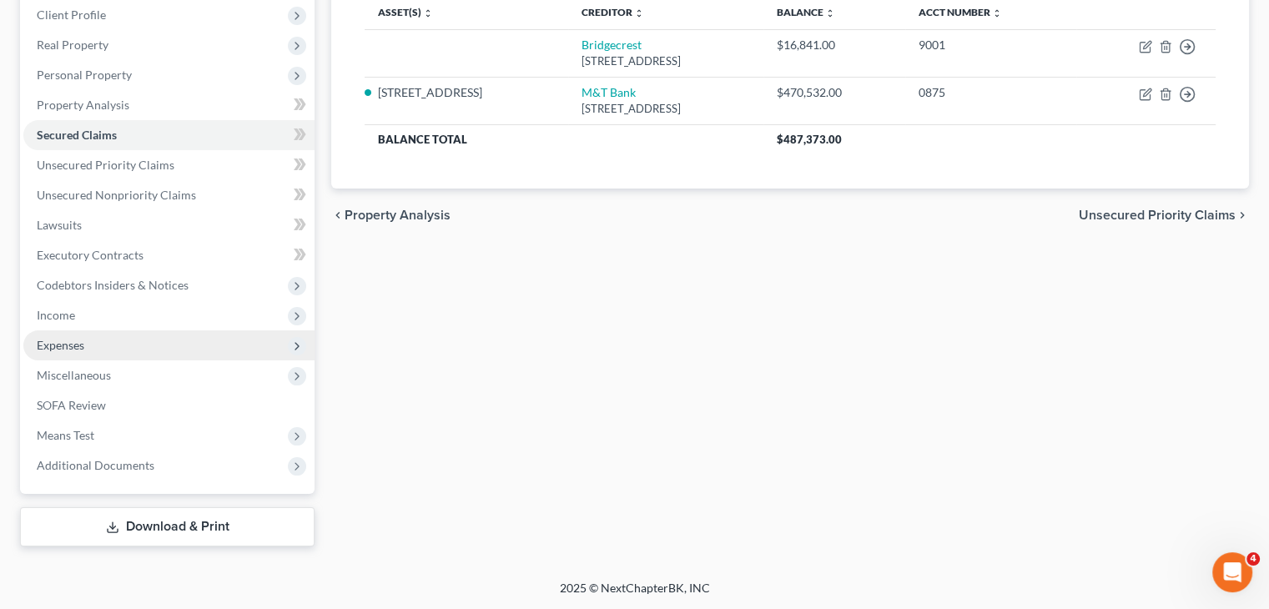
click at [144, 349] on span "Expenses" at bounding box center [168, 345] width 291 height 30
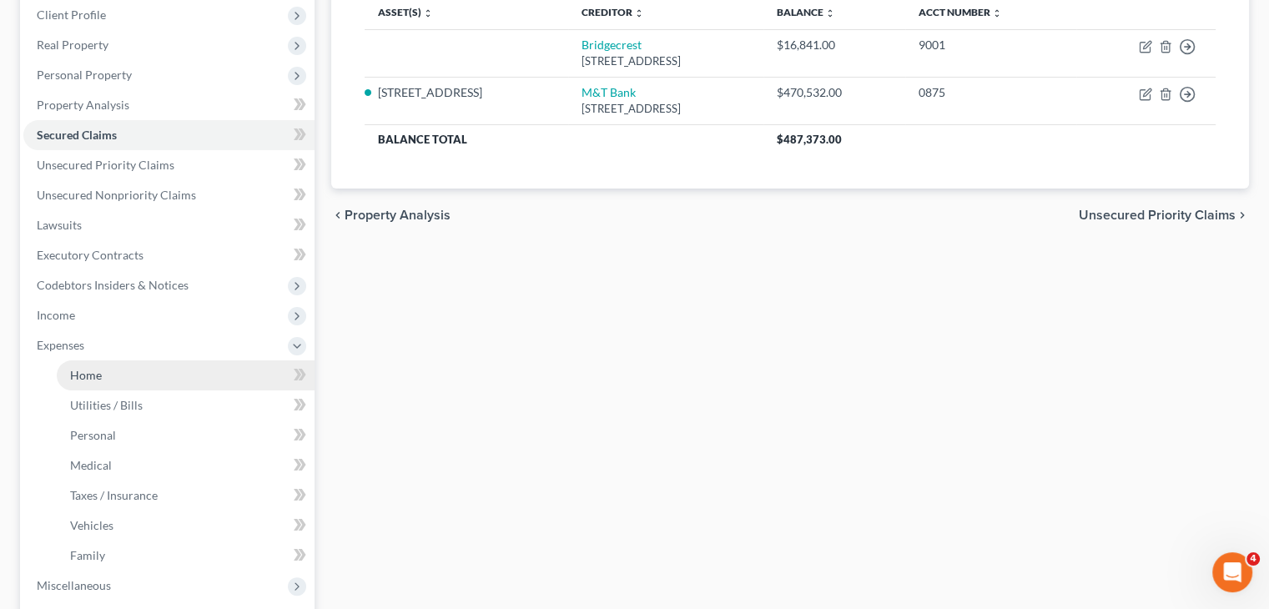
click at [116, 374] on link "Home" at bounding box center [186, 375] width 258 height 30
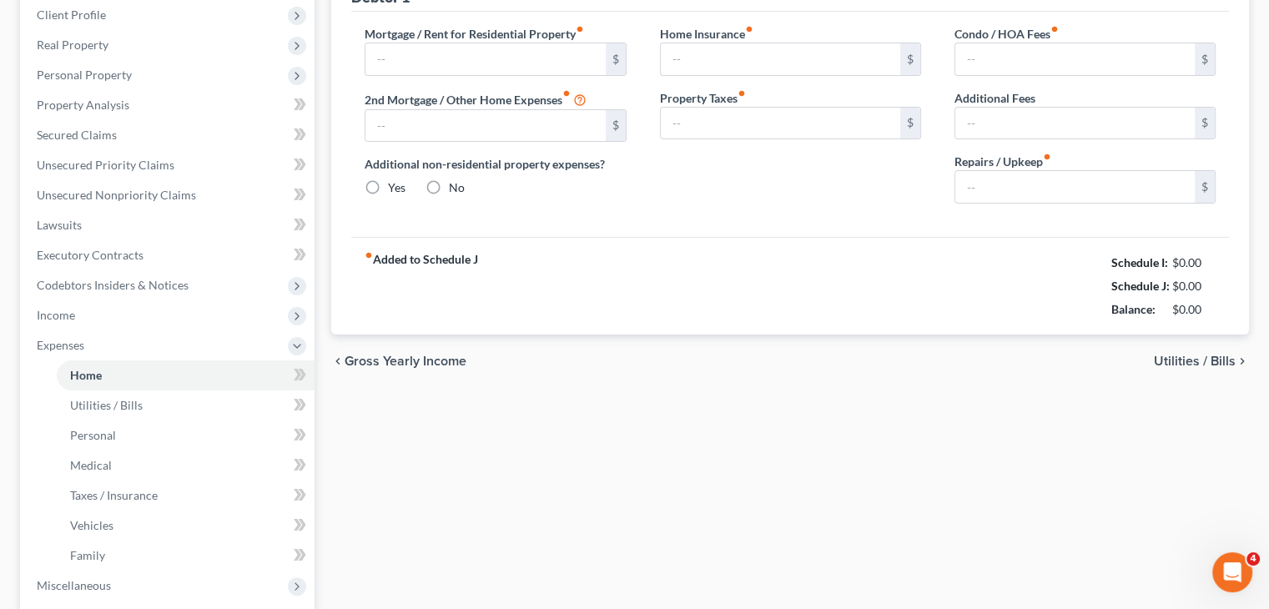
type input "0.00"
radio input "true"
type input "0.00"
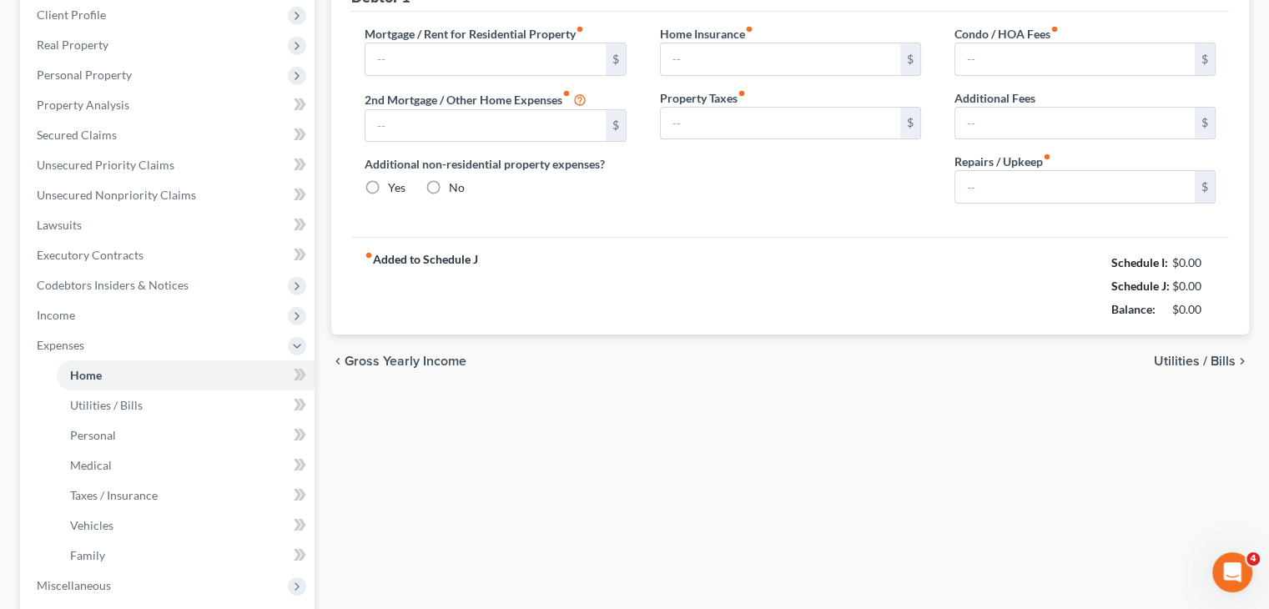
type input "0.00"
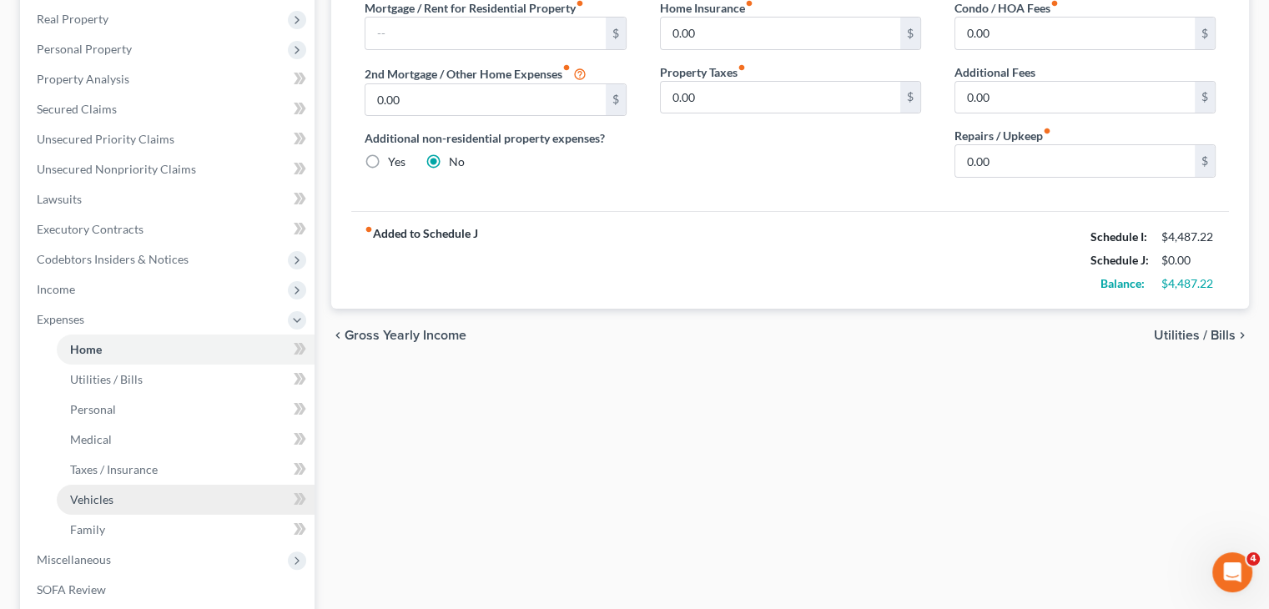
scroll to position [334, 0]
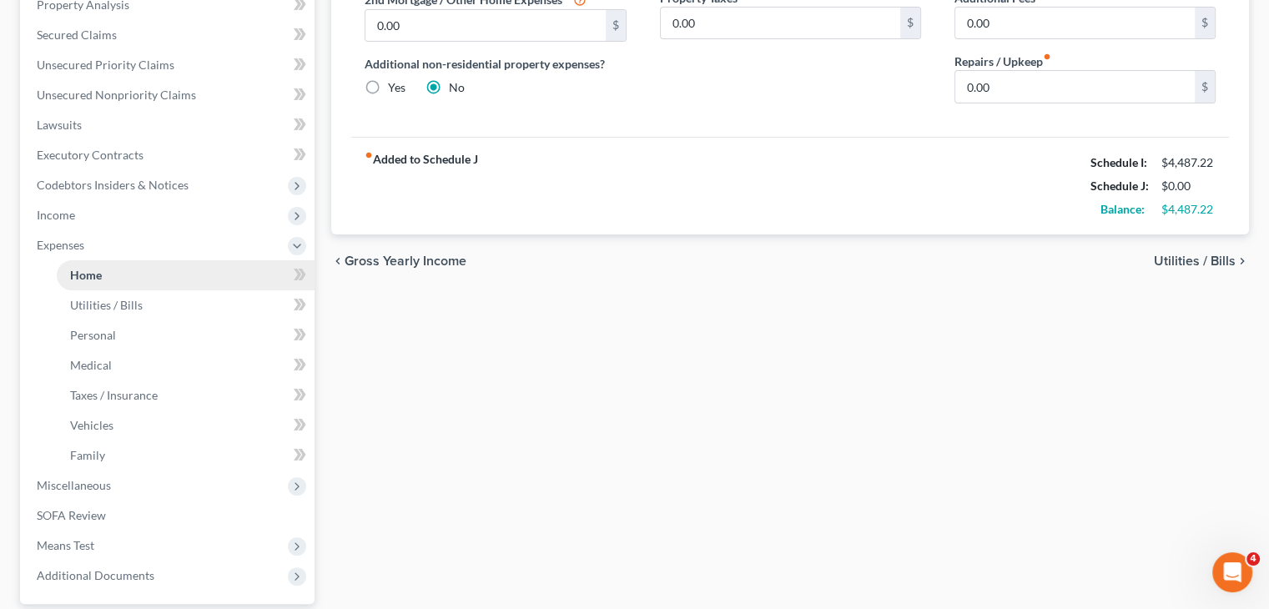
click at [194, 271] on link "Home" at bounding box center [186, 275] width 258 height 30
click at [77, 256] on span "Expenses" at bounding box center [168, 245] width 291 height 30
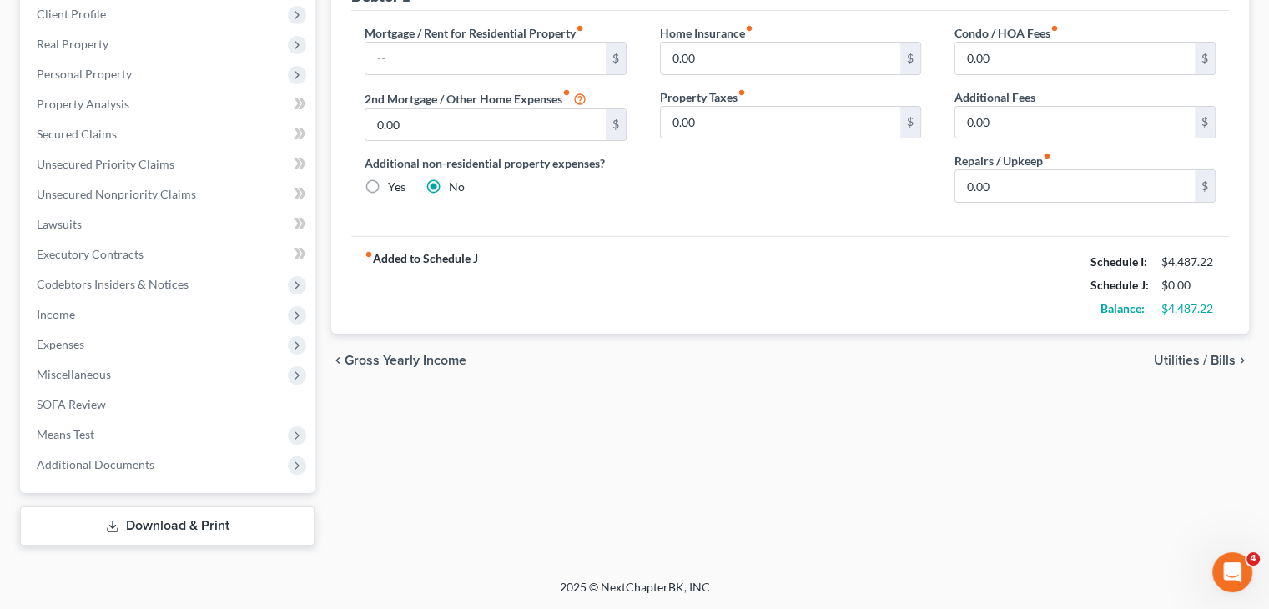
scroll to position [234, 0]
click at [181, 376] on span "Miscellaneous" at bounding box center [168, 375] width 291 height 30
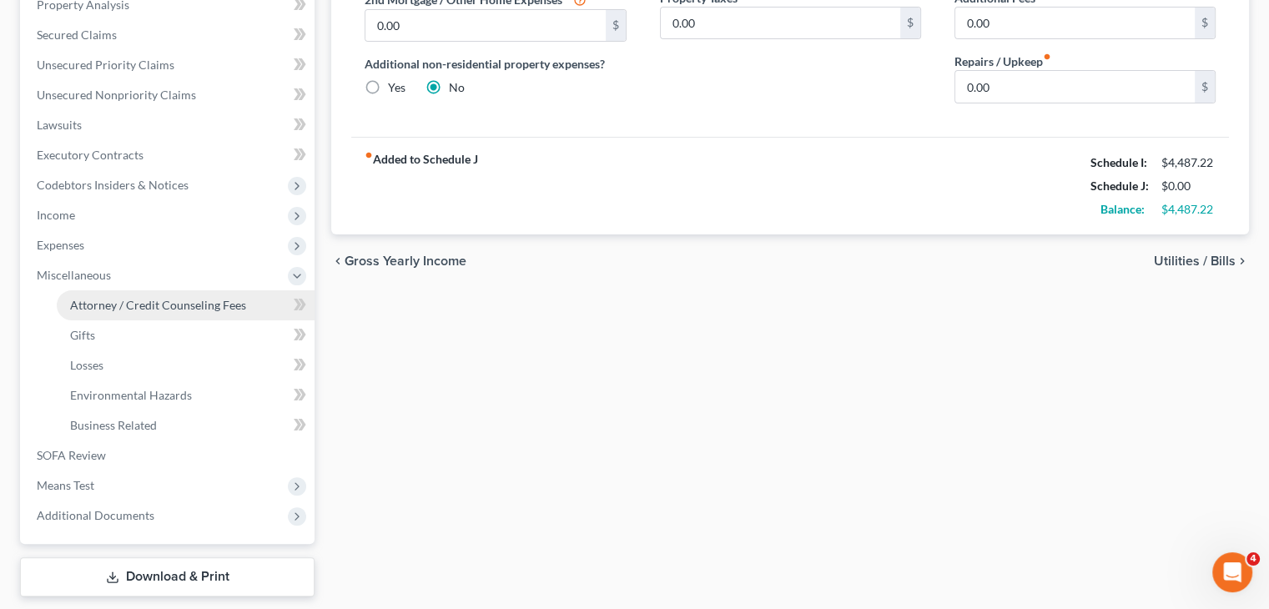
click at [154, 294] on link "Attorney / Credit Counseling Fees" at bounding box center [186, 305] width 258 height 30
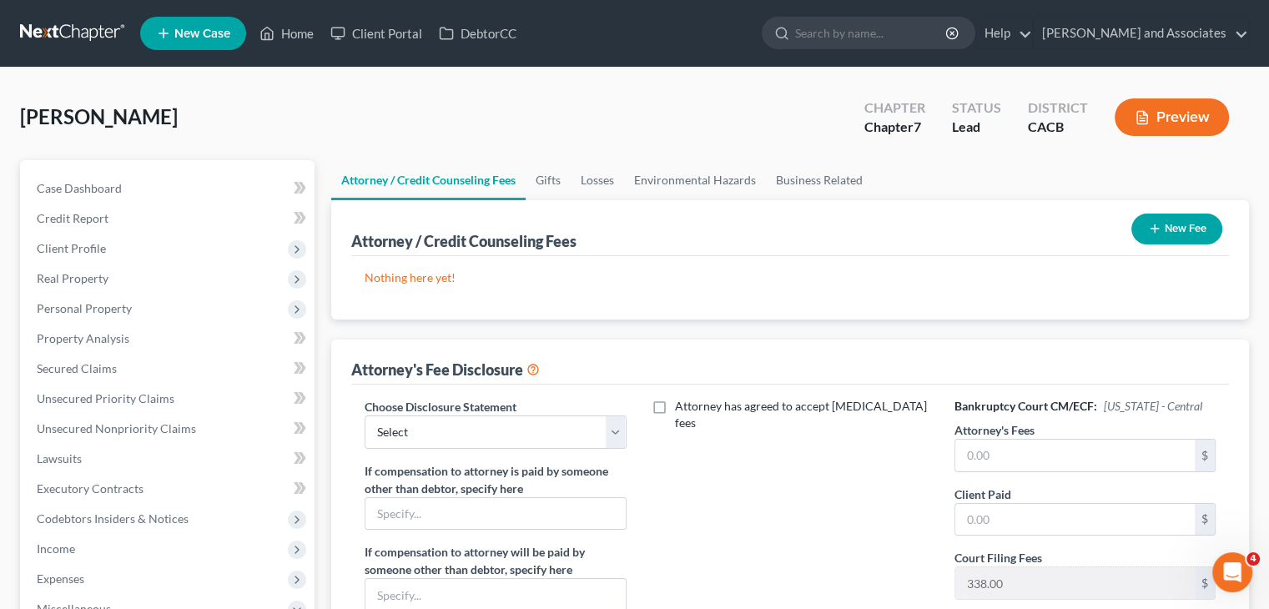
click at [57, 31] on link at bounding box center [73, 33] width 107 height 30
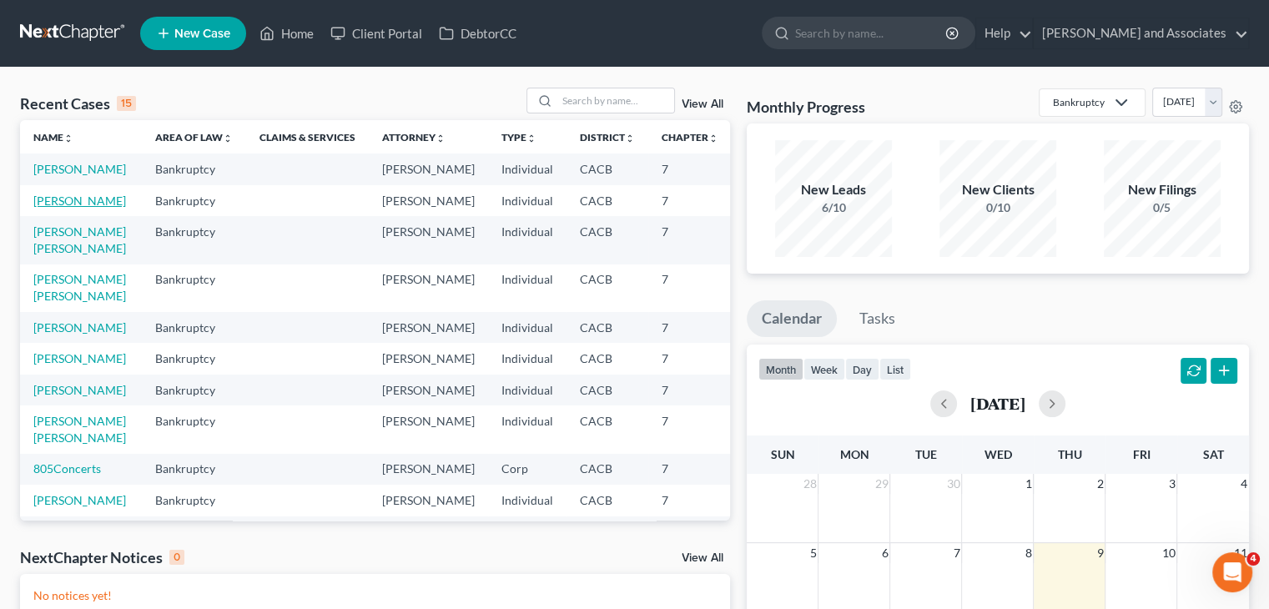
click at [67, 208] on link "[PERSON_NAME]" at bounding box center [79, 201] width 93 height 14
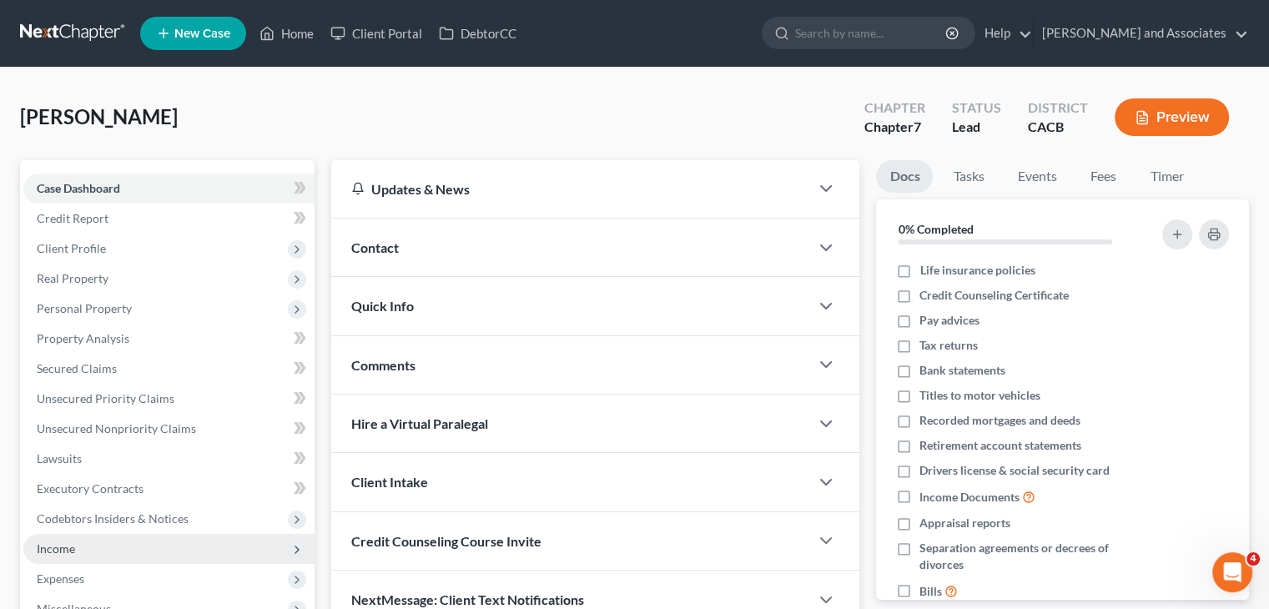
click at [107, 535] on span "Income" at bounding box center [168, 549] width 291 height 30
click at [117, 555] on span "Income" at bounding box center [168, 549] width 291 height 30
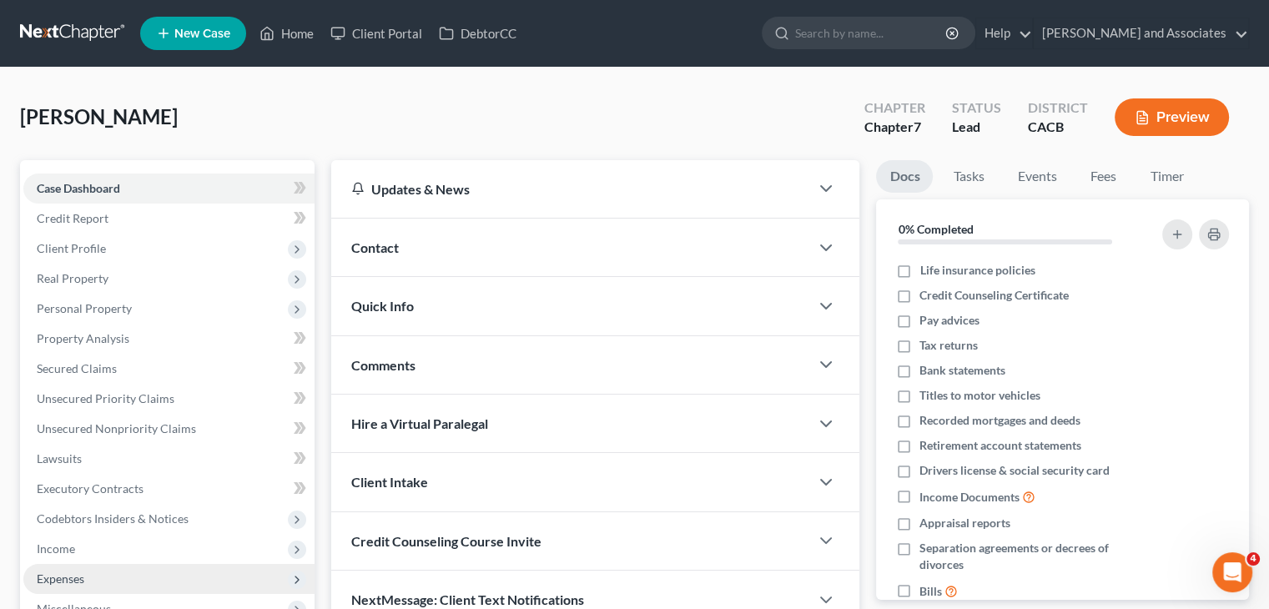
click at [121, 572] on span "Expenses" at bounding box center [168, 579] width 291 height 30
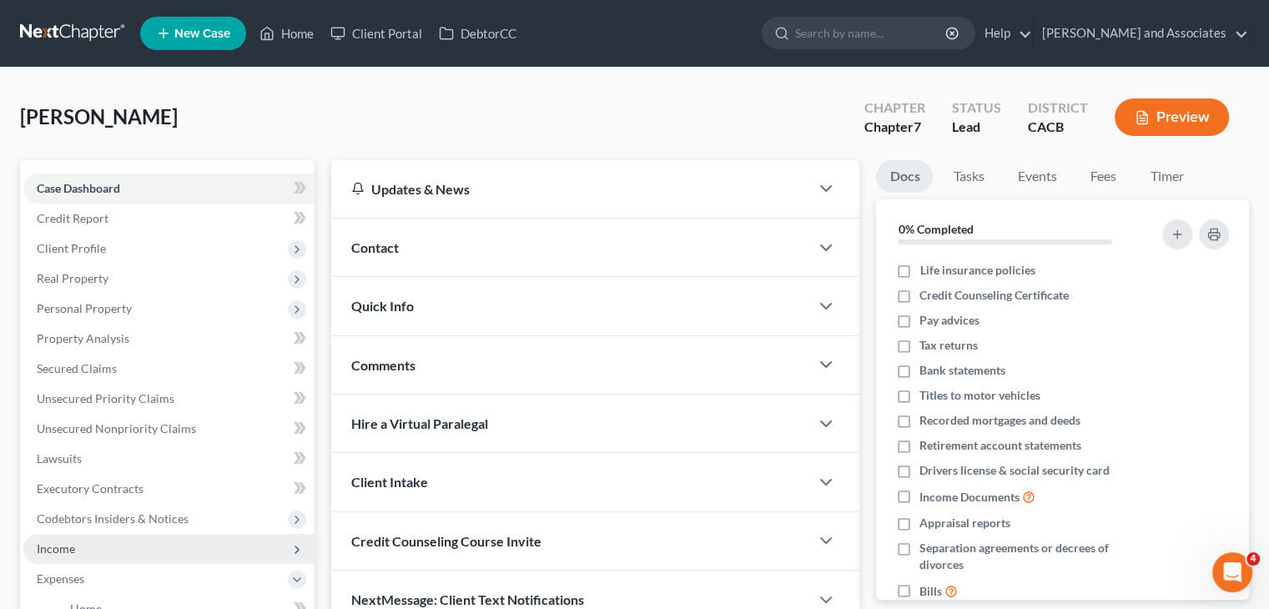
click at [121, 559] on span "Income" at bounding box center [168, 549] width 291 height 30
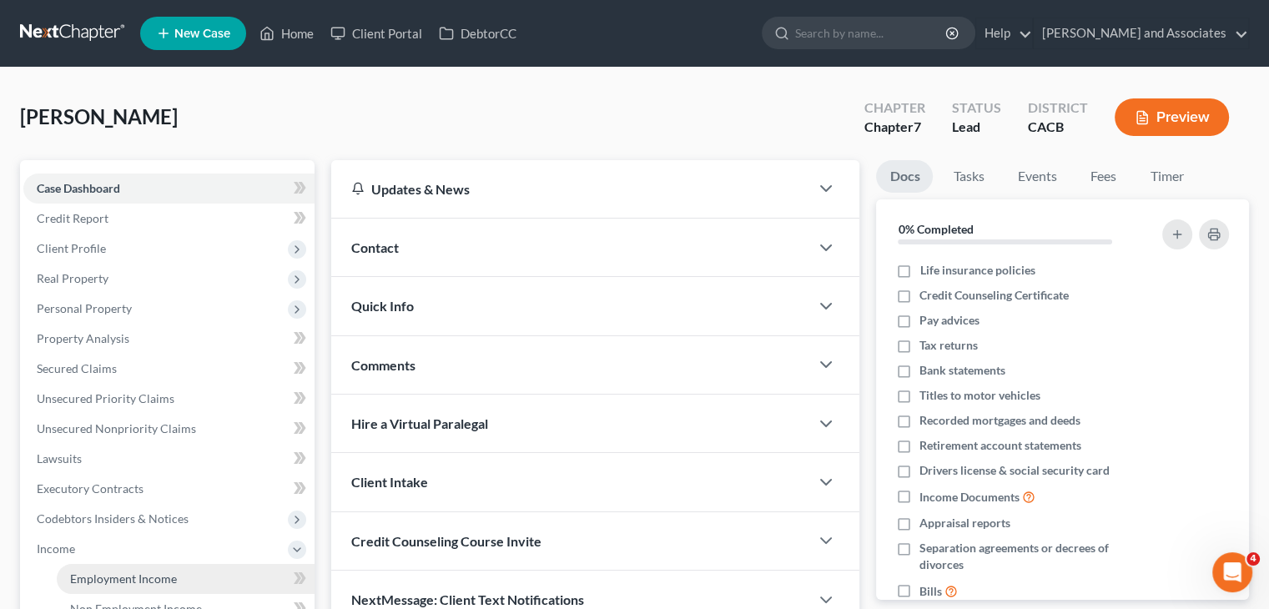
click at [123, 575] on span "Employment Income" at bounding box center [123, 579] width 107 height 14
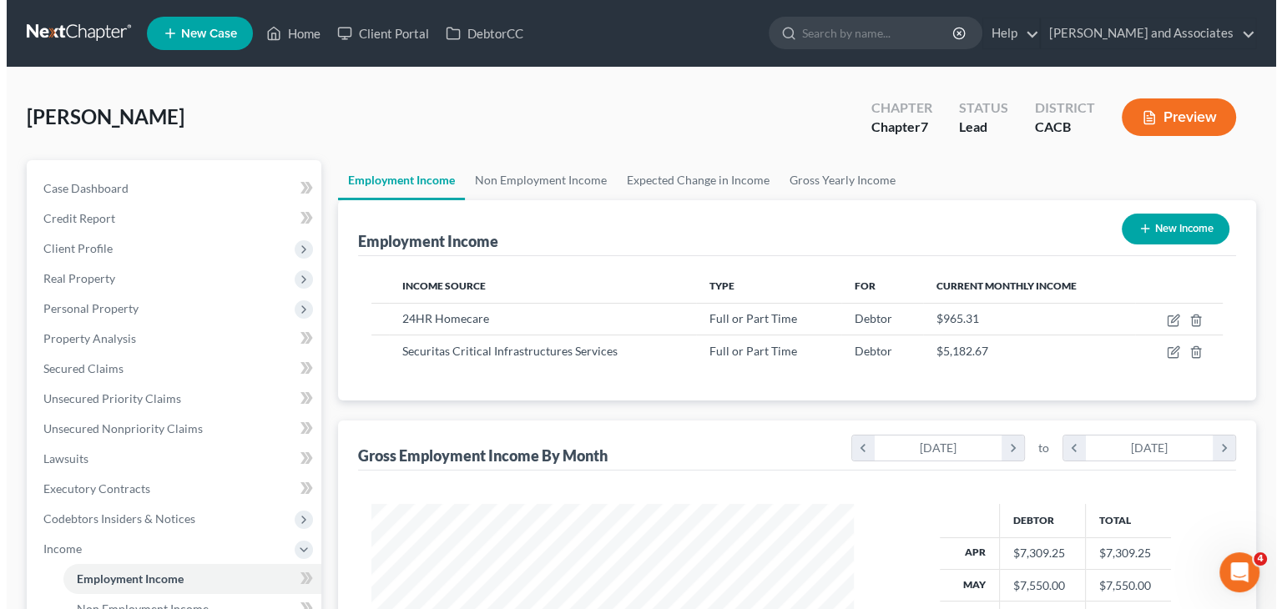
scroll to position [297, 515]
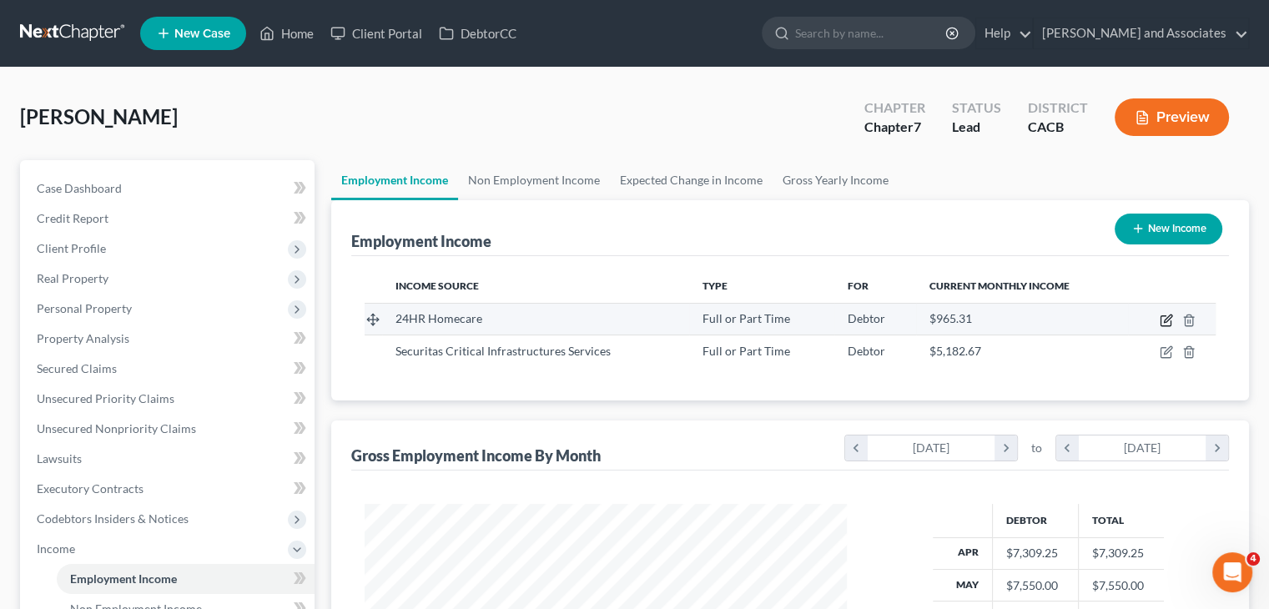
click at [1161, 318] on icon "button" at bounding box center [1166, 320] width 13 height 13
select select "0"
select select "4"
select select "0"
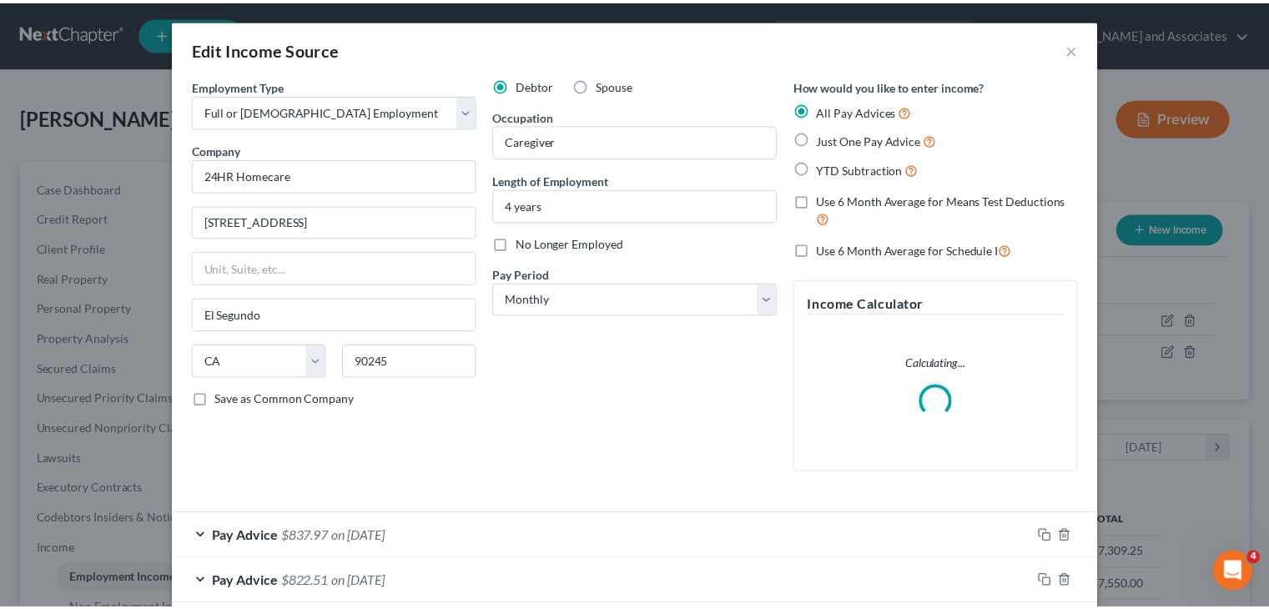
scroll to position [267, 0]
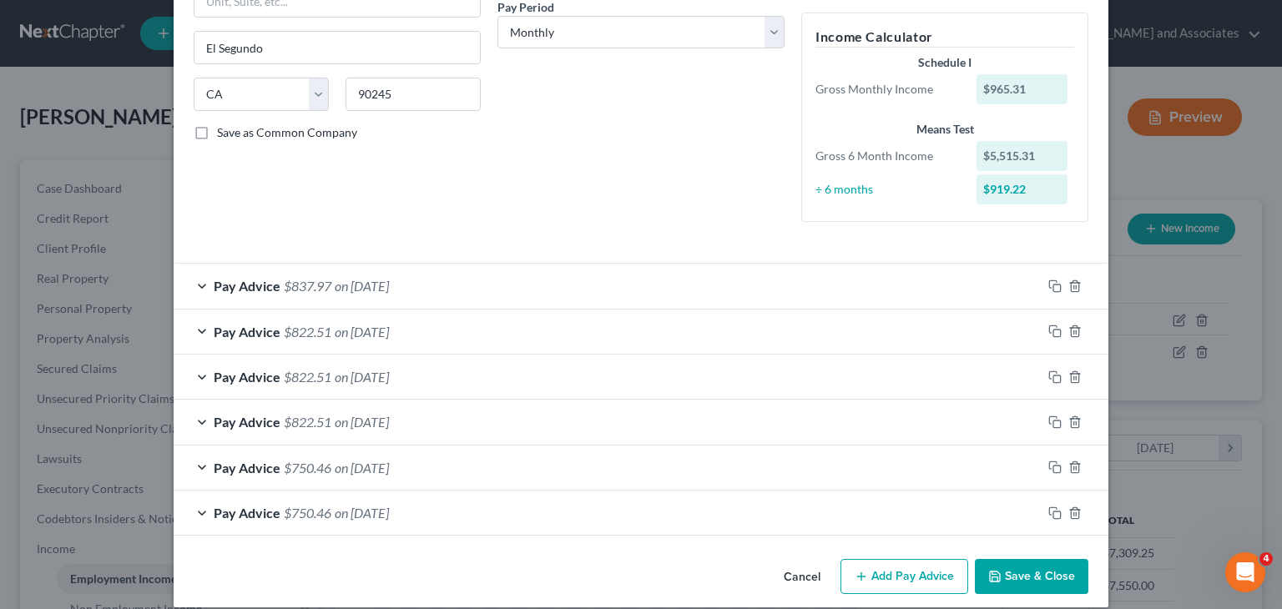
click at [1003, 567] on button "Save & Close" at bounding box center [1030, 576] width 113 height 35
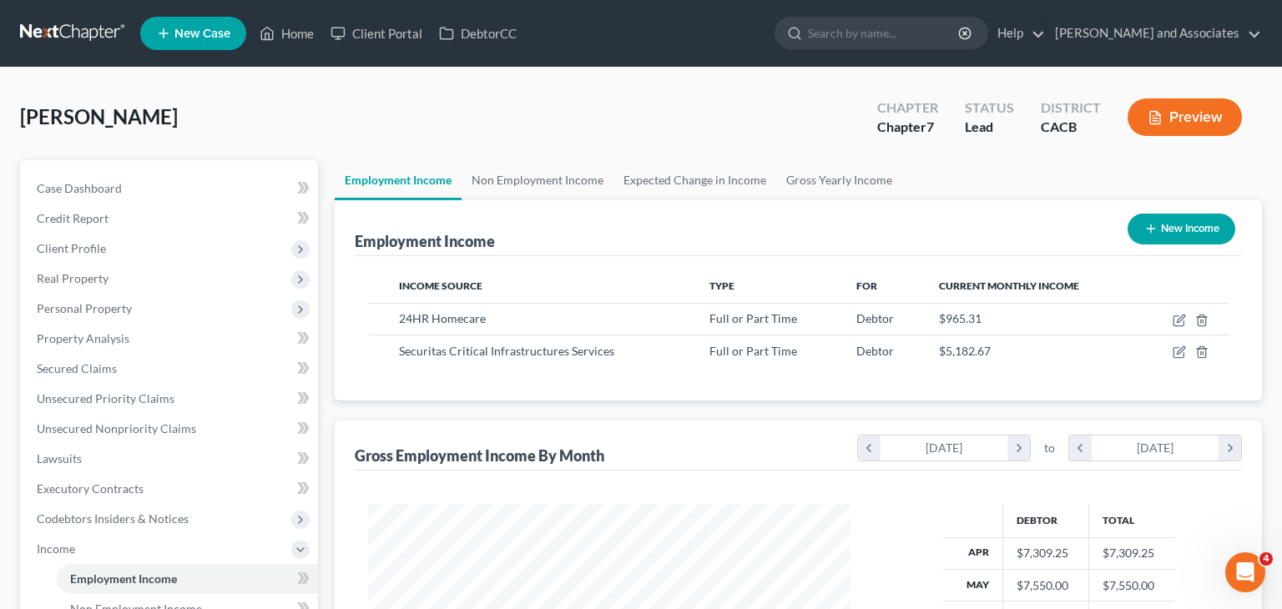
scroll to position [834033, 833815]
click at [1169, 353] on icon "button" at bounding box center [1166, 351] width 13 height 13
select select "0"
select select "4"
select select "3"
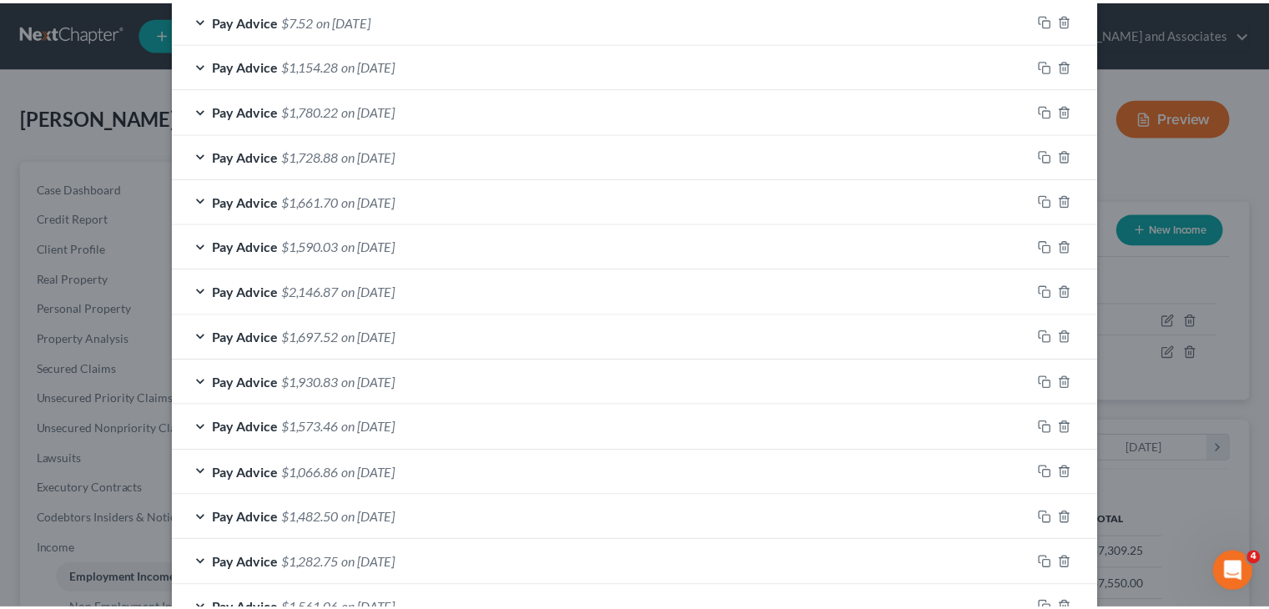
scroll to position [1170, 0]
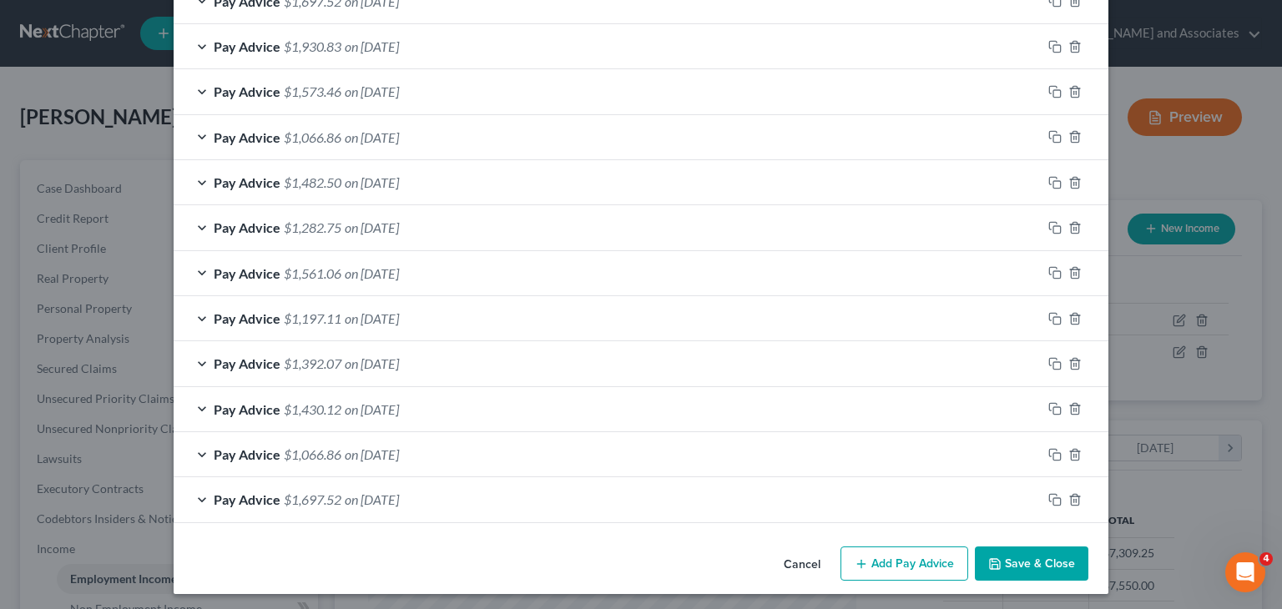
click at [1015, 555] on button "Save & Close" at bounding box center [1030, 563] width 113 height 35
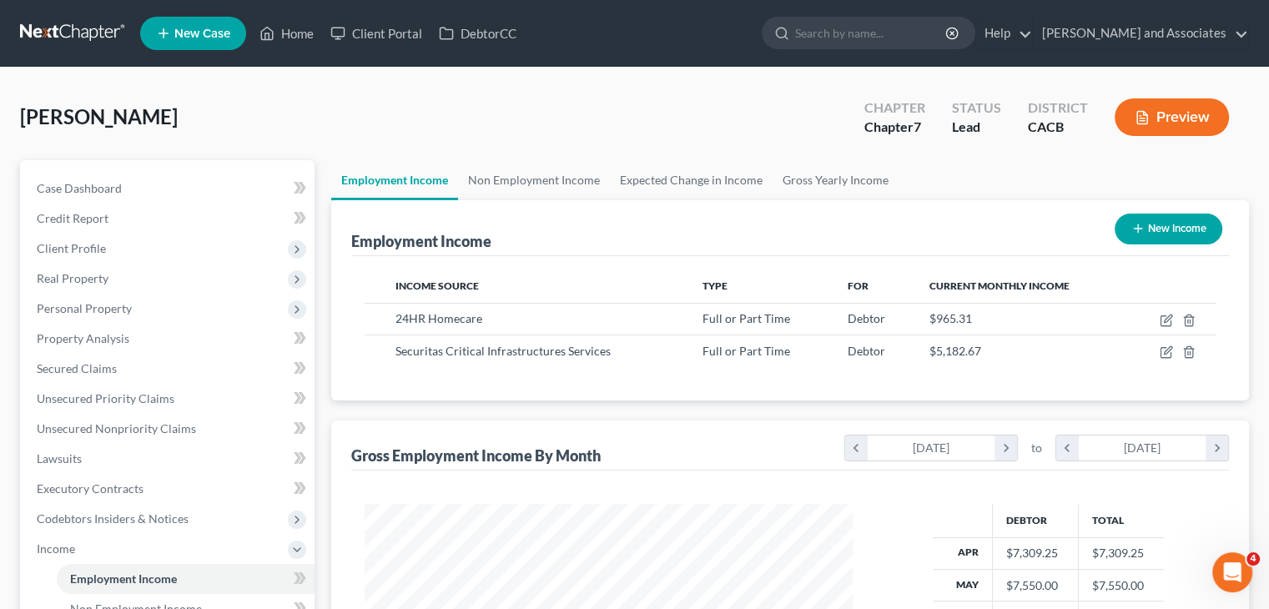
scroll to position [834033, 833815]
